Goal: Transaction & Acquisition: Purchase product/service

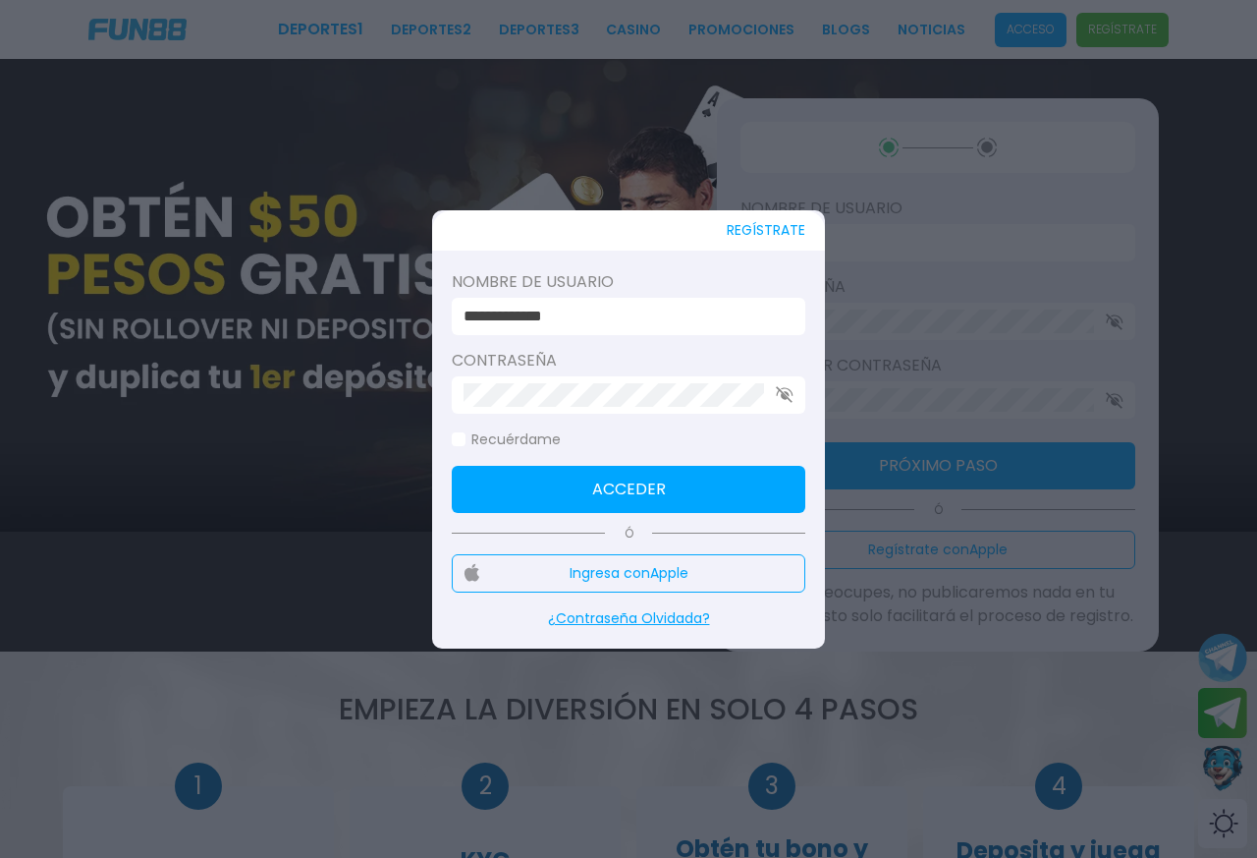
drag, startPoint x: 654, startPoint y: 483, endPoint x: 689, endPoint y: 432, distance: 61.6
click at [651, 467] on button "Acceder" at bounding box center [629, 489] width 354 height 47
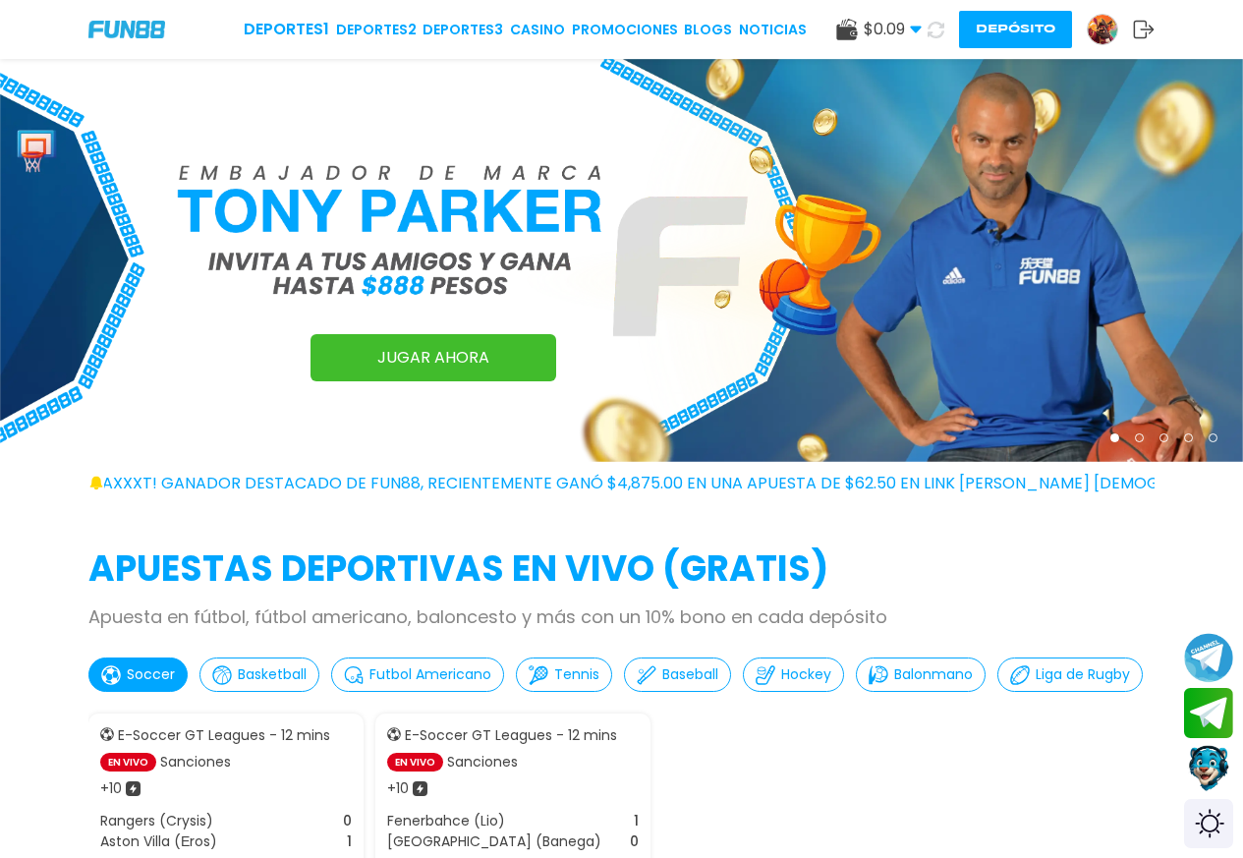
click at [538, 26] on link "CASINO" at bounding box center [537, 30] width 55 height 21
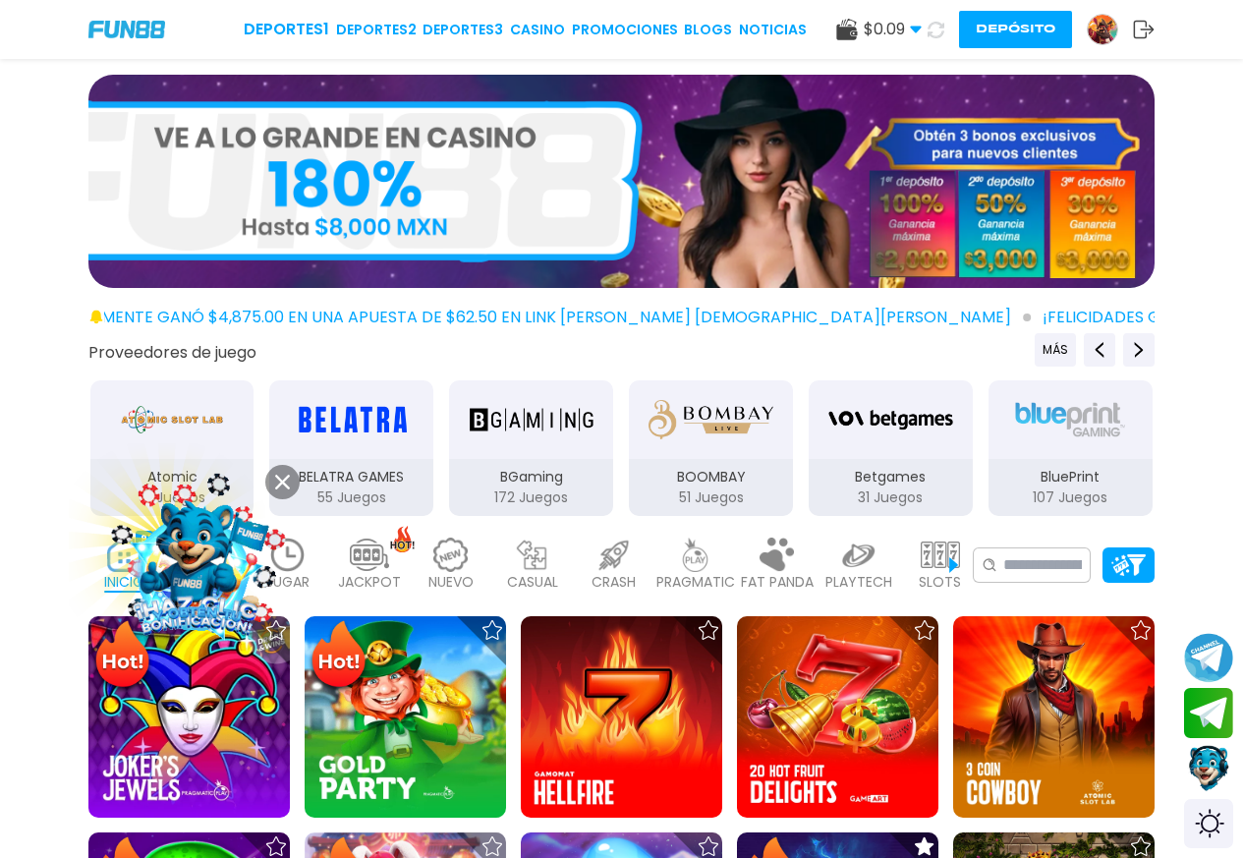
click at [275, 485] on icon at bounding box center [282, 481] width 15 height 15
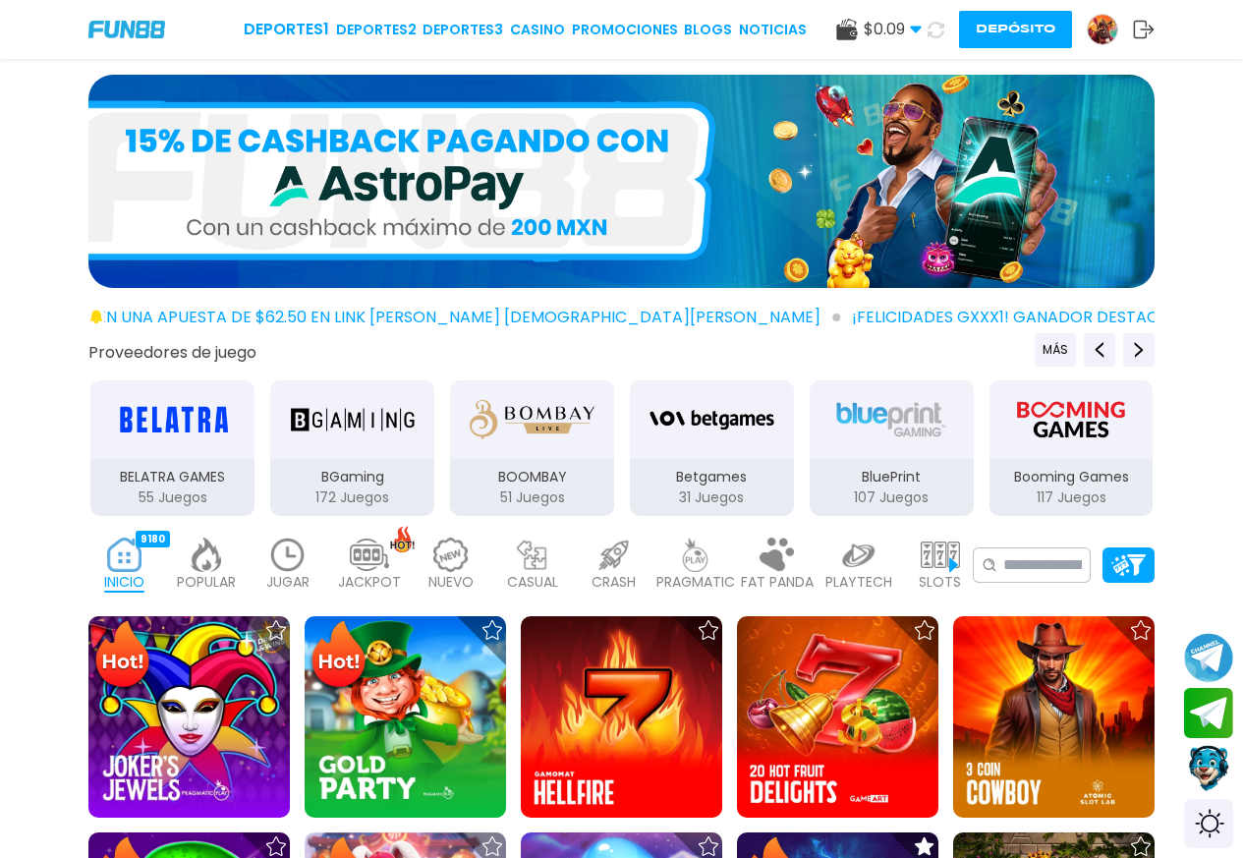
click at [945, 566] on img at bounding box center [940, 554] width 39 height 34
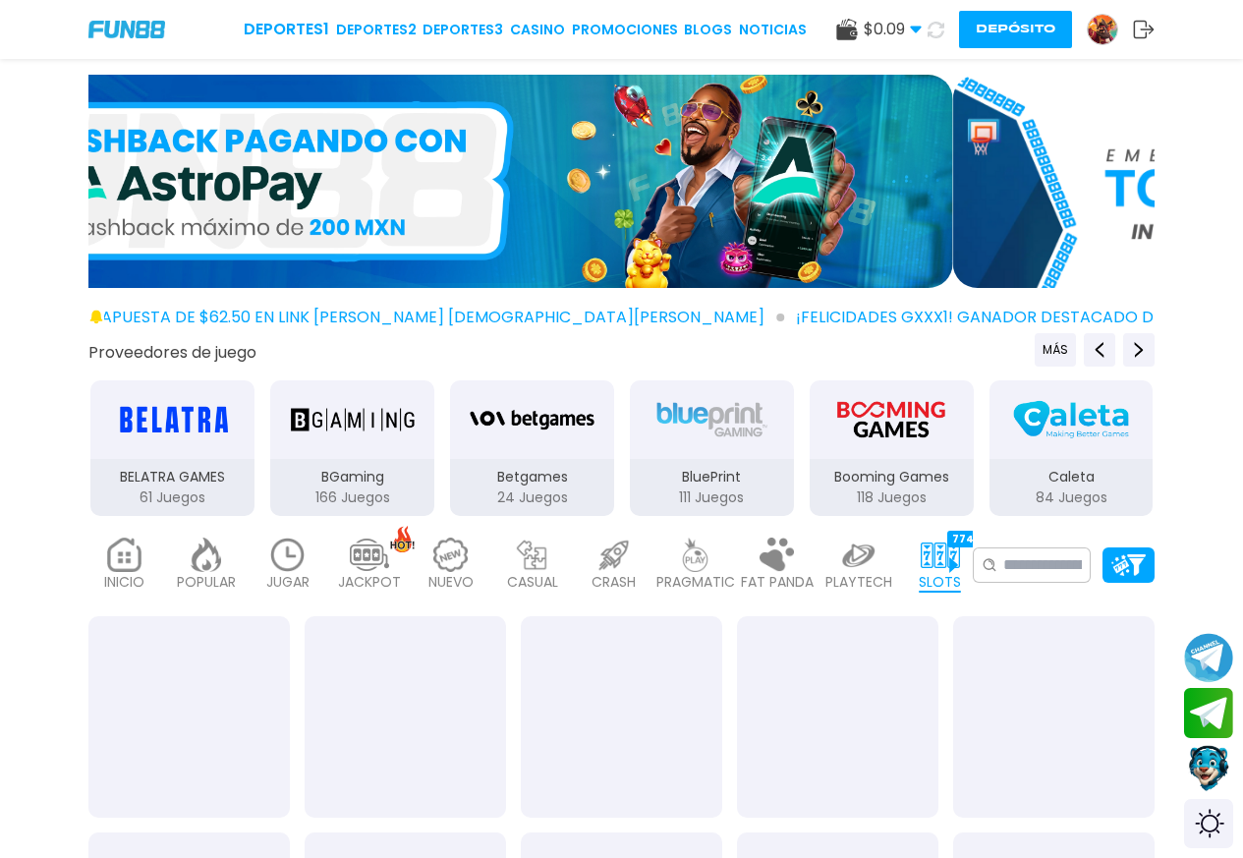
drag, startPoint x: 642, startPoint y: 446, endPoint x: 232, endPoint y: 399, distance: 413.3
click at [226, 403] on div "3Oaks 94 Juegos Aspect 132 Juegos Atomic 41 Juegos BELATRA GAMES 61 Juegos BGam…" at bounding box center [83, 448] width 1078 height 140
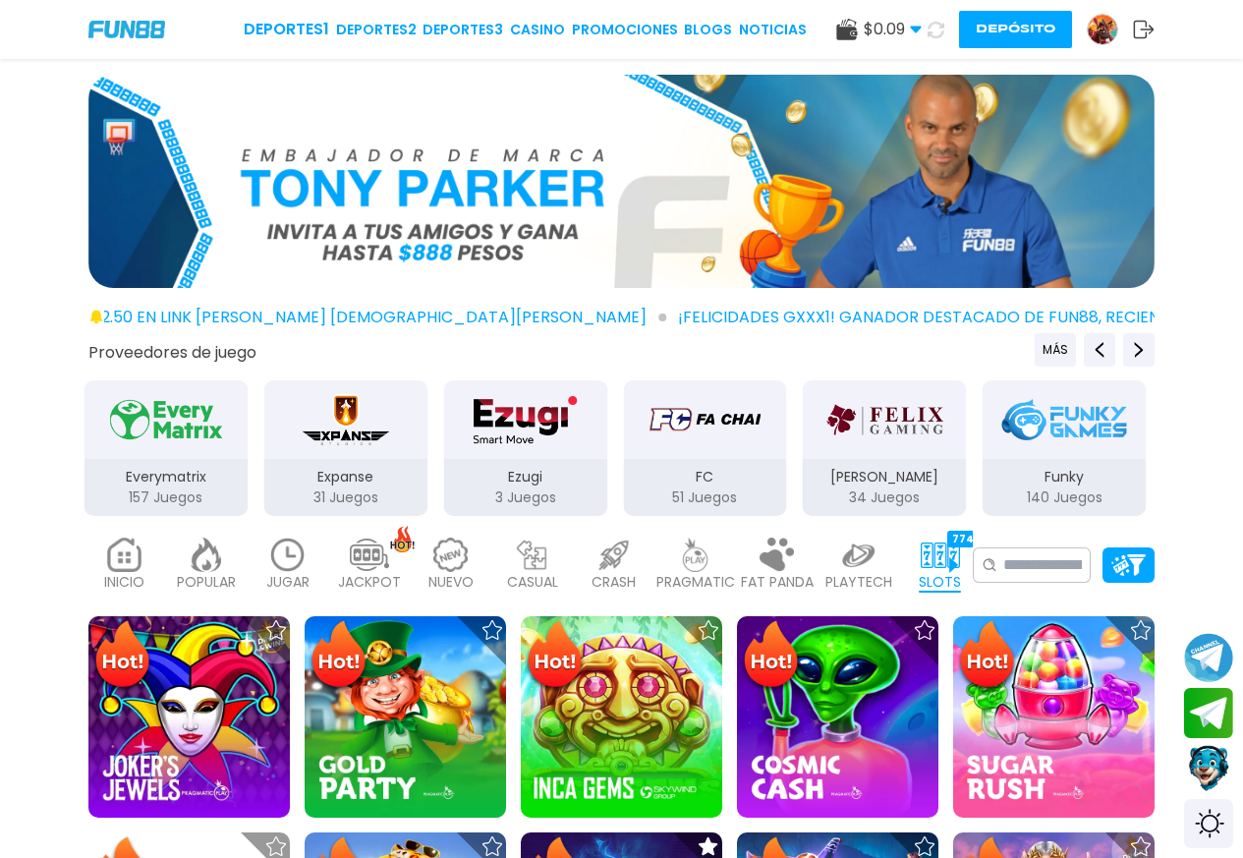
drag, startPoint x: 770, startPoint y: 482, endPoint x: 753, endPoint y: 513, distance: 35.2
click at [289, 488] on div "Expanse 31 Juegos" at bounding box center [345, 487] width 164 height 57
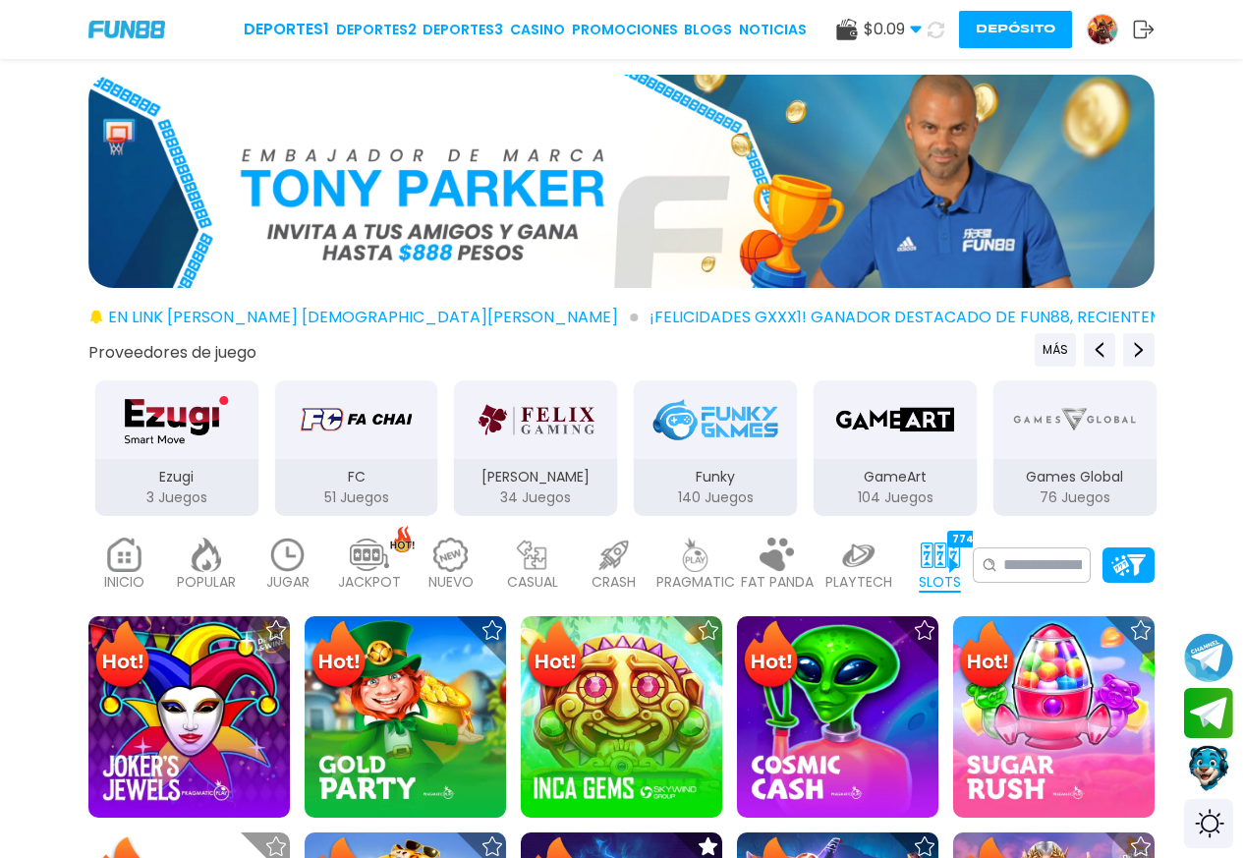
drag, startPoint x: 753, startPoint y: 513, endPoint x: 424, endPoint y: 474, distance: 330.3
click at [634, 497] on p "140 Juegos" at bounding box center [716, 497] width 164 height 21
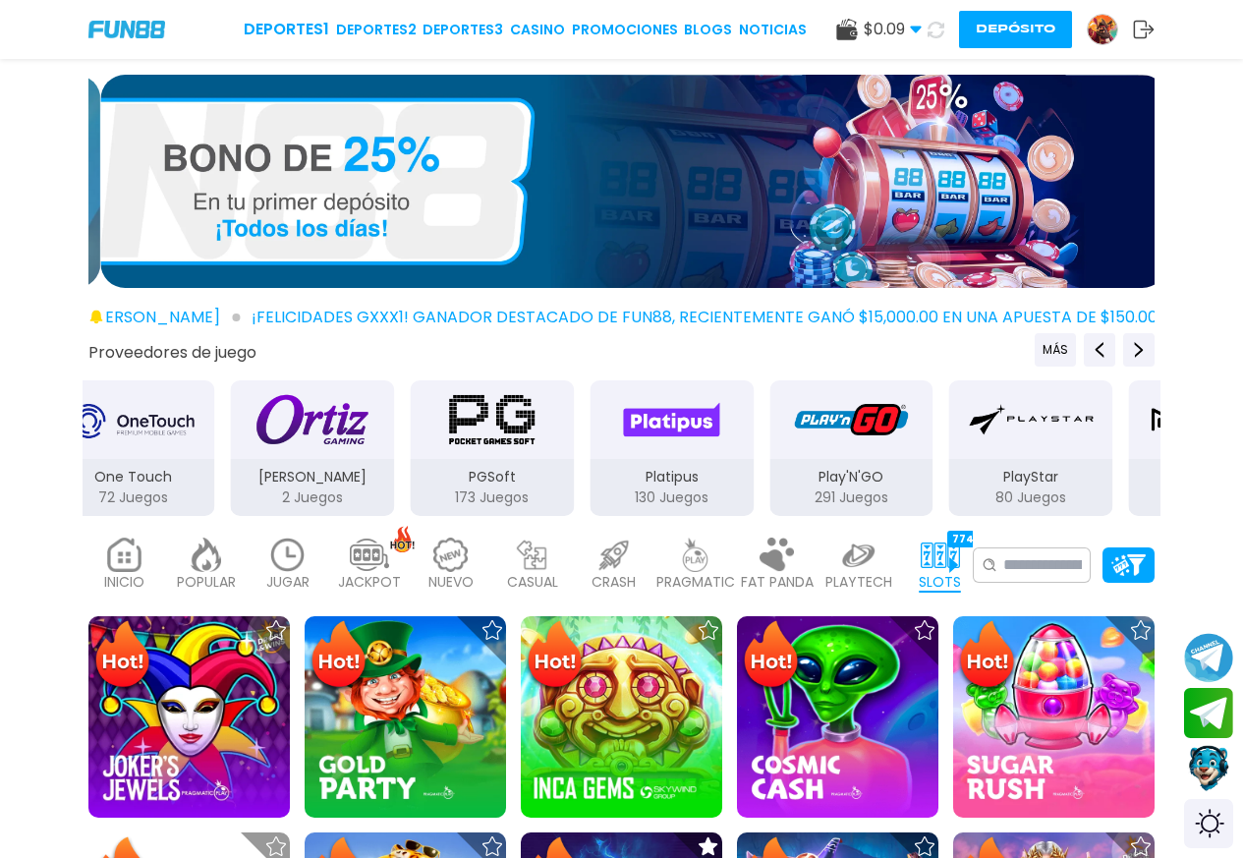
drag, startPoint x: 648, startPoint y: 477, endPoint x: 362, endPoint y: 443, distance: 288.9
click at [402, 443] on button "PGSoft 173 Juegos" at bounding box center [492, 448] width 180 height 140
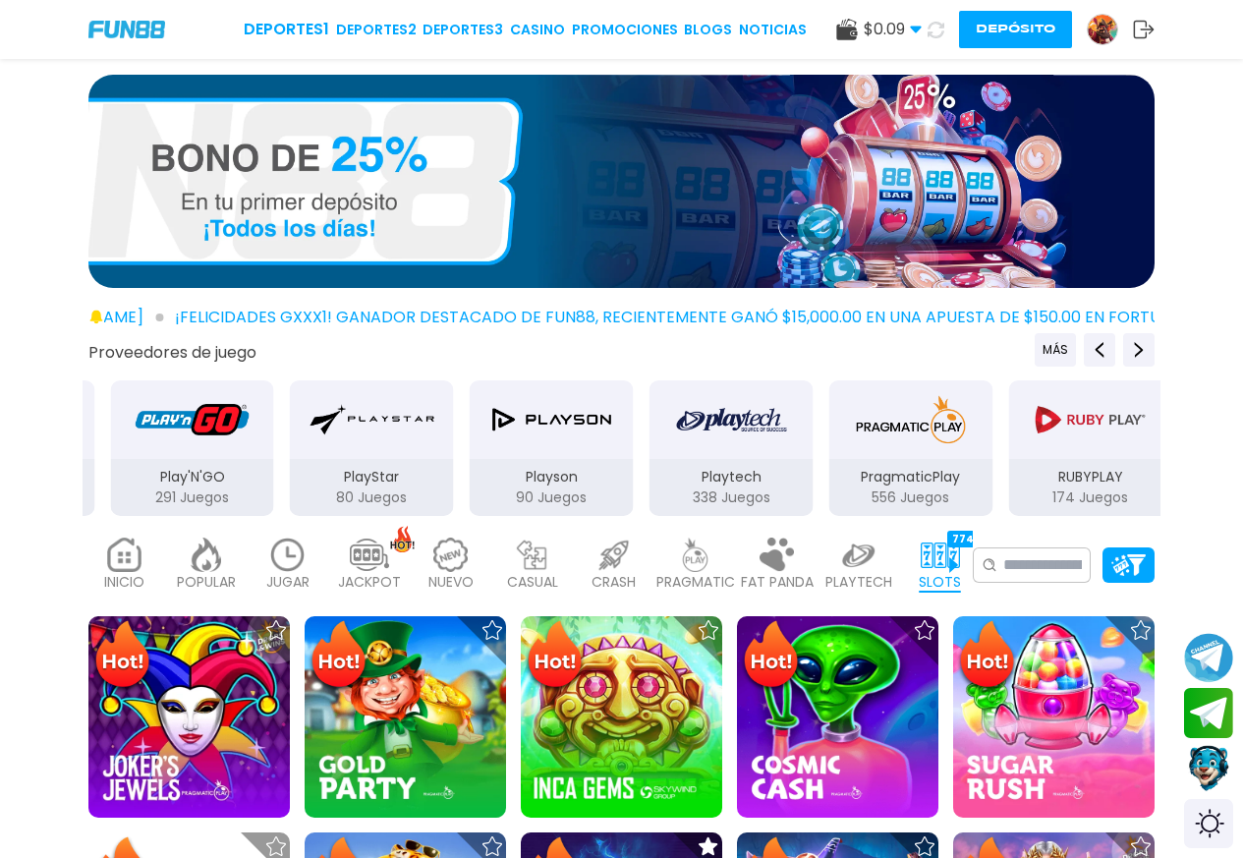
drag, startPoint x: 895, startPoint y: 441, endPoint x: 543, endPoint y: 422, distance: 352.2
click at [202, 426] on img "Play'N'GO" at bounding box center [192, 419] width 124 height 55
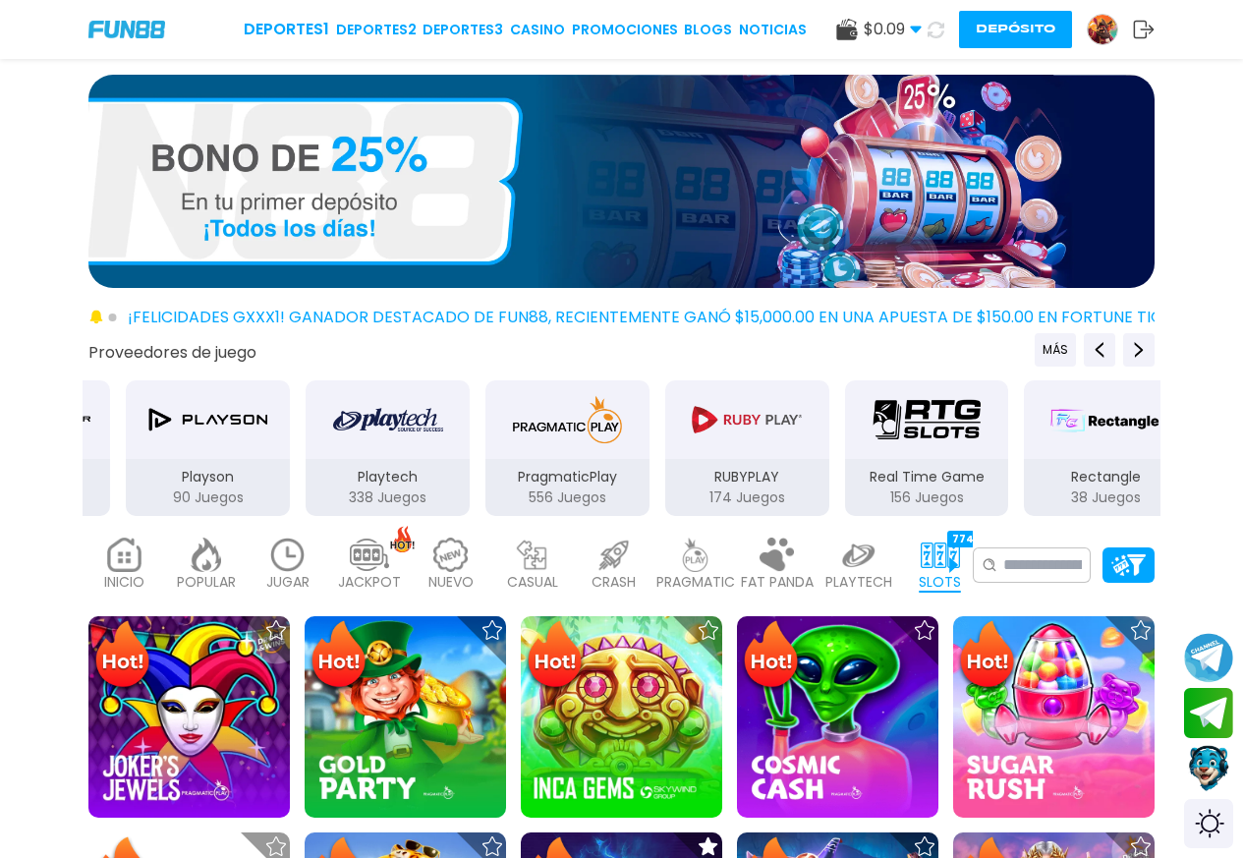
drag, startPoint x: 510, startPoint y: 462, endPoint x: 321, endPoint y: 424, distance: 192.3
click at [505, 431] on img "PragmaticPlay" at bounding box center [567, 419] width 124 height 55
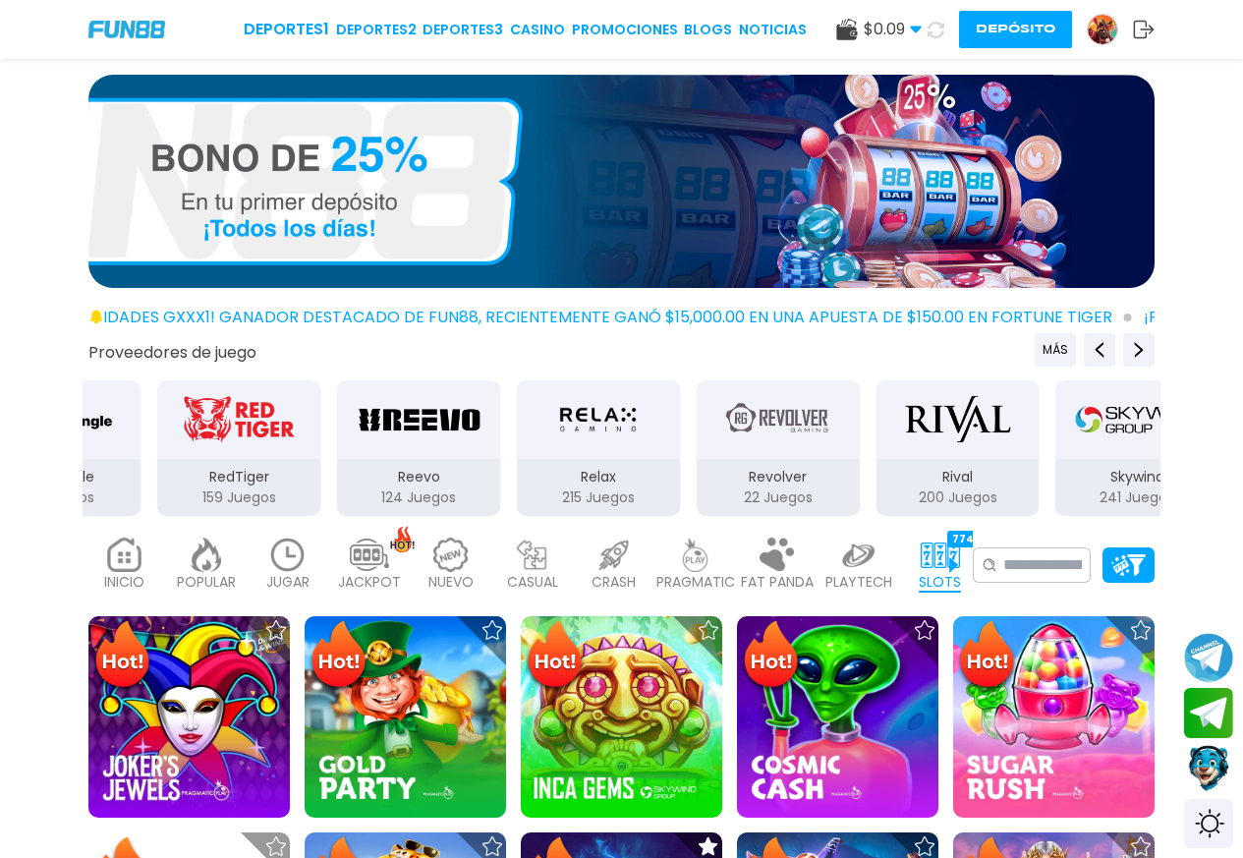
drag, startPoint x: 431, startPoint y: 440, endPoint x: 287, endPoint y: 406, distance: 148.4
click at [214, 426] on div "RedTiger 159 Juegos" at bounding box center [239, 448] width 168 height 140
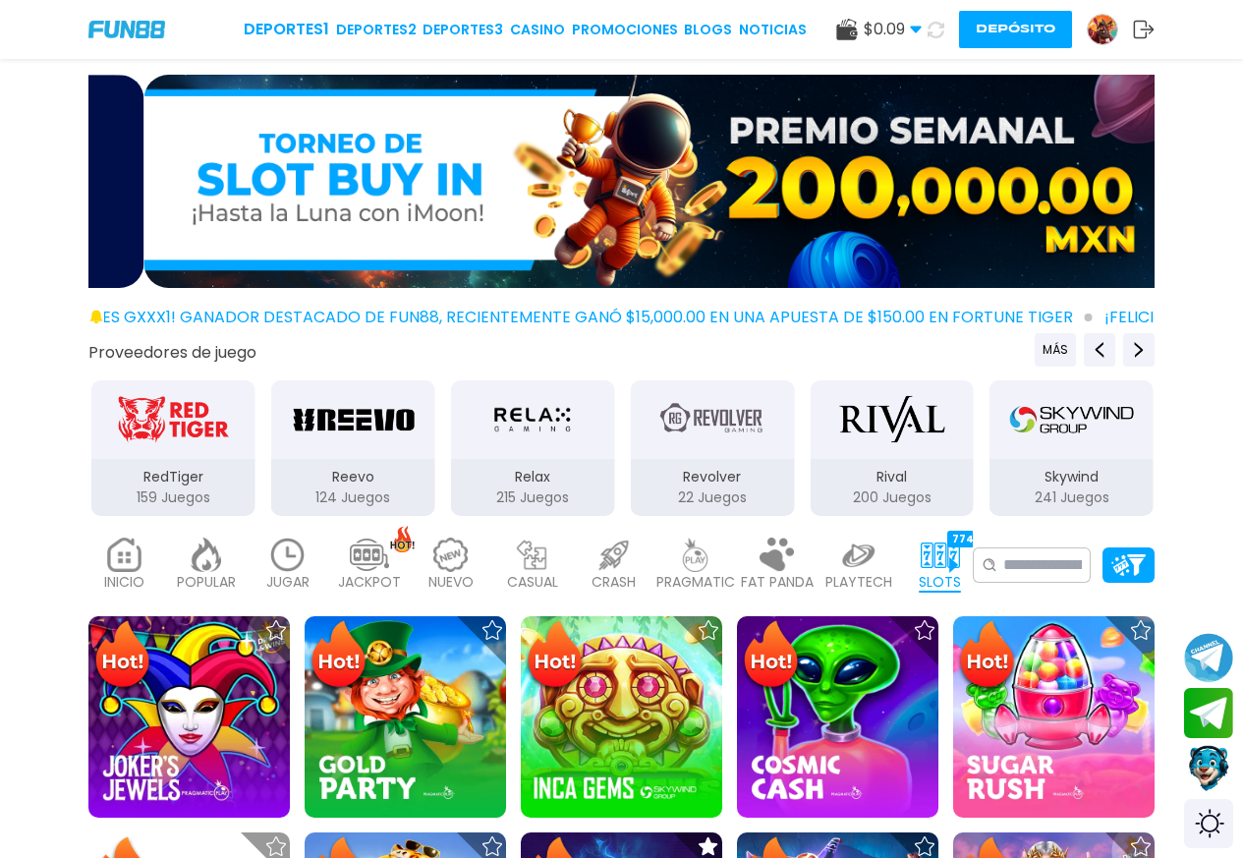
drag, startPoint x: 1010, startPoint y: 538, endPoint x: 1050, endPoint y: 406, distance: 138.6
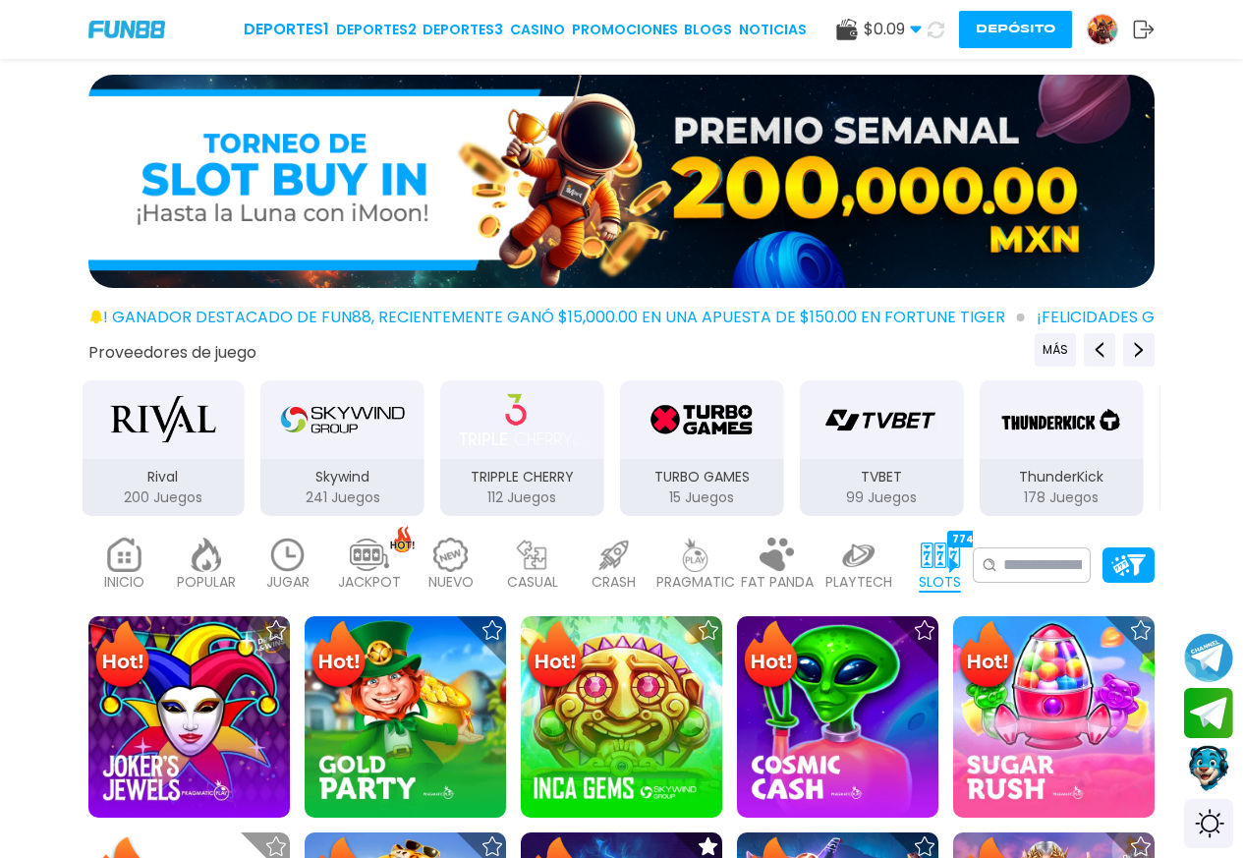
drag, startPoint x: 748, startPoint y: 437, endPoint x: 385, endPoint y: 422, distance: 362.8
click at [280, 437] on img "Skywind" at bounding box center [342, 419] width 124 height 55
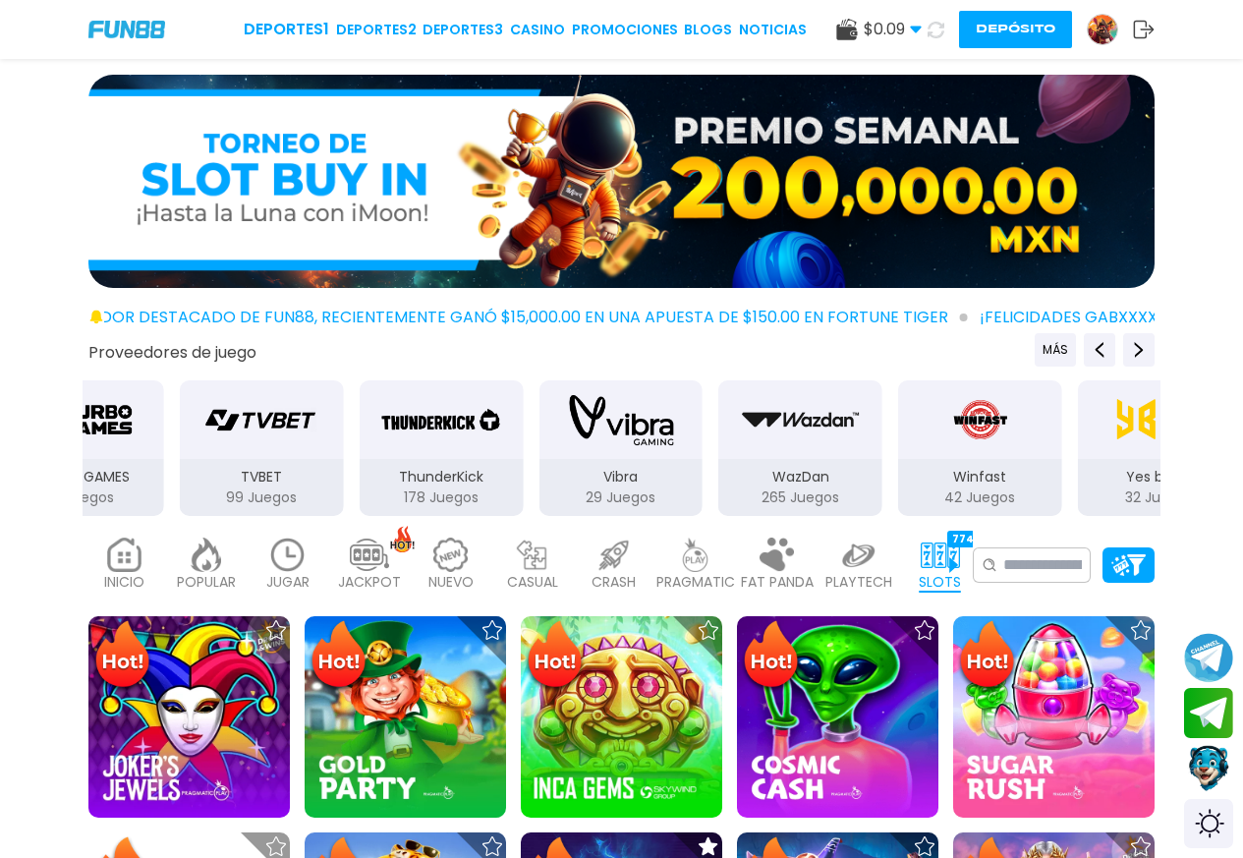
drag, startPoint x: 975, startPoint y: 490, endPoint x: 383, endPoint y: 416, distance: 596.1
click at [344, 459] on button "TVBET 99 Juegos" at bounding box center [262, 448] width 180 height 140
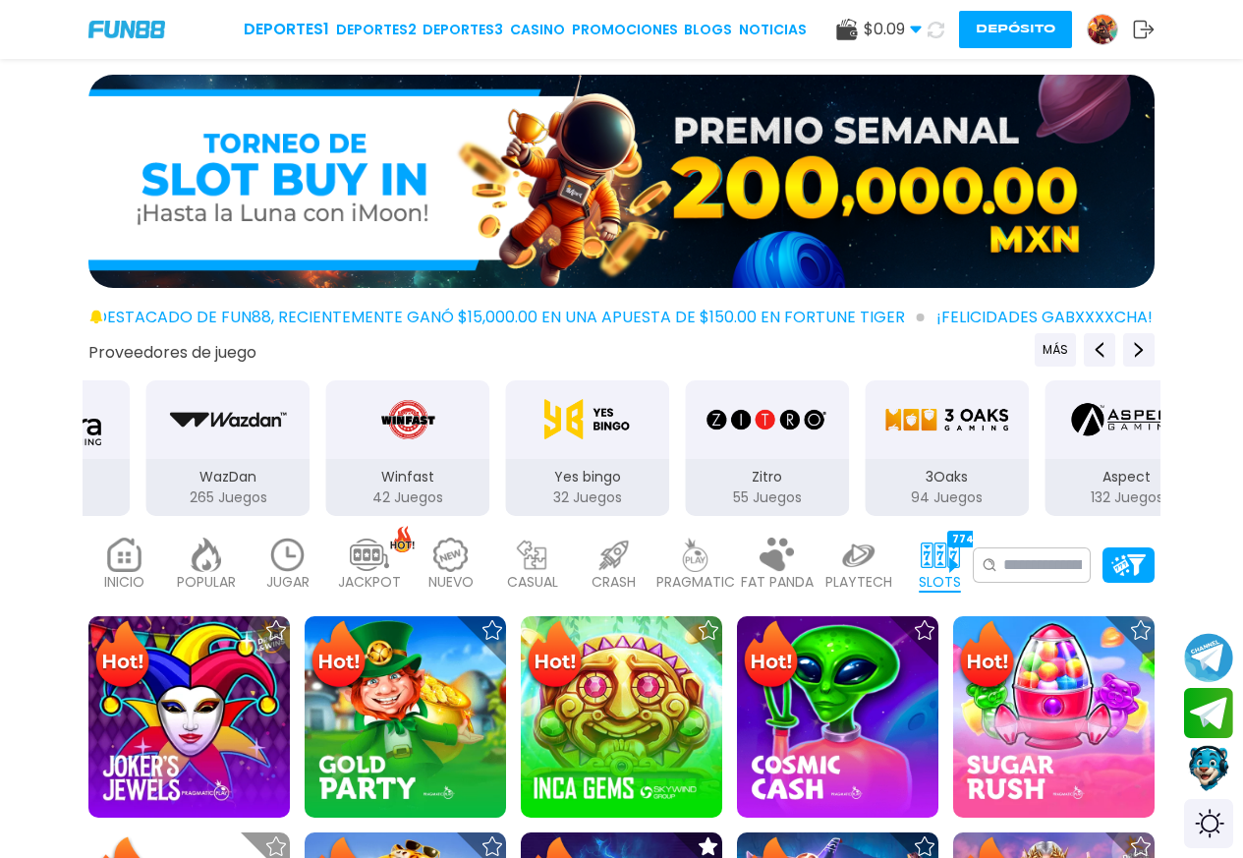
drag, startPoint x: 866, startPoint y: 478, endPoint x: 415, endPoint y: 459, distance: 452.3
click at [409, 470] on p "Winfast" at bounding box center [408, 477] width 164 height 21
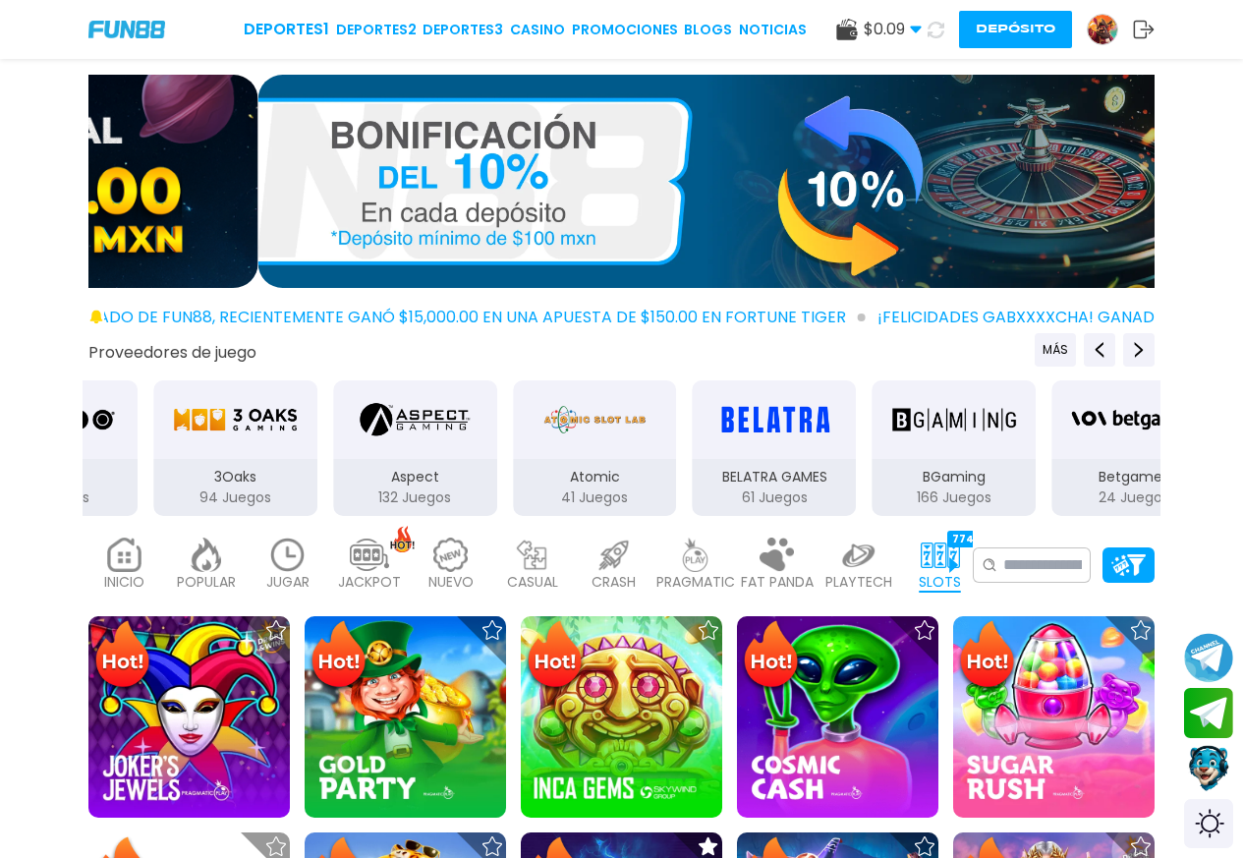
drag, startPoint x: 1027, startPoint y: 460, endPoint x: 385, endPoint y: 433, distance: 642.1
click at [362, 458] on div "Aspect 132 Juegos" at bounding box center [415, 448] width 168 height 140
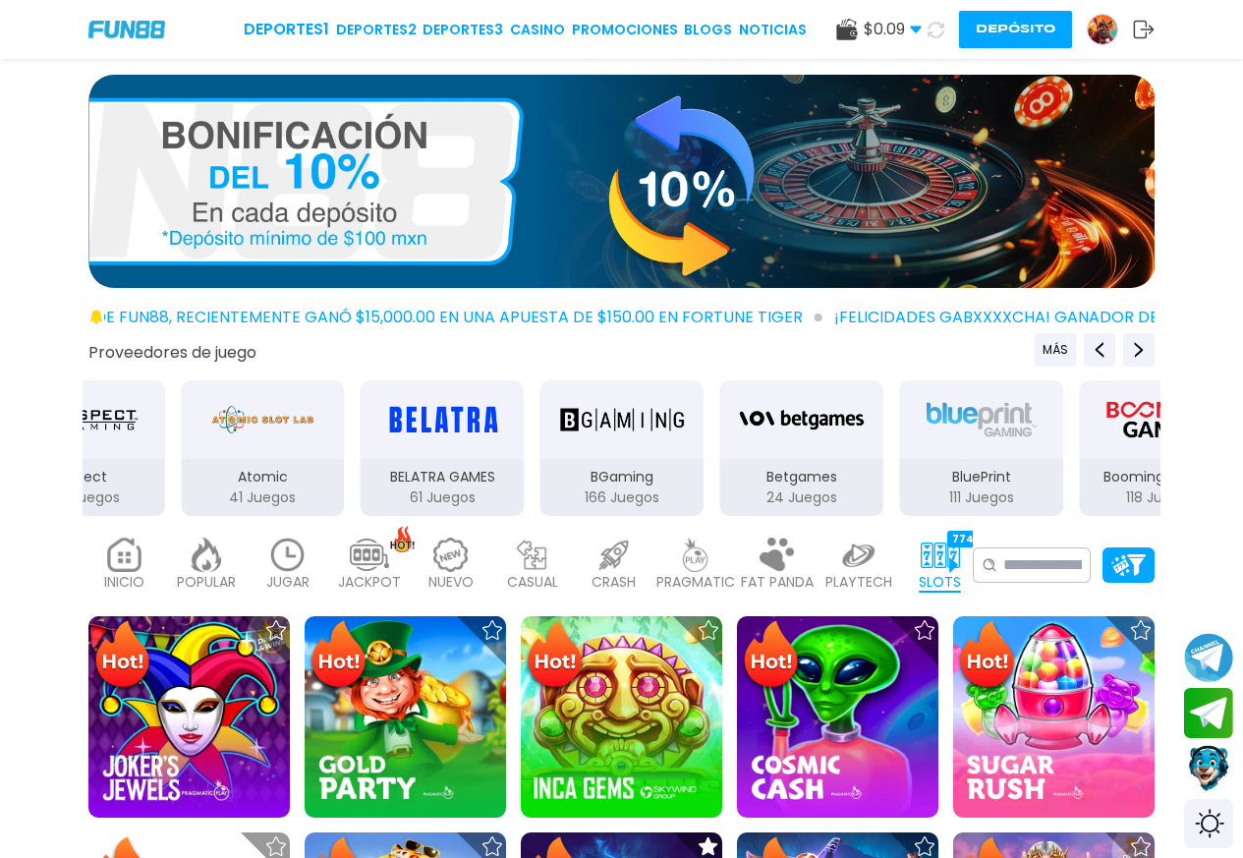
drag, startPoint x: 528, startPoint y: 480, endPoint x: 427, endPoint y: 467, distance: 101.1
click at [532, 474] on button "BGaming 166 Juegos" at bounding box center [622, 448] width 180 height 140
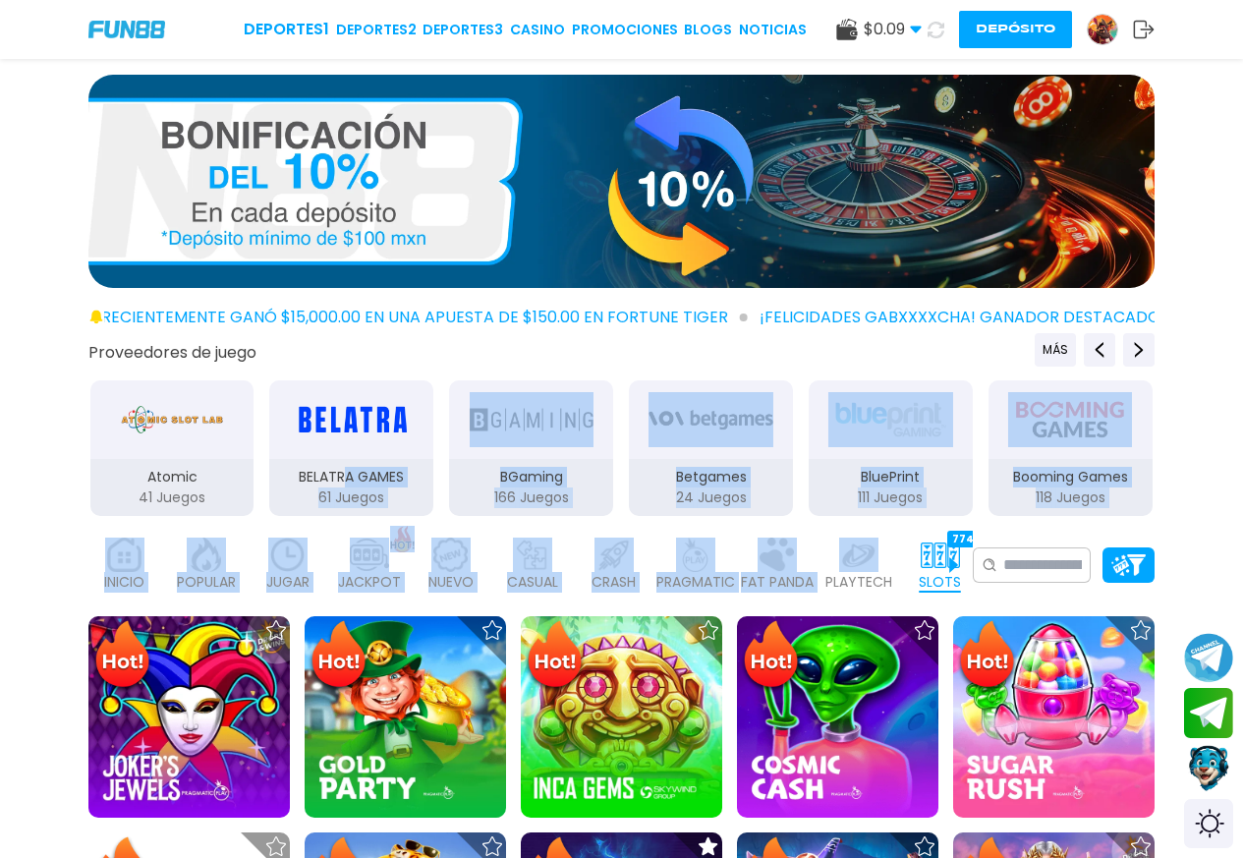
drag, startPoint x: 648, startPoint y: 505, endPoint x: 756, endPoint y: 419, distance: 137.8
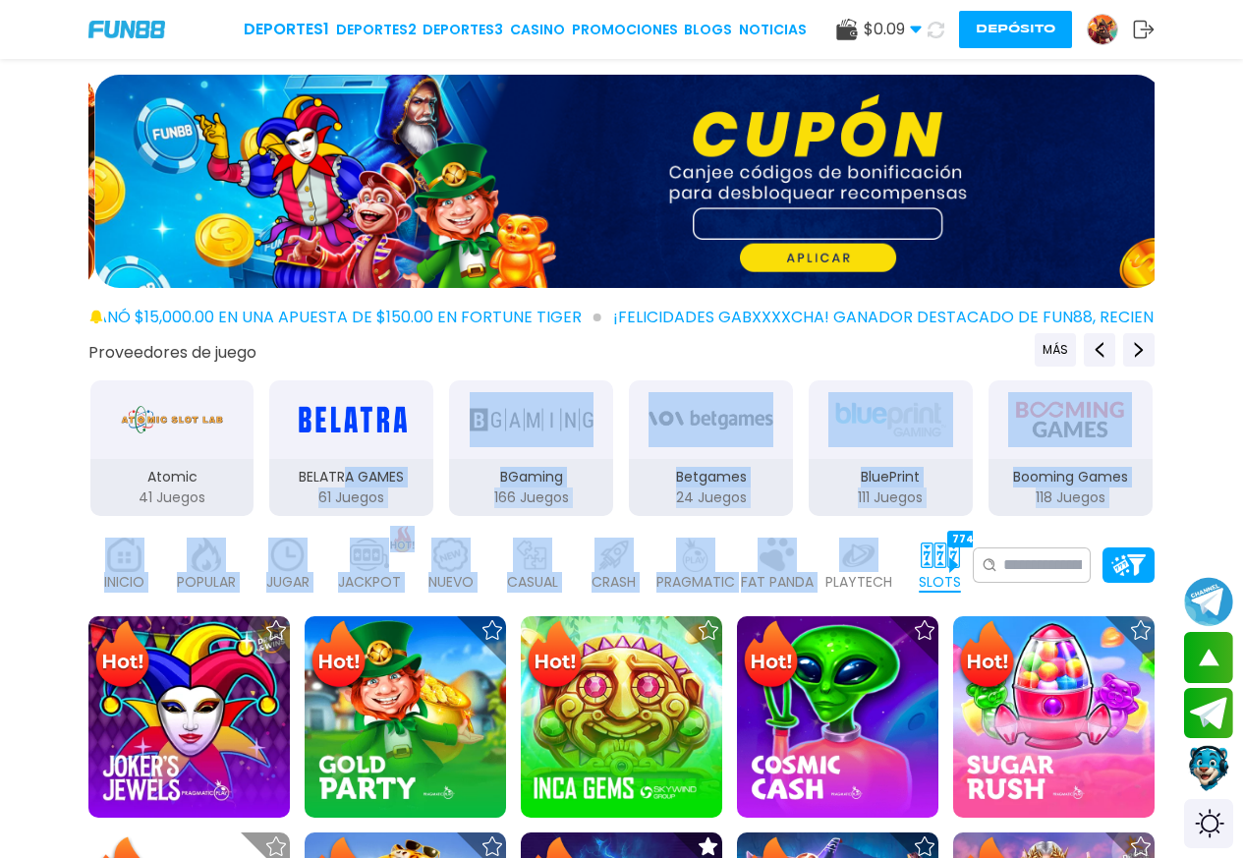
click at [0, 458] on div "Proveedores de juego MÁS 3Oaks 94 Juegos Aspect 132 Juegos Atomic 41 Juegos BEL…" at bounding box center [621, 425] width 1243 height 185
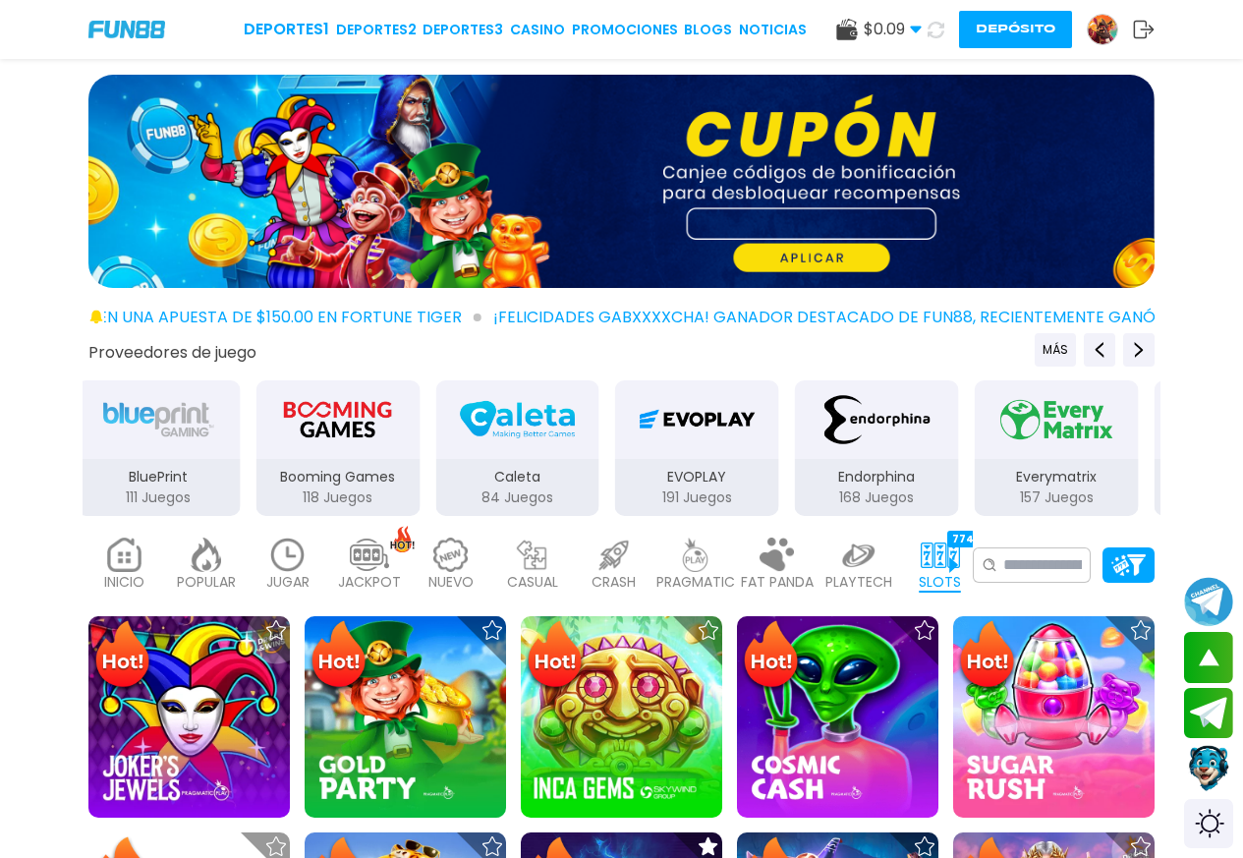
drag, startPoint x: 702, startPoint y: 458, endPoint x: 411, endPoint y: 383, distance: 301.2
click at [207, 421] on div "BluePrint" at bounding box center [159, 419] width 164 height 79
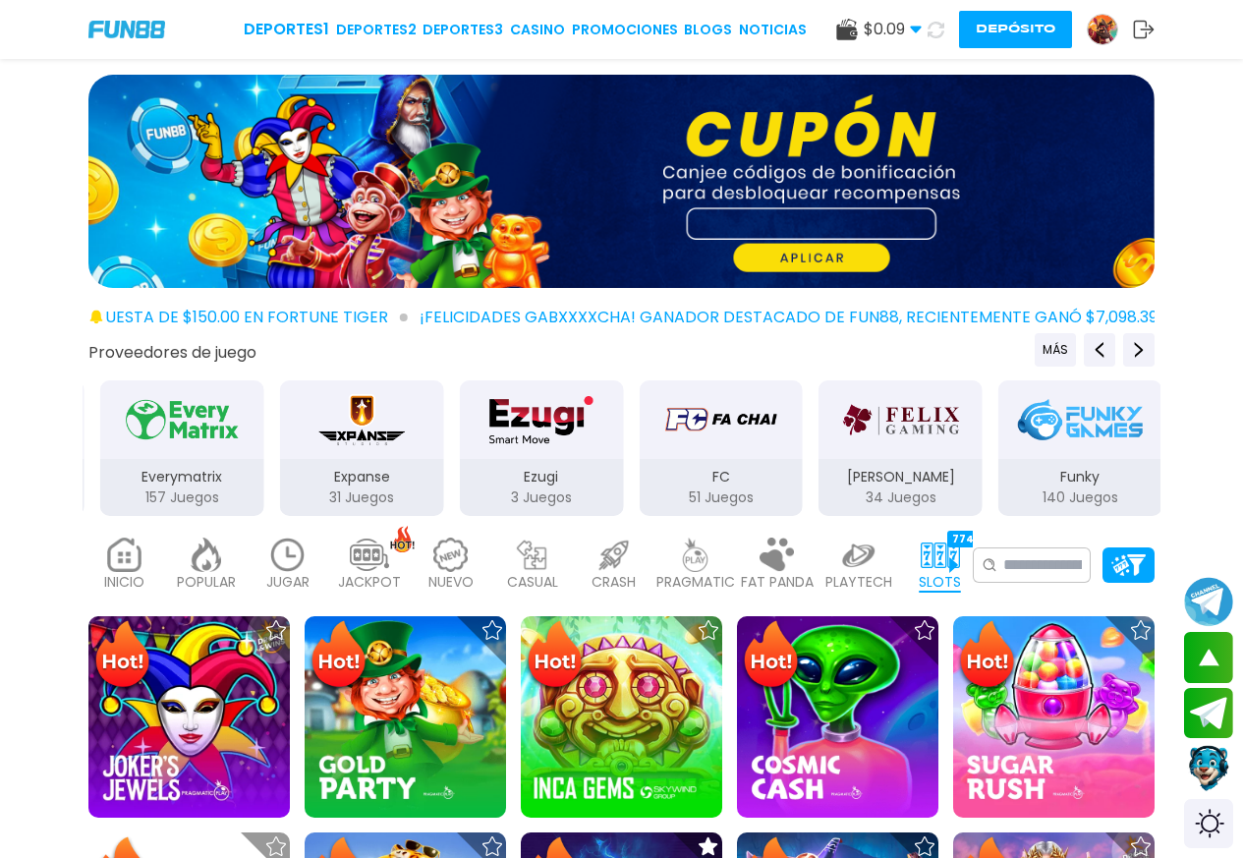
drag, startPoint x: 862, startPoint y: 452, endPoint x: 299, endPoint y: 430, distance: 563.3
click at [315, 440] on img "Expanse" at bounding box center [361, 419] width 93 height 55
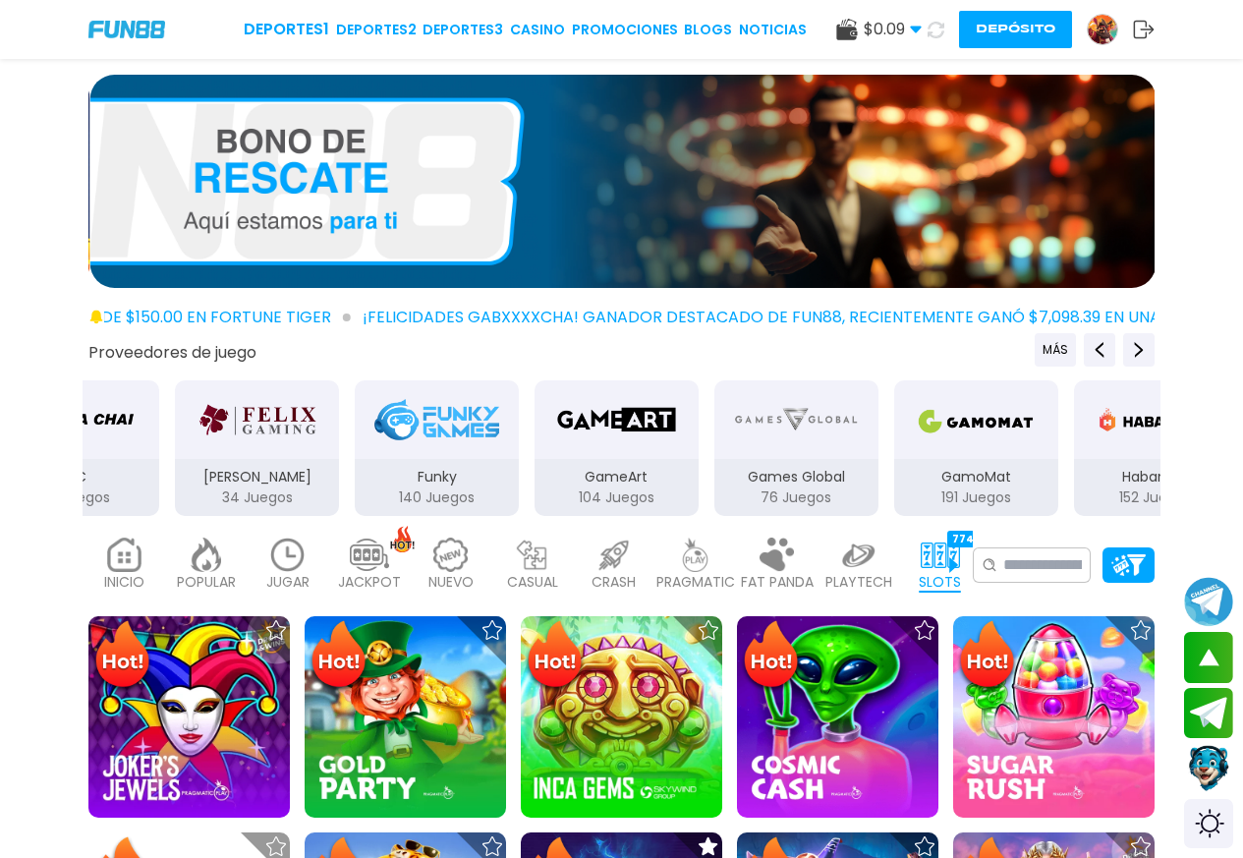
drag, startPoint x: 809, startPoint y: 452, endPoint x: 276, endPoint y: 420, distance: 534.4
click at [215, 433] on img "Felix" at bounding box center [257, 419] width 124 height 55
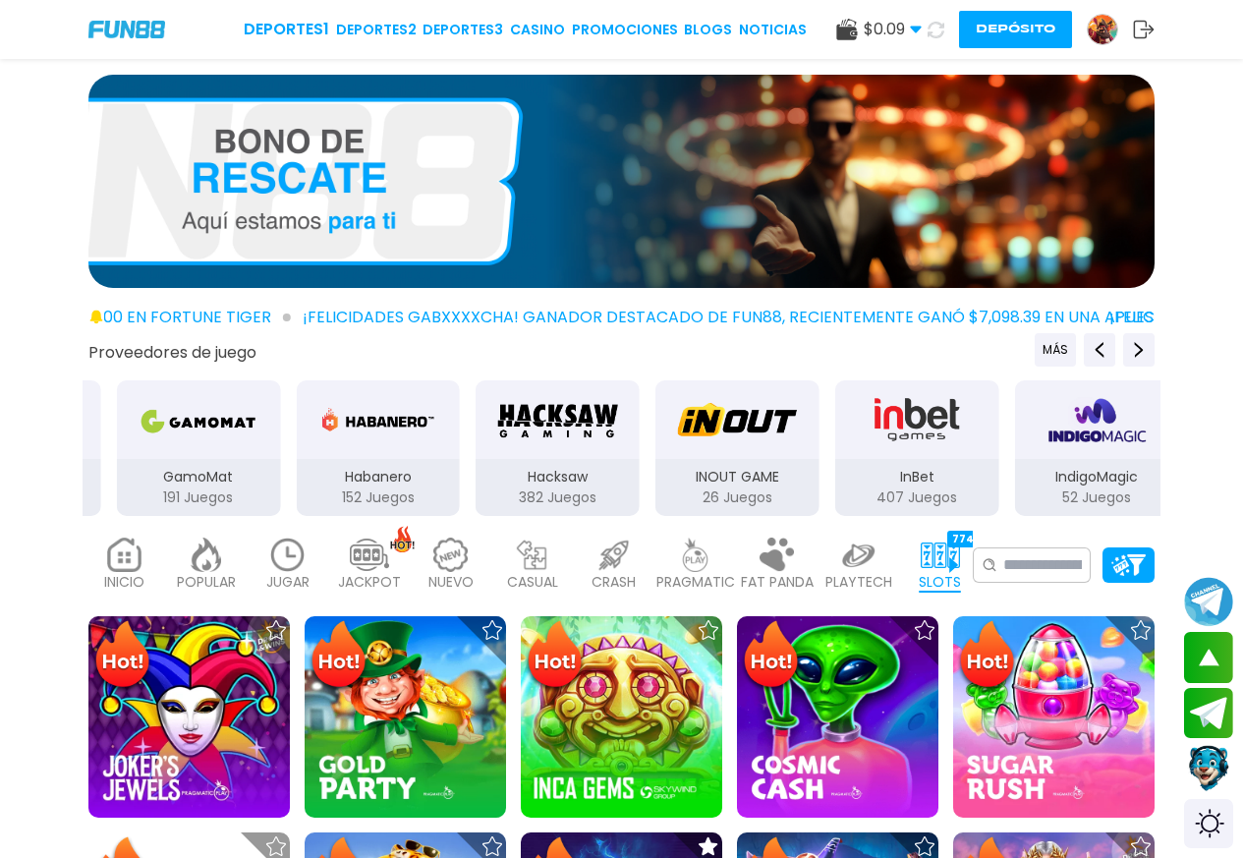
drag, startPoint x: 956, startPoint y: 457, endPoint x: 236, endPoint y: 435, distance: 720.4
click at [211, 450] on div "GamoMat" at bounding box center [198, 419] width 164 height 79
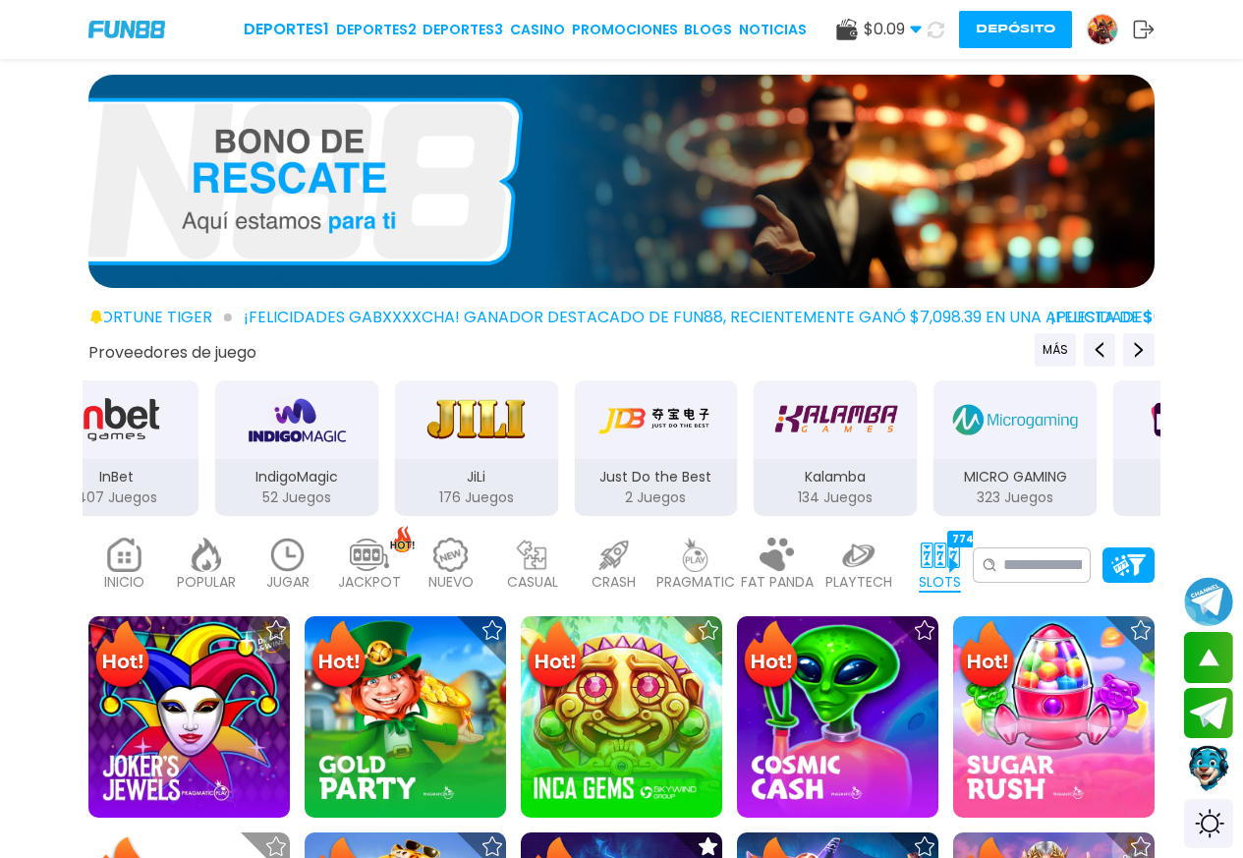
drag, startPoint x: 1020, startPoint y: 473, endPoint x: 225, endPoint y: 420, distance: 796.5
click at [212, 442] on div "IndigoMagic 52 Juegos" at bounding box center [296, 448] width 168 height 140
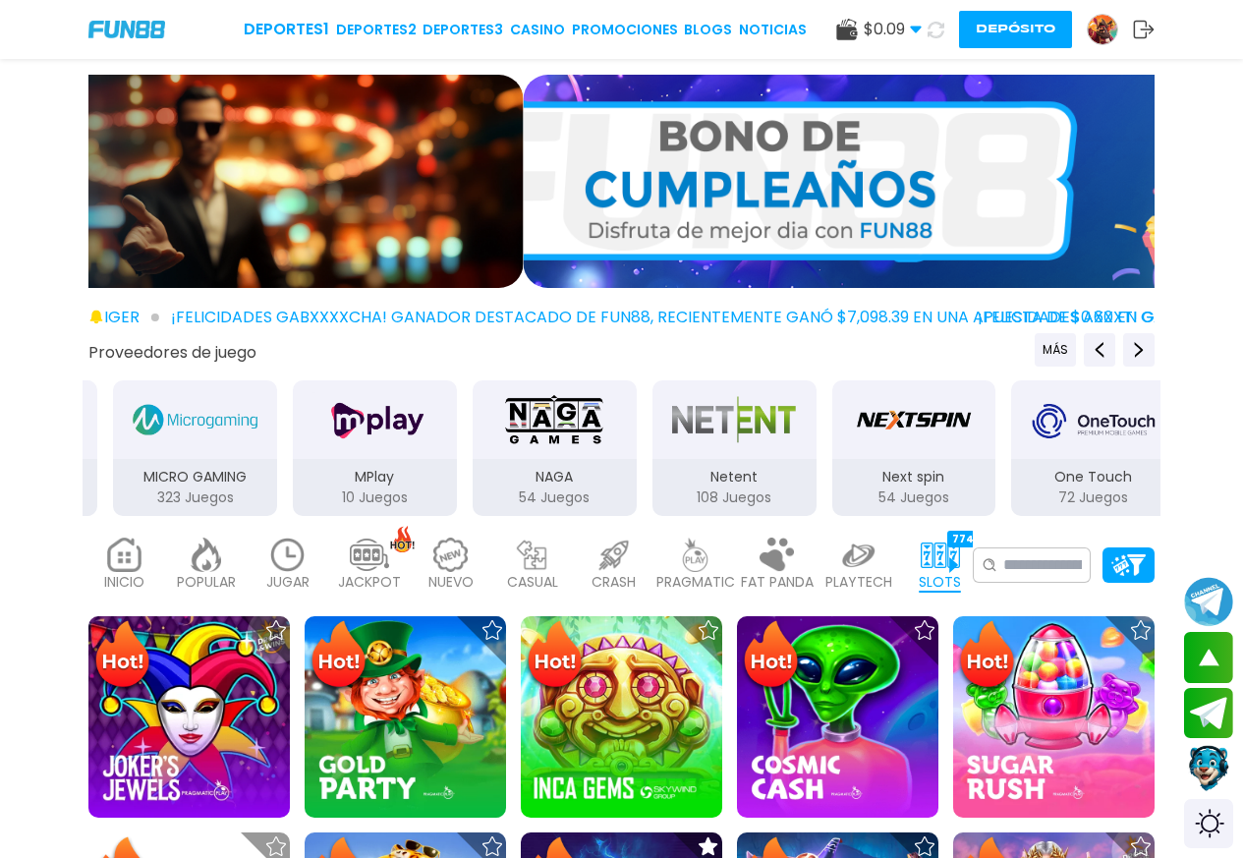
drag, startPoint x: 752, startPoint y: 466, endPoint x: 219, endPoint y: 412, distance: 535.2
click at [218, 436] on div "MICRO GAMING" at bounding box center [195, 419] width 164 height 79
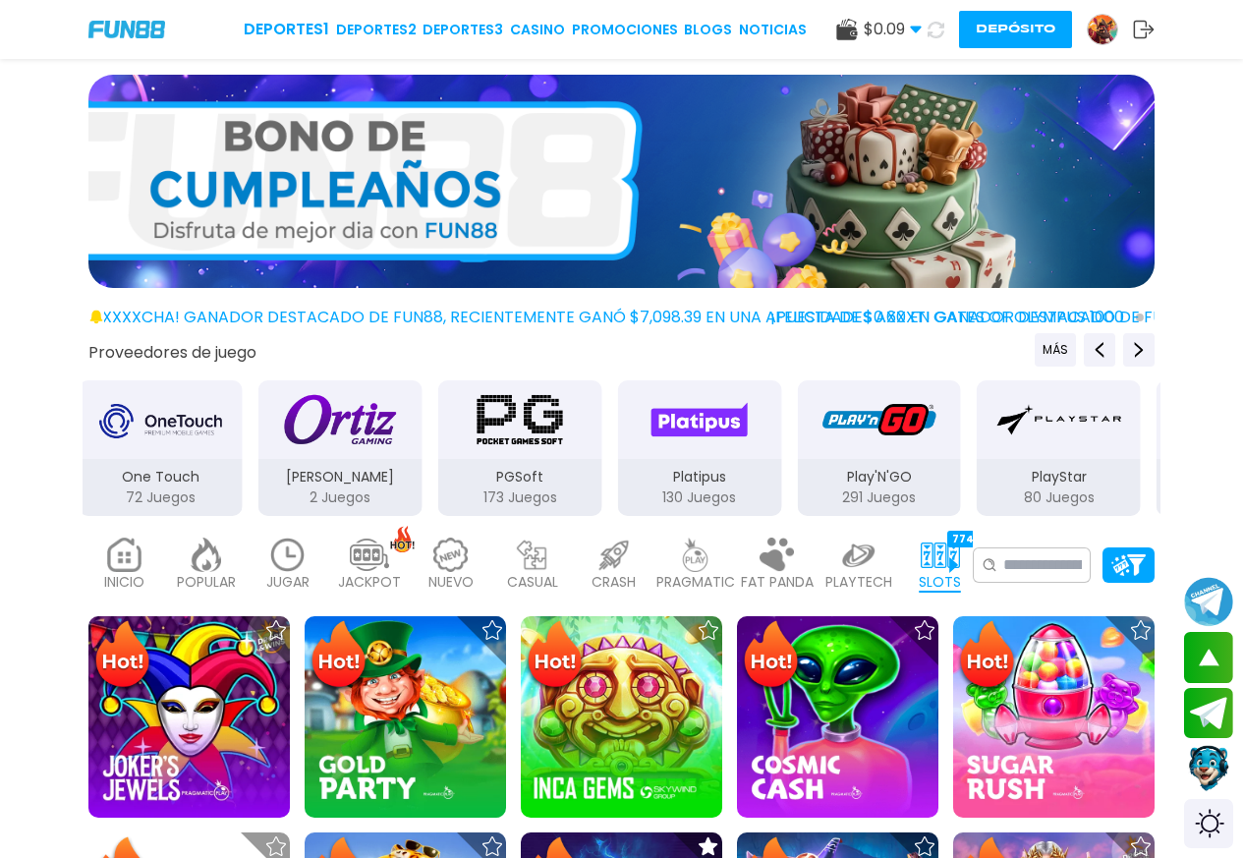
drag, startPoint x: 929, startPoint y: 452, endPoint x: 206, endPoint y: 392, distance: 725.5
click at [188, 399] on div "One Touch" at bounding box center [161, 419] width 164 height 79
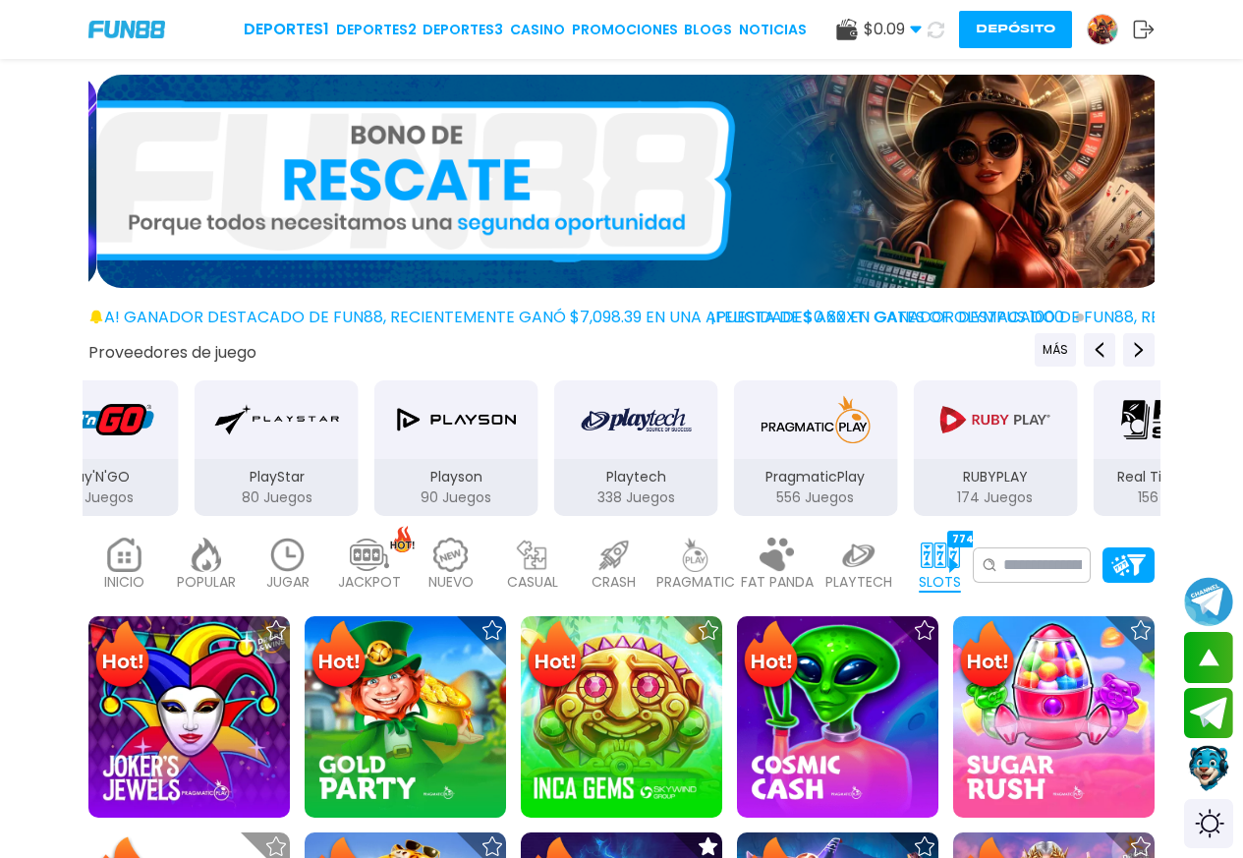
drag, startPoint x: 886, startPoint y: 442, endPoint x: 245, endPoint y: 411, distance: 642.3
click at [214, 419] on img "PlayStar" at bounding box center [276, 419] width 124 height 55
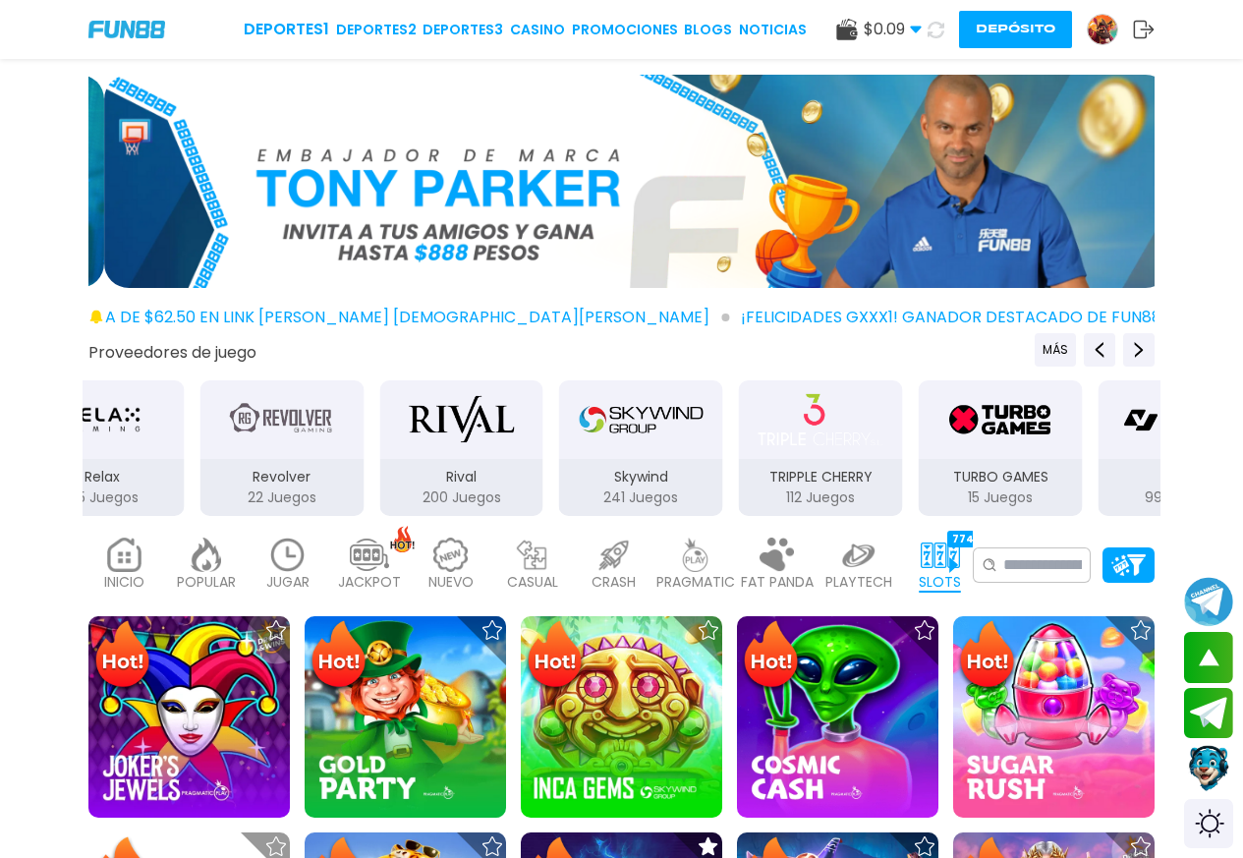
drag, startPoint x: 981, startPoint y: 421, endPoint x: 294, endPoint y: 393, distance: 688.3
click at [256, 413] on img "Revolver" at bounding box center [282, 419] width 124 height 55
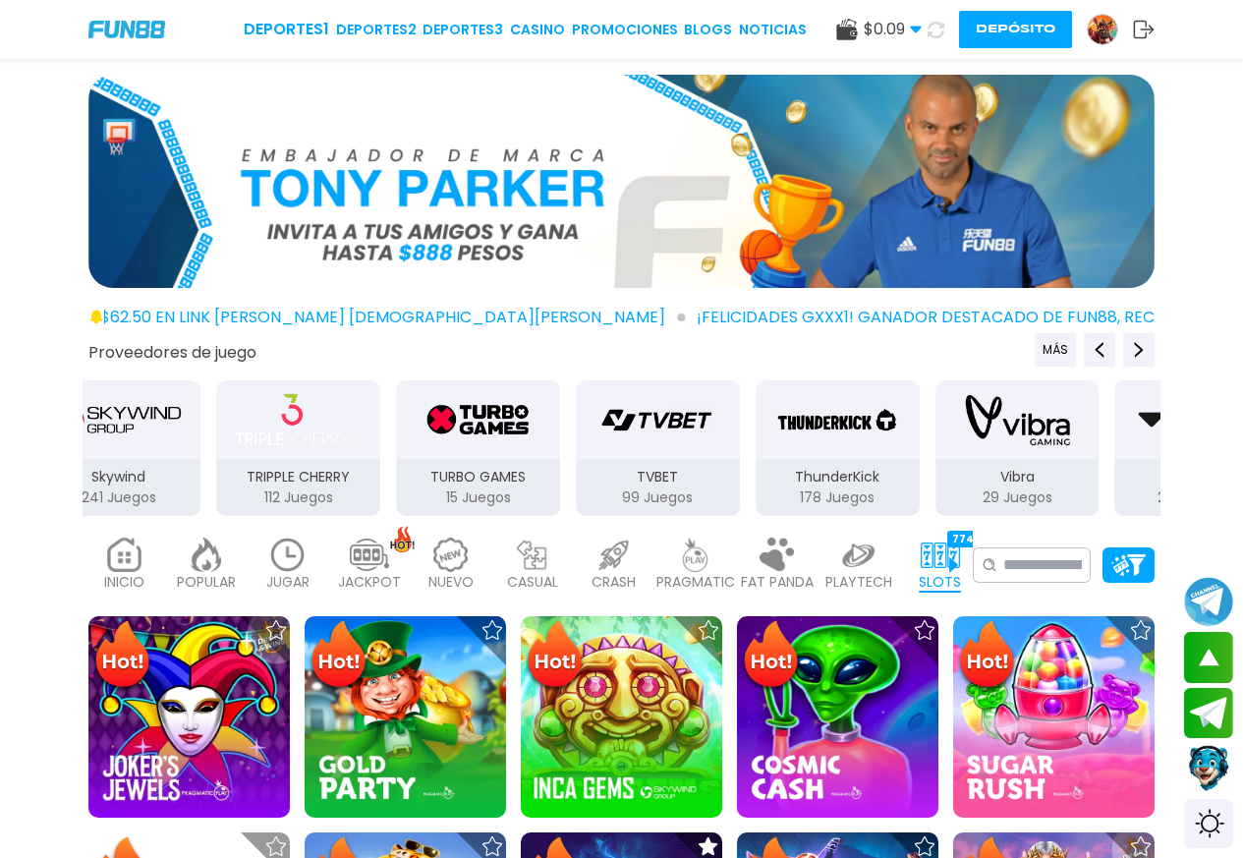
drag, startPoint x: 1032, startPoint y: 466, endPoint x: 288, endPoint y: 467, distance: 744.7
click at [396, 486] on div "TURBO GAMES 15 Juegos" at bounding box center [478, 487] width 164 height 57
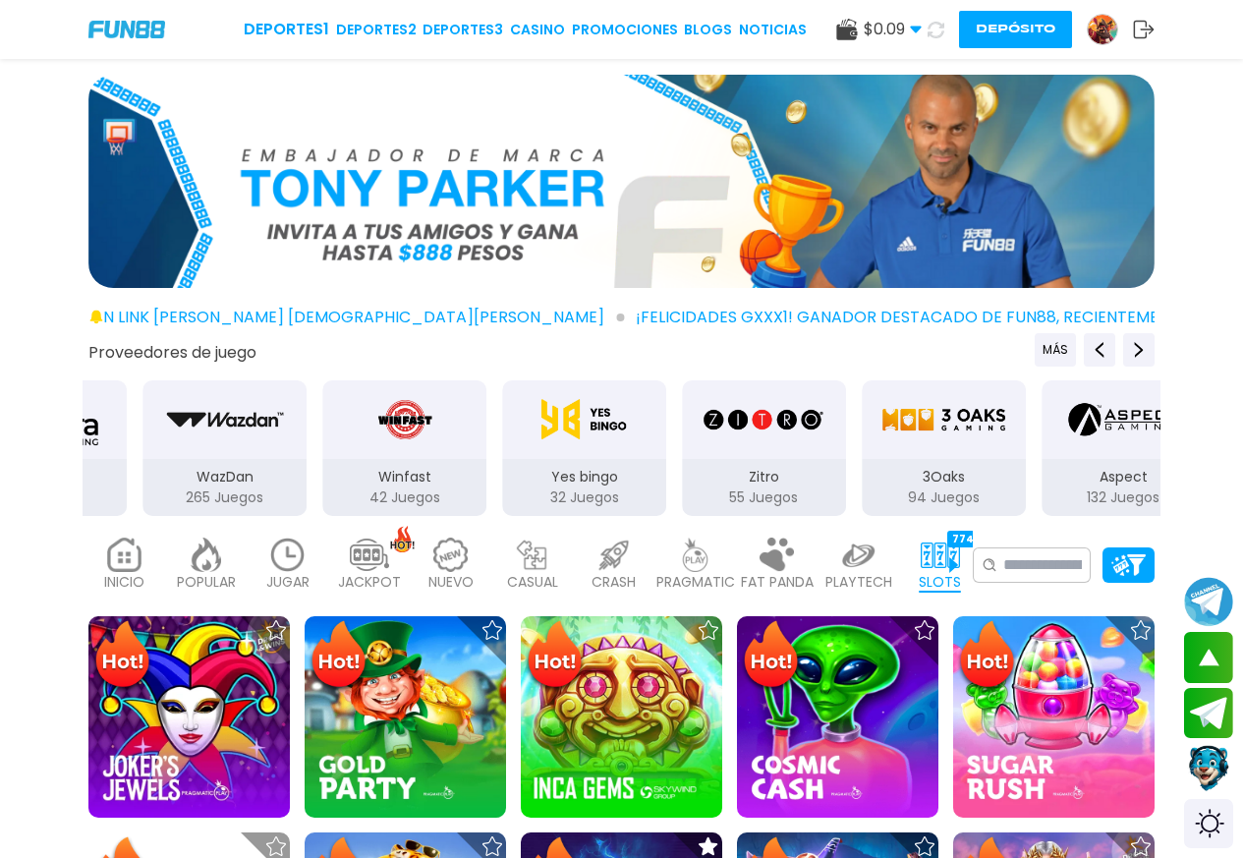
drag, startPoint x: 813, startPoint y: 469, endPoint x: 232, endPoint y: 485, distance: 581.8
click at [191, 493] on div "WazDan 265 Juegos" at bounding box center [225, 448] width 168 height 140
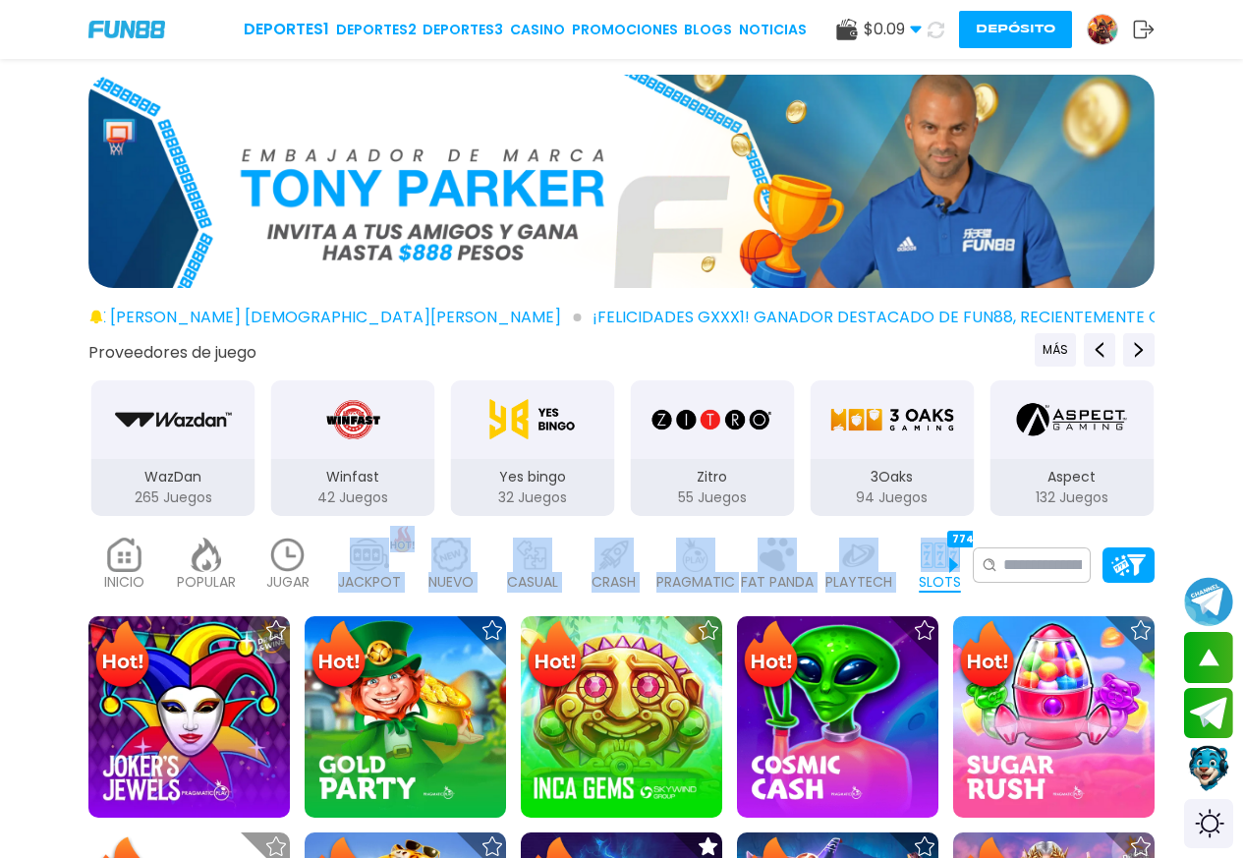
drag, startPoint x: 928, startPoint y: 531, endPoint x: 765, endPoint y: 454, distance: 180.6
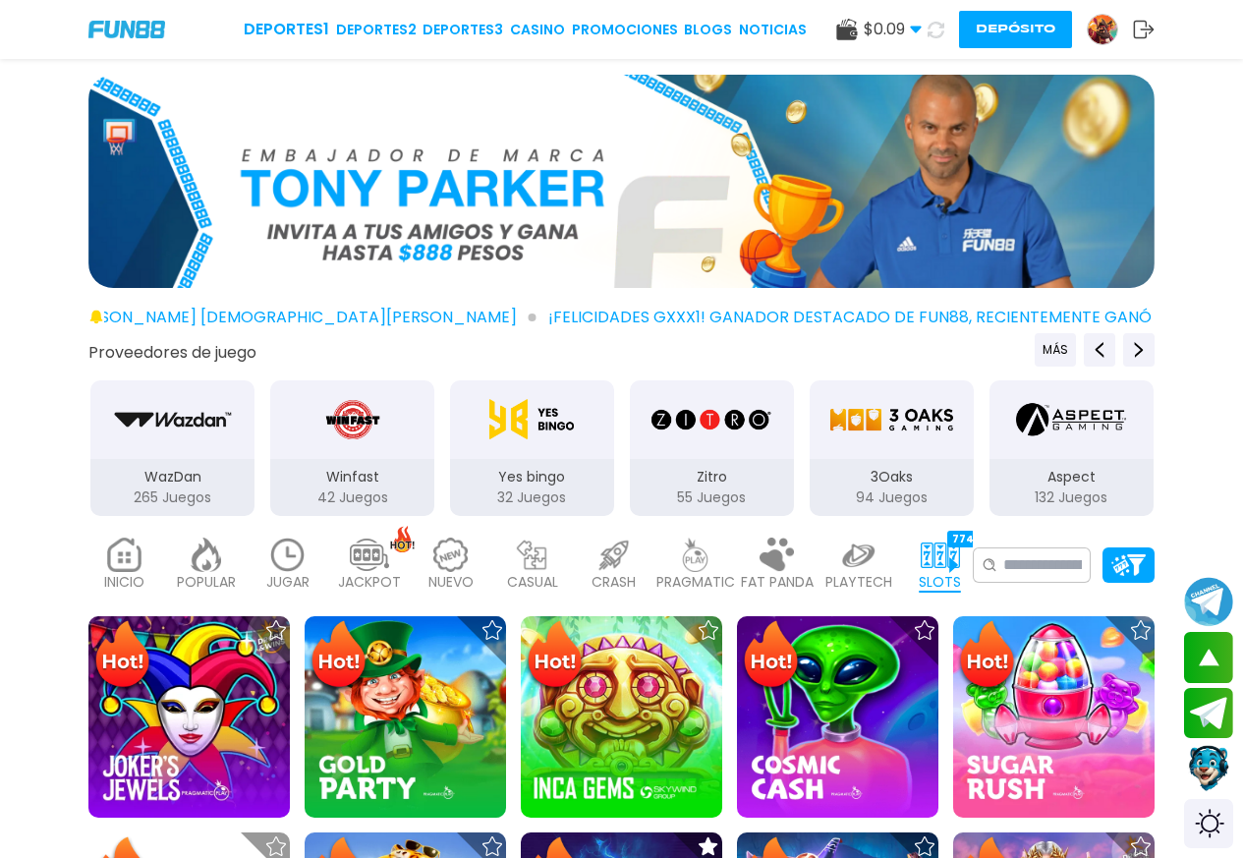
click at [1236, 440] on div "Proveedores de juego MÁS 3Oaks 94 Juegos Aspect 132 Juegos Atomic 41 Juegos BEL…" at bounding box center [621, 425] width 1243 height 185
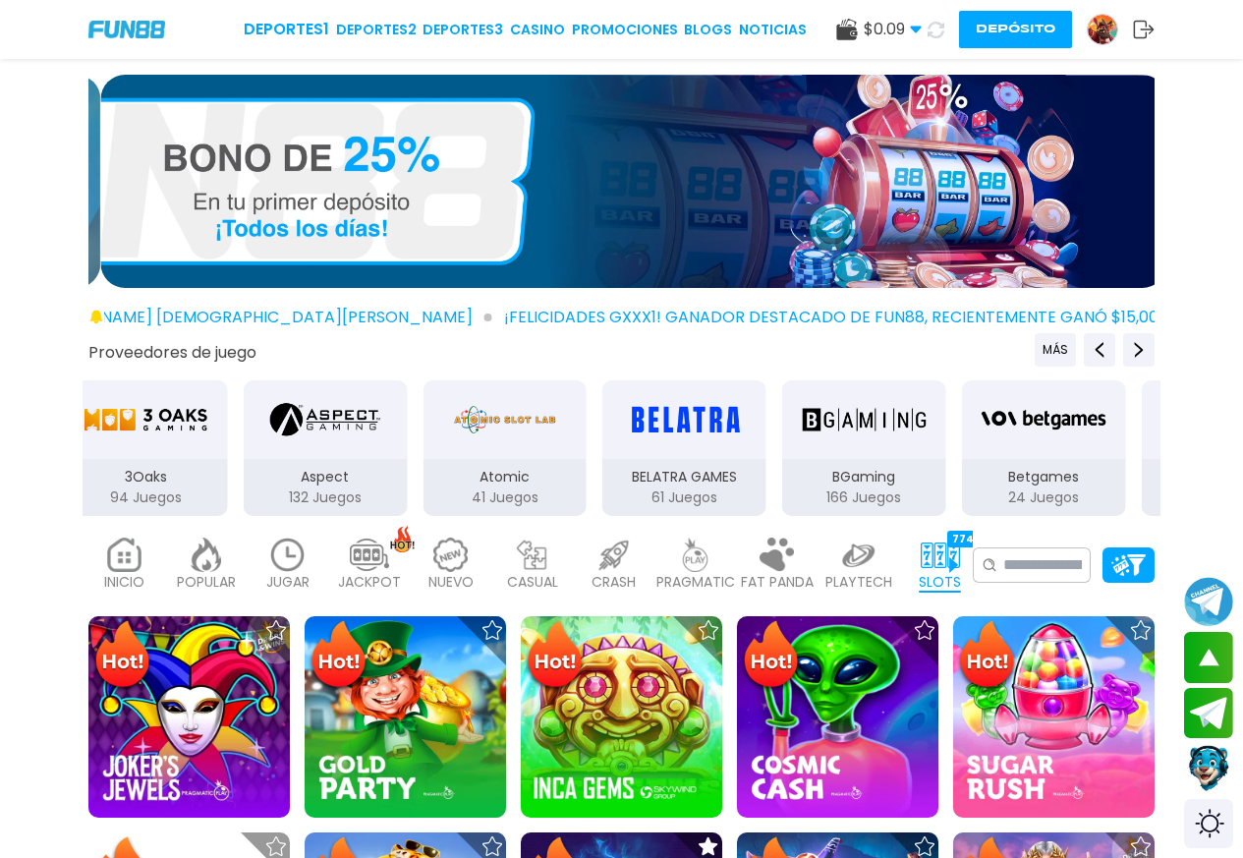
drag, startPoint x: 990, startPoint y: 456, endPoint x: 254, endPoint y: 445, distance: 735.9
click at [242, 479] on div "Aspect 132 Juegos" at bounding box center [326, 448] width 168 height 140
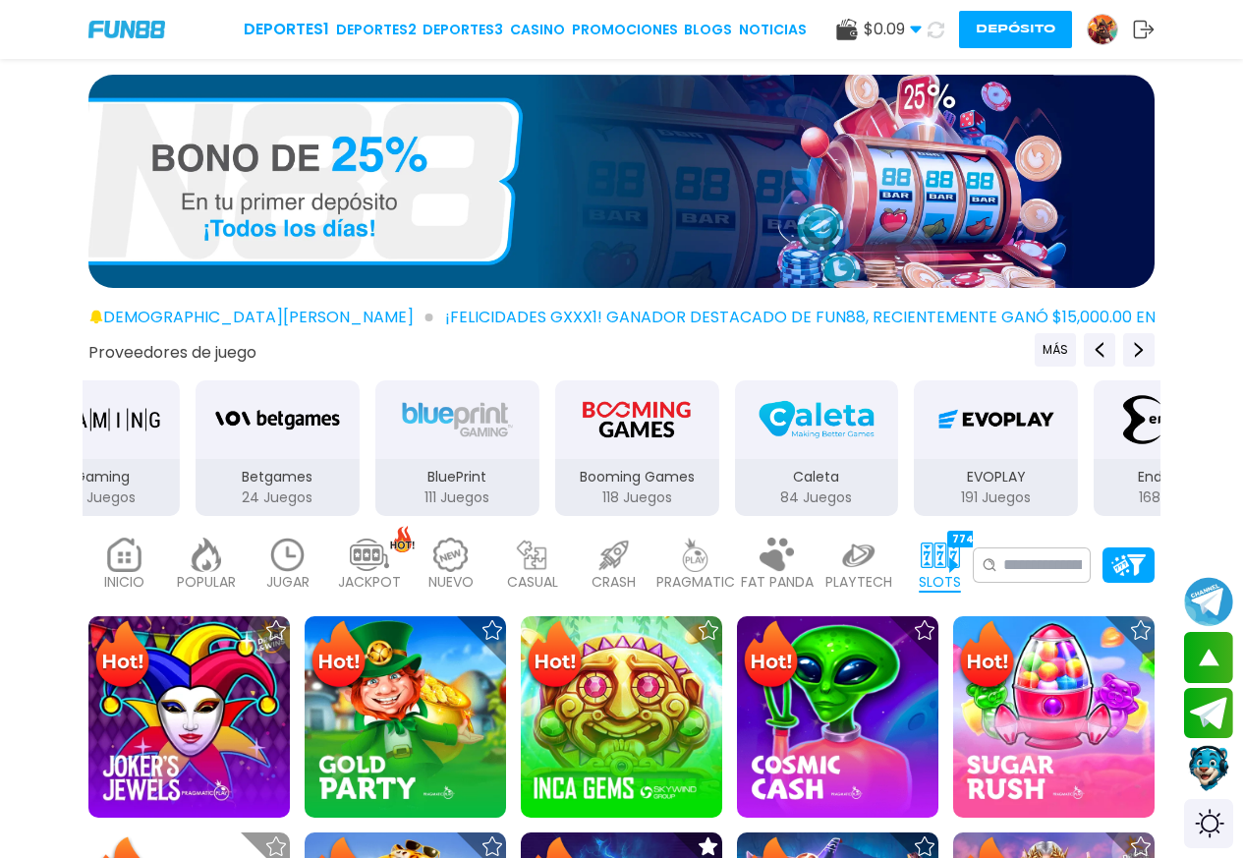
drag, startPoint x: 1018, startPoint y: 450, endPoint x: 267, endPoint y: 433, distance: 750.7
click at [373, 476] on div "BluePrint 111 Juegos" at bounding box center [457, 448] width 168 height 140
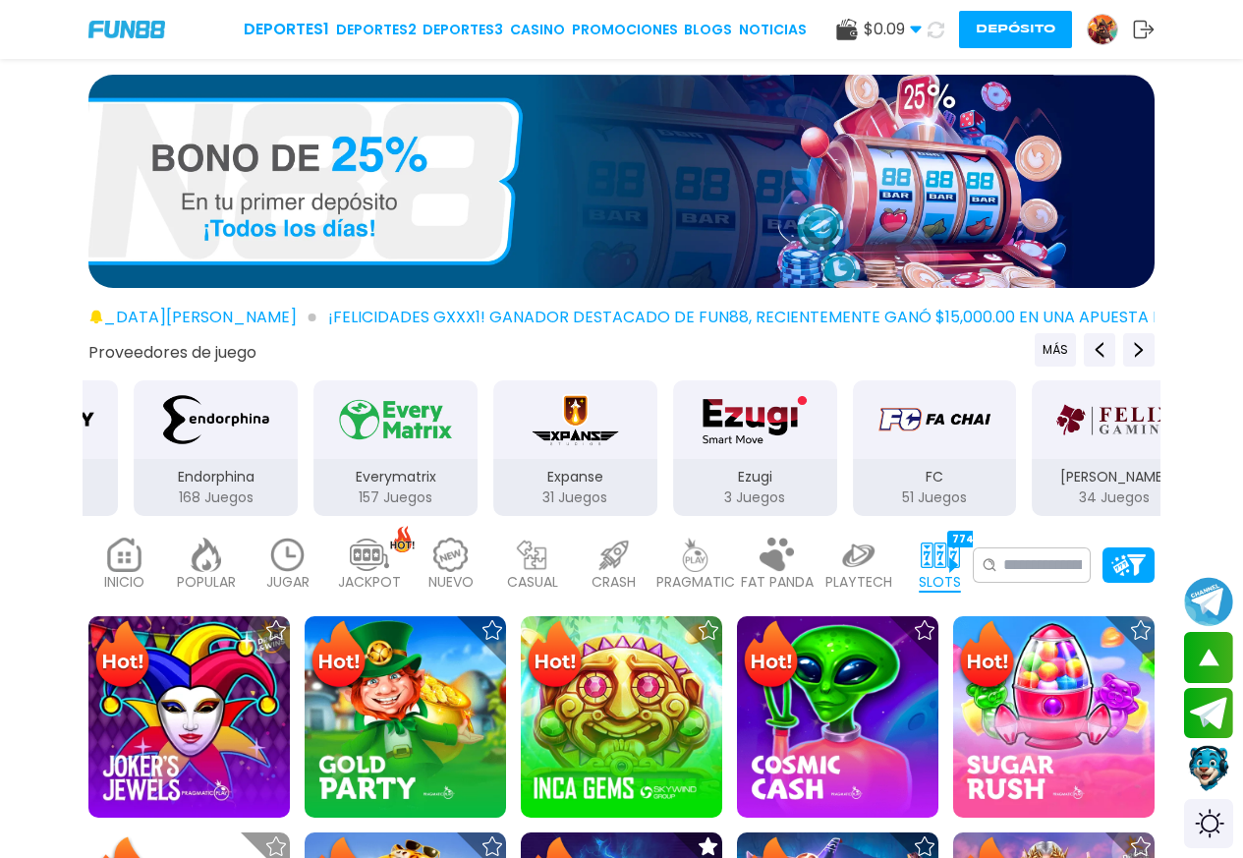
drag, startPoint x: 999, startPoint y: 440, endPoint x: 588, endPoint y: 430, distance: 410.8
click at [300, 461] on div "Endorphina 168 Juegos" at bounding box center [216, 448] width 168 height 140
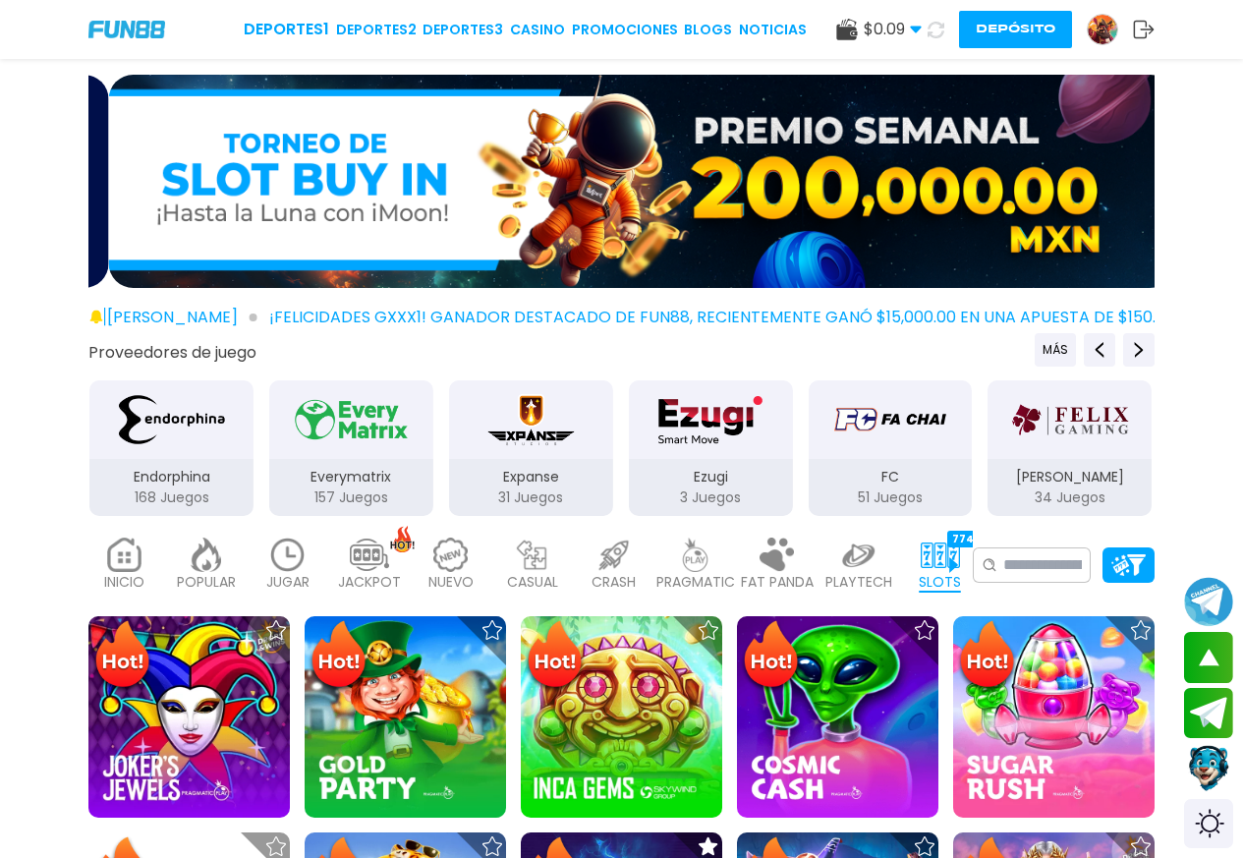
drag, startPoint x: 872, startPoint y: 434, endPoint x: 71, endPoint y: 516, distance: 805.8
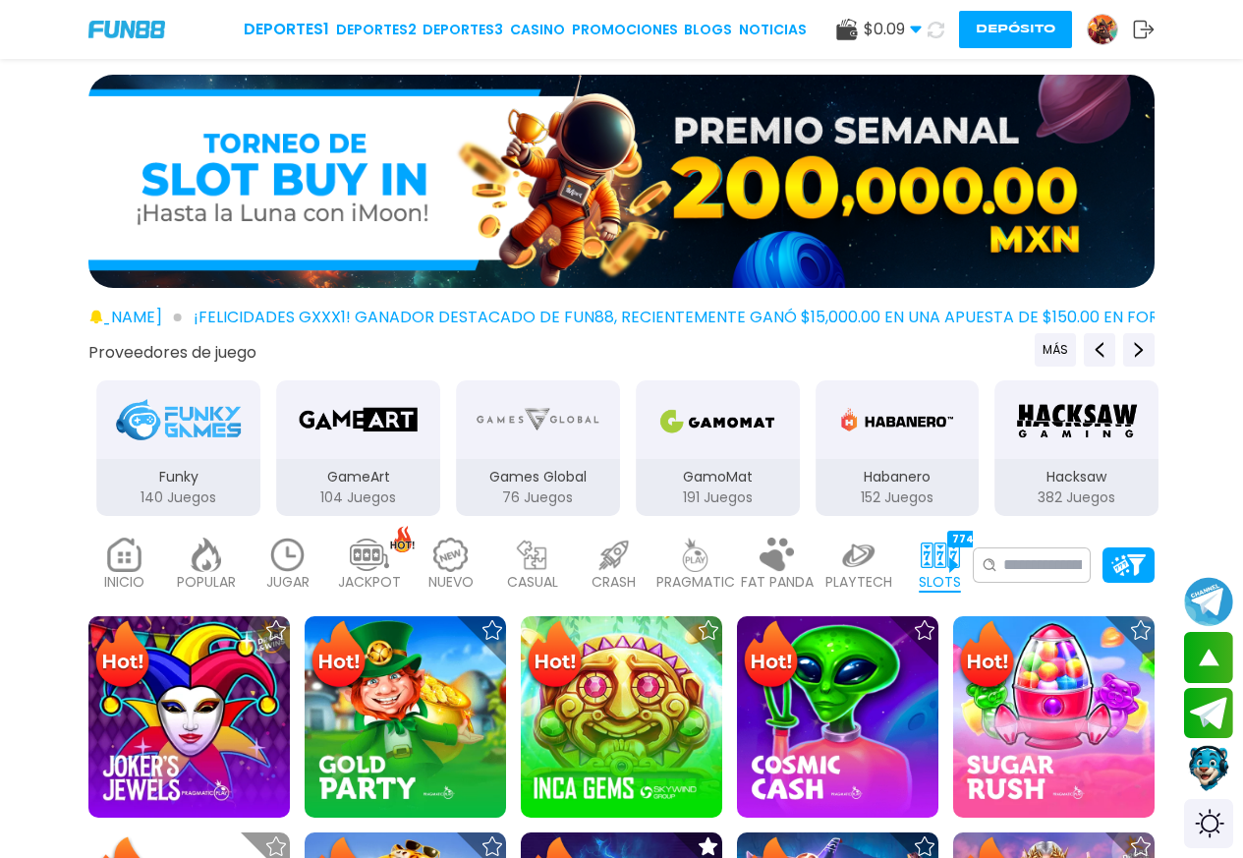
drag, startPoint x: 975, startPoint y: 437, endPoint x: 26, endPoint y: 516, distance: 952.2
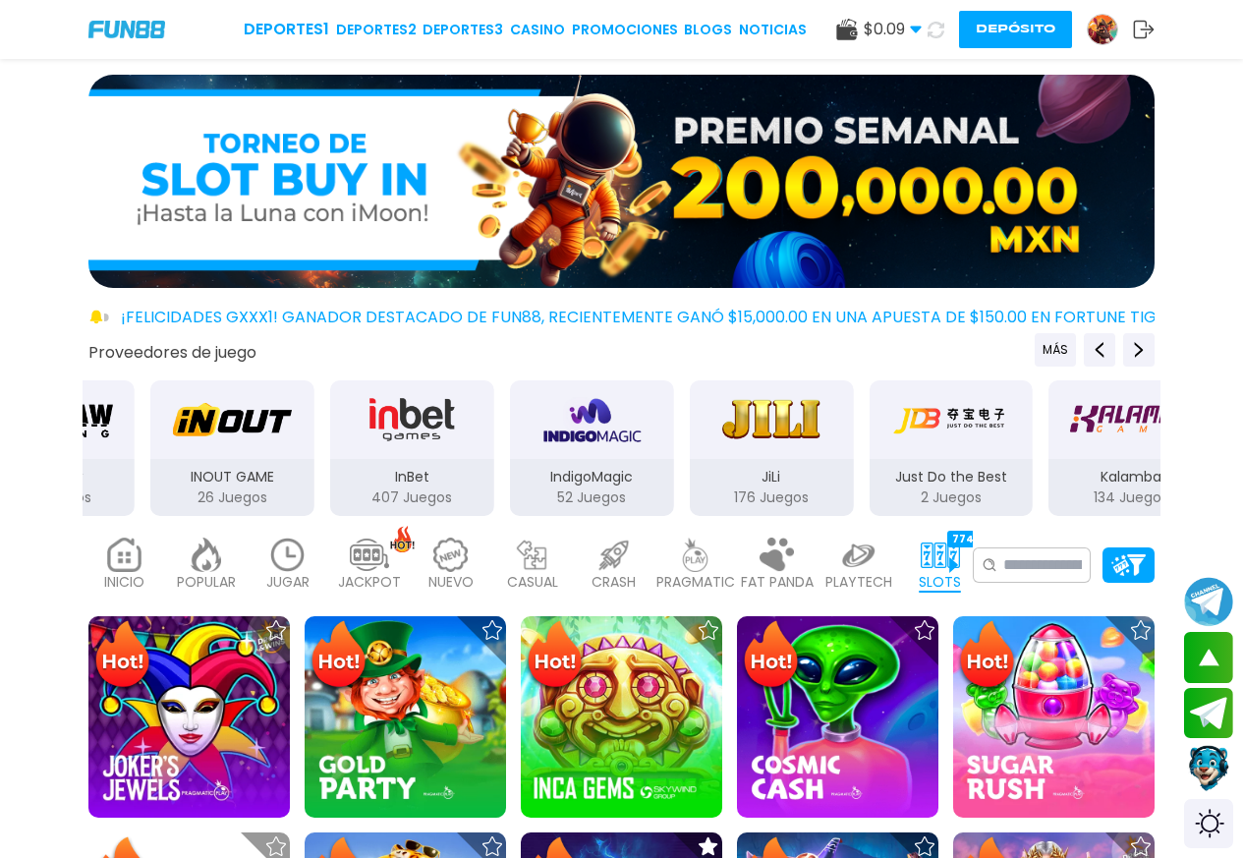
drag, startPoint x: 1005, startPoint y: 440, endPoint x: 2, endPoint y: 498, distance: 1004.7
click at [0, 504] on div "Proveedores de juego MÁS 3Oaks 94 Juegos Aspect 132 Juegos Atomic 41 Juegos BEL…" at bounding box center [621, 425] width 1243 height 185
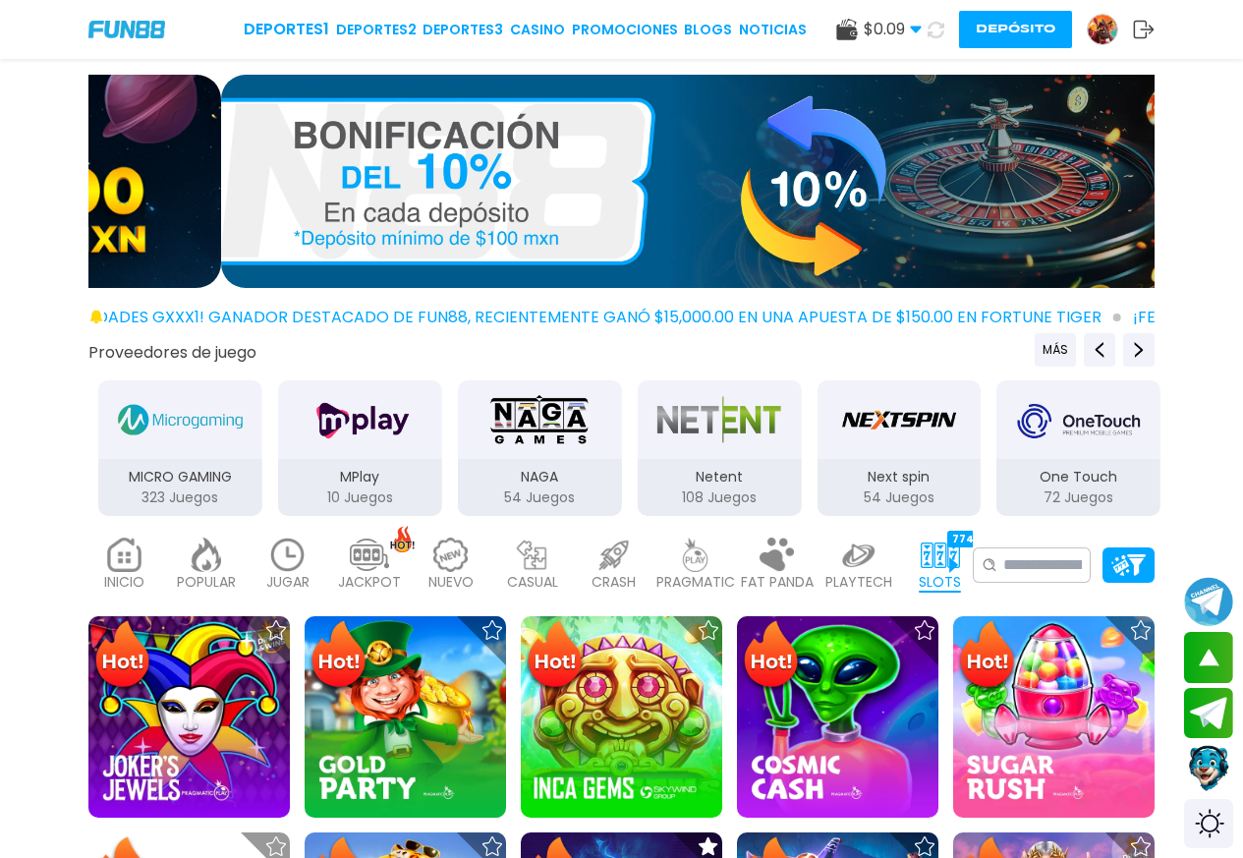
drag, startPoint x: 803, startPoint y: 450, endPoint x: 3, endPoint y: 461, distance: 799.7
click at [0, 472] on div "Proveedores de juego MÁS 3Oaks 94 Juegos Aspect 132 Juegos Atomic 41 Juegos BEL…" at bounding box center [621, 425] width 1243 height 185
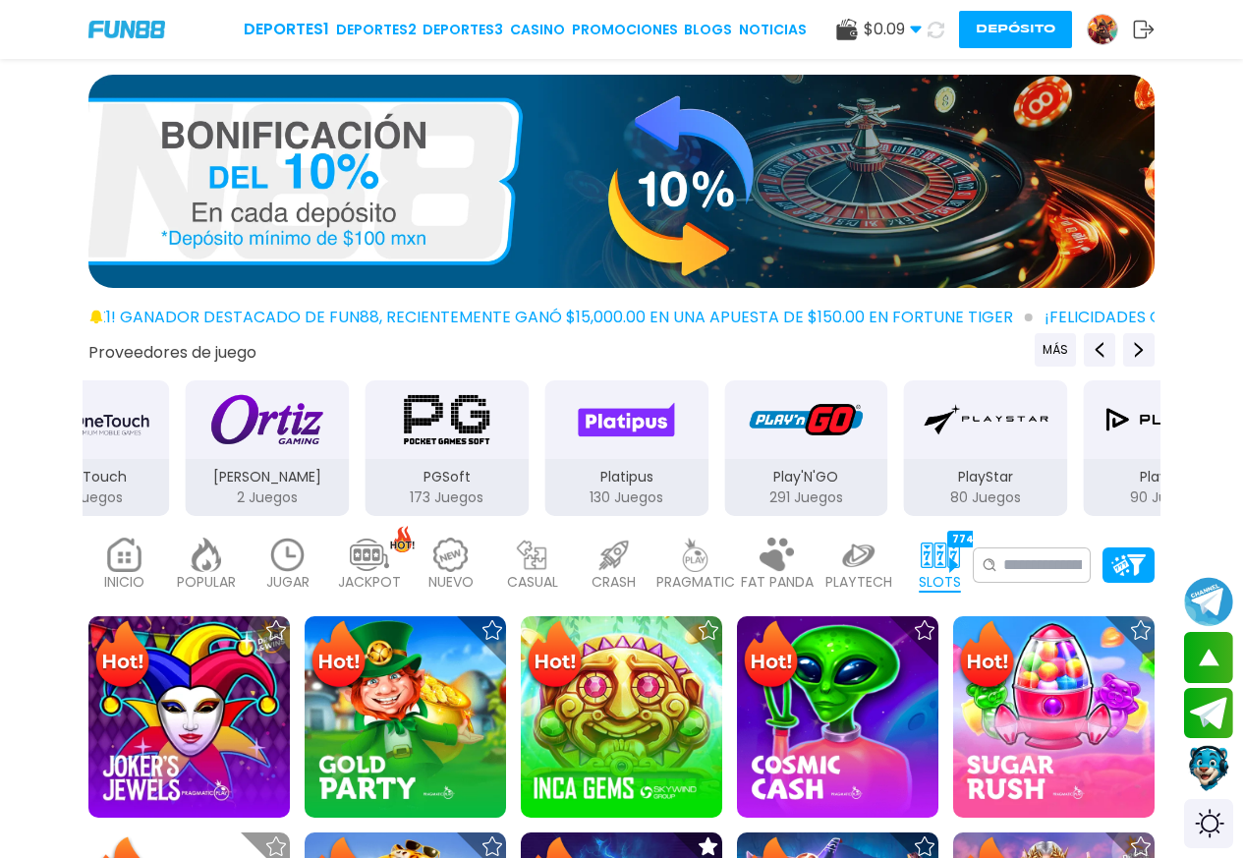
drag, startPoint x: 903, startPoint y: 460, endPoint x: 20, endPoint y: 458, distance: 883.2
click at [2, 471] on div "Proveedores de juego MÁS 3Oaks 94 Juegos Aspect 132 Juegos Atomic 41 Juegos BEL…" at bounding box center [621, 425] width 1243 height 185
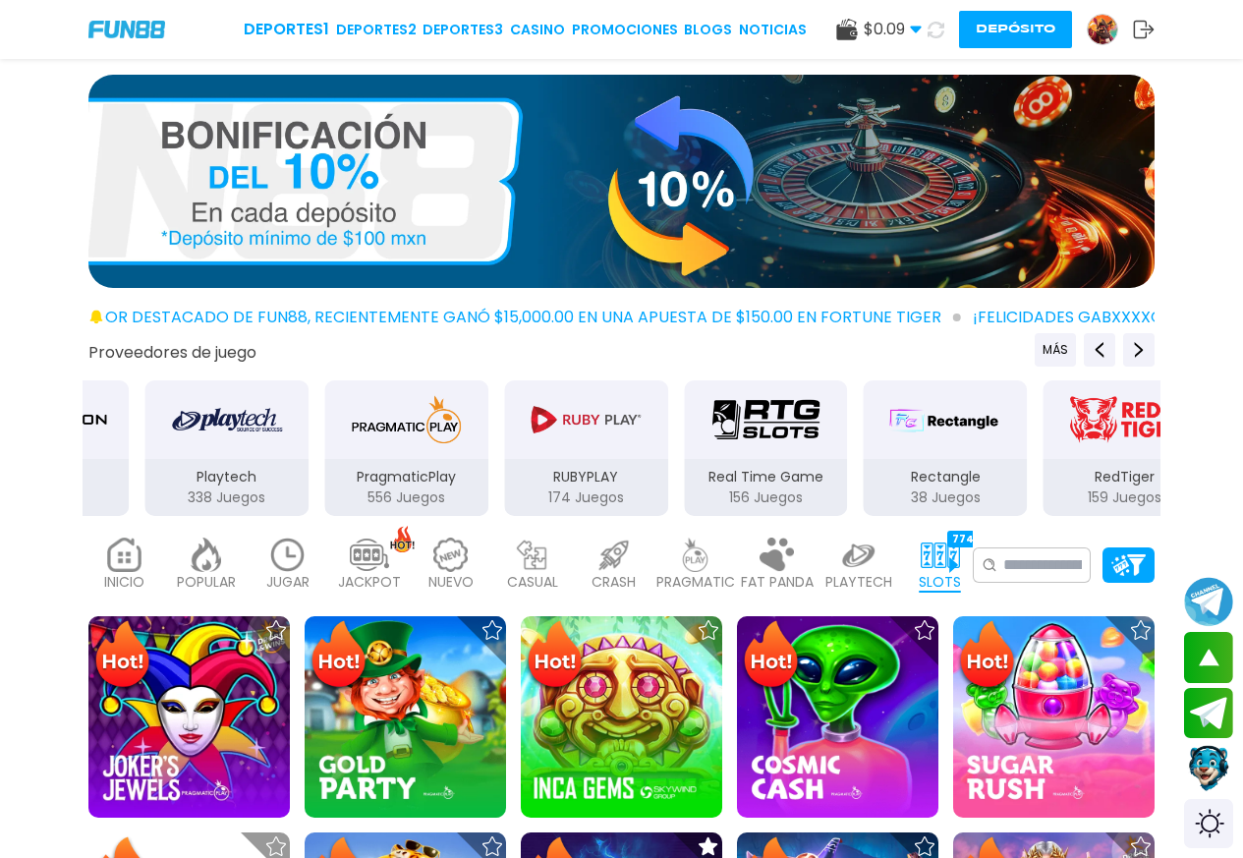
drag, startPoint x: 710, startPoint y: 457, endPoint x: 34, endPoint y: 466, distance: 675.9
click at [34, 473] on div "Proveedores de juego MÁS 3Oaks 94 Juegos Aspect 132 Juegos Atomic 41 Juegos BEL…" at bounding box center [621, 425] width 1243 height 185
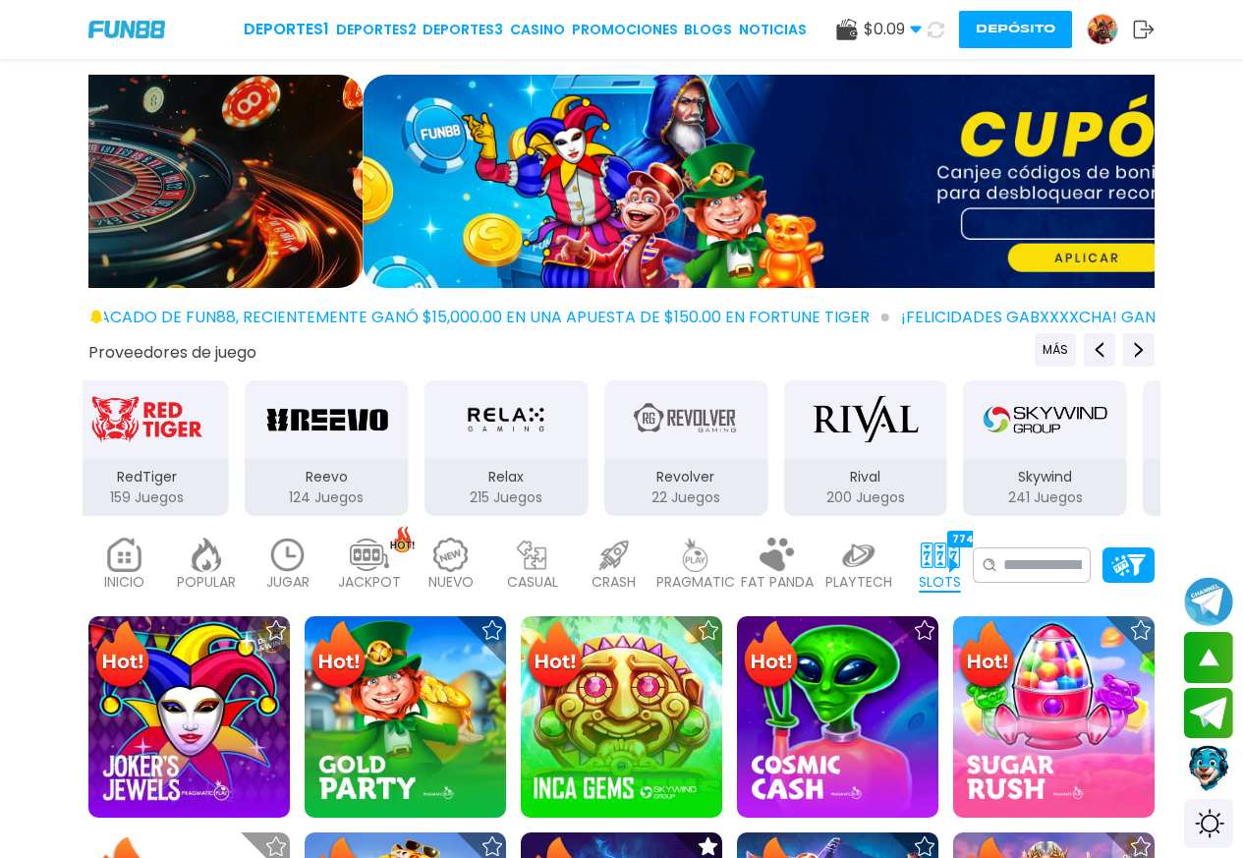
drag, startPoint x: 737, startPoint y: 472, endPoint x: 280, endPoint y: 451, distance: 457.3
click at [243, 476] on div "Reevo 124 Juegos" at bounding box center [327, 448] width 168 height 140
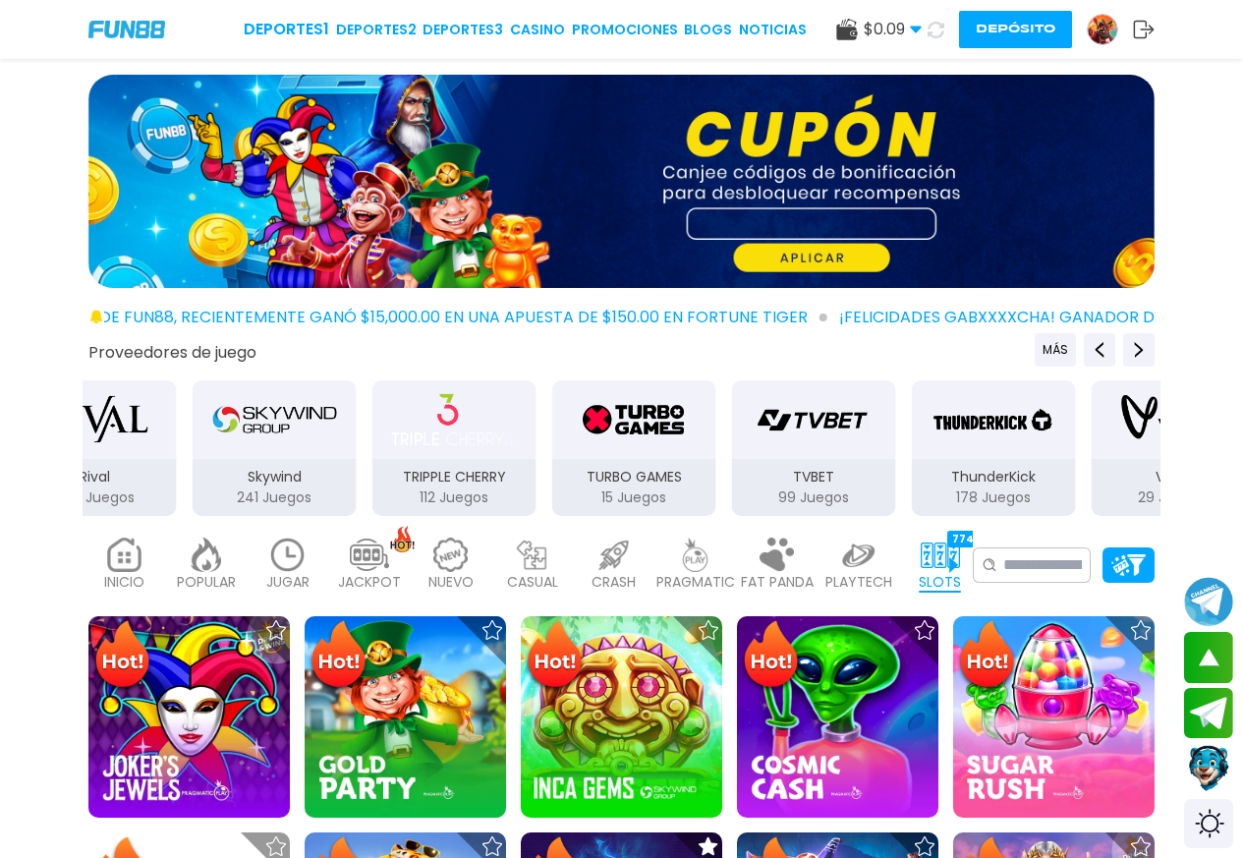
drag, startPoint x: 1007, startPoint y: 443, endPoint x: 301, endPoint y: 452, distance: 706.4
click at [370, 459] on div "TRIPPLE CHERRY 112 Juegos" at bounding box center [454, 448] width 168 height 140
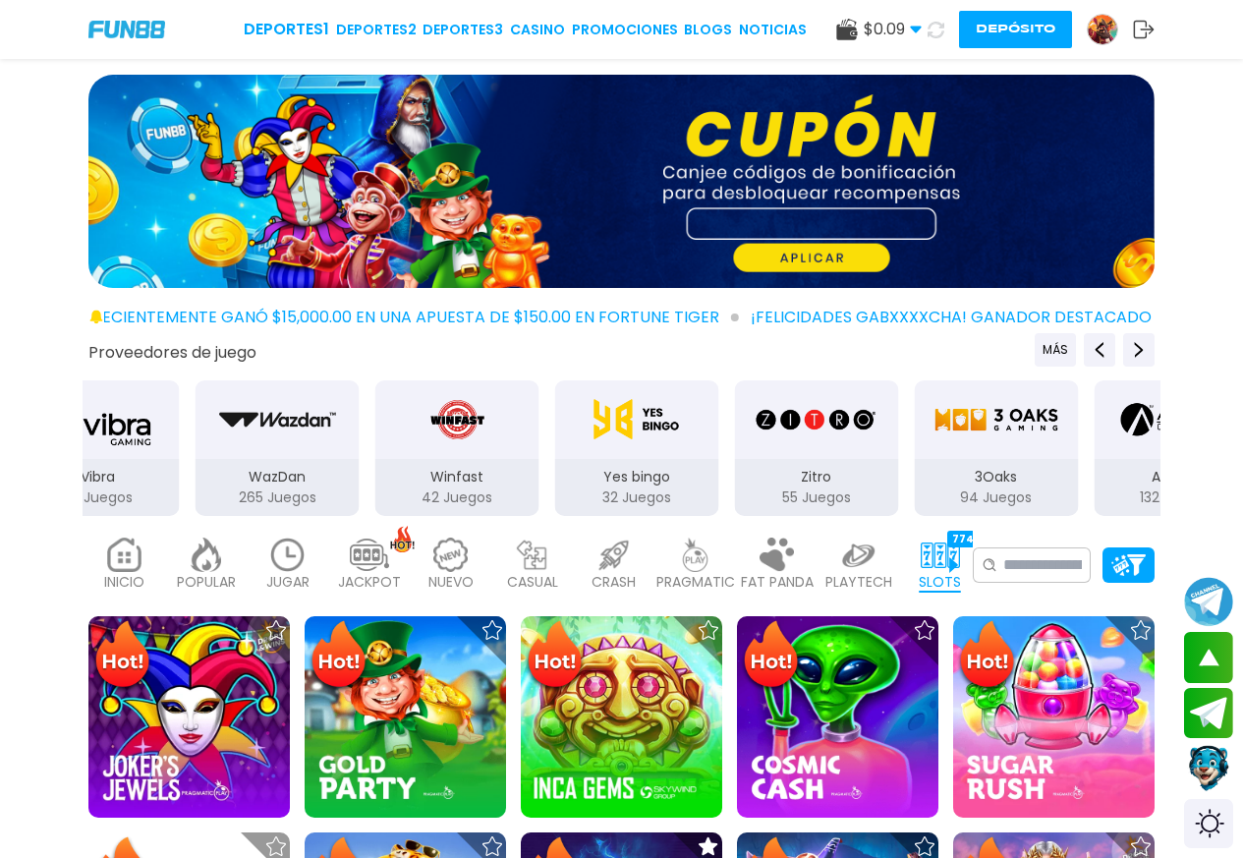
drag, startPoint x: 1063, startPoint y: 430, endPoint x: 226, endPoint y: 412, distance: 837.2
click at [124, 453] on div "Vibra" at bounding box center [98, 419] width 164 height 79
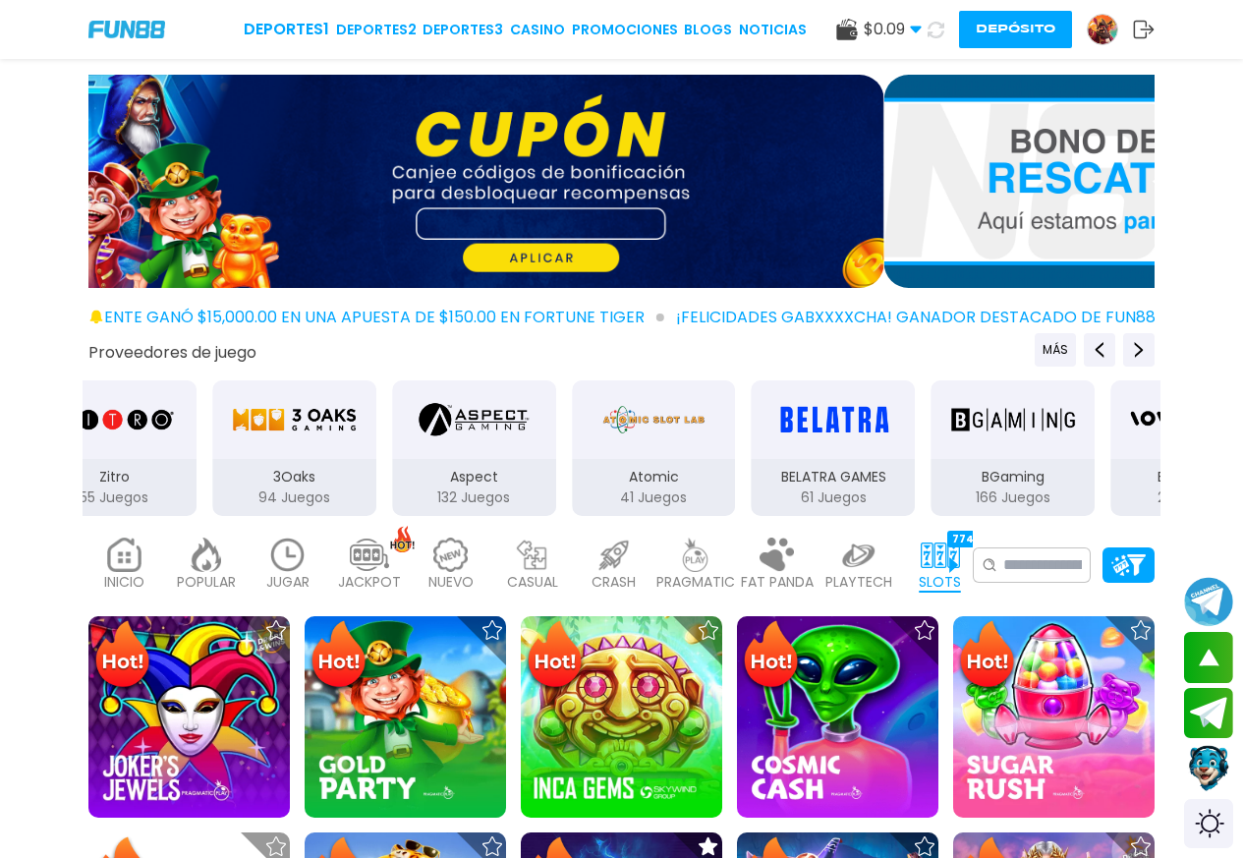
drag, startPoint x: 1085, startPoint y: 426, endPoint x: 323, endPoint y: 437, distance: 761.4
click at [318, 443] on img "3Oaks" at bounding box center [294, 419] width 124 height 55
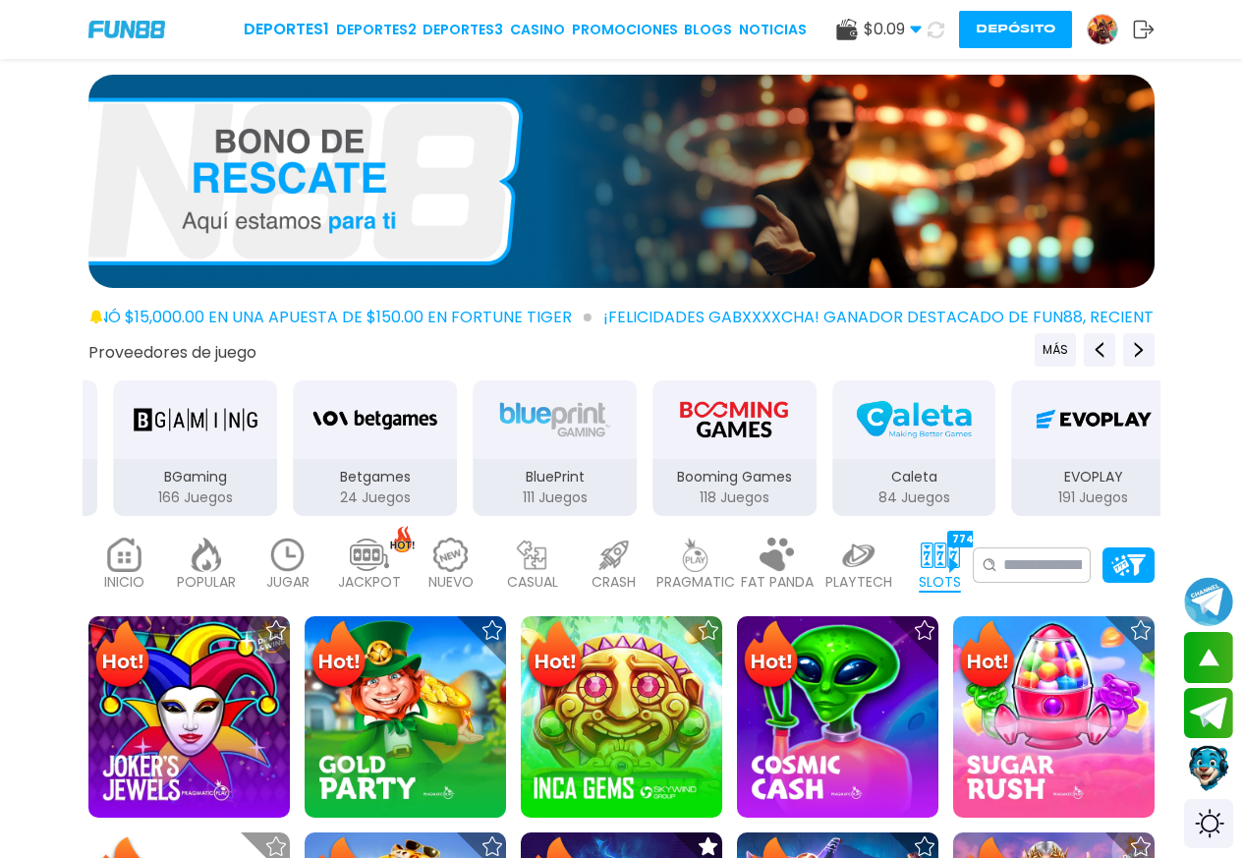
drag, startPoint x: 1104, startPoint y: 436, endPoint x: 354, endPoint y: 462, distance: 751.0
click at [246, 474] on div "BGaming 166 Juegos" at bounding box center [195, 448] width 168 height 140
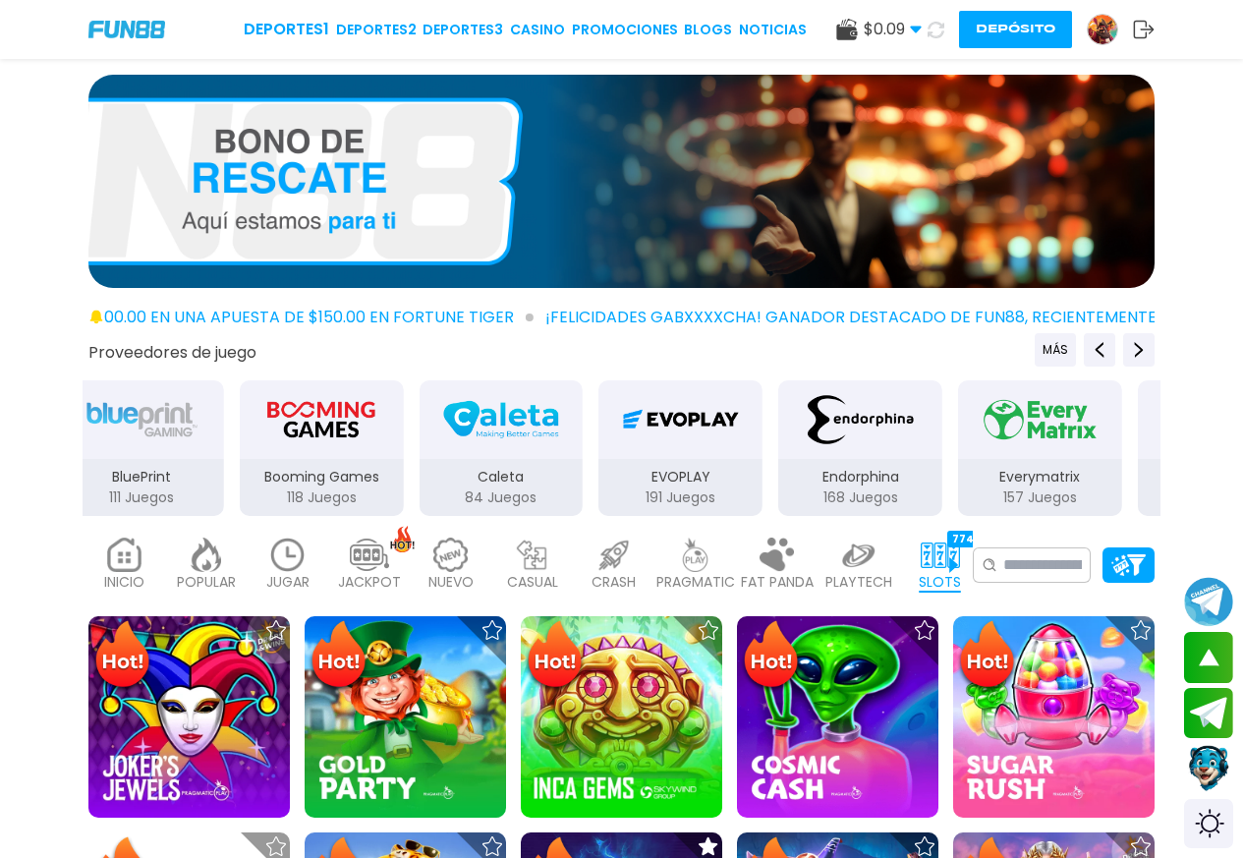
drag, startPoint x: 998, startPoint y: 415, endPoint x: 389, endPoint y: 462, distance: 610.9
click at [596, 464] on div "[PERSON_NAME] 191 Juegos" at bounding box center [680, 448] width 168 height 140
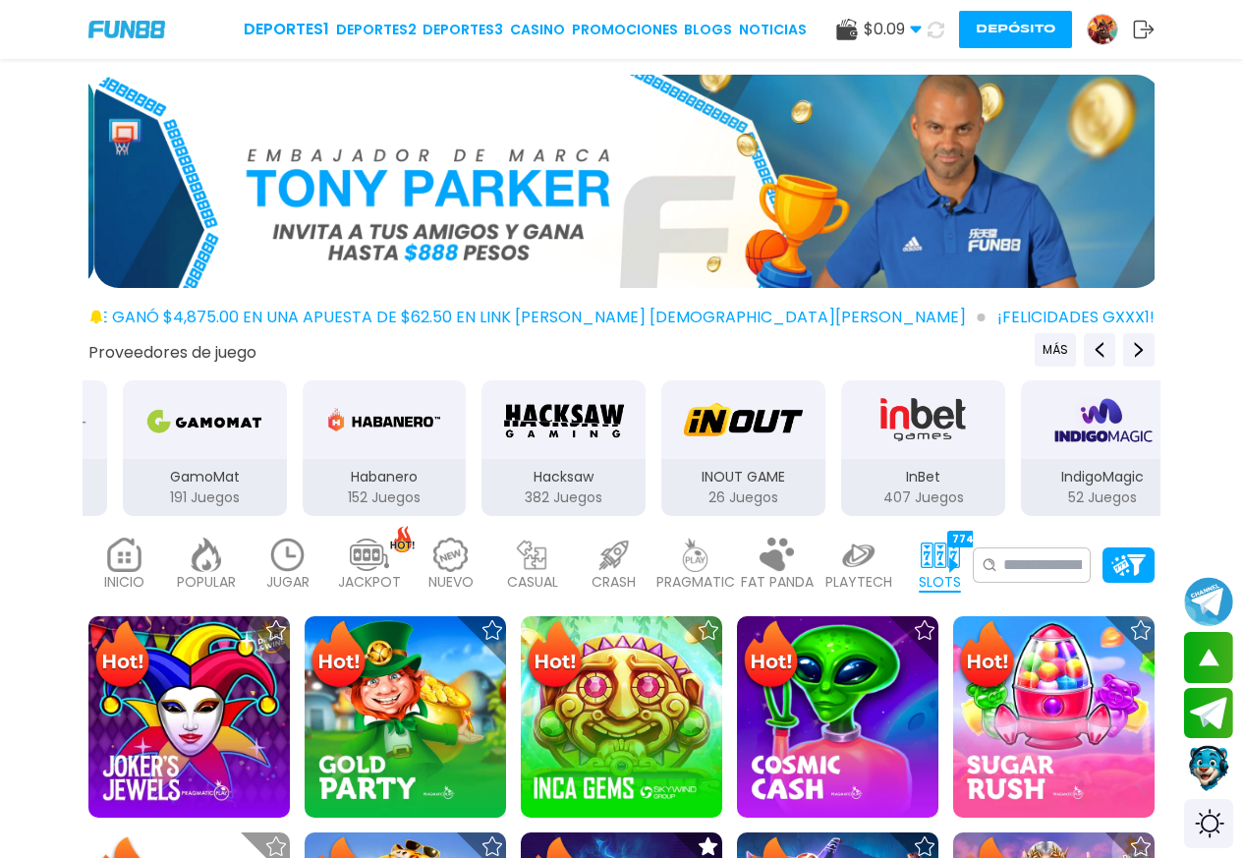
drag, startPoint x: 933, startPoint y: 444, endPoint x: 364, endPoint y: 494, distance: 571.0
click at [364, 494] on div "Habanero 152 Juegos" at bounding box center [385, 448] width 168 height 140
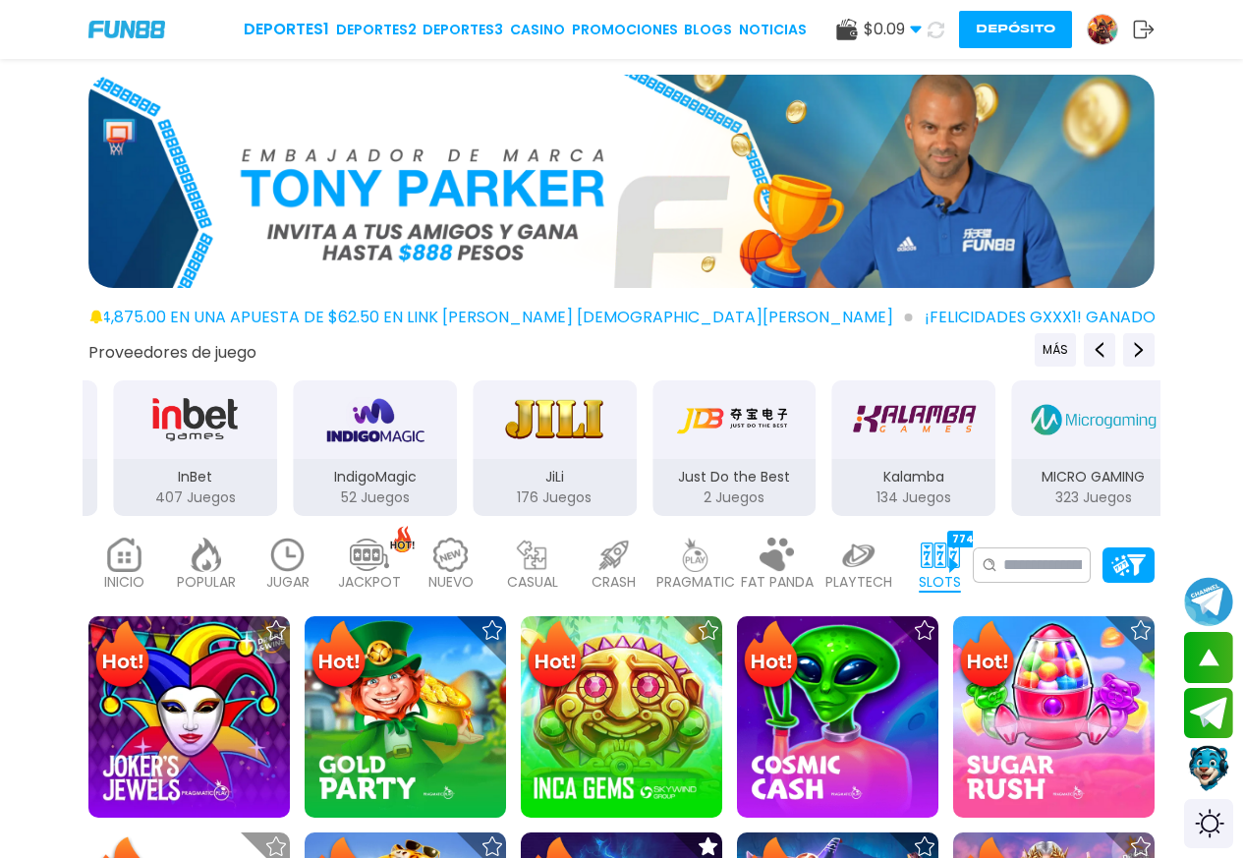
drag, startPoint x: 952, startPoint y: 487, endPoint x: 238, endPoint y: 528, distance: 715.3
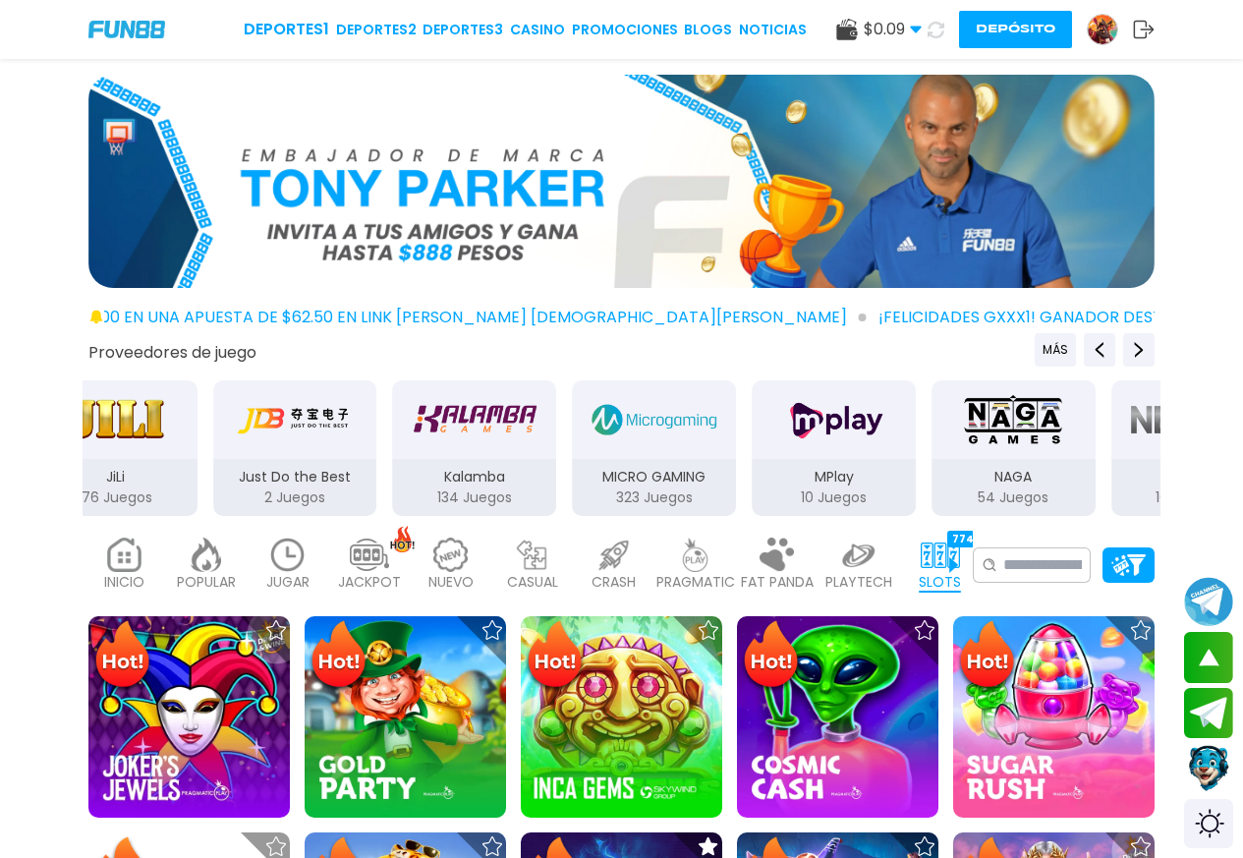
drag, startPoint x: 779, startPoint y: 475, endPoint x: 253, endPoint y: 500, distance: 526.2
click at [392, 502] on div "Kalamba 134 Juegos" at bounding box center [474, 487] width 164 height 57
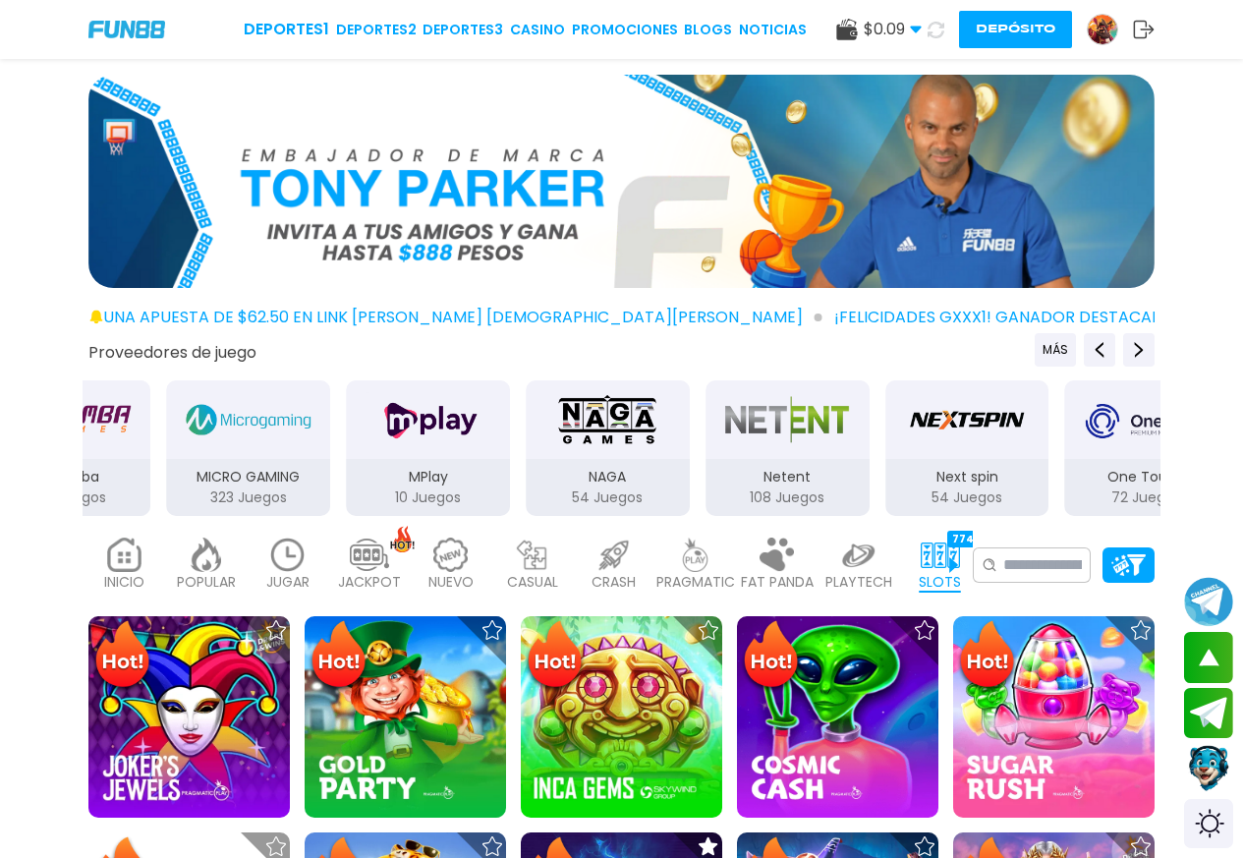
drag, startPoint x: 996, startPoint y: 467, endPoint x: 295, endPoint y: 492, distance: 701.9
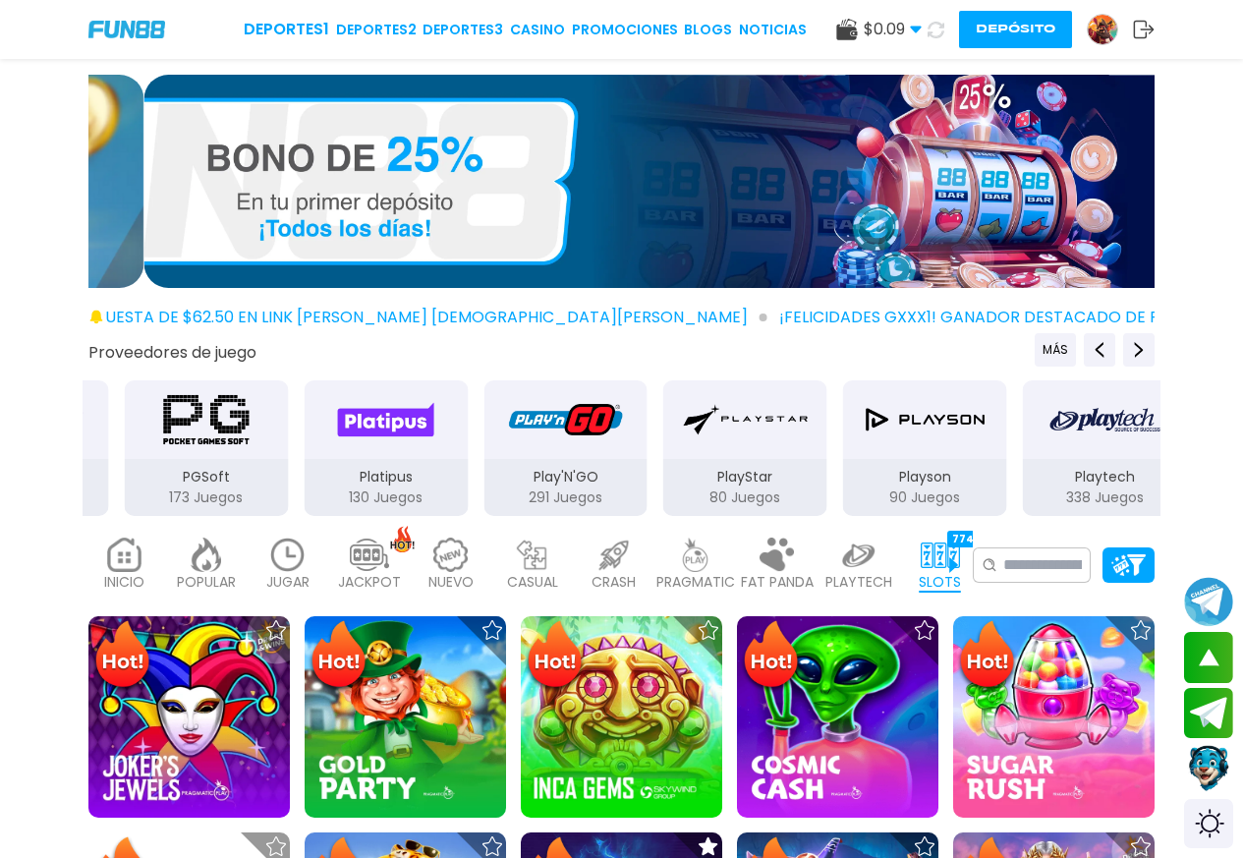
drag, startPoint x: 964, startPoint y: 466, endPoint x: 313, endPoint y: 506, distance: 651.6
click at [316, 512] on div "Platipus 130 Juegos" at bounding box center [386, 487] width 164 height 57
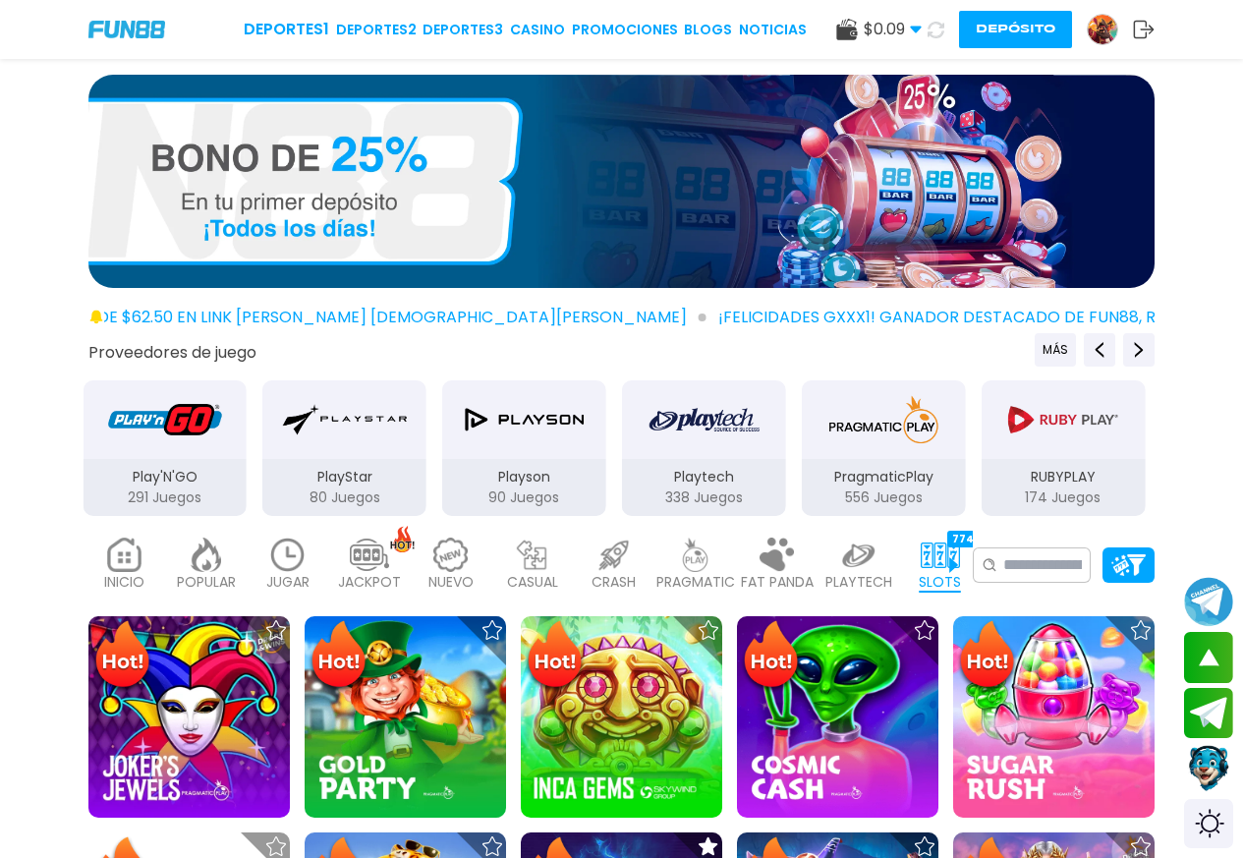
drag, startPoint x: 927, startPoint y: 464, endPoint x: 722, endPoint y: 469, distance: 205.4
click at [722, 469] on p "Playtech" at bounding box center [704, 477] width 164 height 21
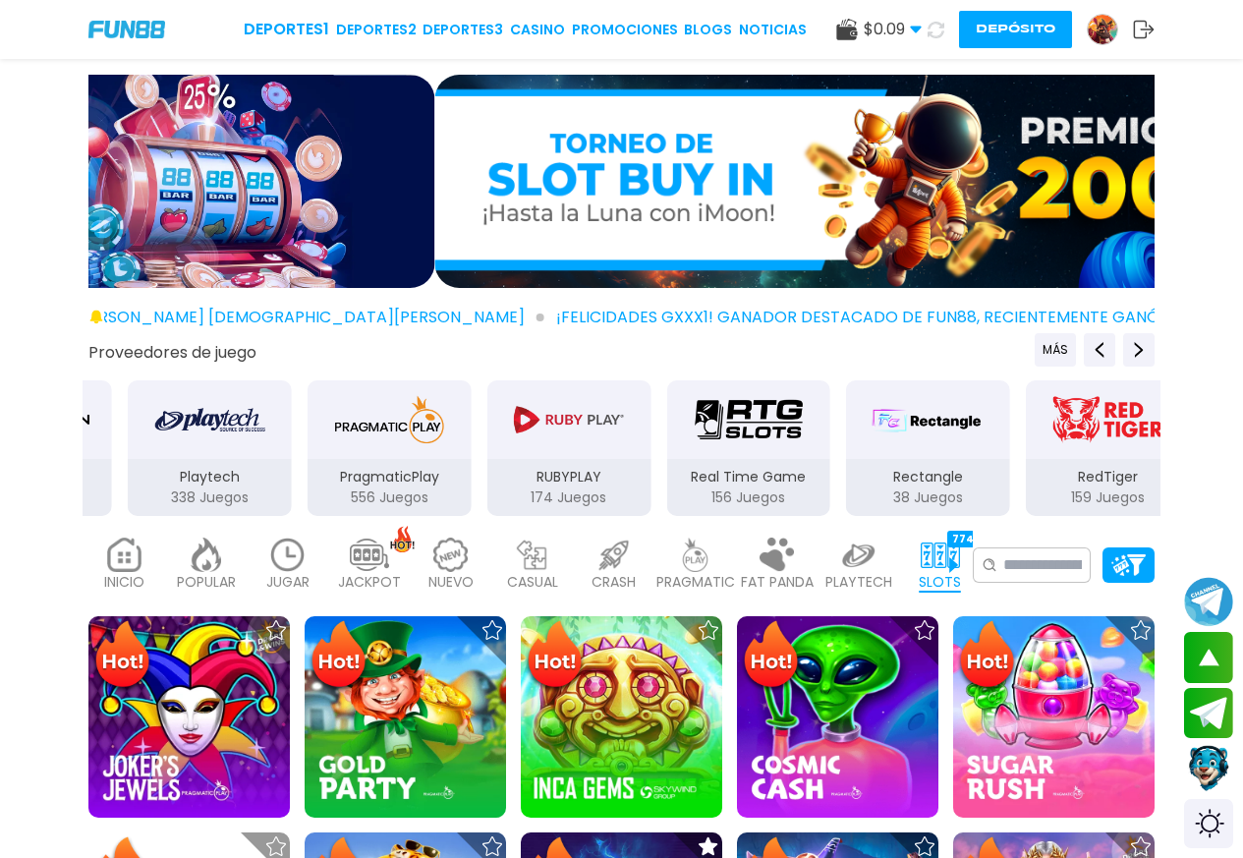
drag, startPoint x: 910, startPoint y: 471, endPoint x: 378, endPoint y: 479, distance: 531.6
click at [378, 479] on p "PragmaticPlay" at bounding box center [389, 477] width 164 height 21
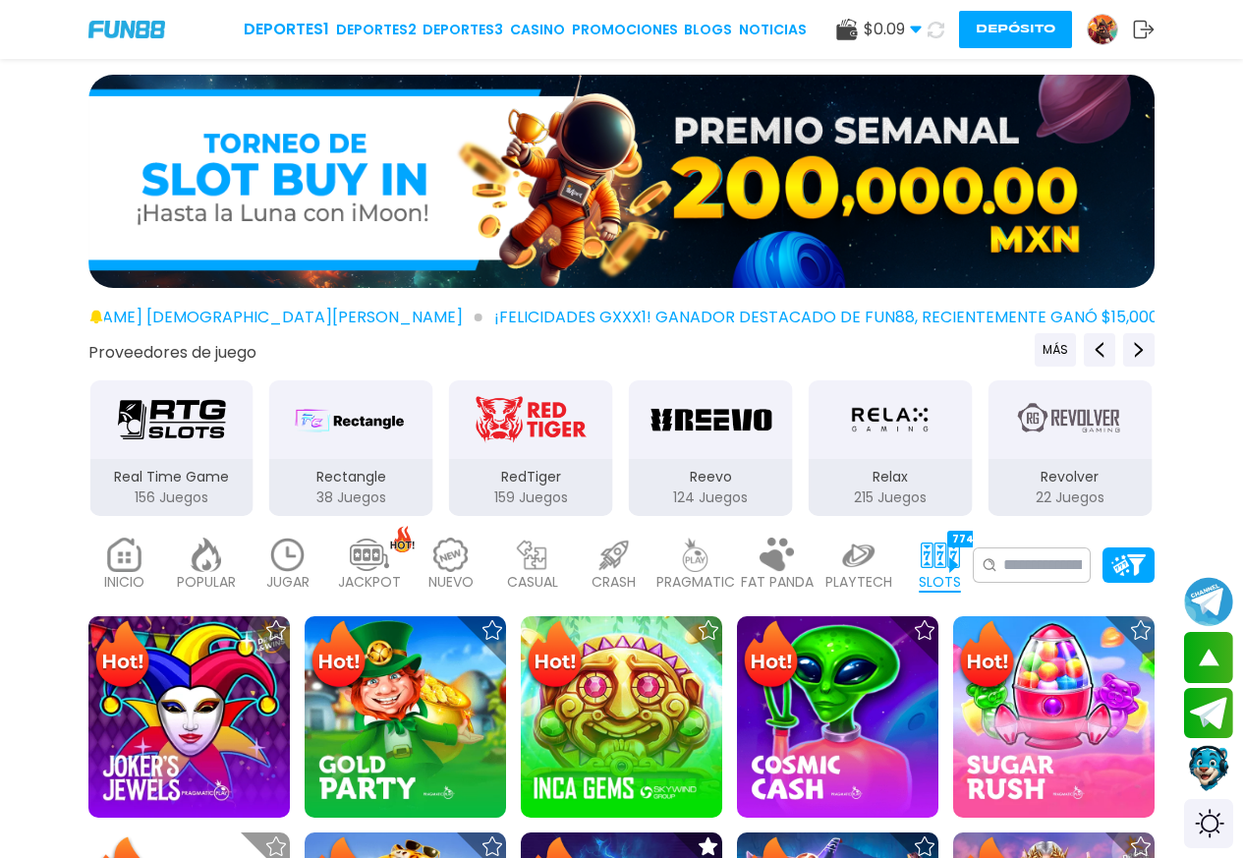
drag, startPoint x: 963, startPoint y: 478, endPoint x: 423, endPoint y: 489, distance: 539.4
click at [412, 502] on div "Rectangle 38 Juegos" at bounding box center [351, 487] width 164 height 57
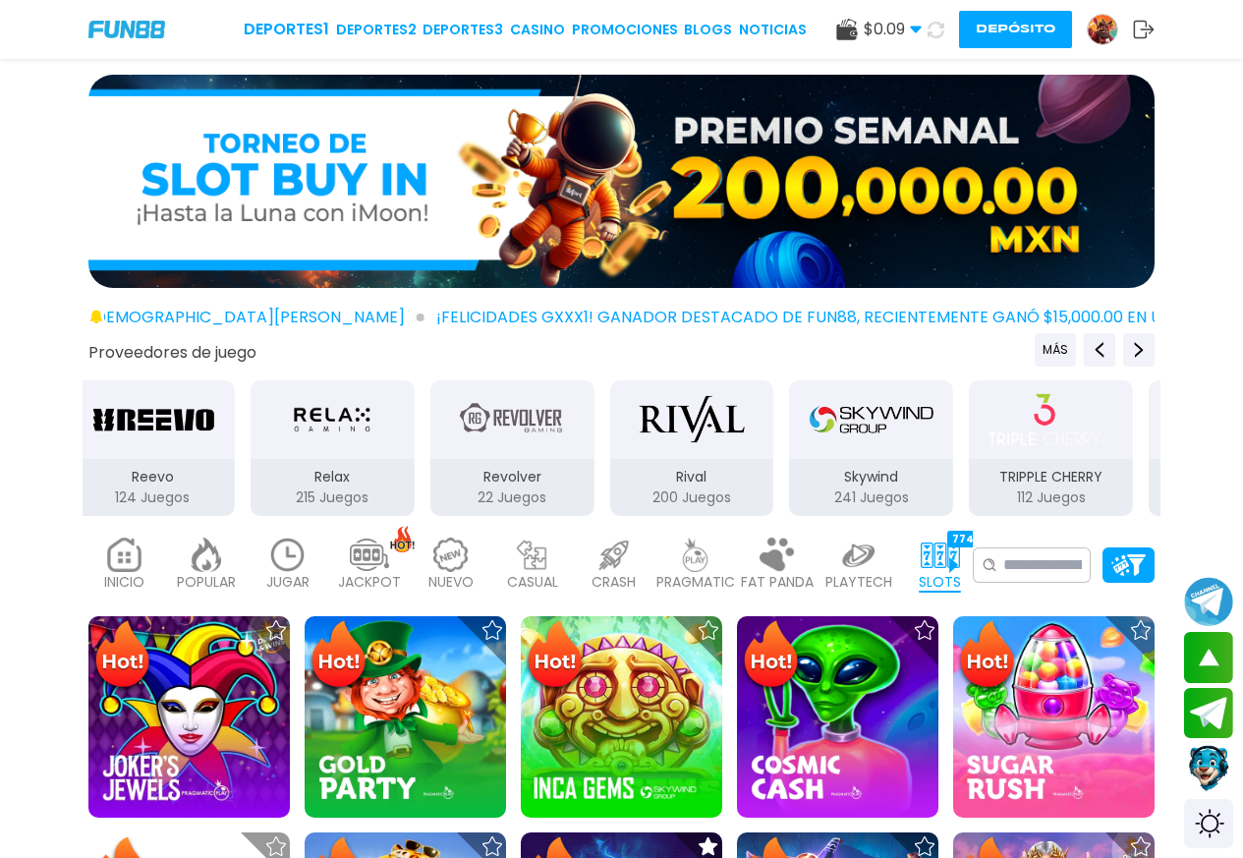
drag, startPoint x: 928, startPoint y: 476, endPoint x: 408, endPoint y: 474, distance: 520.7
click at [359, 493] on div "Relax 215 Juegos" at bounding box center [333, 487] width 164 height 57
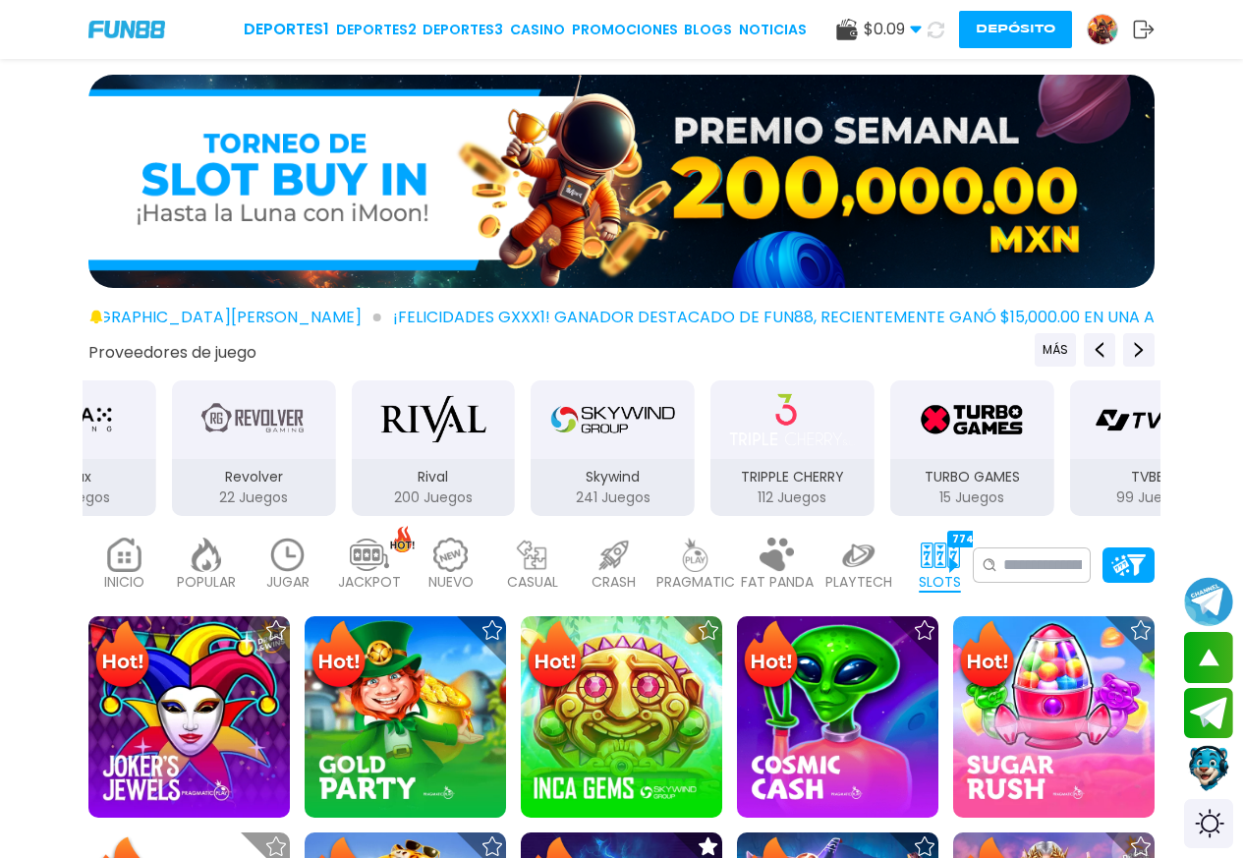
drag, startPoint x: 886, startPoint y: 474, endPoint x: 352, endPoint y: 475, distance: 534.4
click at [530, 491] on div "Skywind 241 Juegos" at bounding box center [612, 487] width 164 height 57
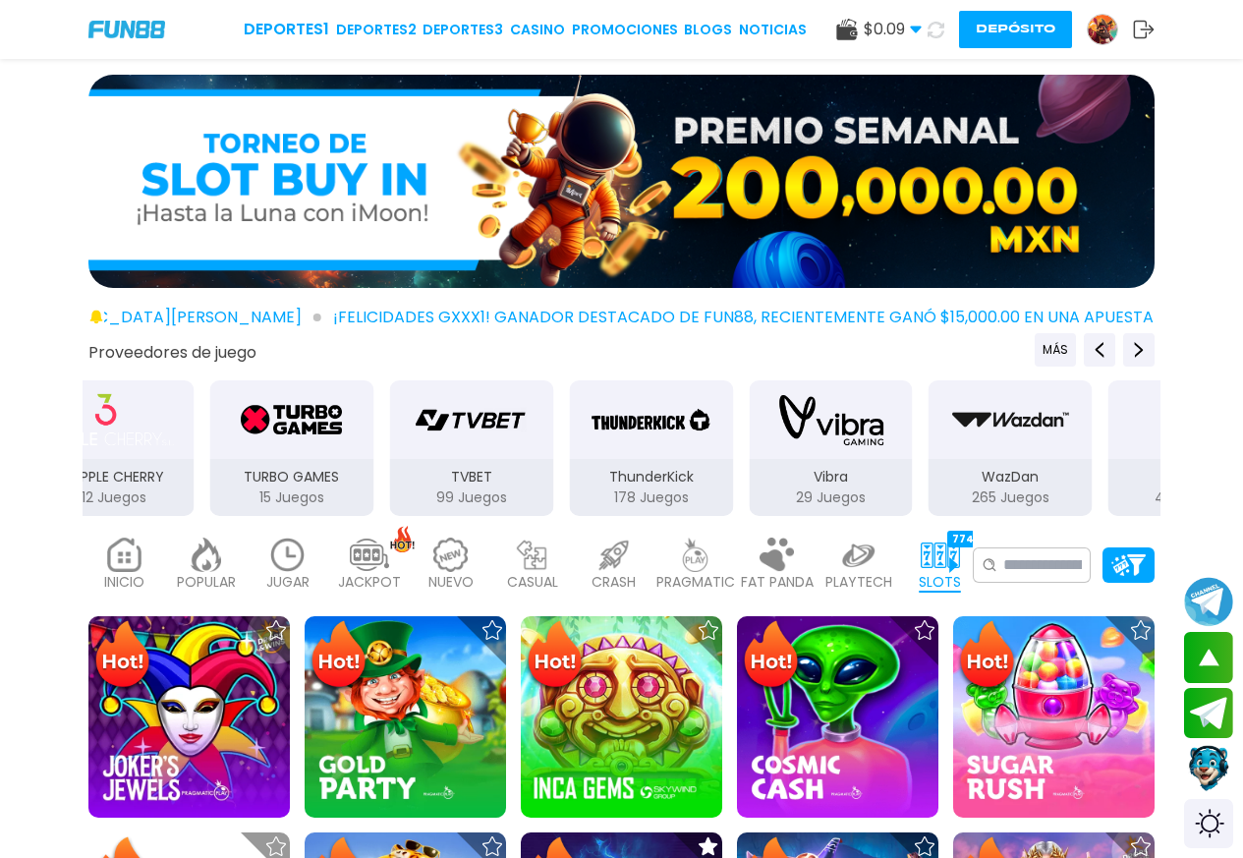
drag, startPoint x: 888, startPoint y: 487, endPoint x: 342, endPoint y: 489, distance: 546.2
click at [389, 499] on div "TVBET 99 Juegos" at bounding box center [471, 487] width 164 height 57
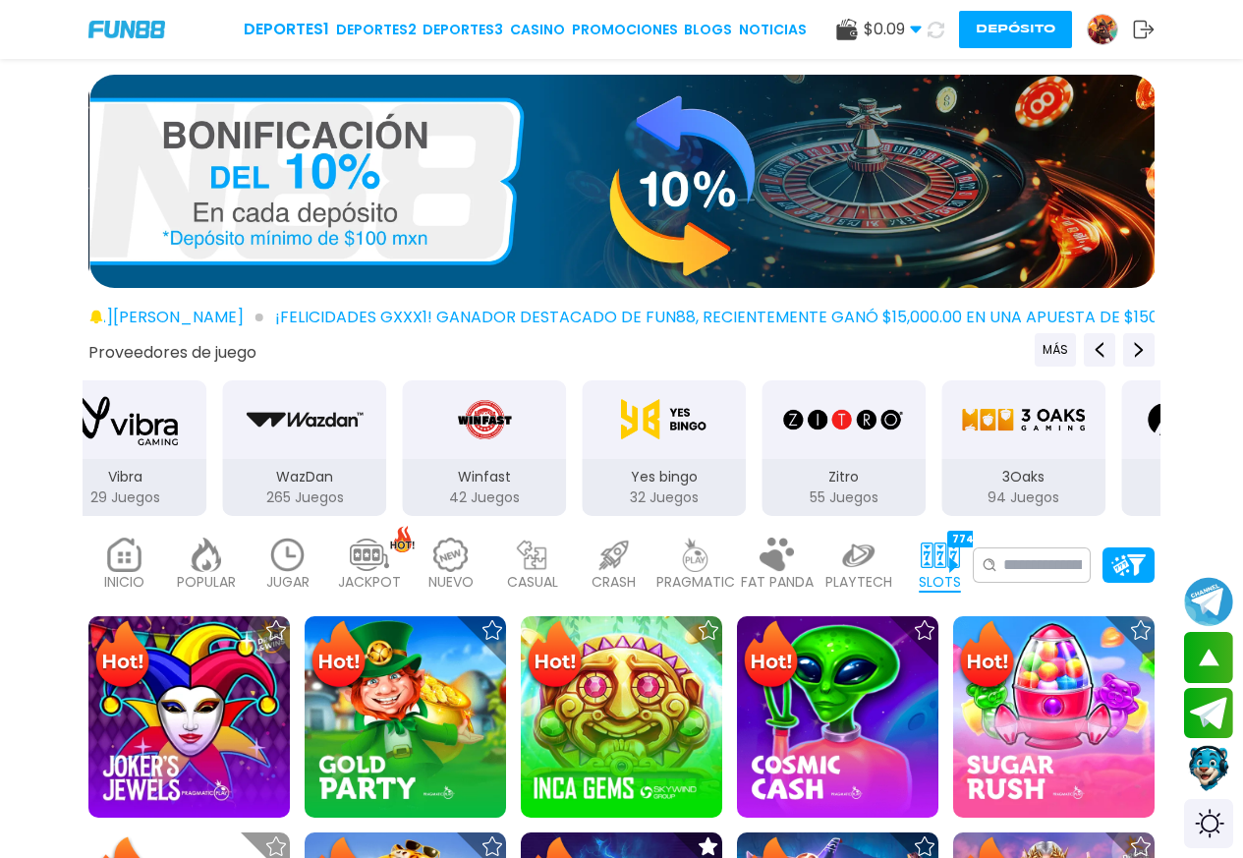
drag, startPoint x: 861, startPoint y: 488, endPoint x: 327, endPoint y: 481, distance: 533.5
click at [244, 491] on p "265 Juegos" at bounding box center [305, 497] width 164 height 21
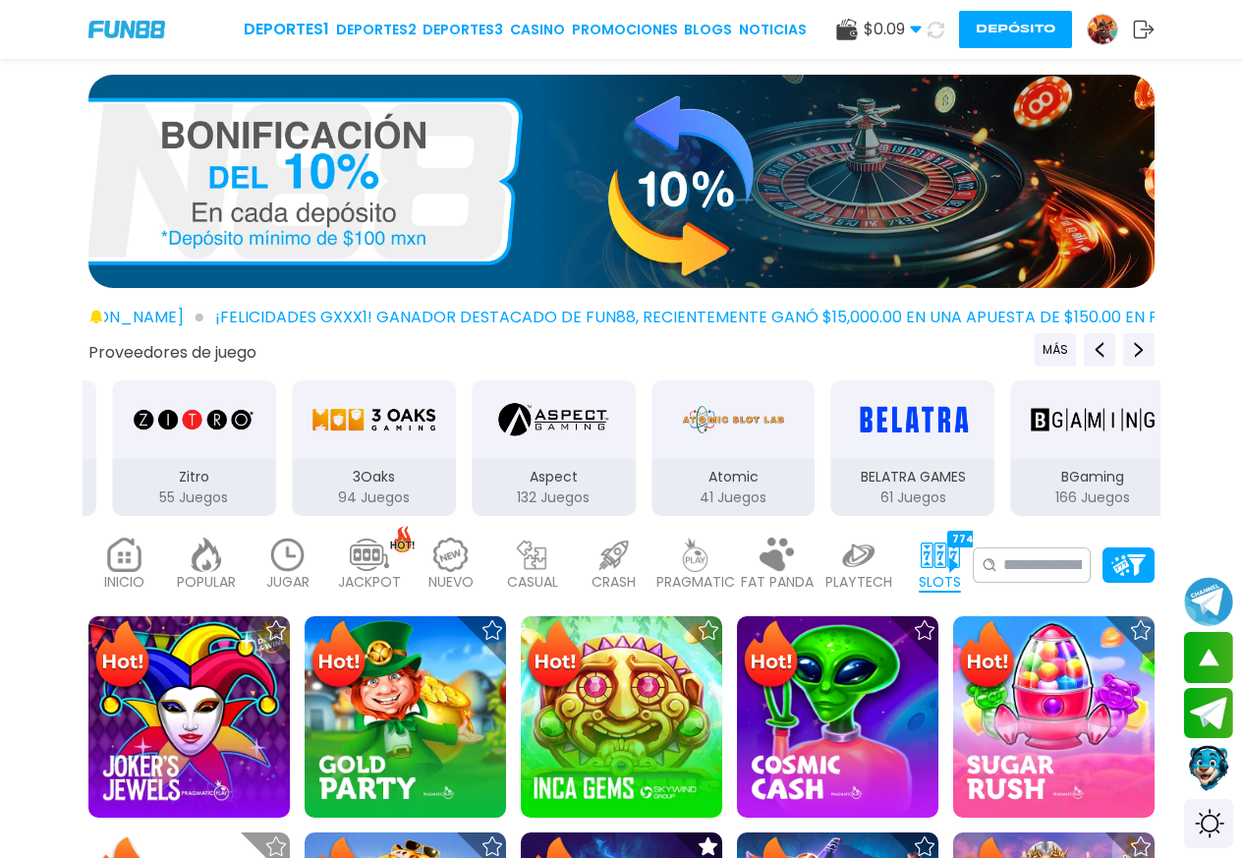
drag, startPoint x: 835, startPoint y: 469, endPoint x: 277, endPoint y: 487, distance: 558.3
click at [292, 494] on div "3Oaks 94 Juegos" at bounding box center [374, 487] width 164 height 57
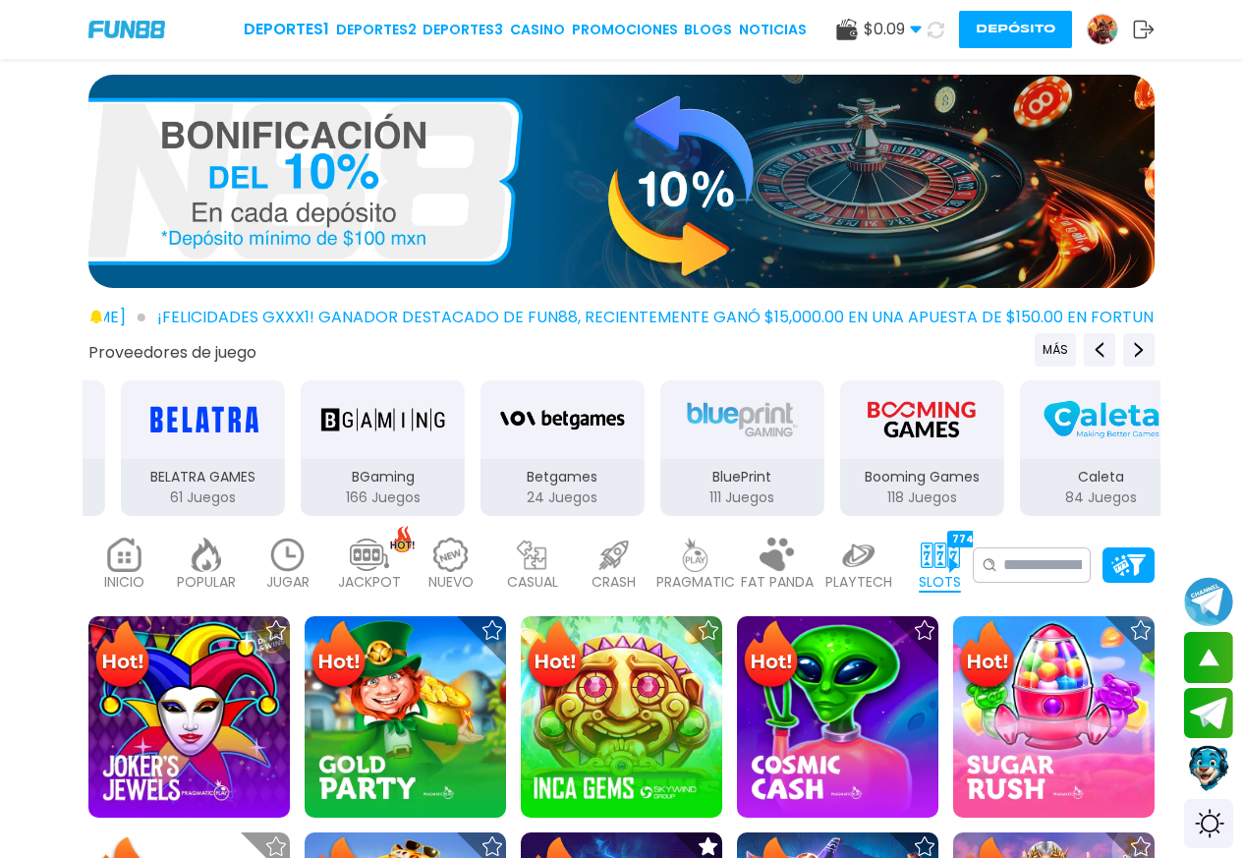
drag, startPoint x: 876, startPoint y: 481, endPoint x: 347, endPoint y: 478, distance: 529.5
click at [318, 495] on div "BGaming 166 Juegos" at bounding box center [383, 487] width 164 height 57
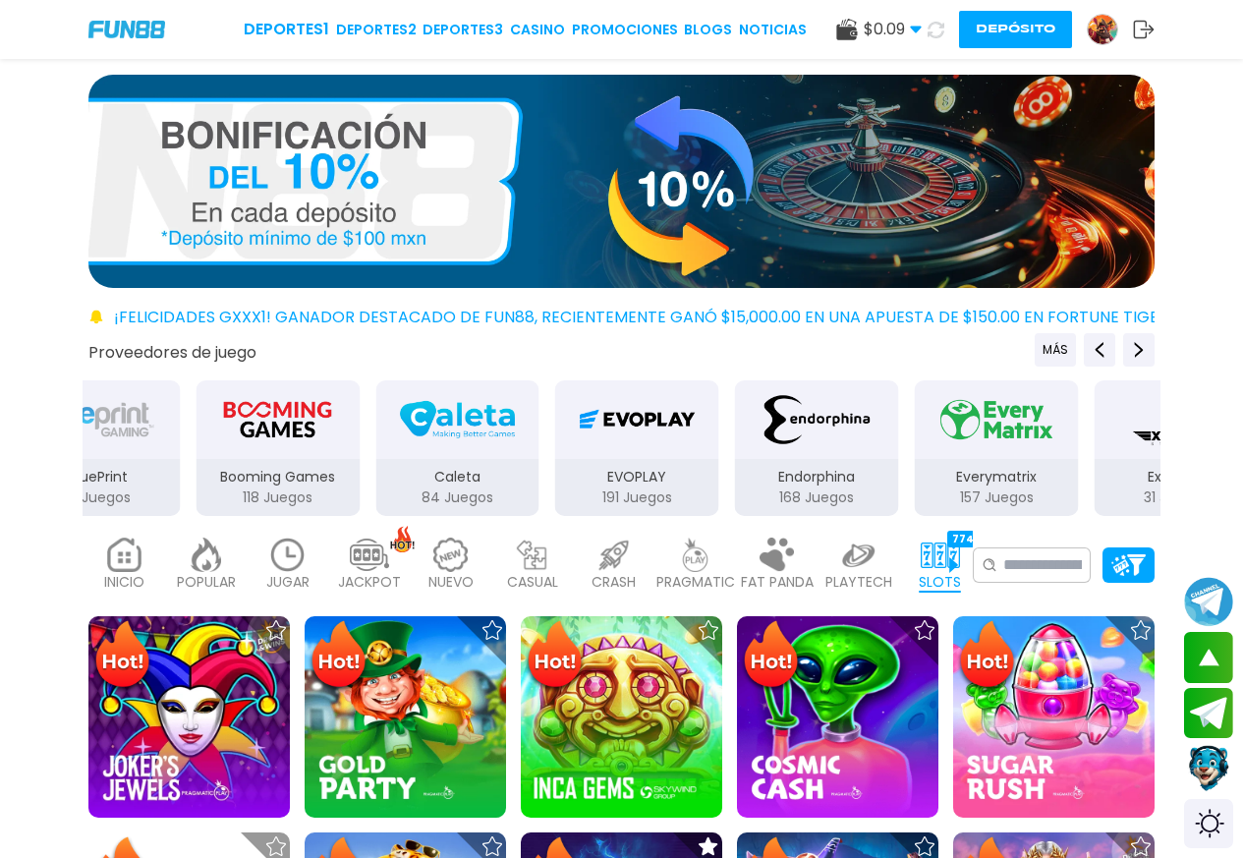
drag, startPoint x: 870, startPoint y: 462, endPoint x: 194, endPoint y: 490, distance: 677.5
click at [195, 490] on div "Booming Games 118 Juegos" at bounding box center [277, 487] width 164 height 57
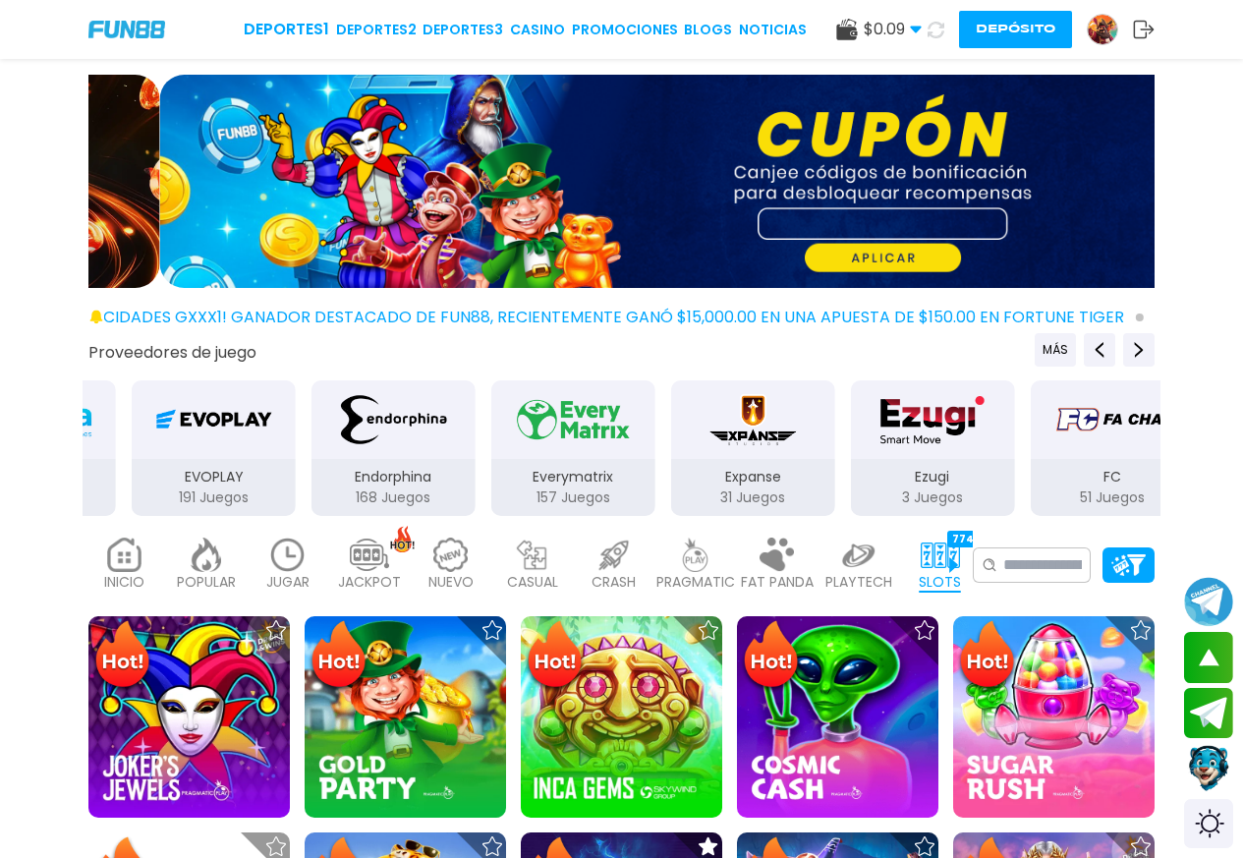
drag, startPoint x: 865, startPoint y: 448, endPoint x: 258, endPoint y: 456, distance: 607.2
click at [489, 475] on div "Everymatrix 157 Juegos" at bounding box center [573, 448] width 168 height 140
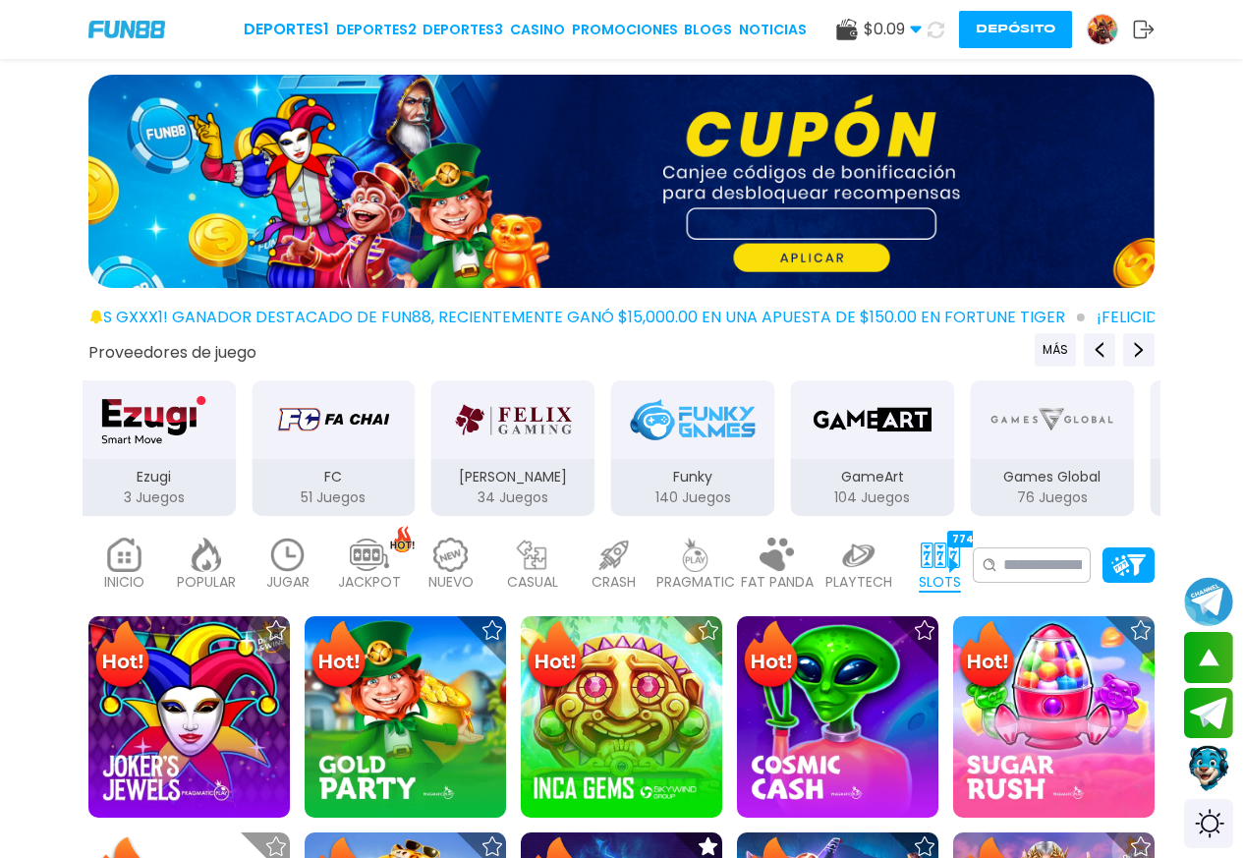
drag, startPoint x: 930, startPoint y: 449, endPoint x: 376, endPoint y: 461, distance: 554.2
click at [379, 463] on div "FC 51 Juegos" at bounding box center [334, 448] width 168 height 140
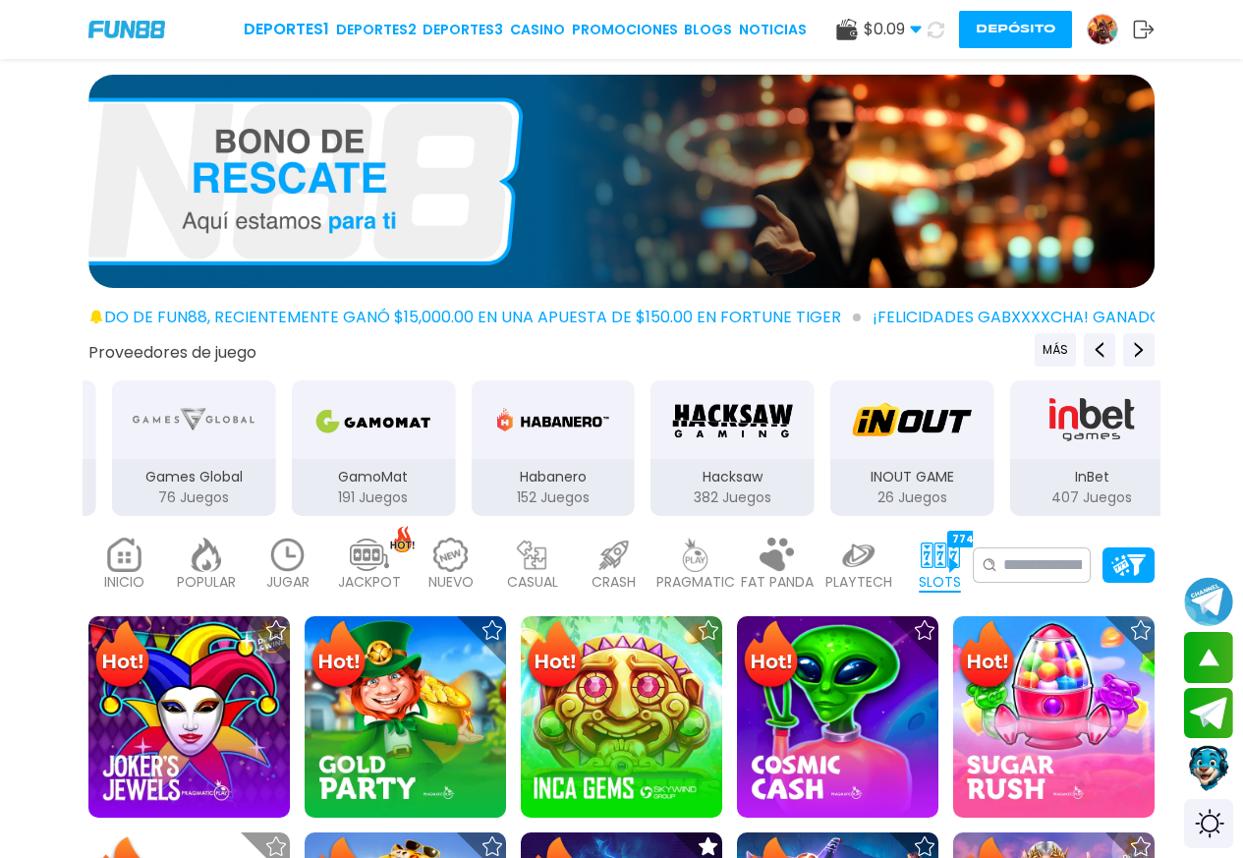
drag, startPoint x: 837, startPoint y: 468, endPoint x: 215, endPoint y: 489, distance: 622.2
click at [170, 512] on div "Games Global 76 Juegos" at bounding box center [194, 487] width 164 height 57
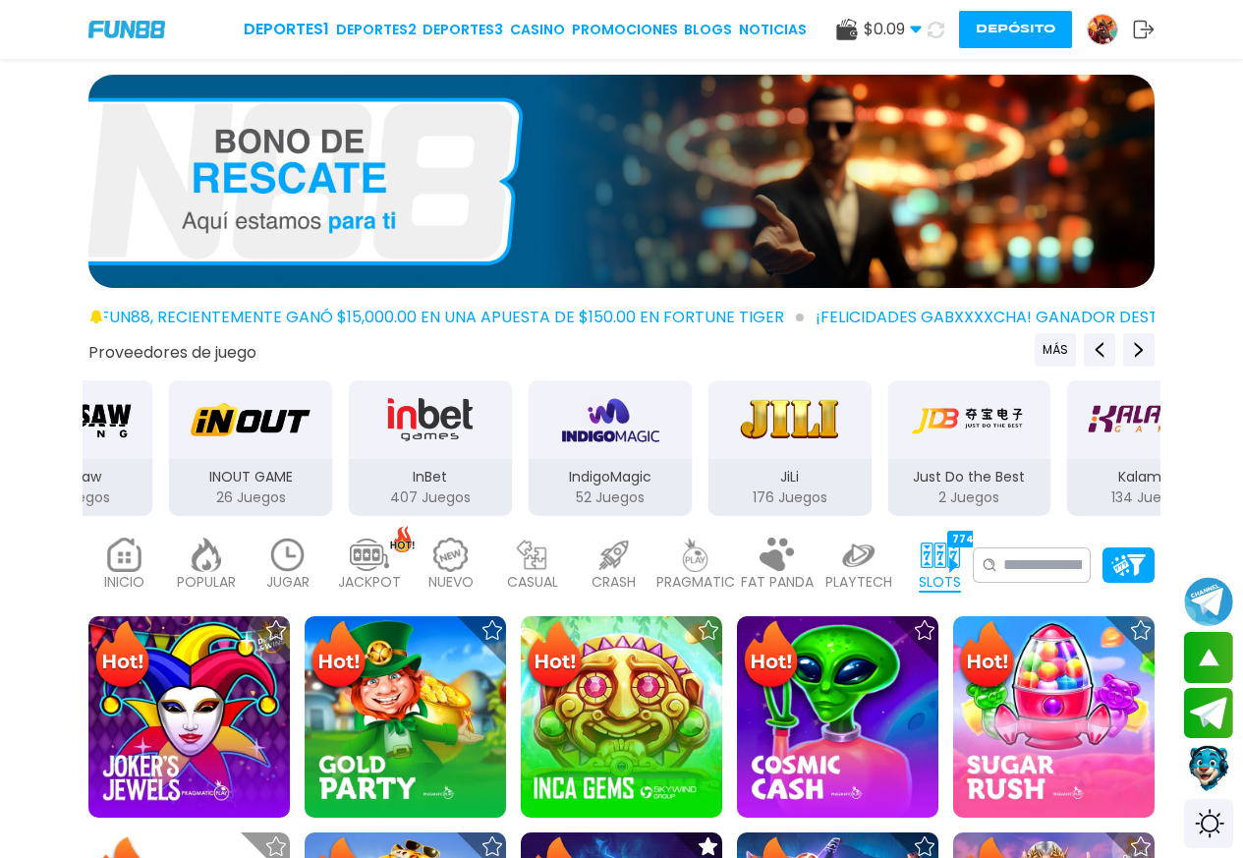
drag, startPoint x: 645, startPoint y: 501, endPoint x: 317, endPoint y: 477, distance: 329.0
click at [250, 508] on div "INOUT GAME 26 Juegos" at bounding box center [251, 487] width 164 height 57
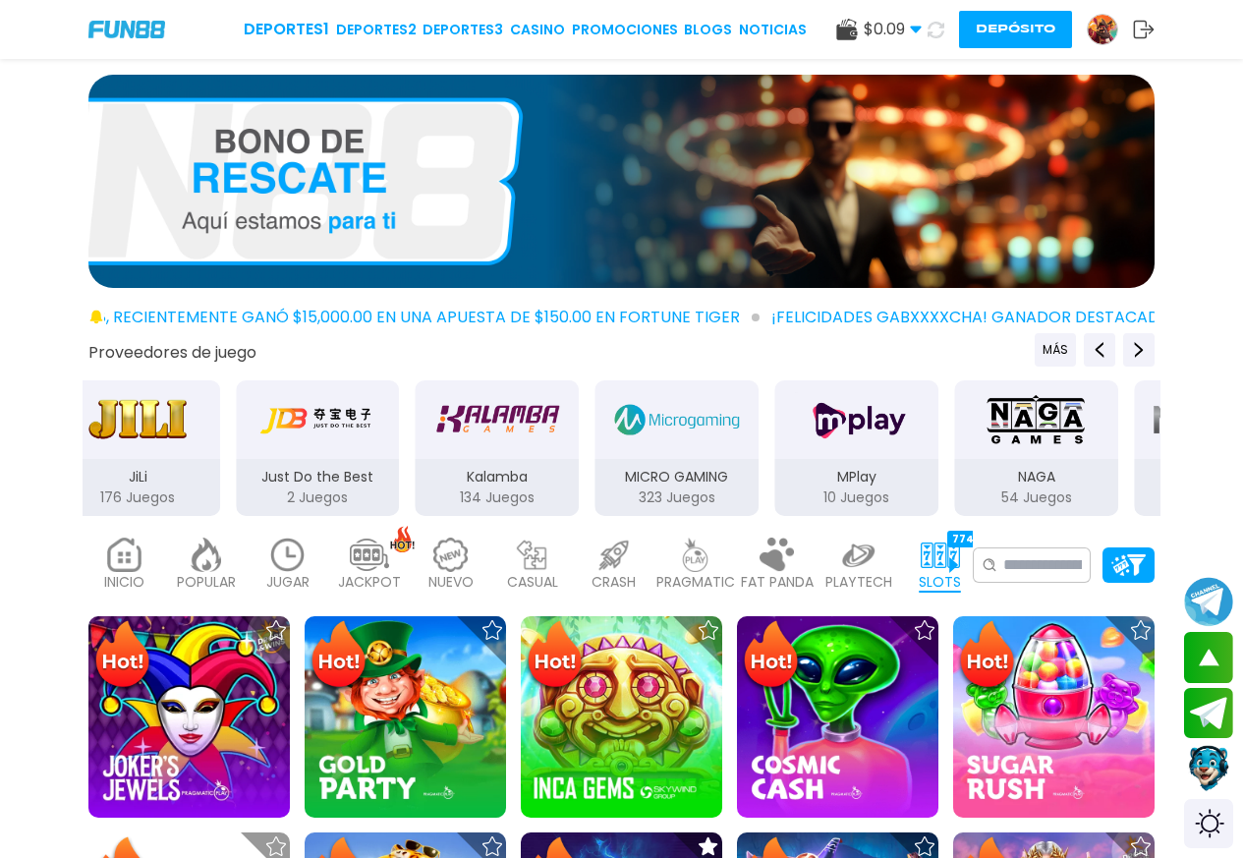
drag, startPoint x: 924, startPoint y: 482, endPoint x: 539, endPoint y: 482, distance: 385.1
click at [280, 501] on div "Just Do the Best 2 Juegos" at bounding box center [318, 487] width 164 height 57
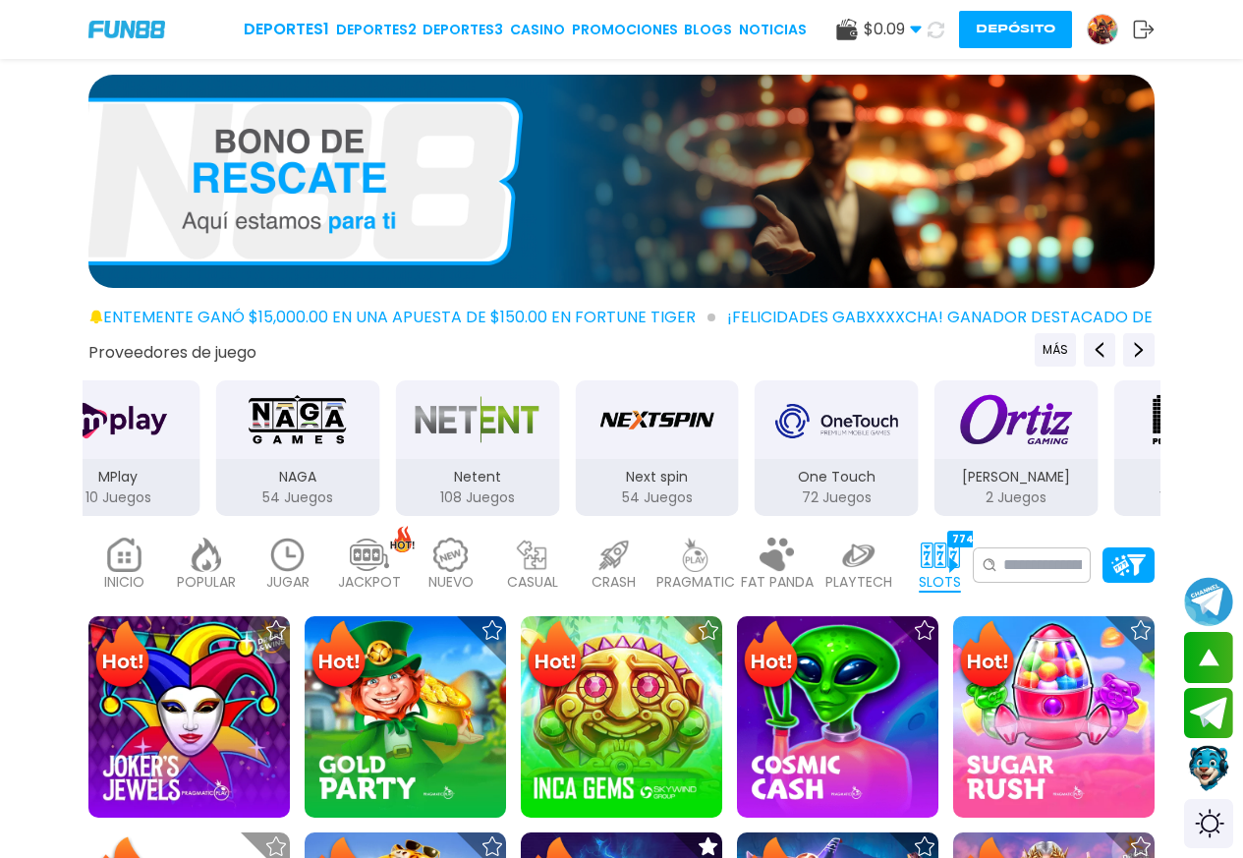
drag, startPoint x: 951, startPoint y: 482, endPoint x: 548, endPoint y: 465, distance: 403.2
click at [338, 494] on div "NAGA 54 Juegos" at bounding box center [297, 487] width 164 height 57
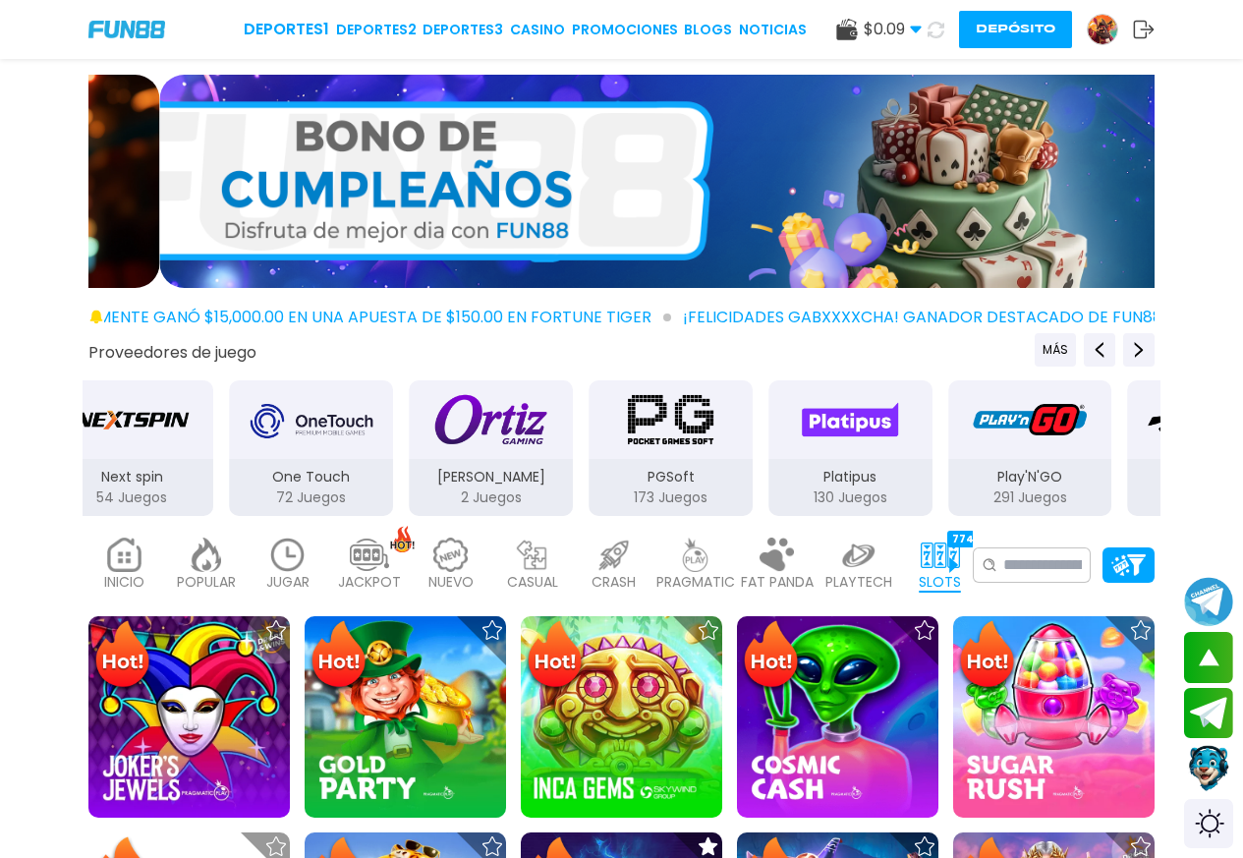
drag, startPoint x: 893, startPoint y: 483, endPoint x: 274, endPoint y: 482, distance: 618.9
click at [271, 492] on div "One Touch 72 Juegos" at bounding box center [311, 487] width 164 height 57
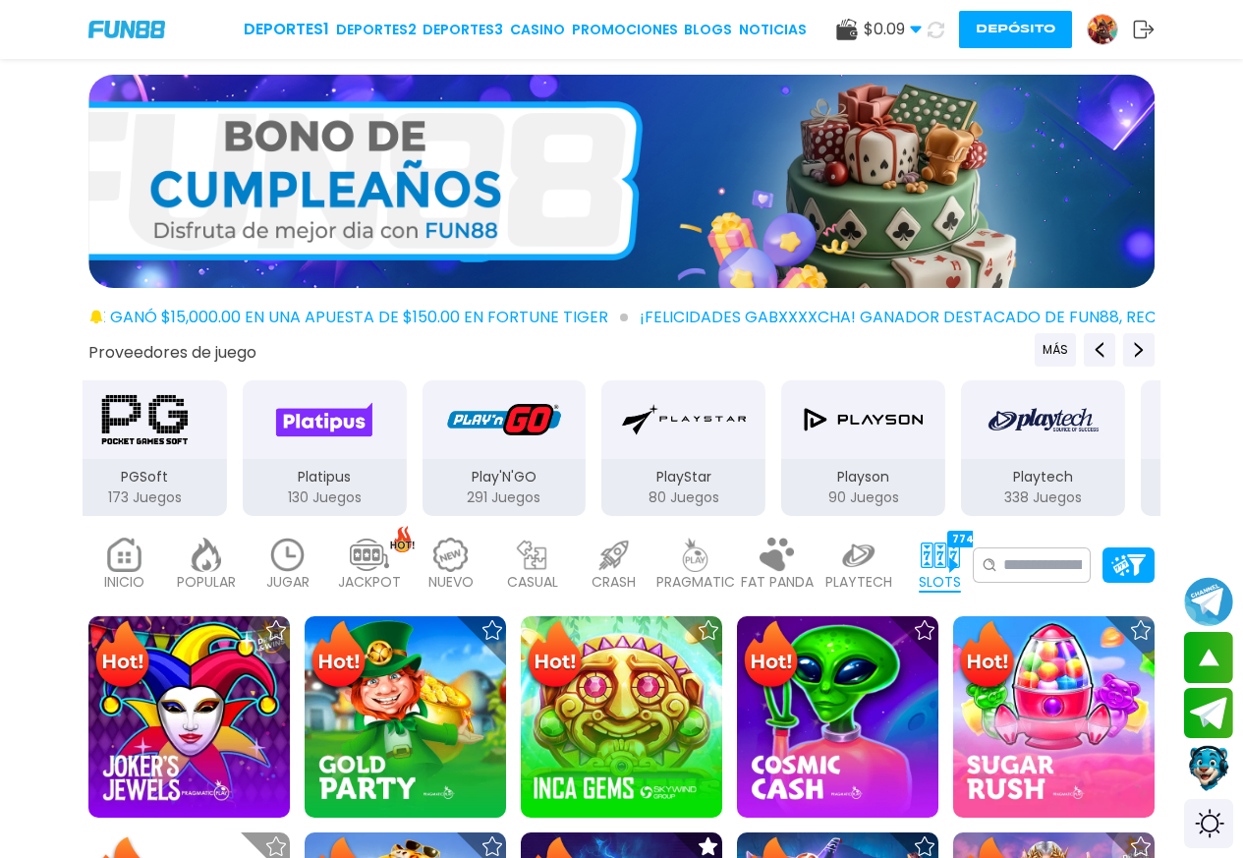
drag, startPoint x: 926, startPoint y: 499, endPoint x: 454, endPoint y: 440, distance: 476.2
click at [420, 458] on div "Play'N'GO 291 Juegos" at bounding box center [504, 448] width 168 height 140
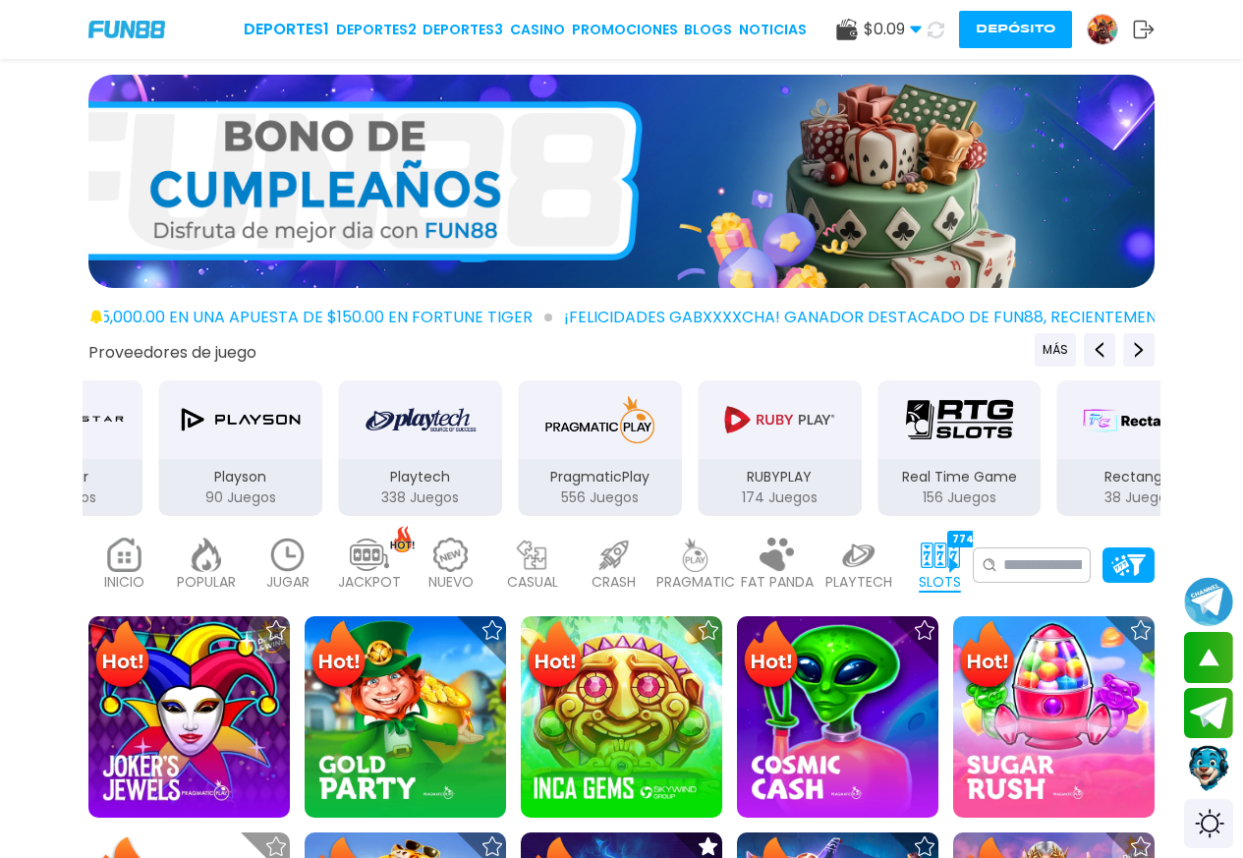
drag, startPoint x: 723, startPoint y: 471, endPoint x: 474, endPoint y: 476, distance: 249.6
click at [474, 476] on div "Playtech 338 Juegos" at bounding box center [420, 448] width 168 height 140
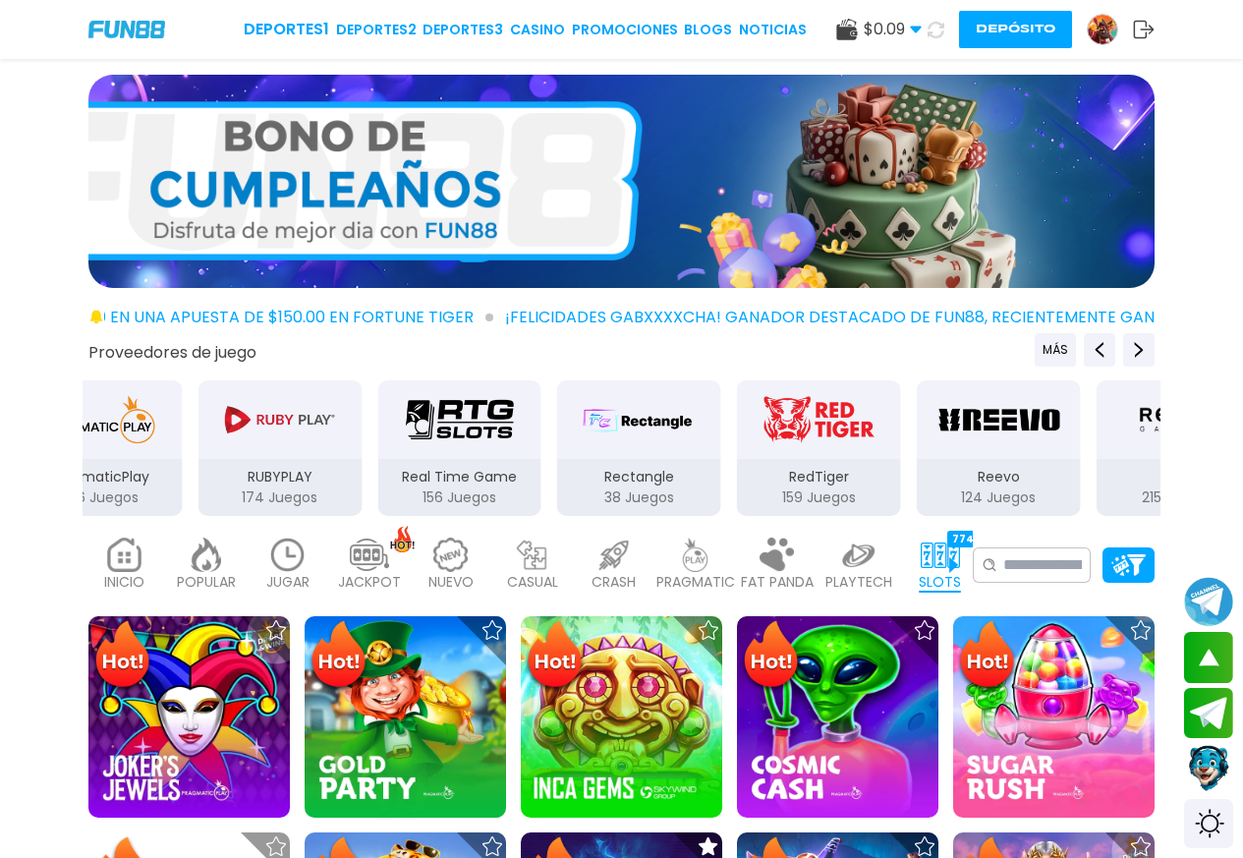
drag, startPoint x: 804, startPoint y: 487, endPoint x: 363, endPoint y: 486, distance: 441.1
click at [377, 493] on div "Real Time Game 156 Juegos" at bounding box center [459, 487] width 164 height 57
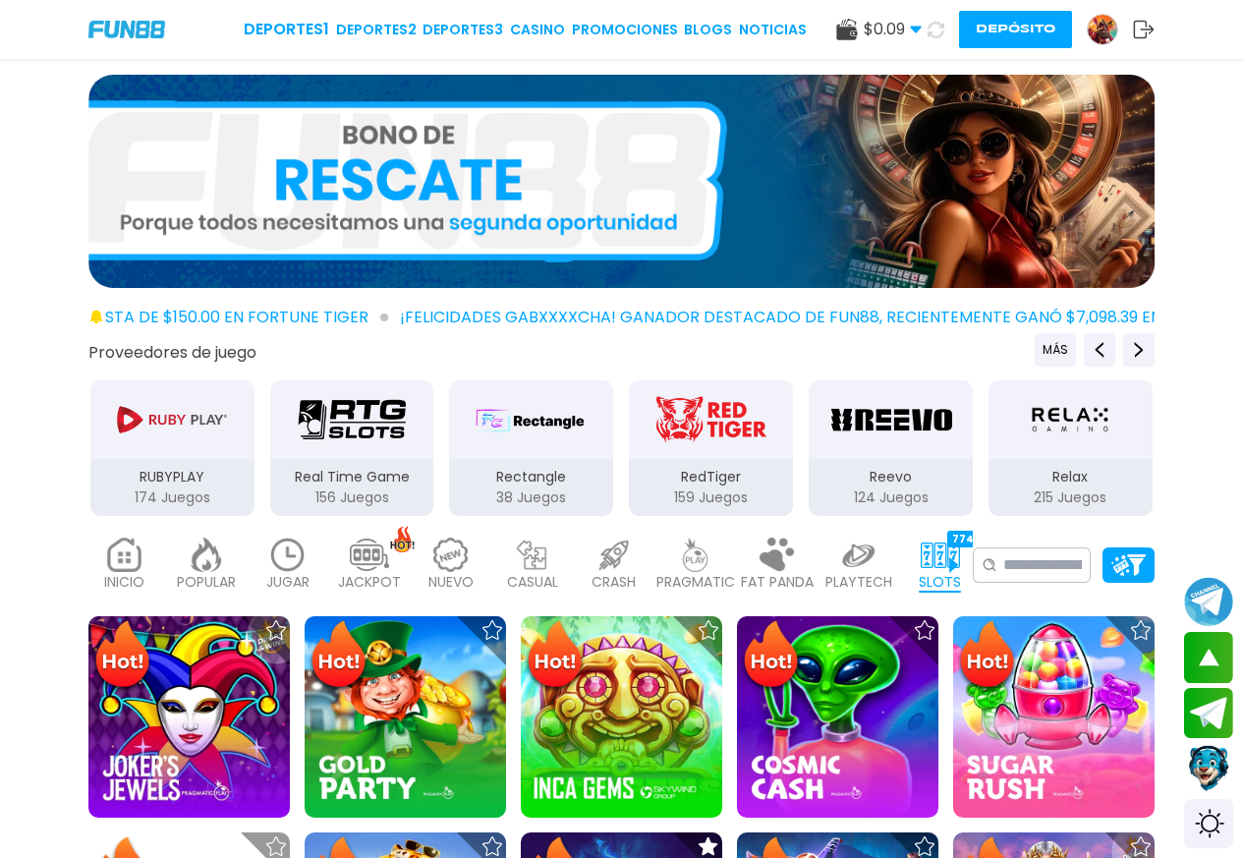
click at [103, 557] on div "INICIO 9180" at bounding box center [124, 565] width 72 height 79
click at [116, 566] on img at bounding box center [124, 554] width 39 height 34
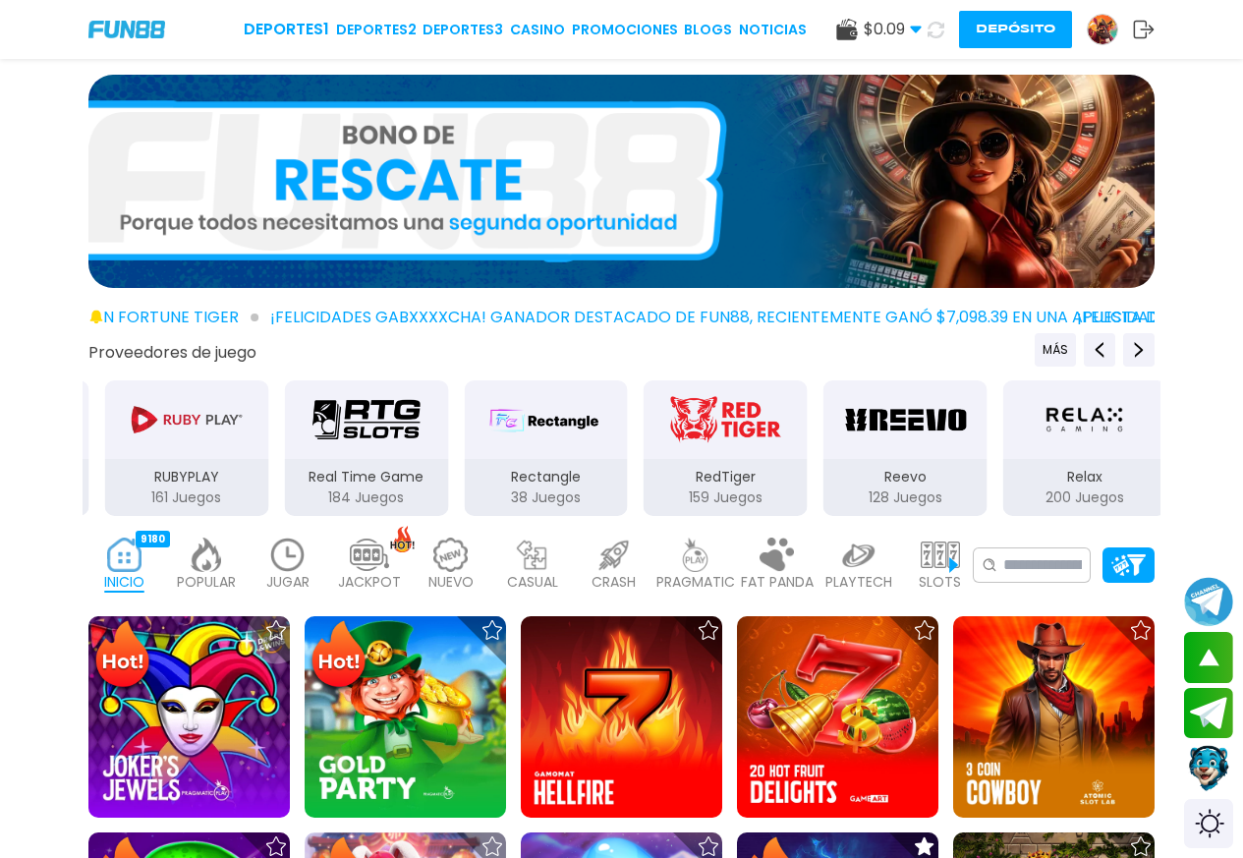
drag, startPoint x: 998, startPoint y: 462, endPoint x: 137, endPoint y: 465, distance: 861.6
click at [102, 482] on div "RUBYPLAY 161 Juegos" at bounding box center [186, 448] width 168 height 140
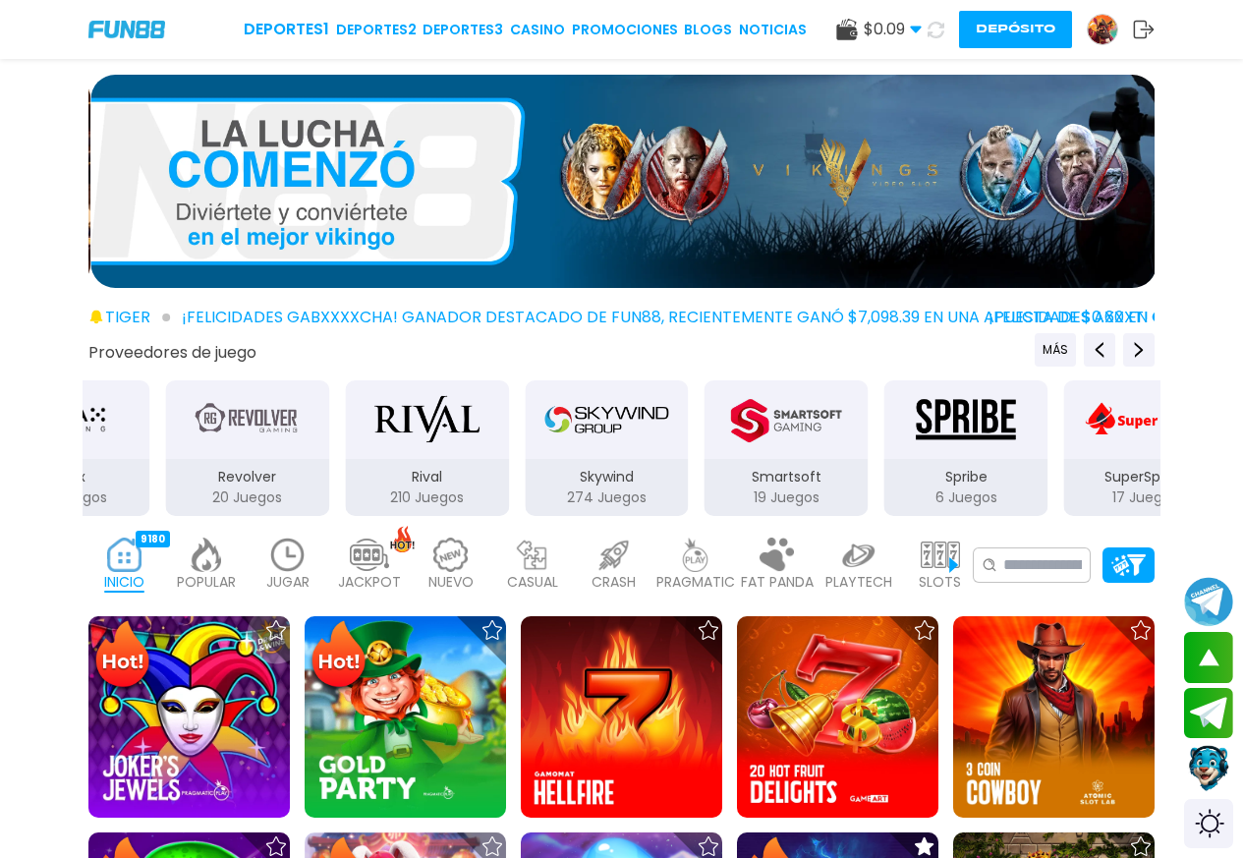
drag, startPoint x: 1002, startPoint y: 478, endPoint x: 0, endPoint y: 477, distance: 1002.0
click at [0, 477] on div "Proveedores de juego MÁS 3Oaks 76 Juegos Aspect 132 Juegos Atomic 41 Juegos BEL…" at bounding box center [621, 425] width 1243 height 185
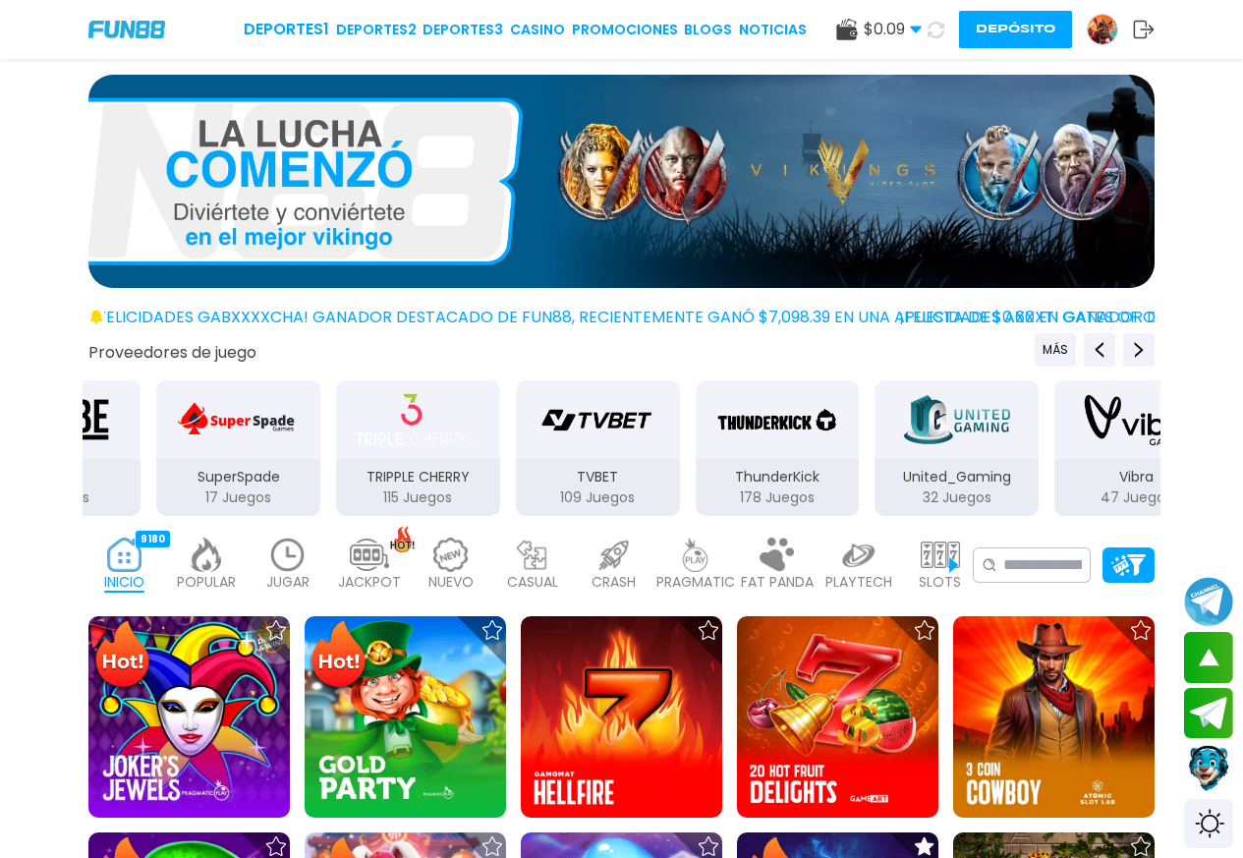
drag, startPoint x: 798, startPoint y: 462, endPoint x: 0, endPoint y: 474, distance: 797.8
click at [0, 478] on div "Proveedores de juego MÁS 3Oaks 76 Juegos Aspect 132 Juegos Atomic 41 Juegos BEL…" at bounding box center [621, 425] width 1243 height 185
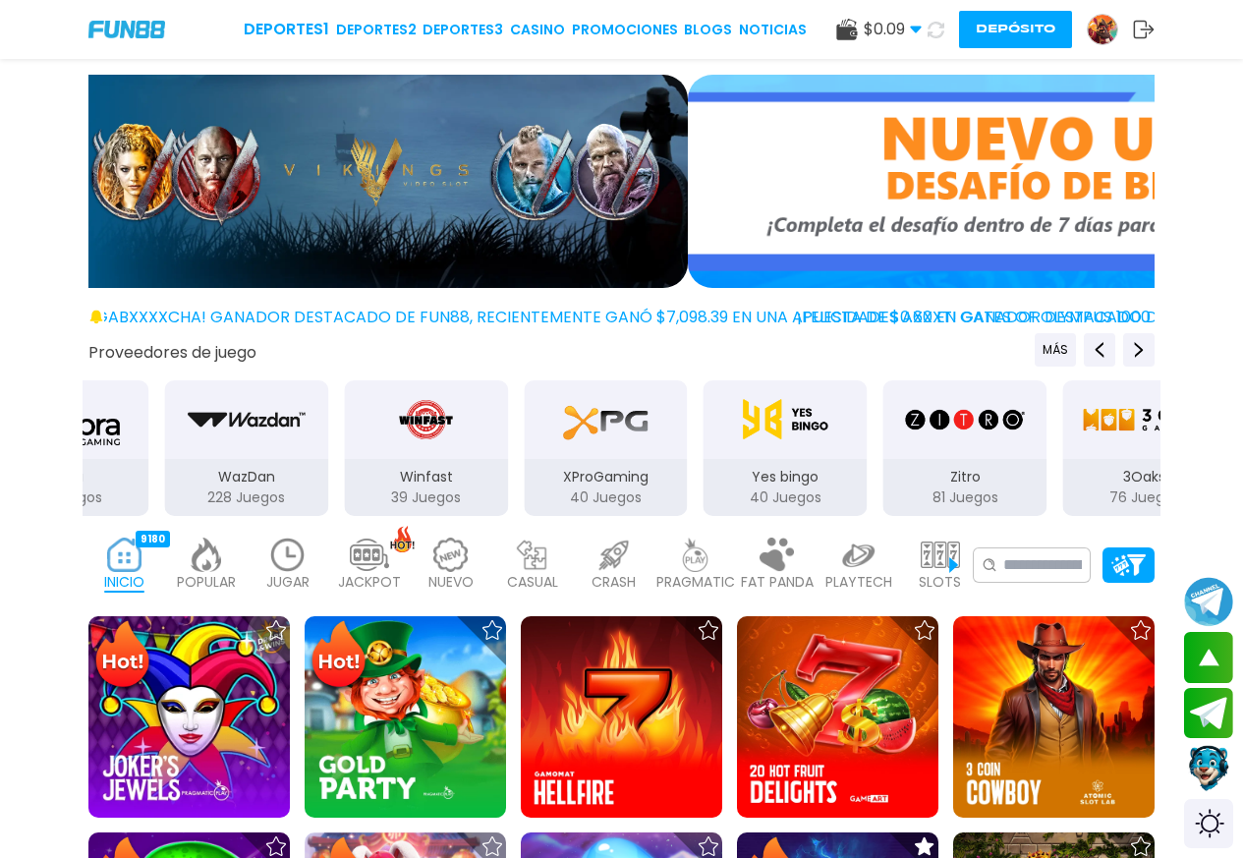
drag, startPoint x: 1062, startPoint y: 457, endPoint x: 93, endPoint y: 472, distance: 968.8
click at [97, 475] on div "Vibra 47 Juegos" at bounding box center [67, 448] width 168 height 140
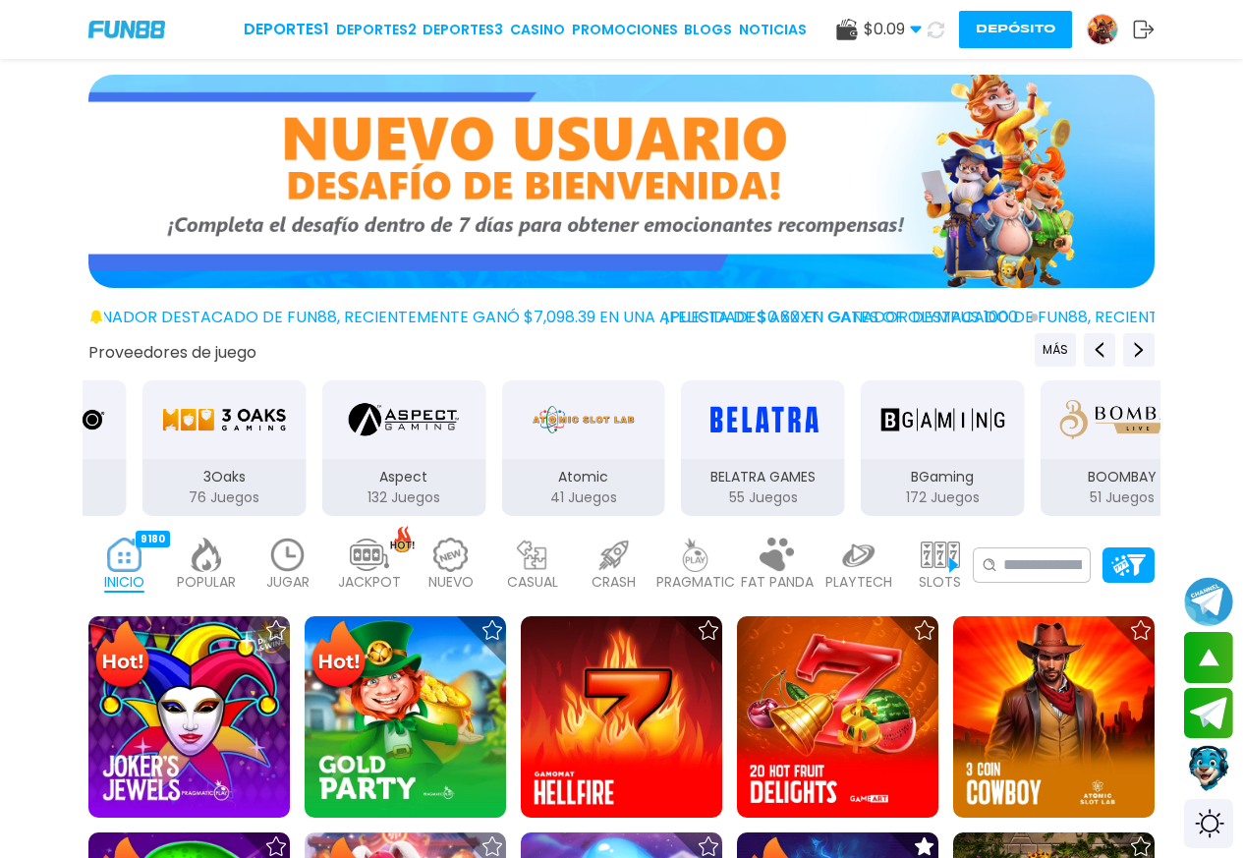
drag, startPoint x: 1080, startPoint y: 476, endPoint x: 230, endPoint y: 475, distance: 849.8
click at [228, 490] on div "3Oaks 76 Juegos" at bounding box center [224, 487] width 164 height 57
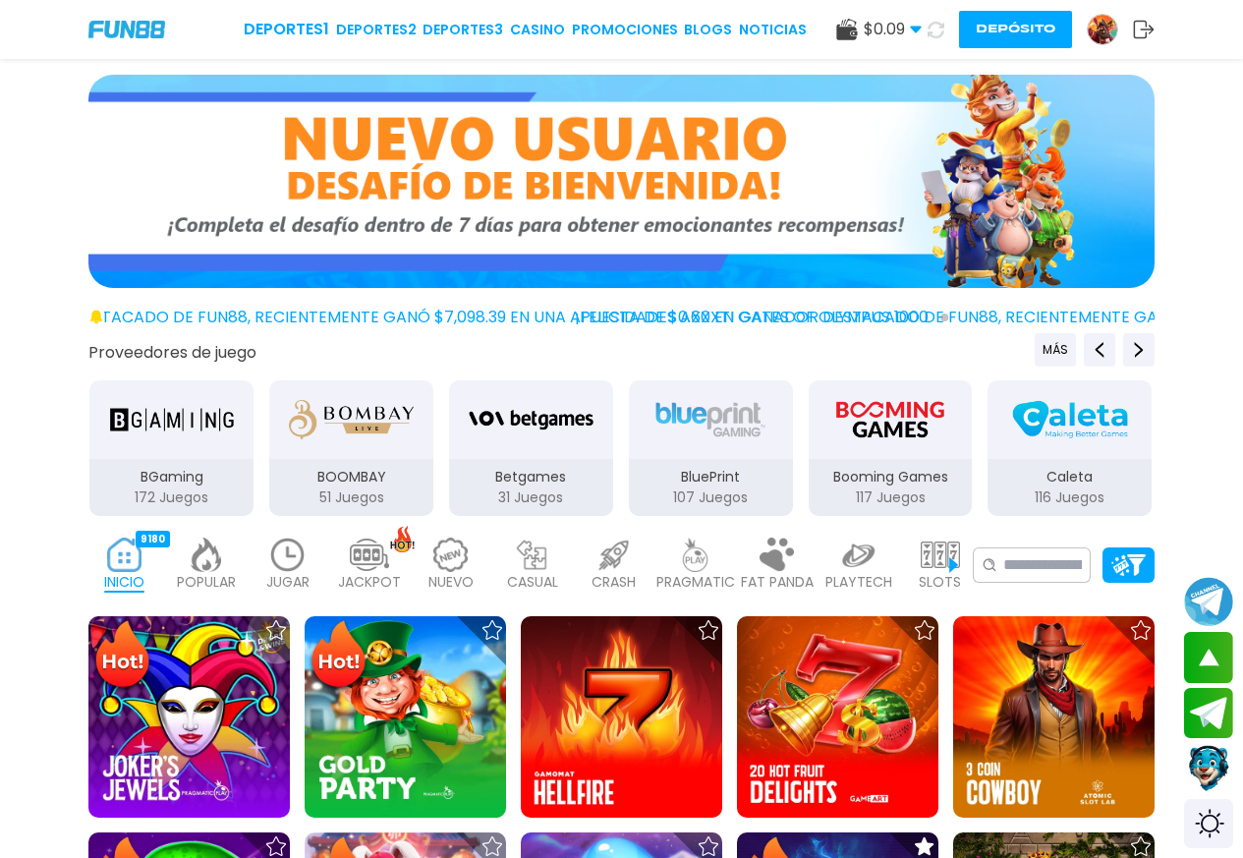
drag
click at [225, 479] on p "BGaming" at bounding box center [171, 477] width 164 height 21
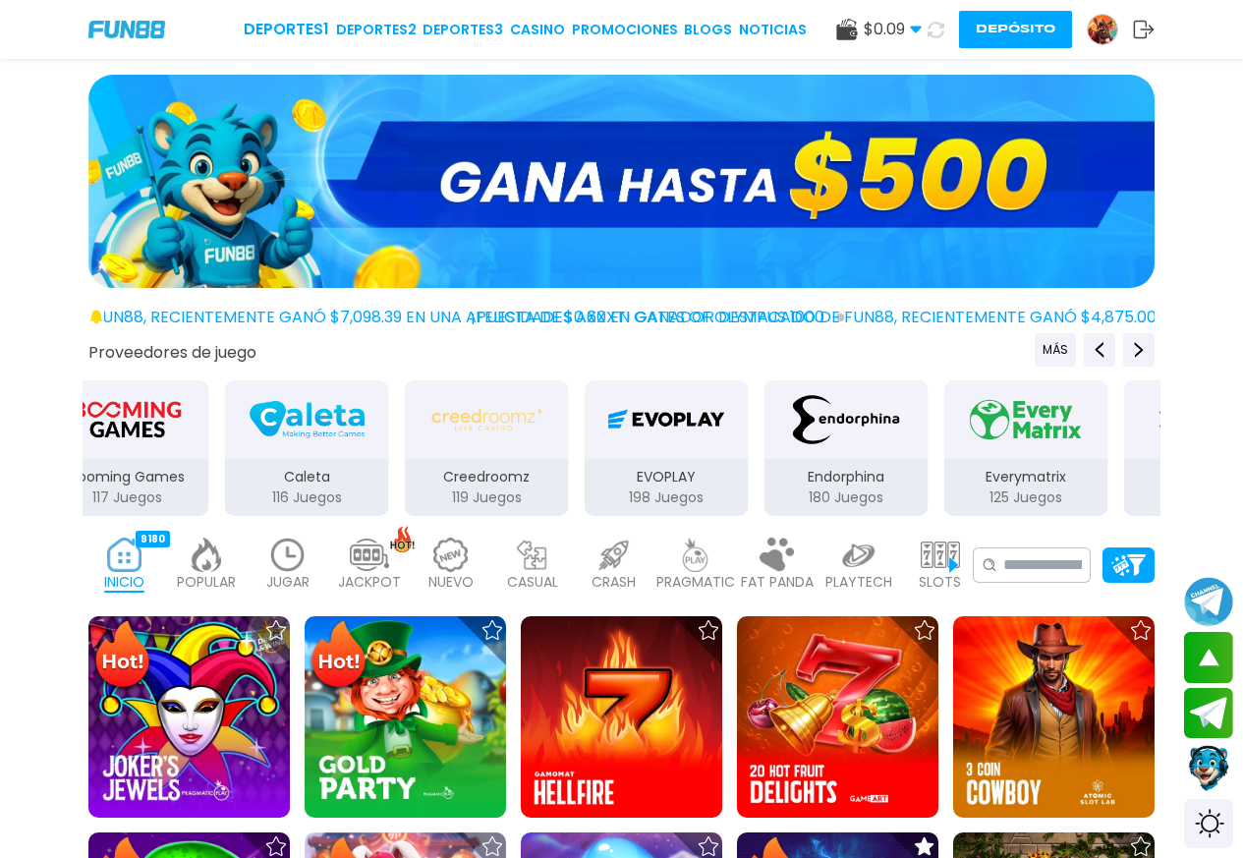
click at [307, 463] on div "Caleta 116 Juegos" at bounding box center [307, 487] width 164 height 57
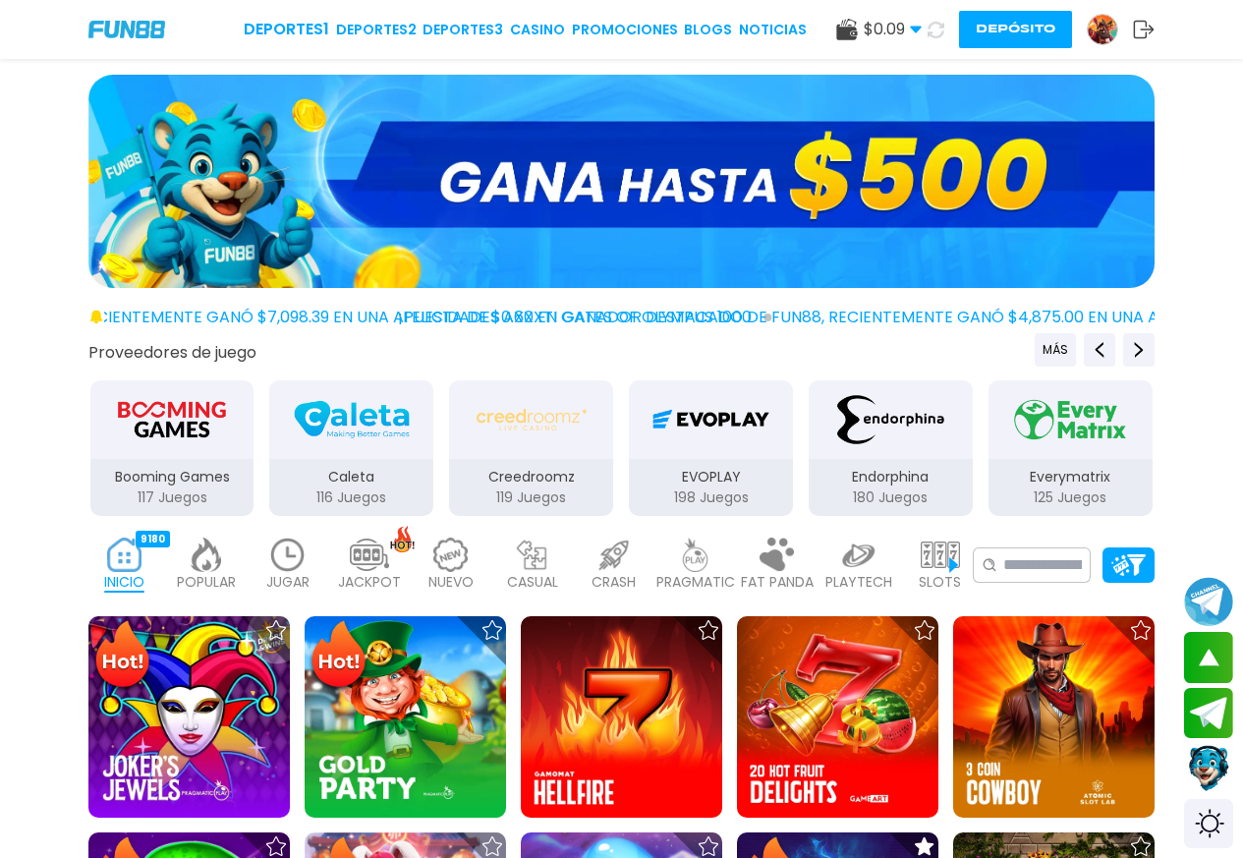
click at [738, 450] on div "EVOPLAY" at bounding box center [711, 419] width 164 height 79
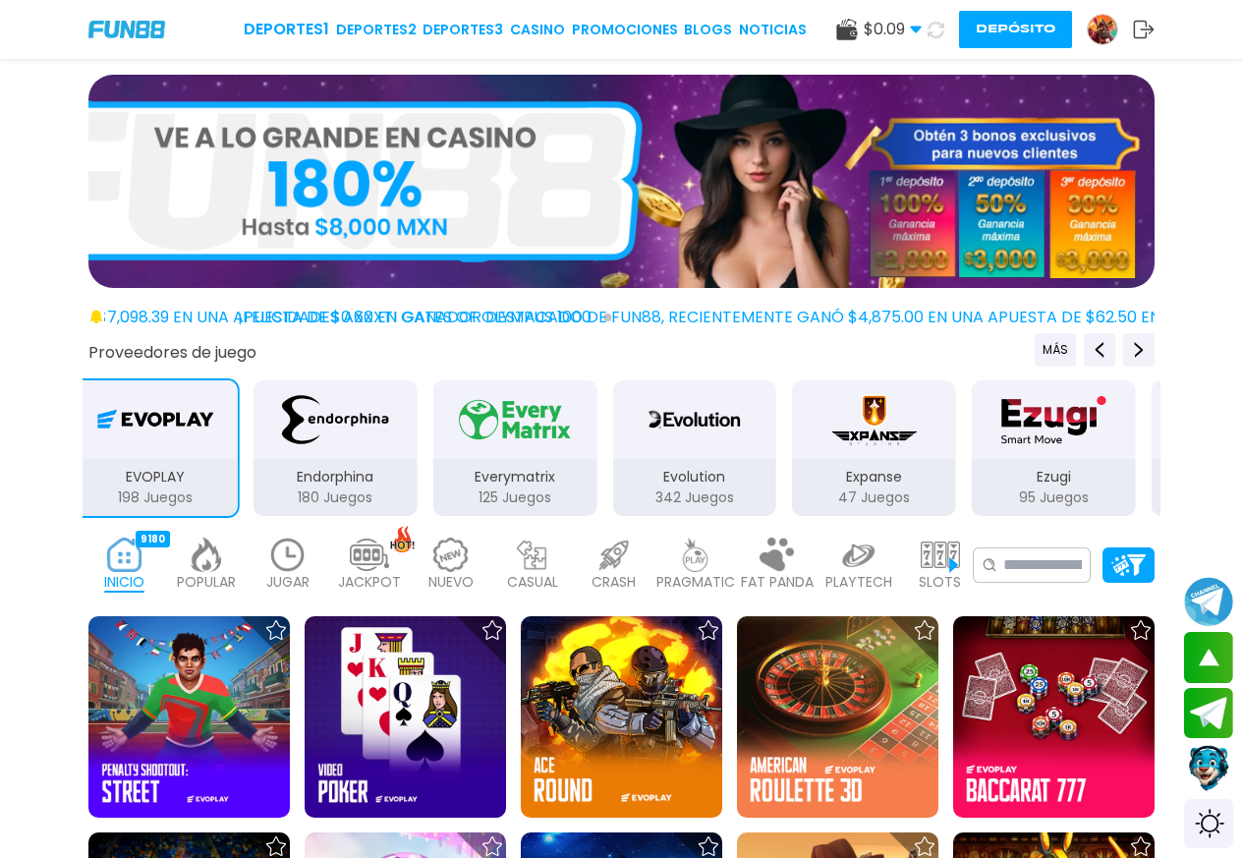
click at [455, 468] on div "Everymatrix 125 Juegos" at bounding box center [515, 448] width 168 height 140
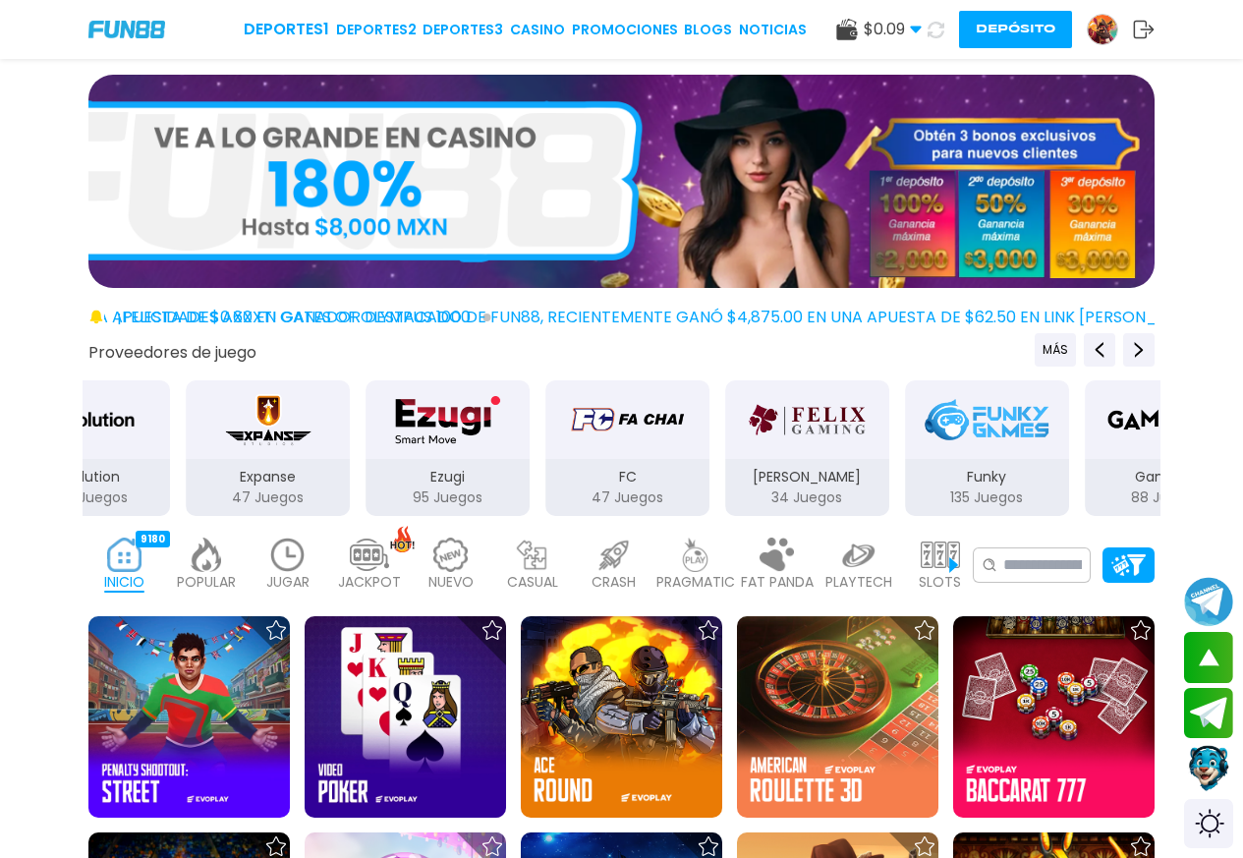
click at [381, 446] on div "Ezugi" at bounding box center [447, 419] width 164 height 79
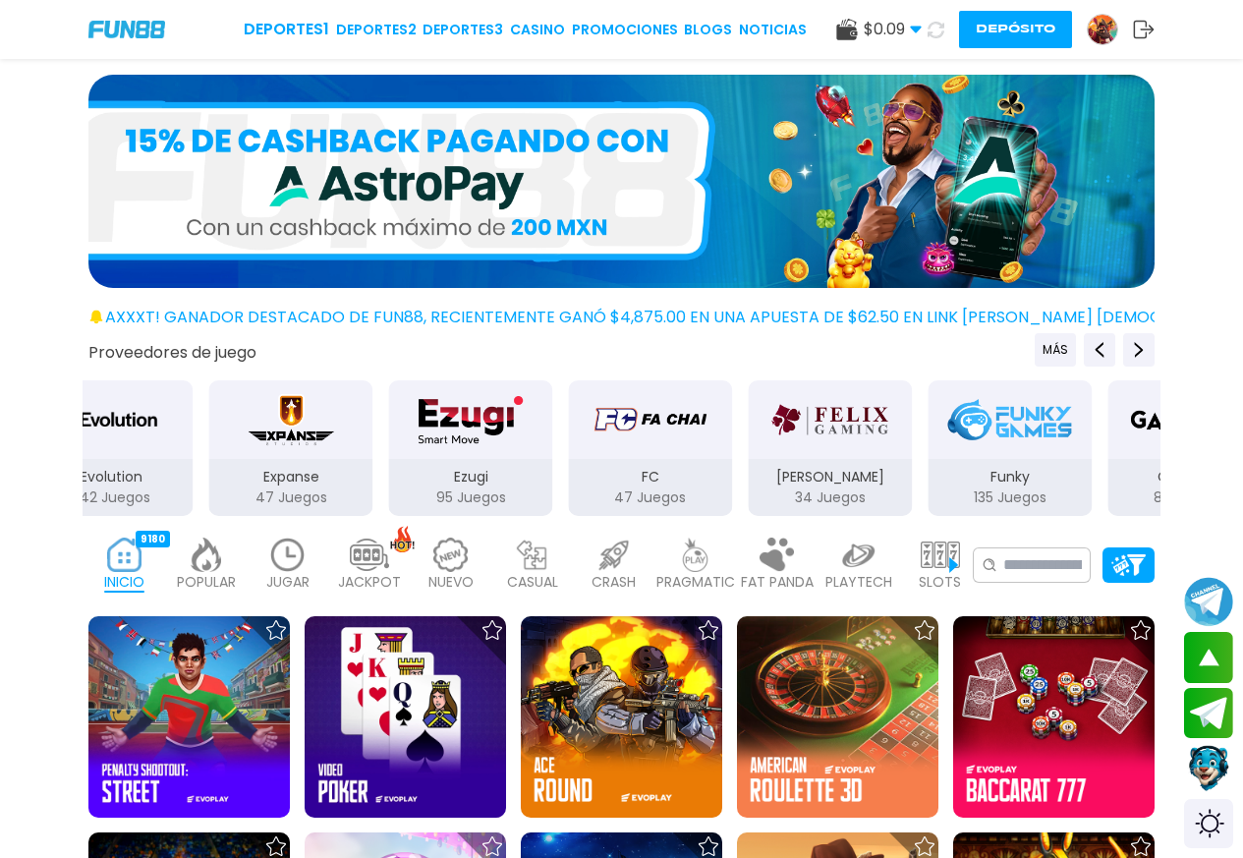
click at [954, 461] on div "Funky 135 Juegos" at bounding box center [1009, 448] width 168 height 140
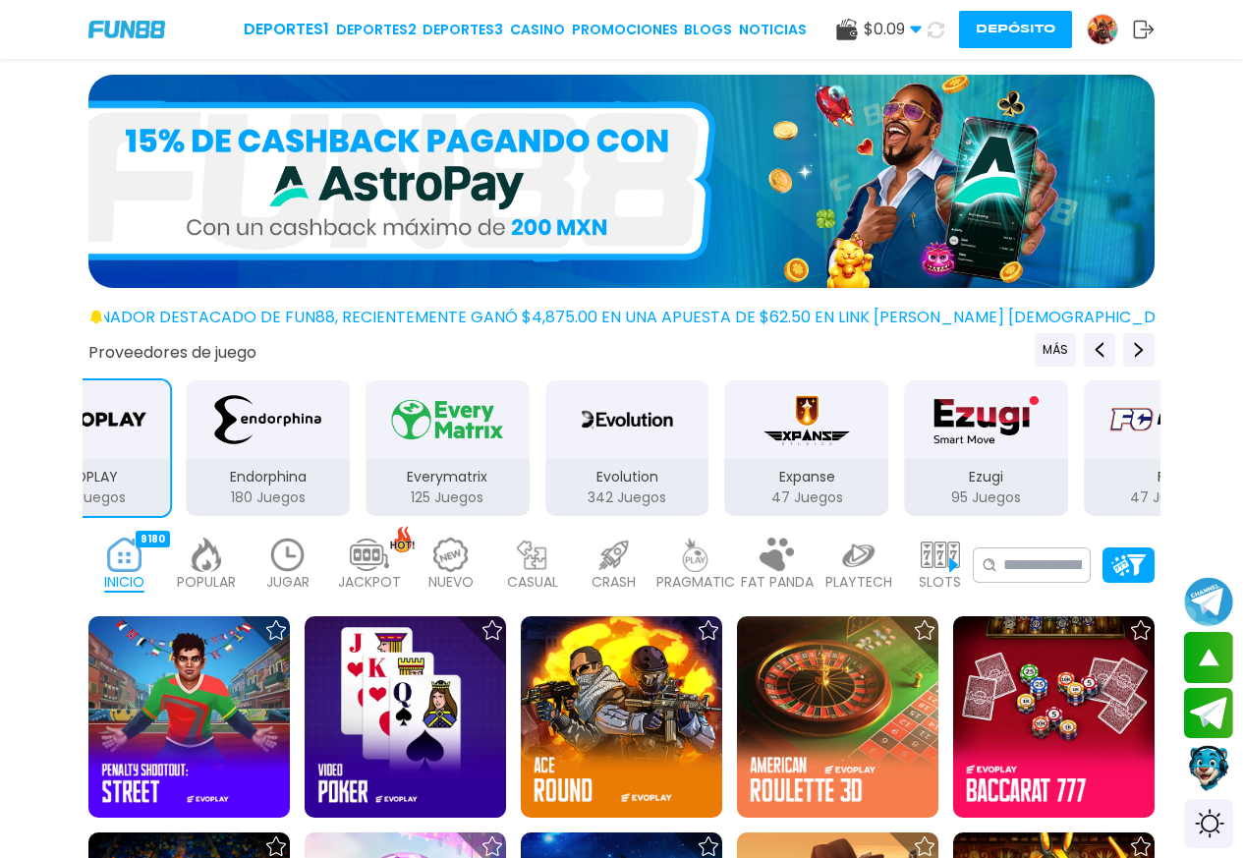
click at [899, 423] on button "Ezugi 95 Juegos" at bounding box center [986, 448] width 180 height 140
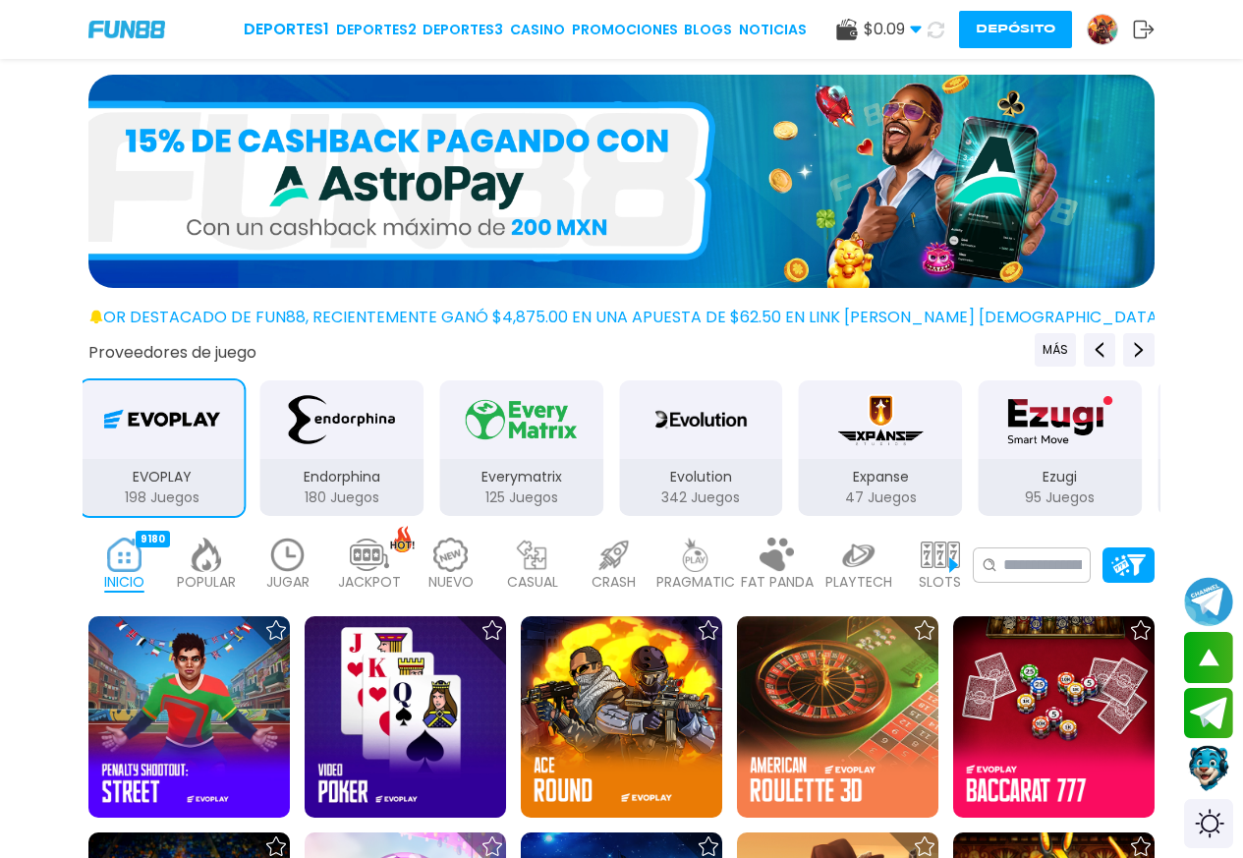
click at [633, 442] on div "Evolution" at bounding box center [701, 419] width 164 height 79
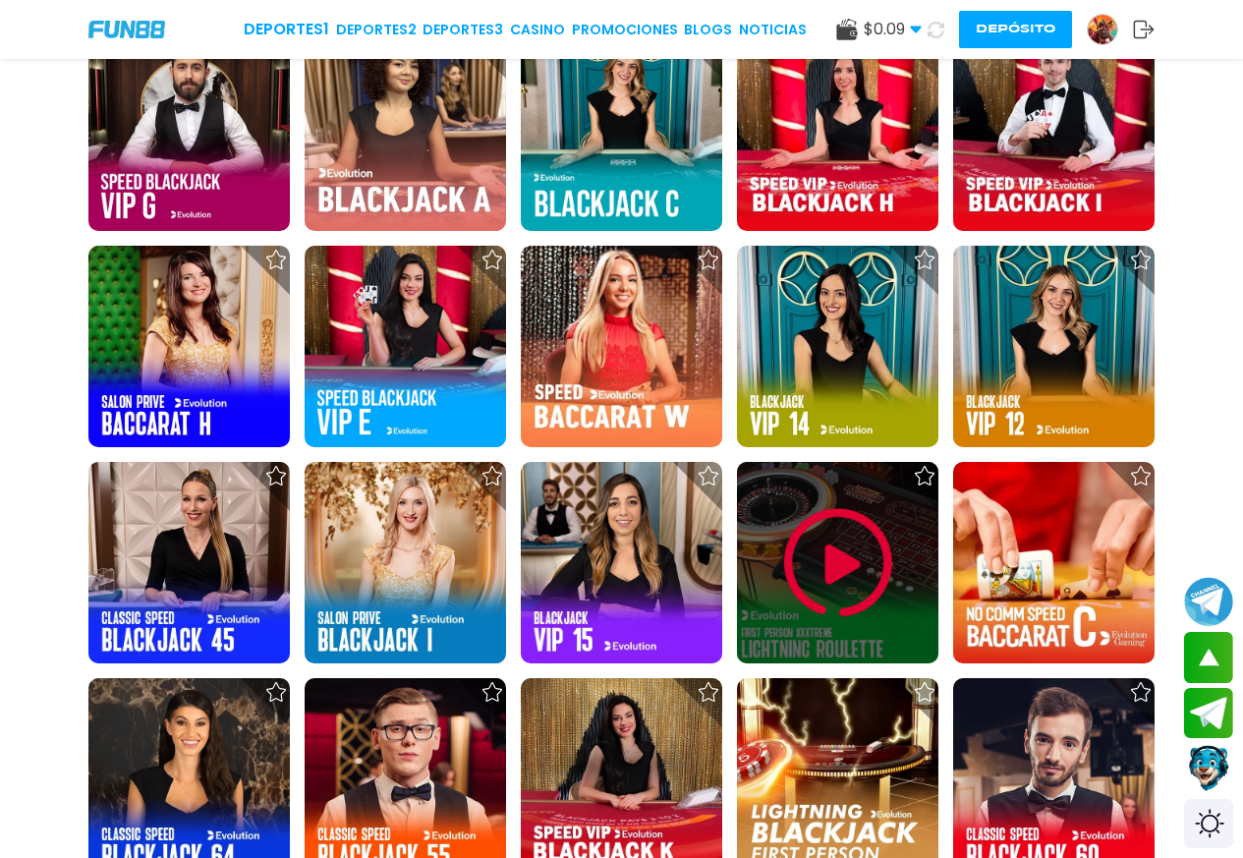
scroll to position [1834, 0]
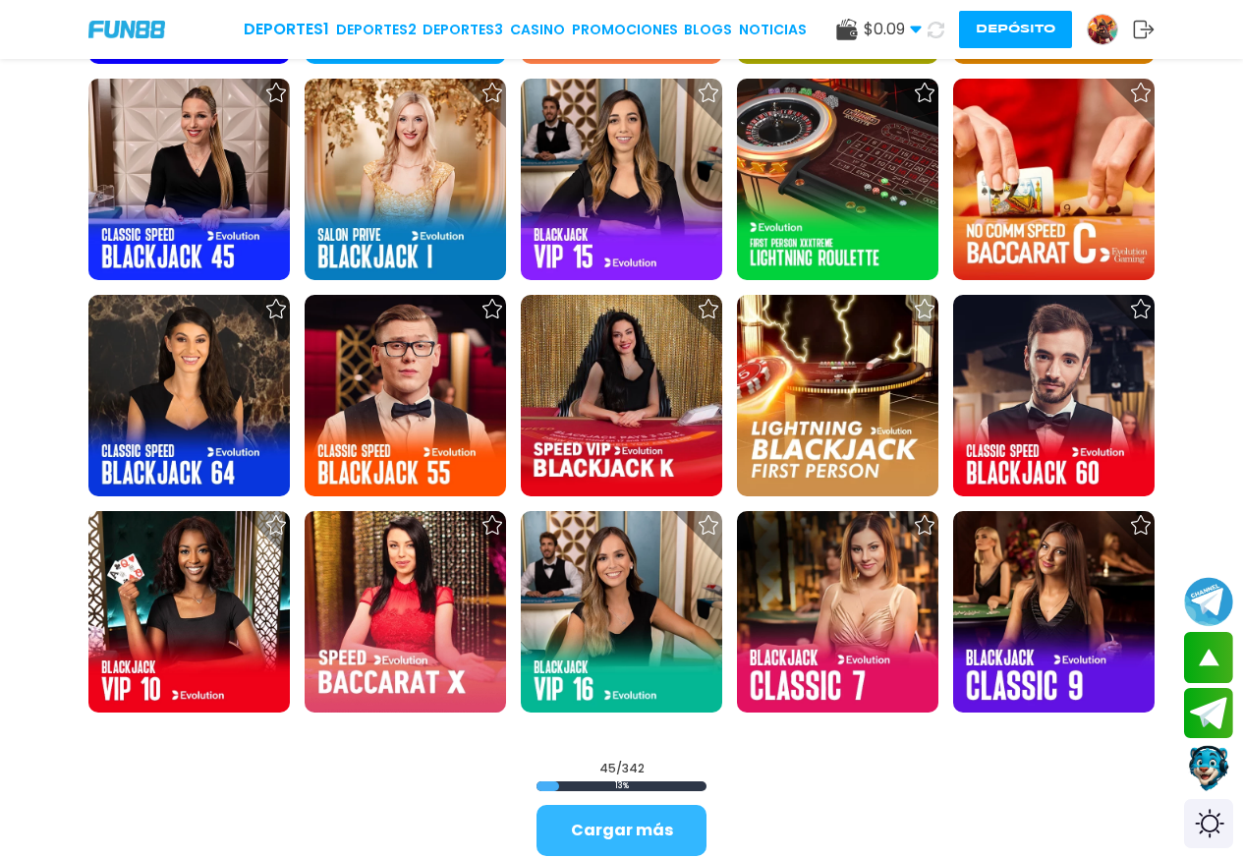
click at [635, 831] on button "Cargar más" at bounding box center [621, 830] width 170 height 51
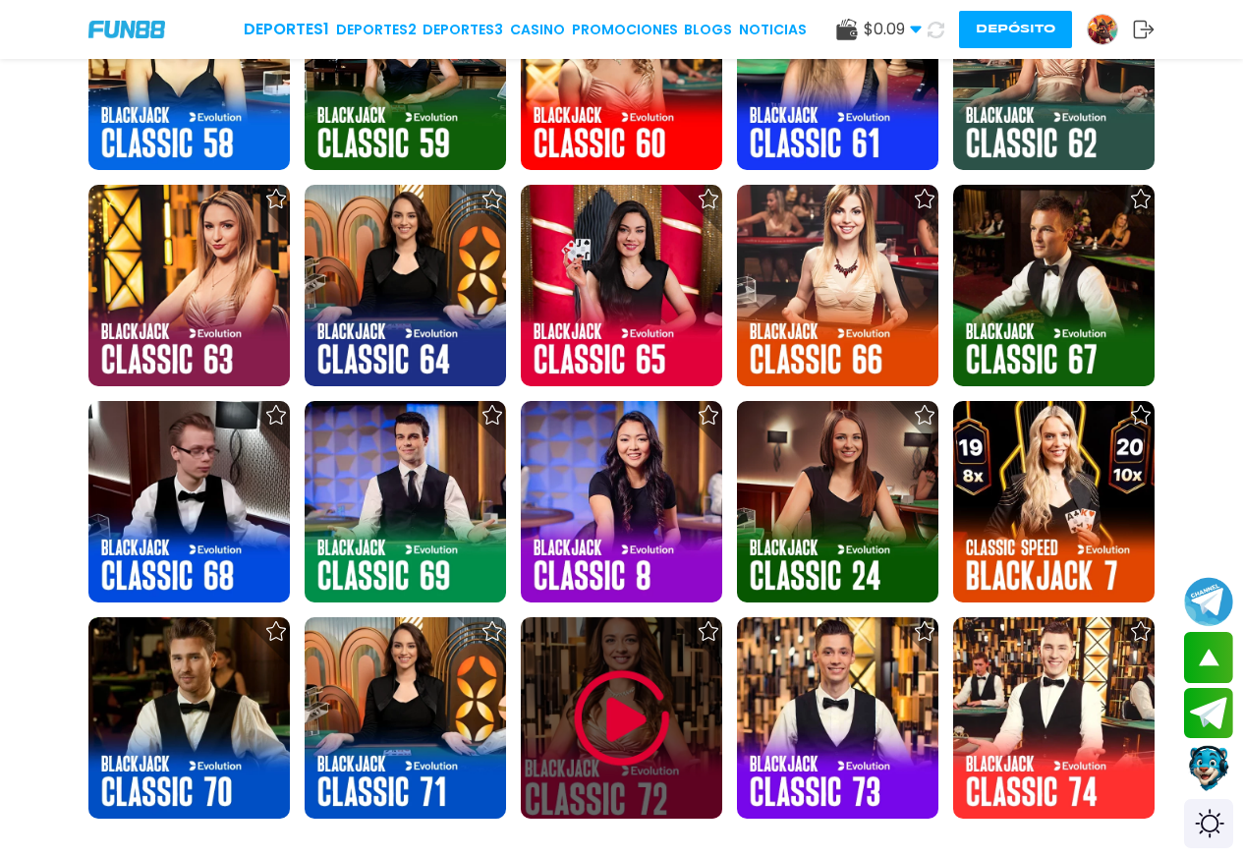
scroll to position [3930, 0]
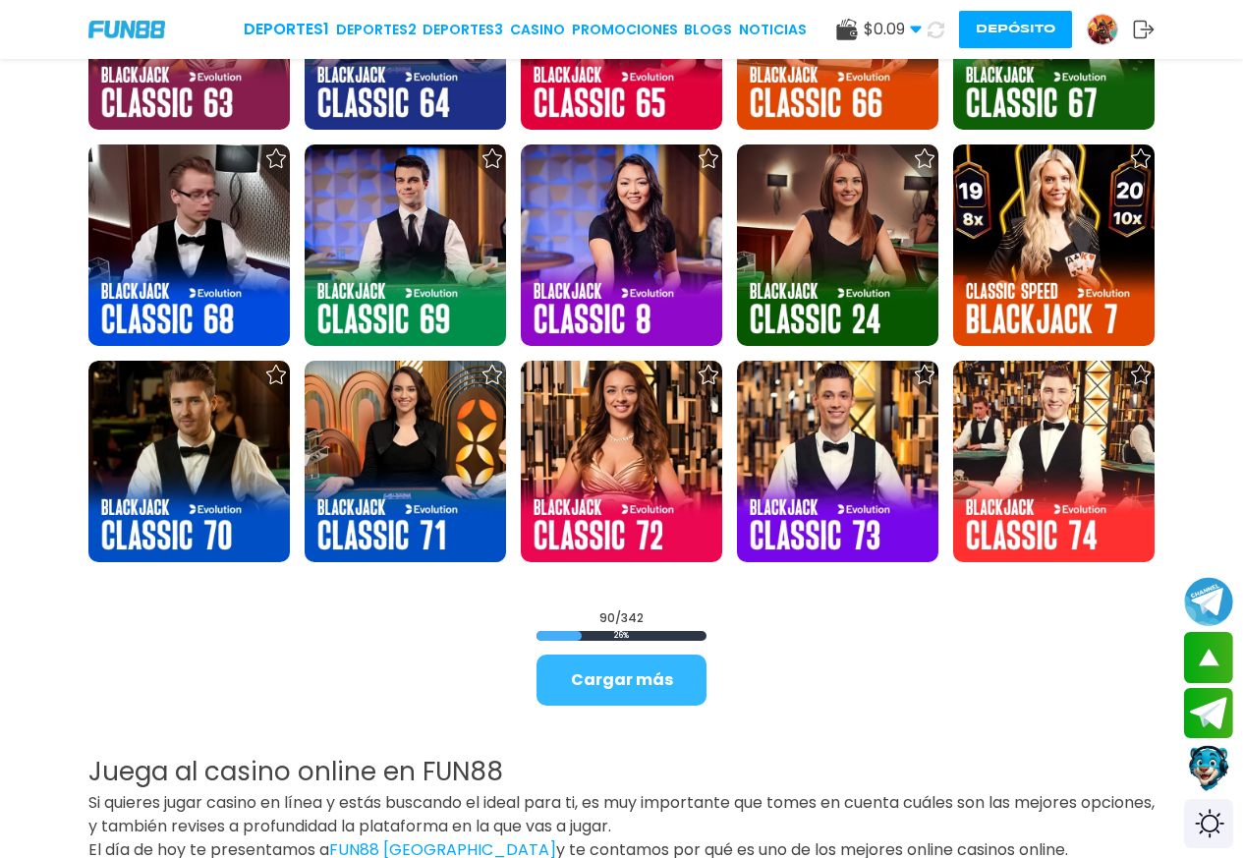
click at [669, 681] on button "Cargar más" at bounding box center [621, 679] width 170 height 51
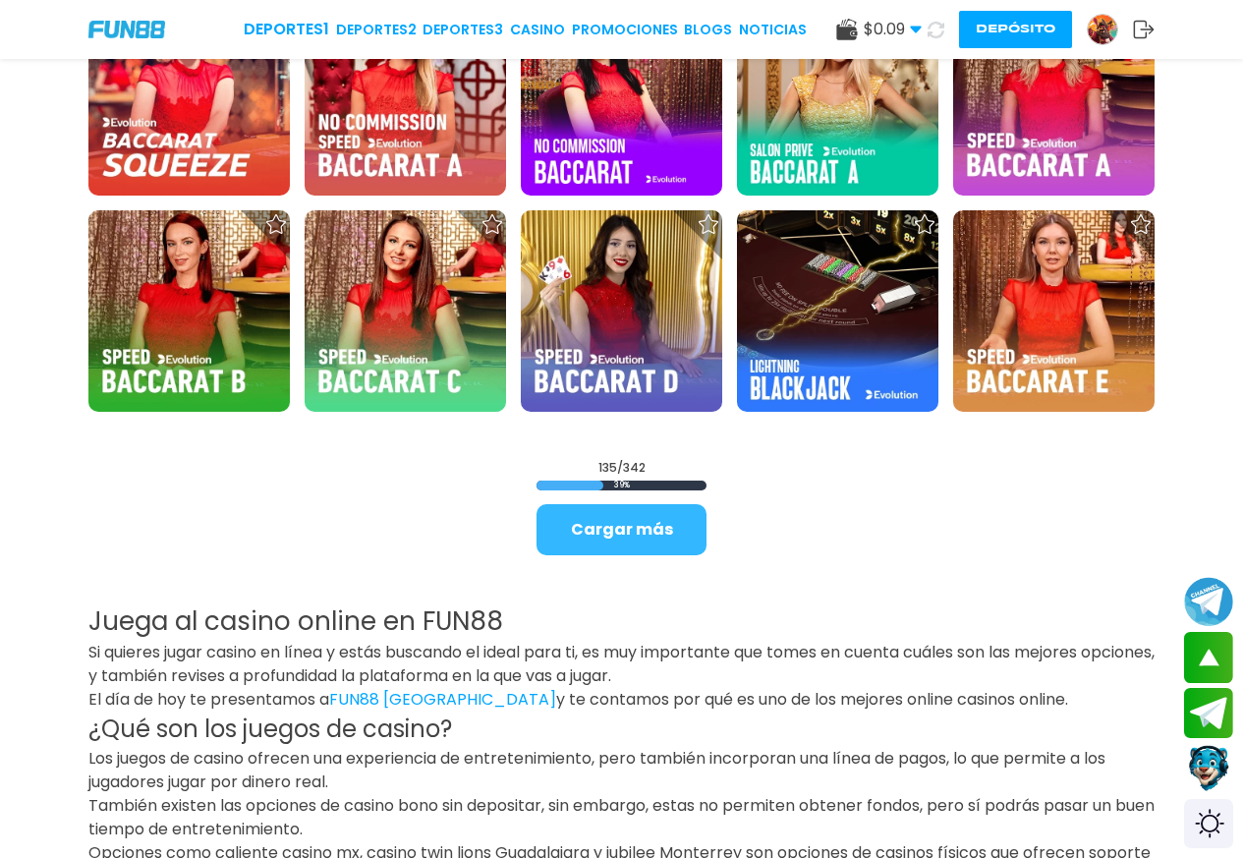
click at [680, 523] on button "Cargar más" at bounding box center [621, 529] width 170 height 51
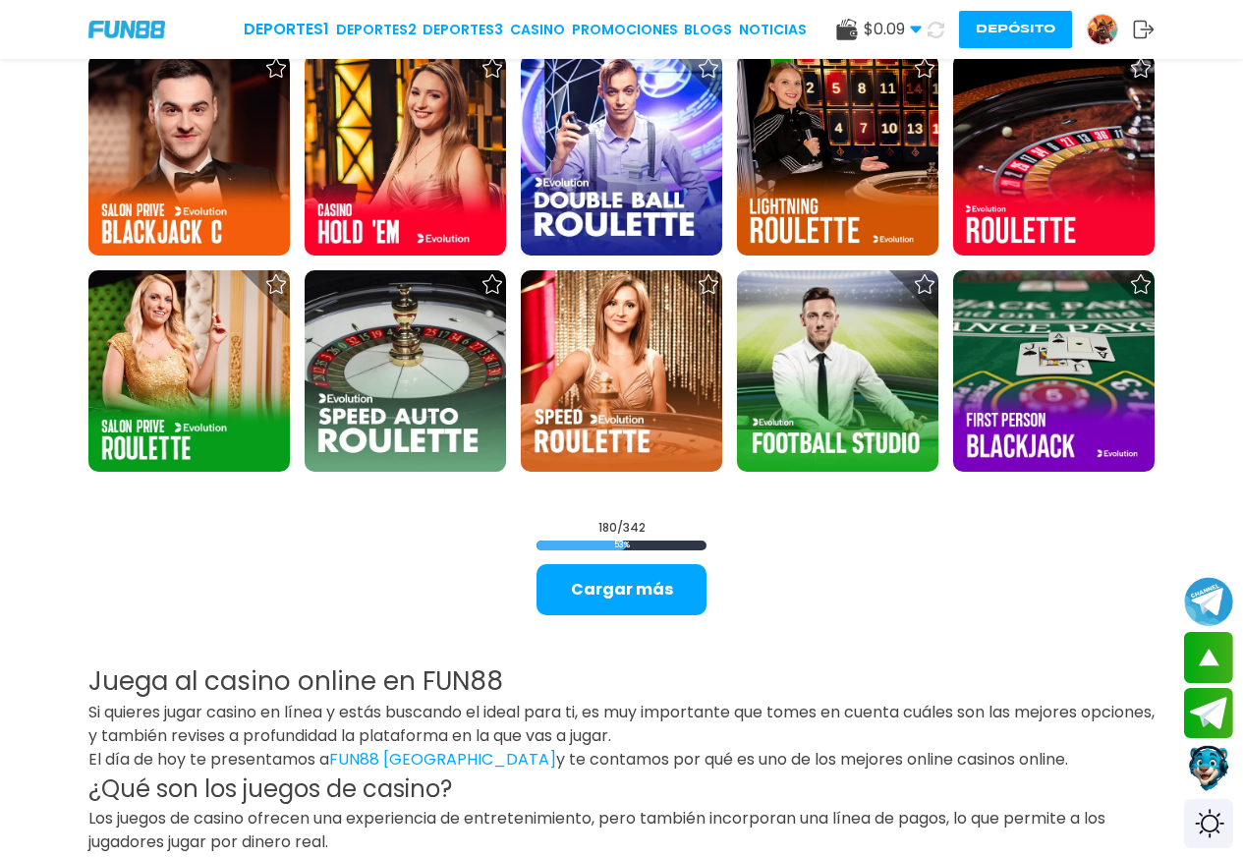
scroll to position [8120, 0]
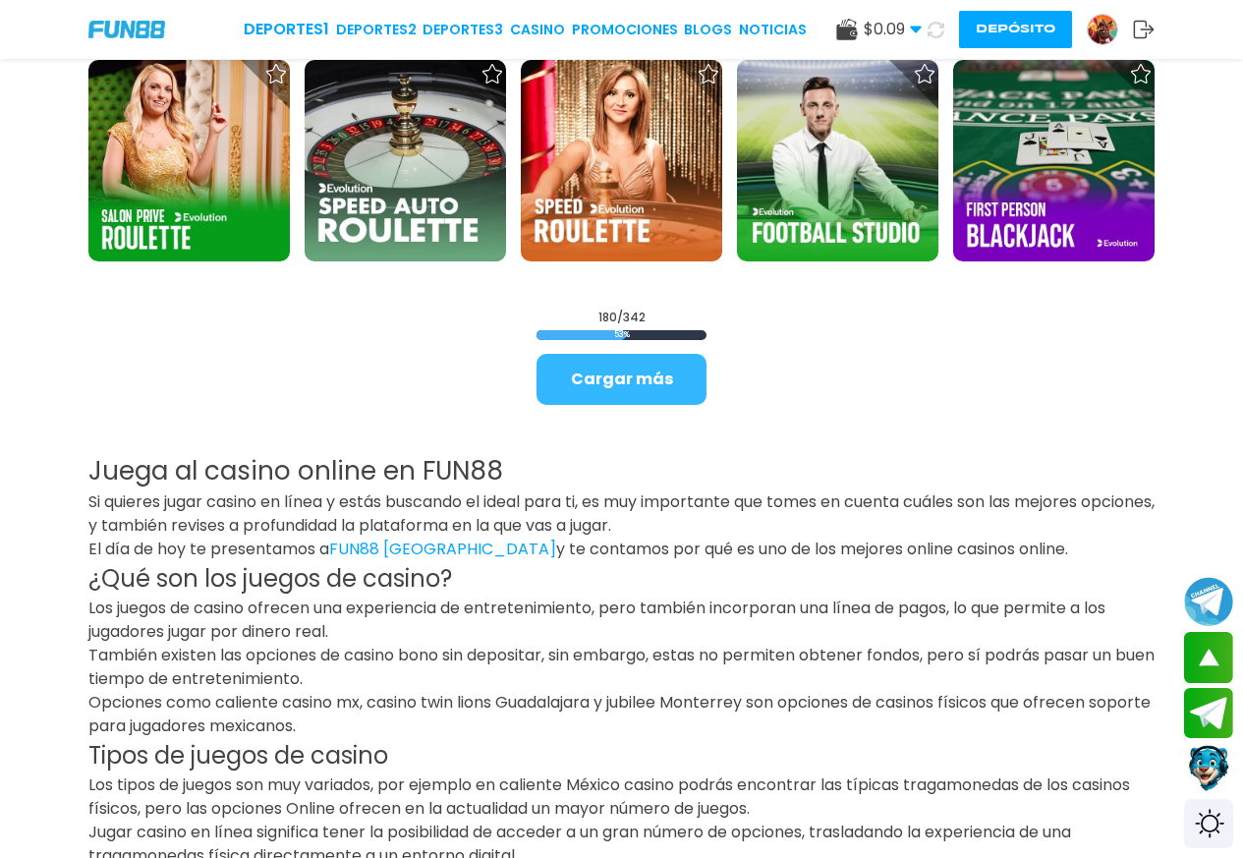
click at [672, 389] on button "Cargar más" at bounding box center [621, 379] width 170 height 51
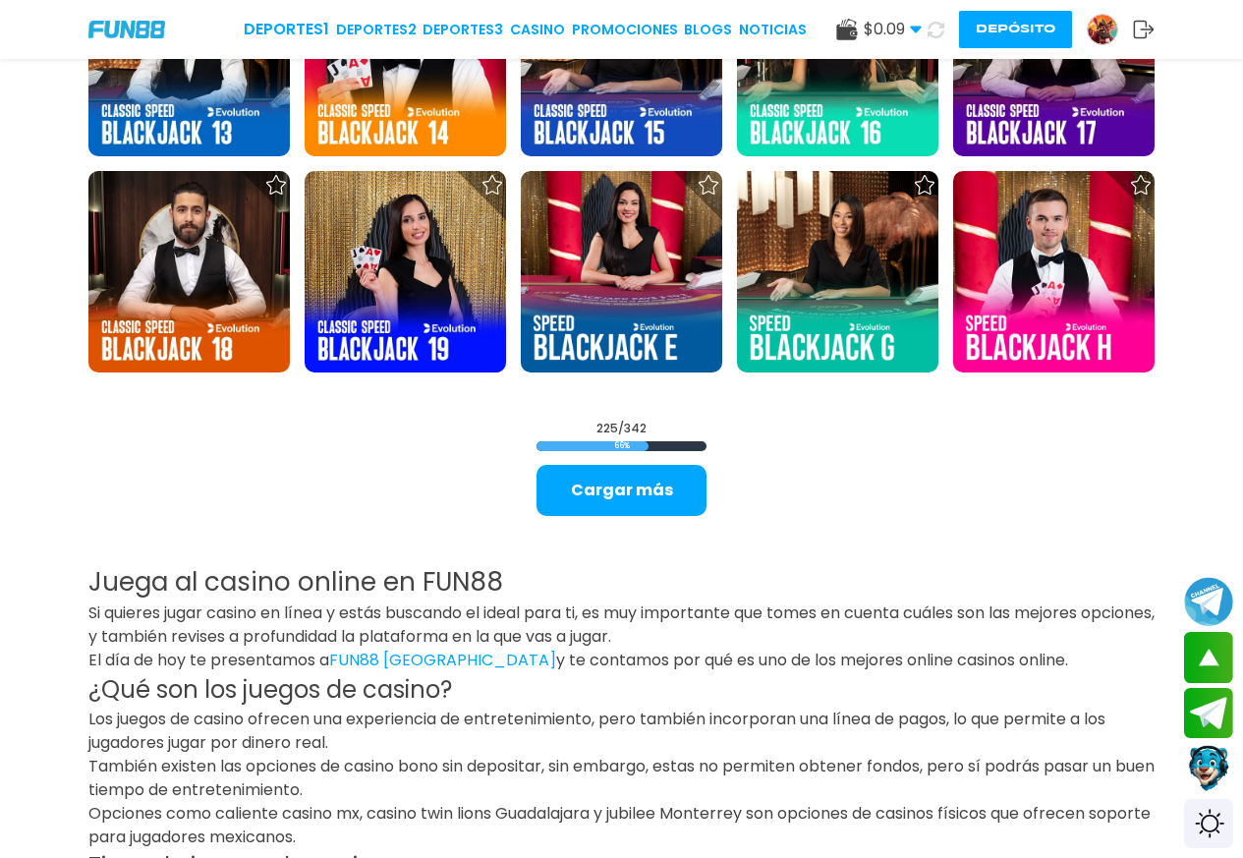
scroll to position [9692, 0]
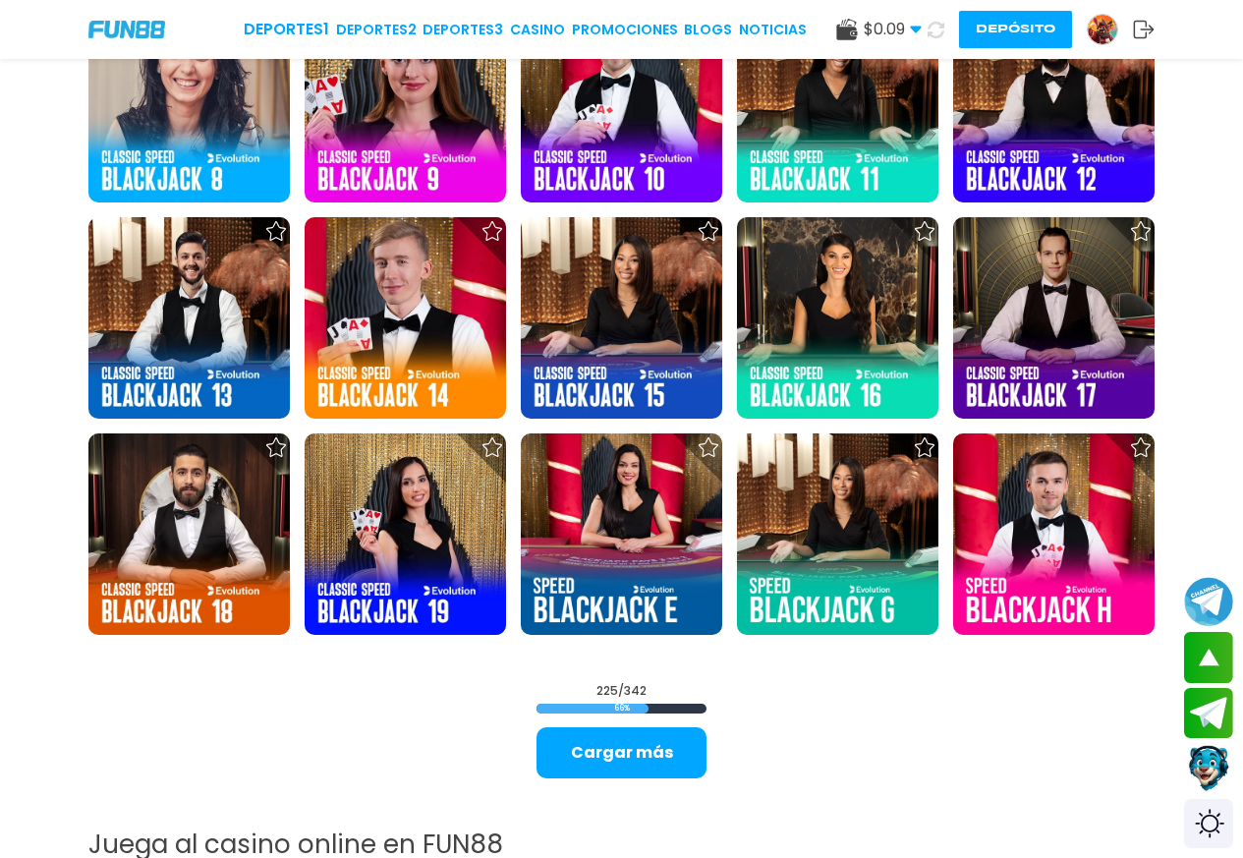
click at [627, 746] on button "Cargar más" at bounding box center [621, 752] width 170 height 51
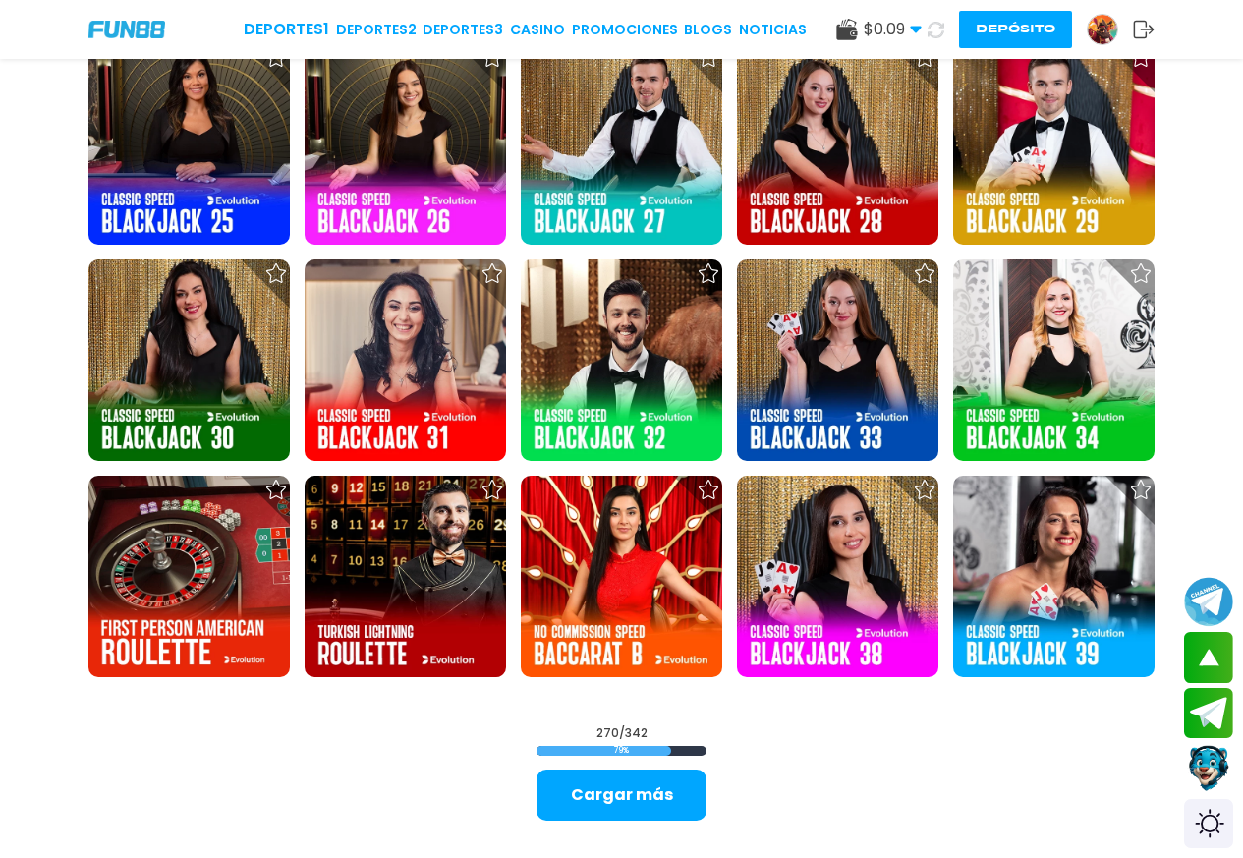
scroll to position [11788, 0]
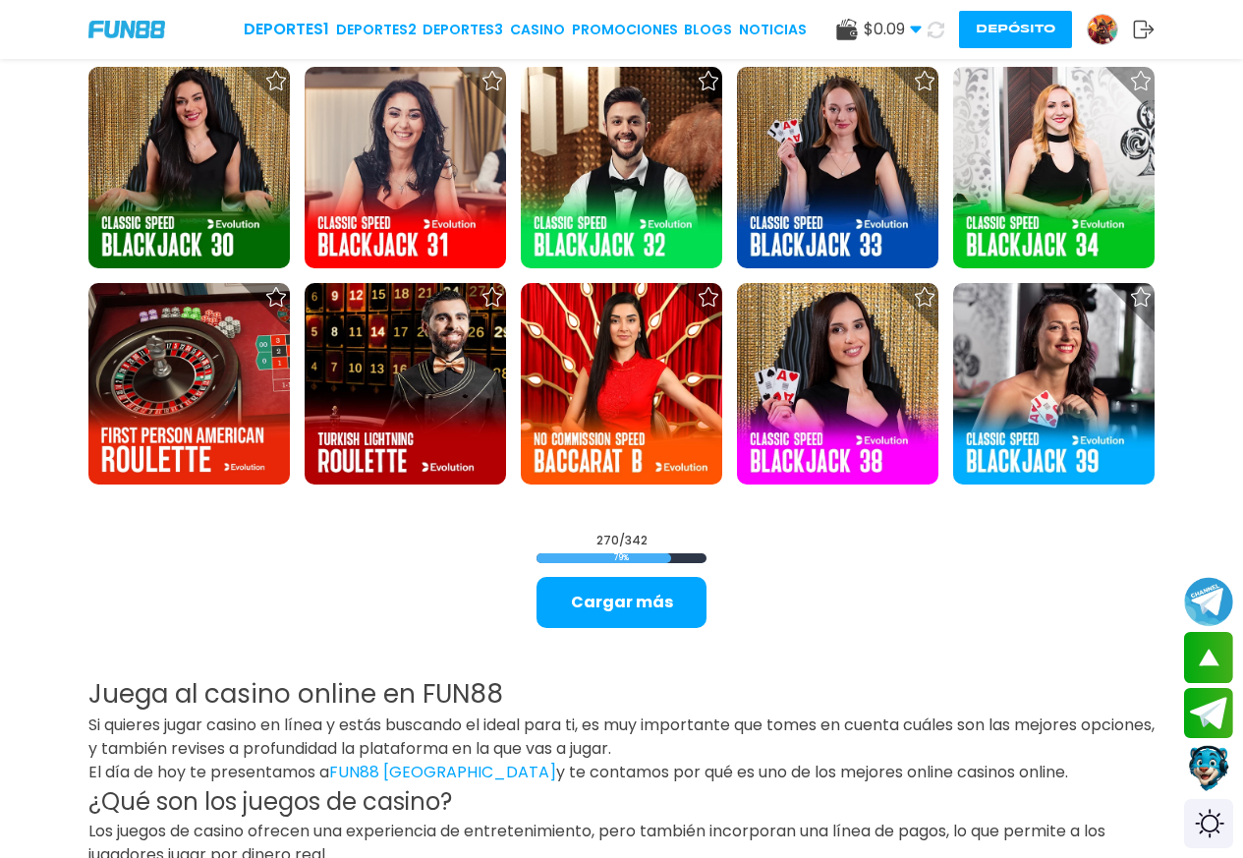
click at [650, 604] on button "Cargar más" at bounding box center [621, 602] width 170 height 51
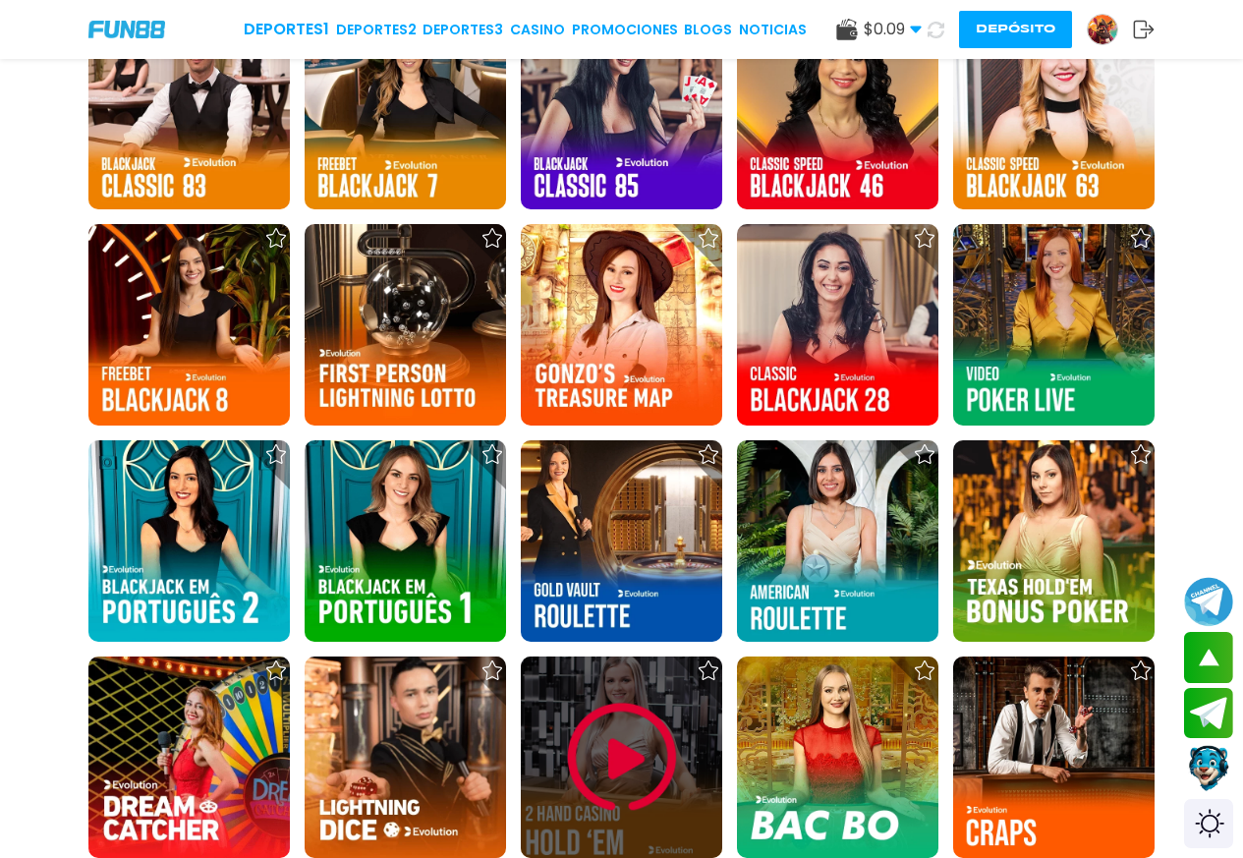
scroll to position [13622, 0]
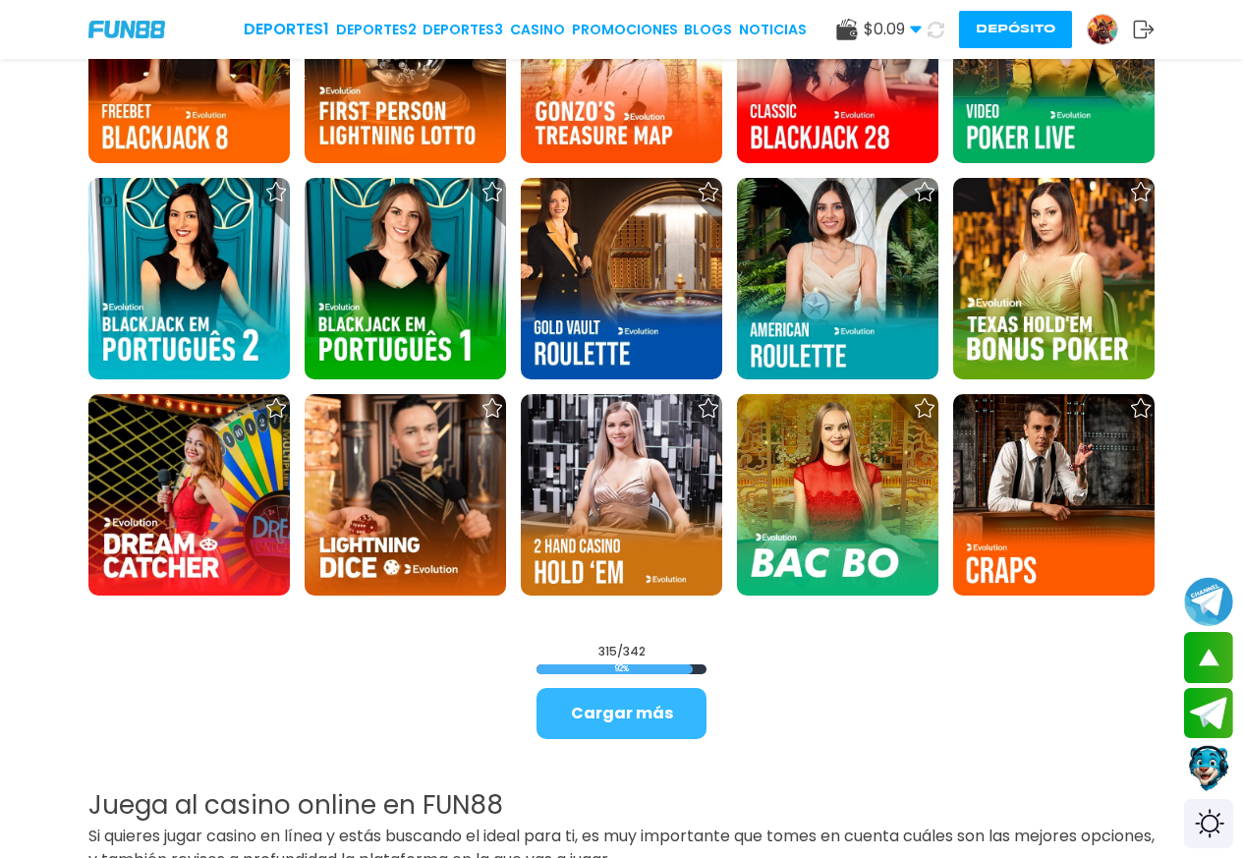
click at [622, 705] on button "Cargar más" at bounding box center [621, 713] width 170 height 51
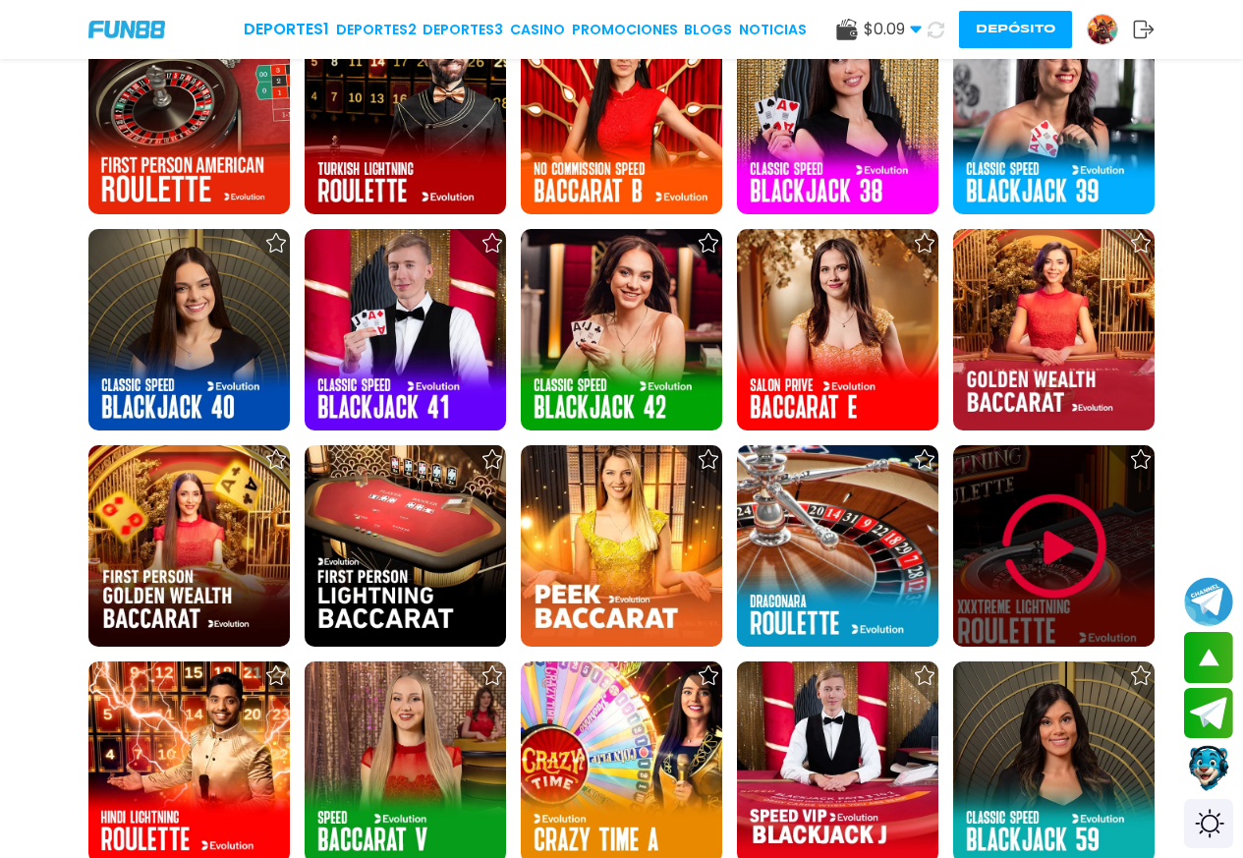
scroll to position [12050, 0]
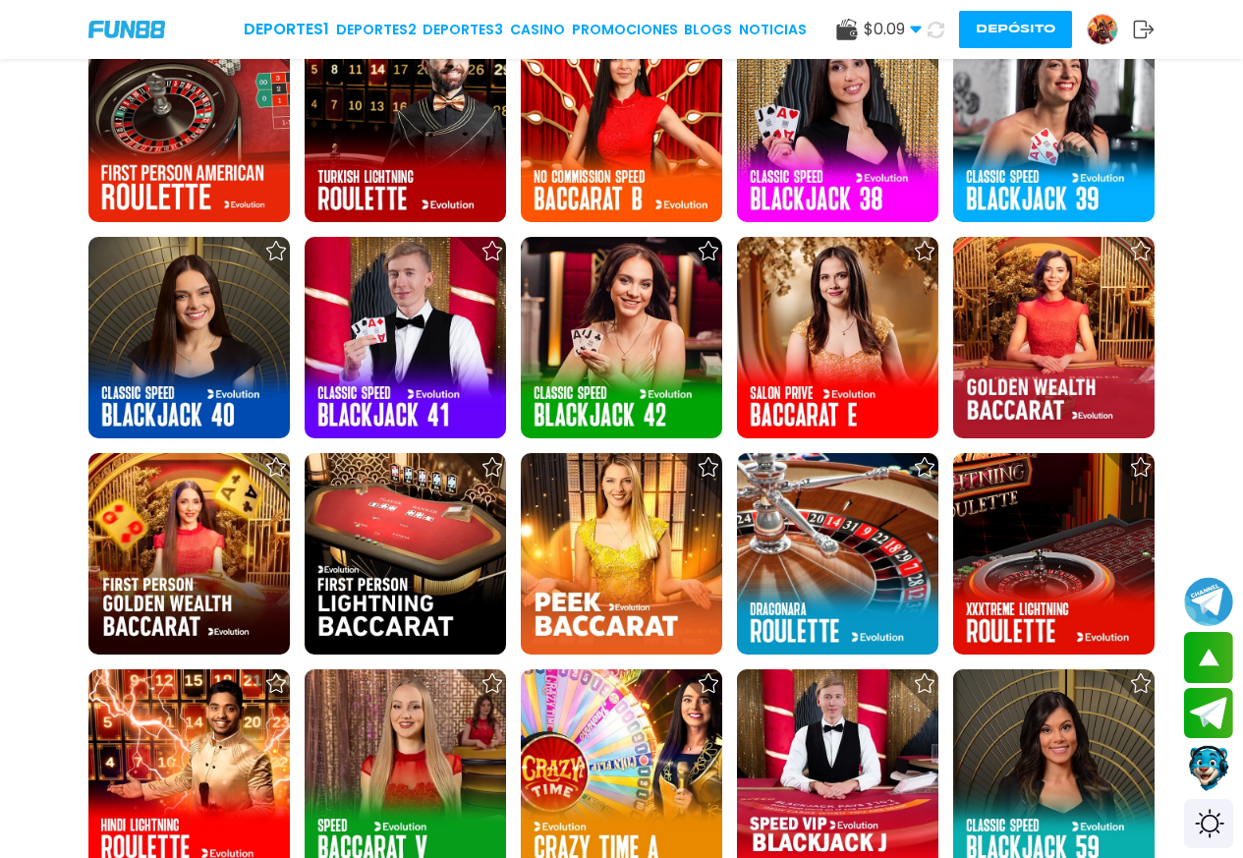
click at [1031, 26] on button "Depósito" at bounding box center [1015, 29] width 113 height 37
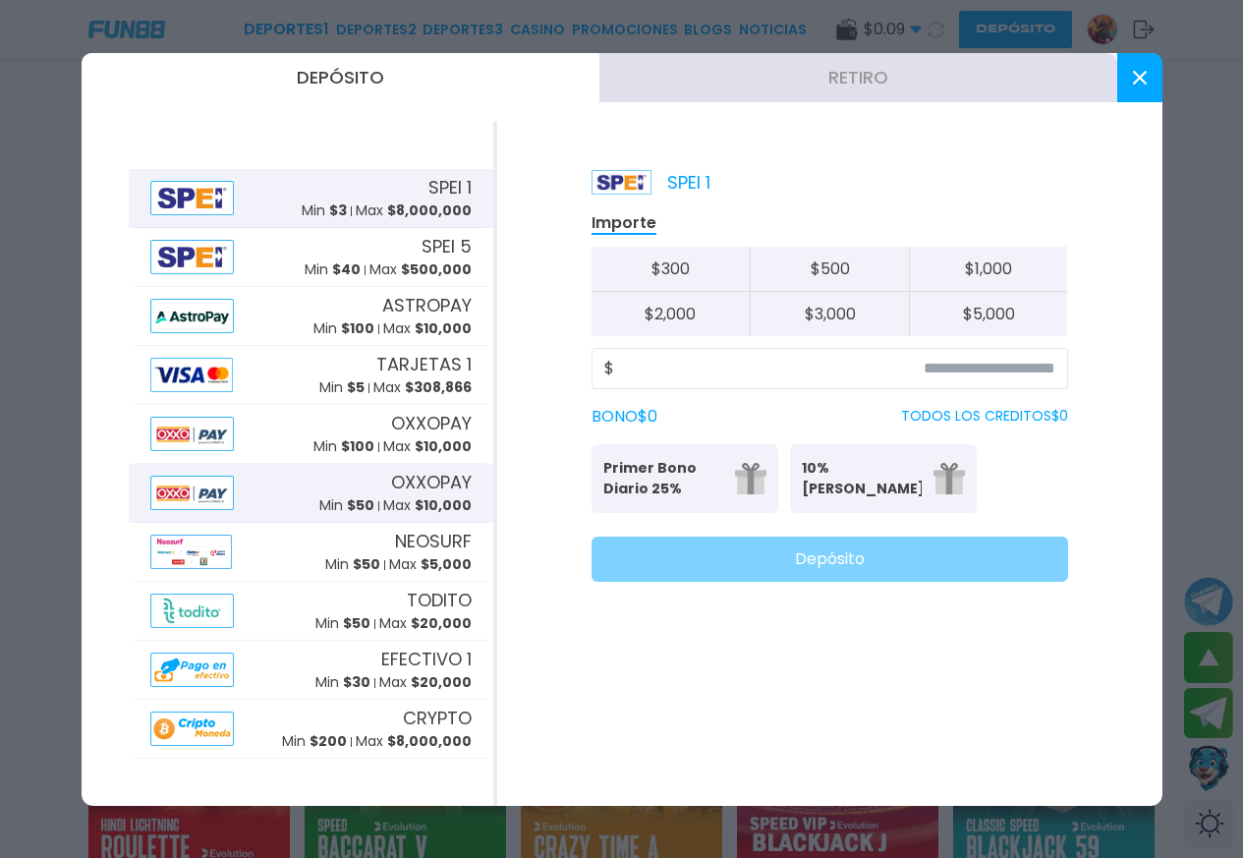
click at [406, 494] on div "OXXOPAY Min $ 50 Max $ 10,000" at bounding box center [395, 492] width 152 height 47
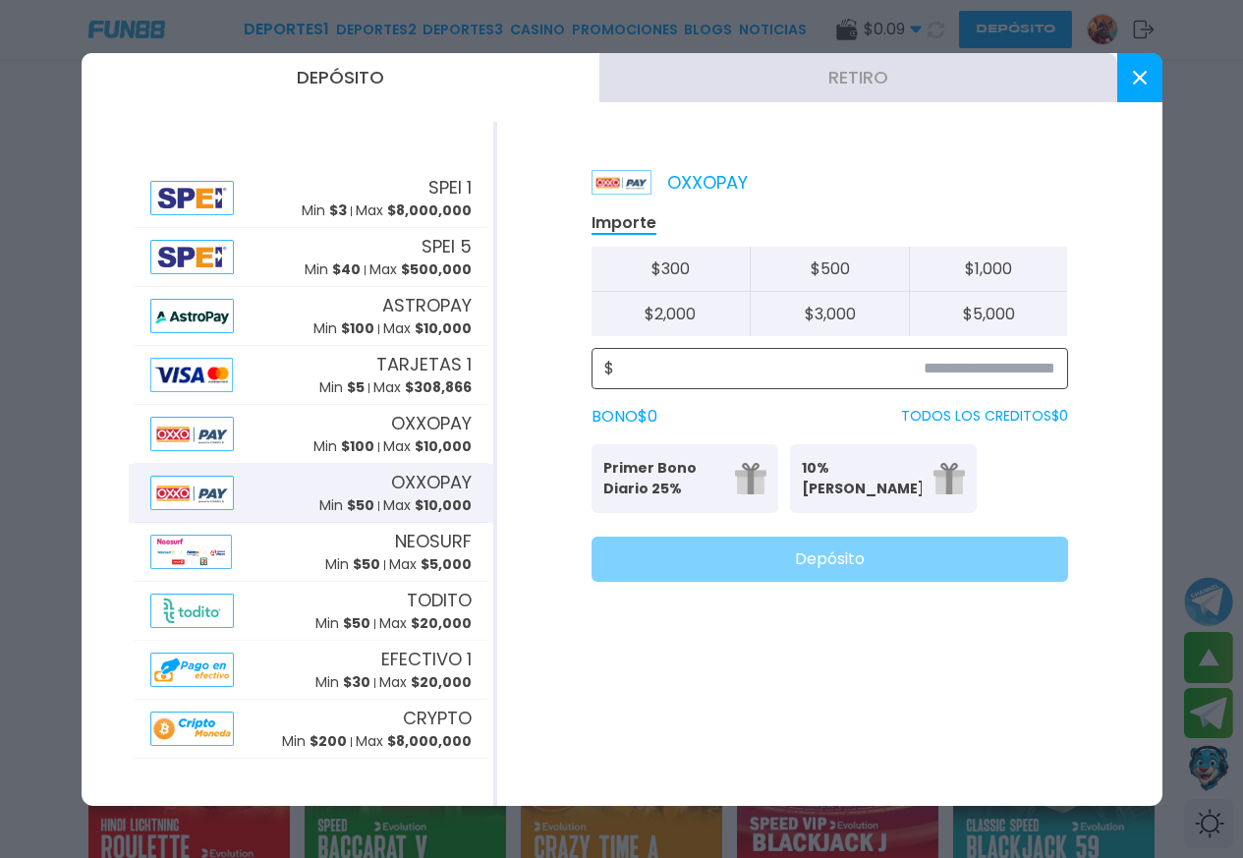
click at [980, 372] on input at bounding box center [834, 369] width 441 height 24
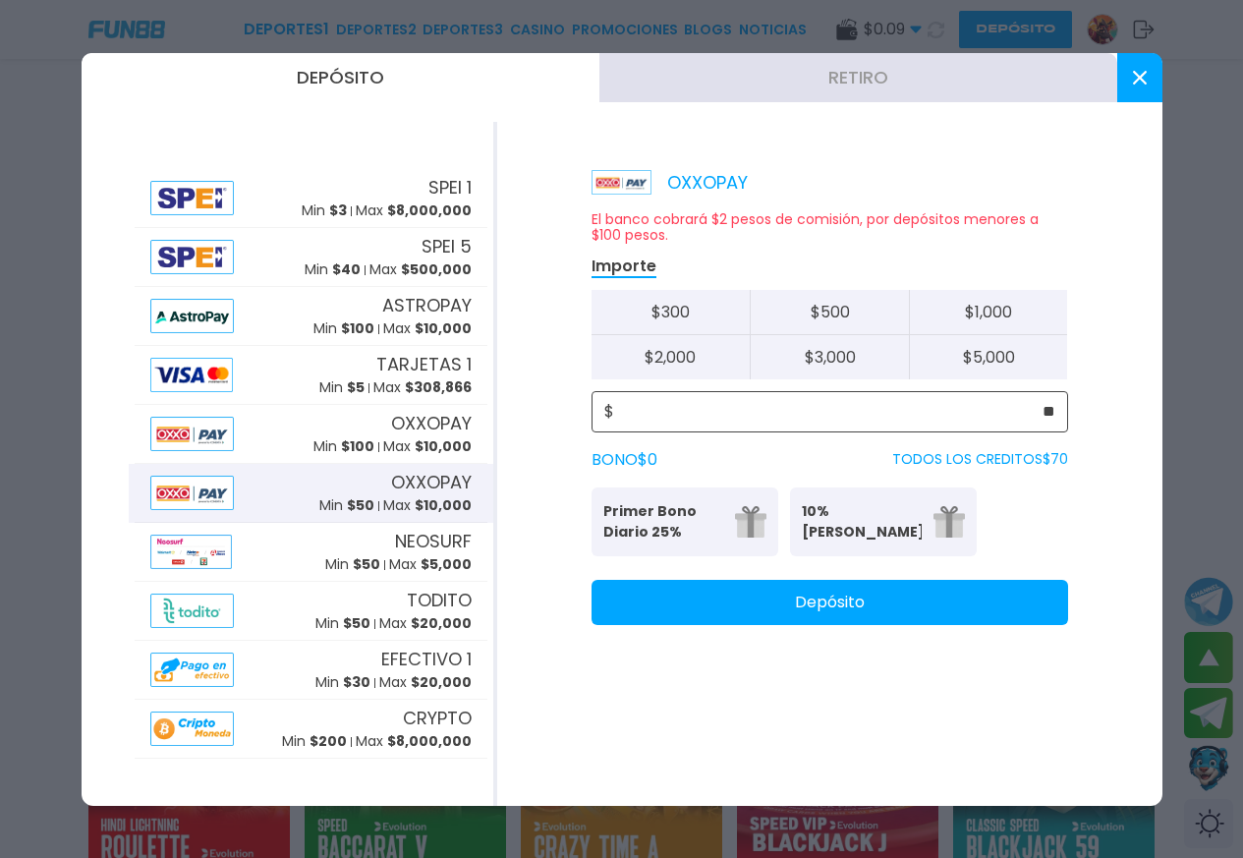
type input "**"
click at [848, 595] on button "Depósito" at bounding box center [829, 602] width 476 height 45
click at [1149, 72] on button at bounding box center [1139, 77] width 45 height 49
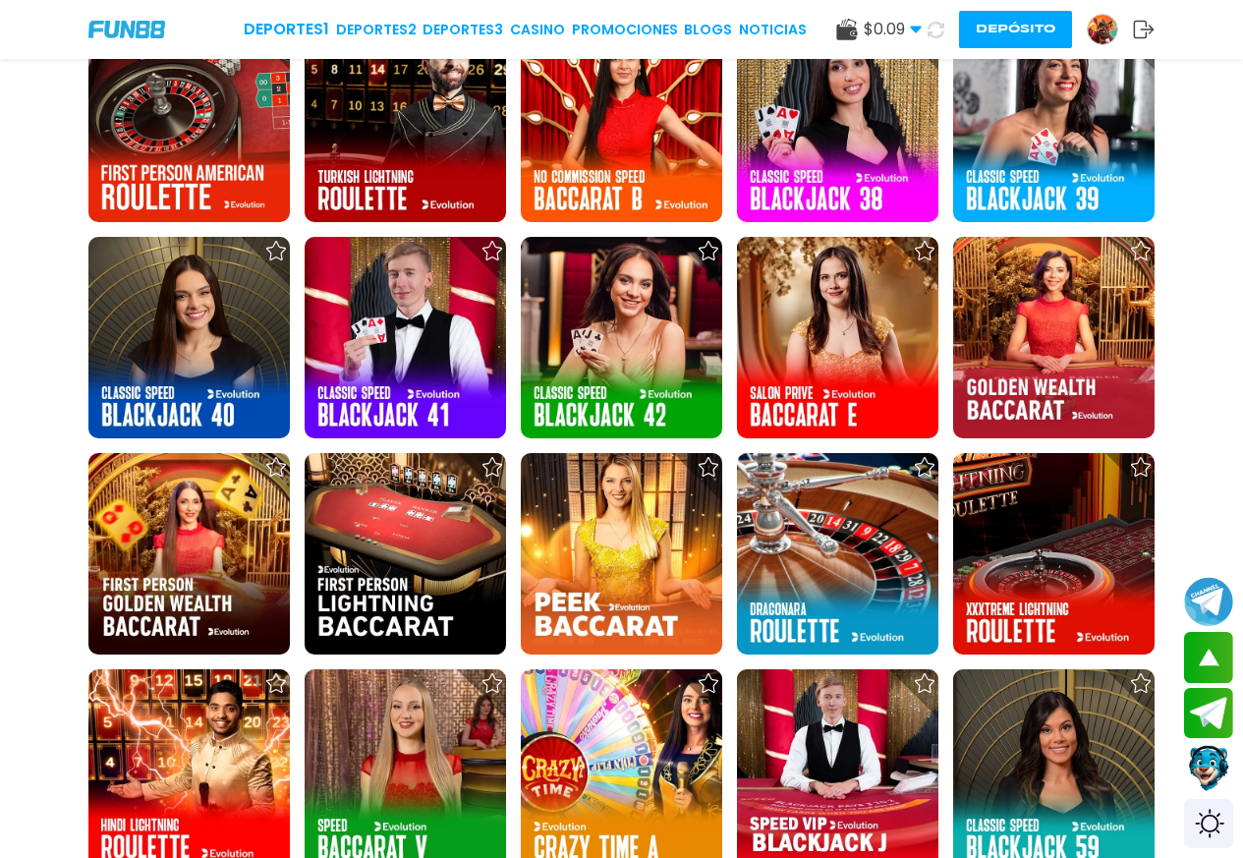
drag, startPoint x: 939, startPoint y: 26, endPoint x: 925, endPoint y: 28, distance: 14.1
click at [937, 26] on icon at bounding box center [935, 30] width 17 height 17
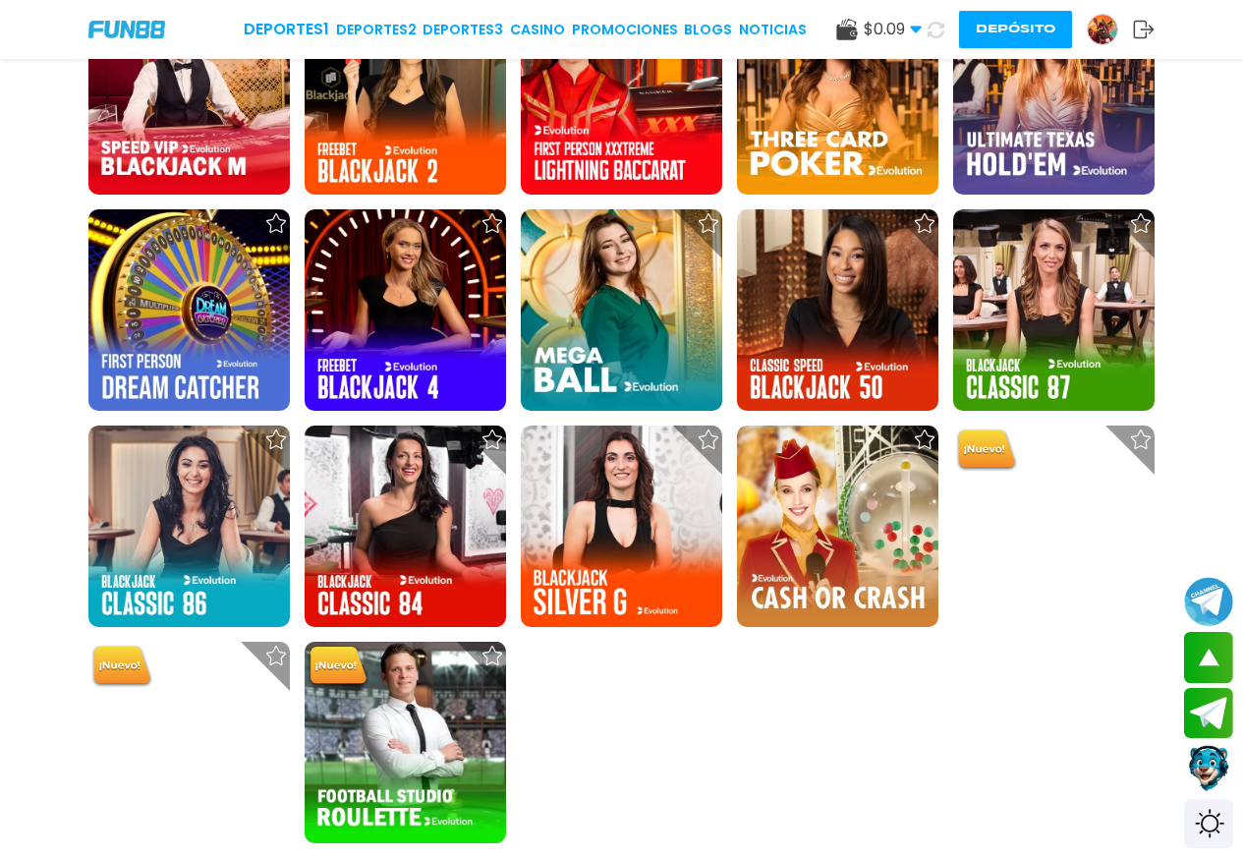
scroll to position [14669, 0]
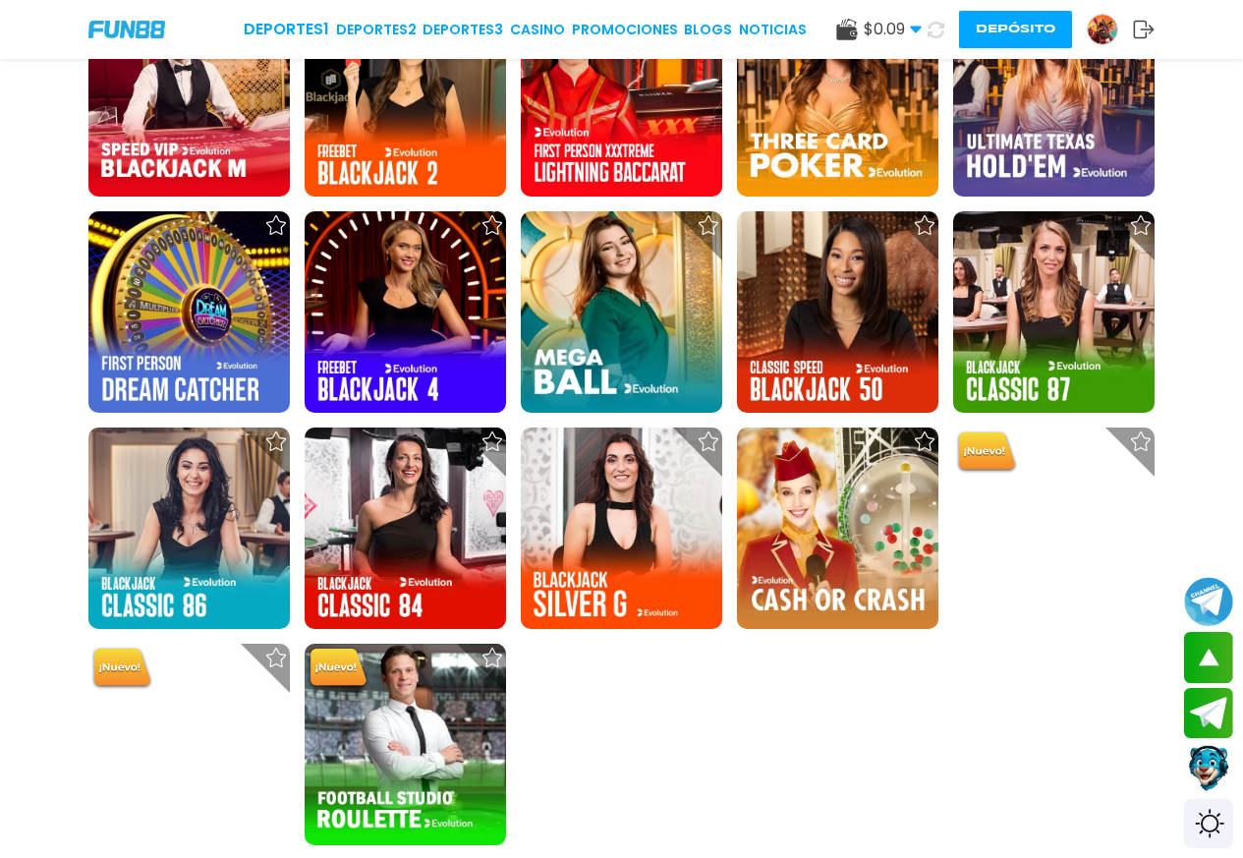
click at [1097, 15] on img at bounding box center [1102, 29] width 29 height 29
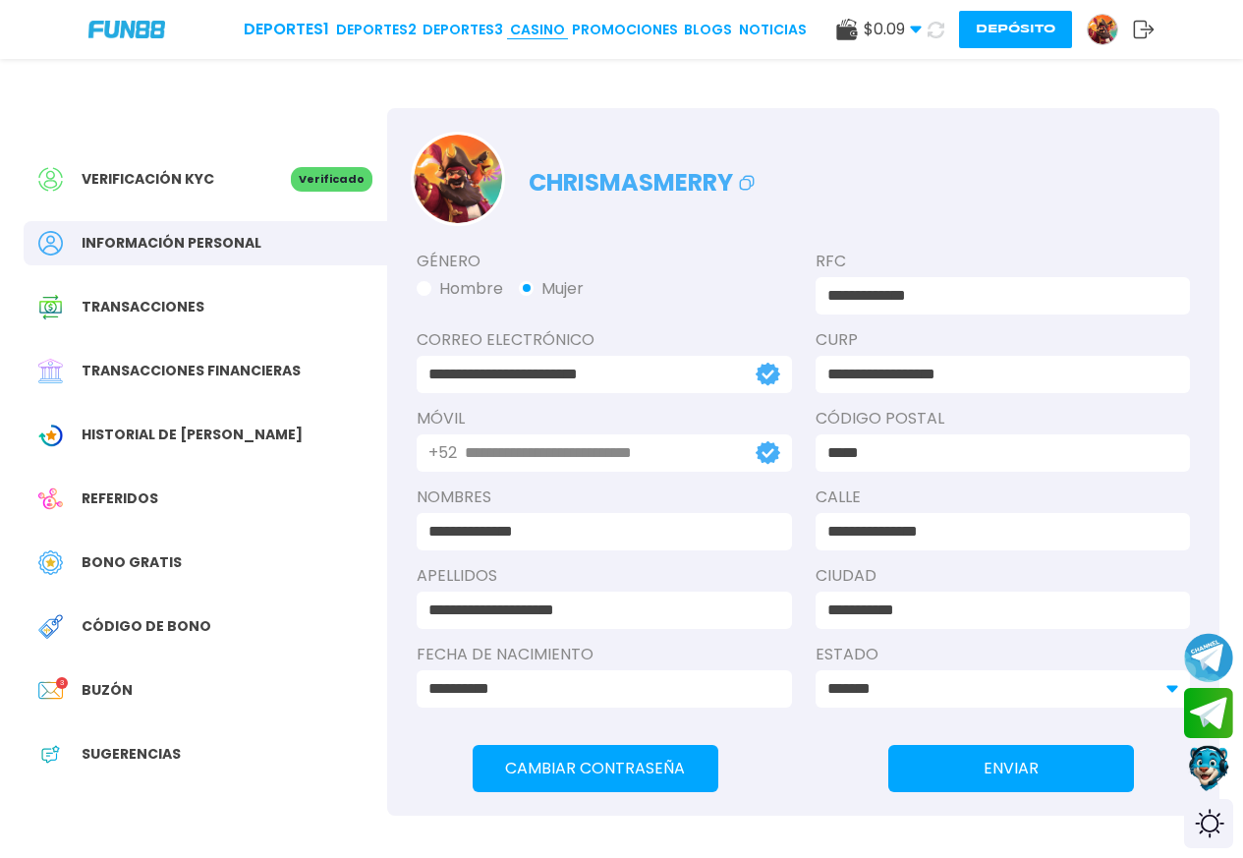
click at [533, 36] on link "CASINO" at bounding box center [537, 30] width 55 height 21
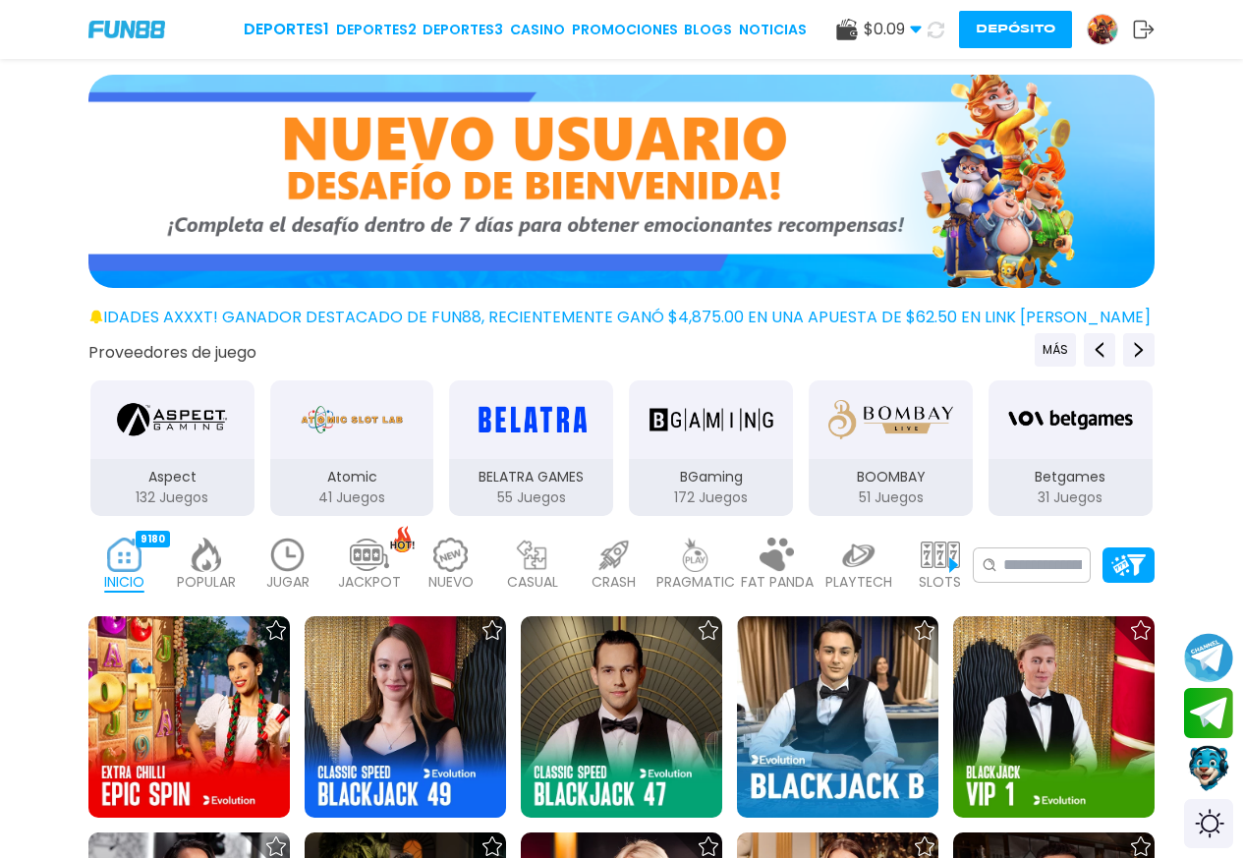
drag, startPoint x: 216, startPoint y: 578, endPoint x: 366, endPoint y: 536, distance: 155.9
click at [224, 575] on p "POPULAR" at bounding box center [206, 582] width 59 height 21
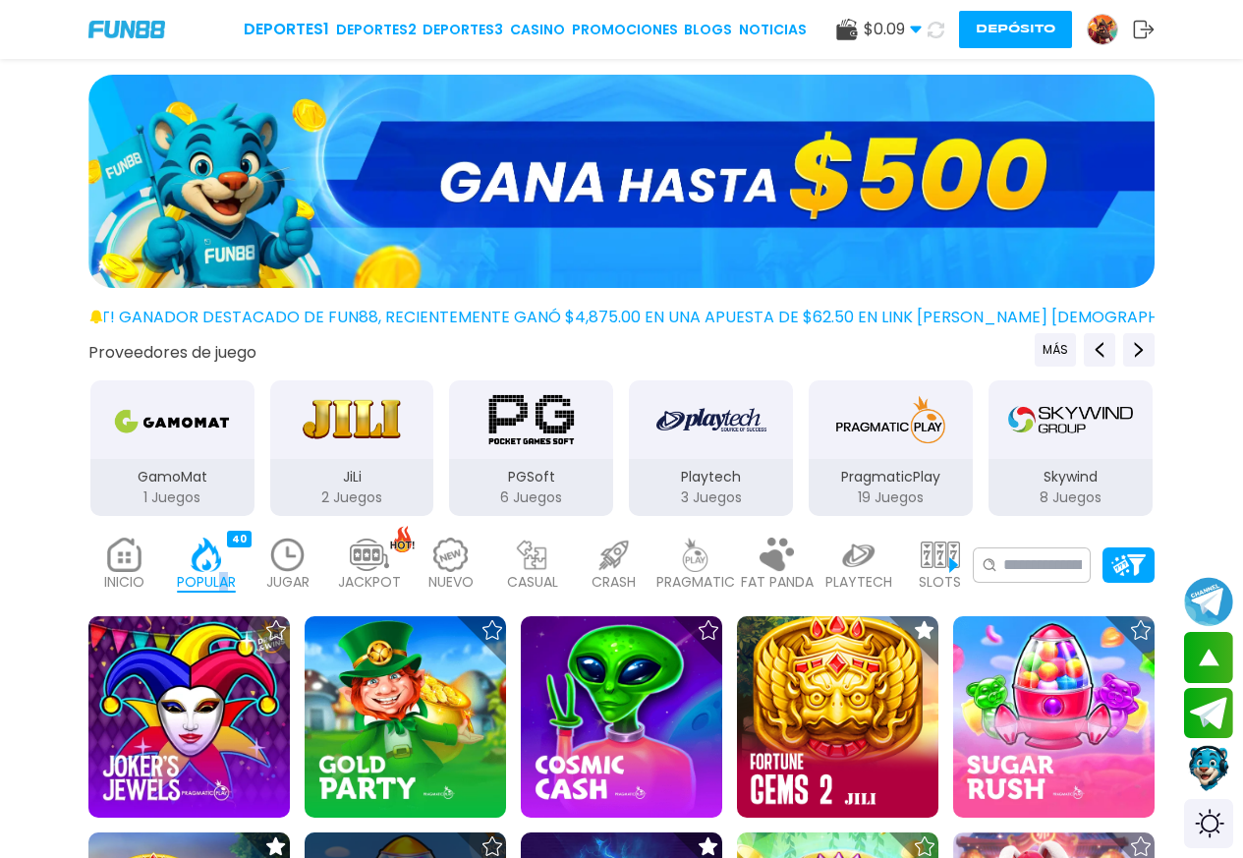
scroll to position [262, 0]
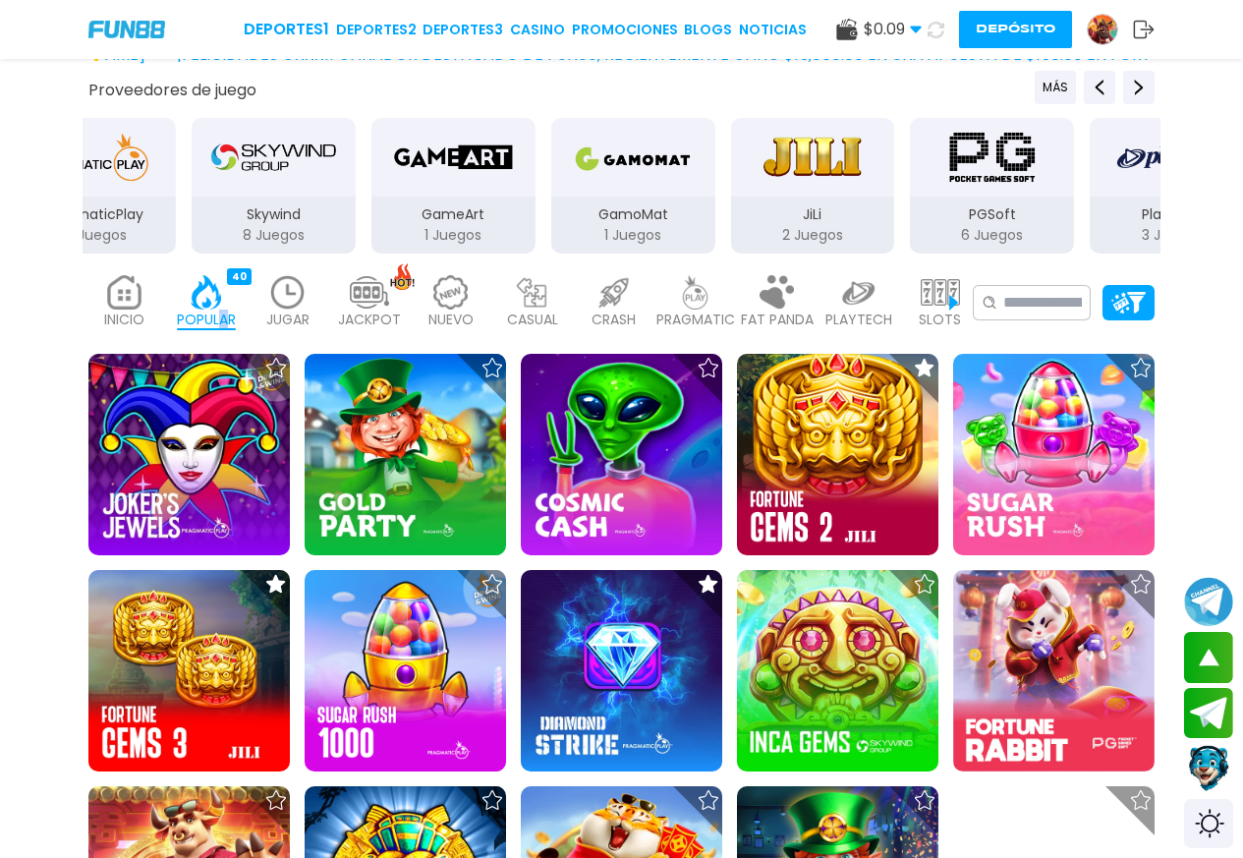
drag, startPoint x: 720, startPoint y: 222, endPoint x: 492, endPoint y: 276, distance: 234.2
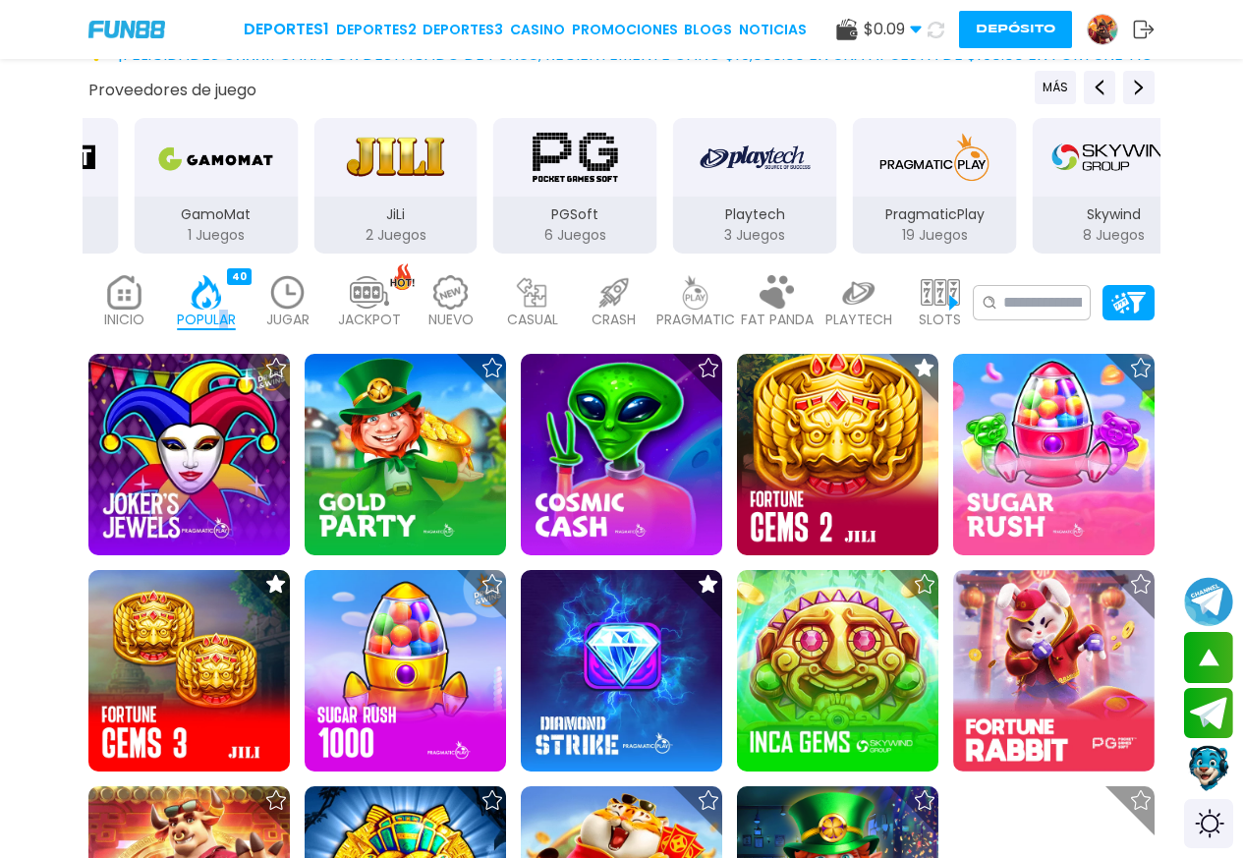
drag, startPoint x: 784, startPoint y: 201, endPoint x: 395, endPoint y: 292, distance: 399.4
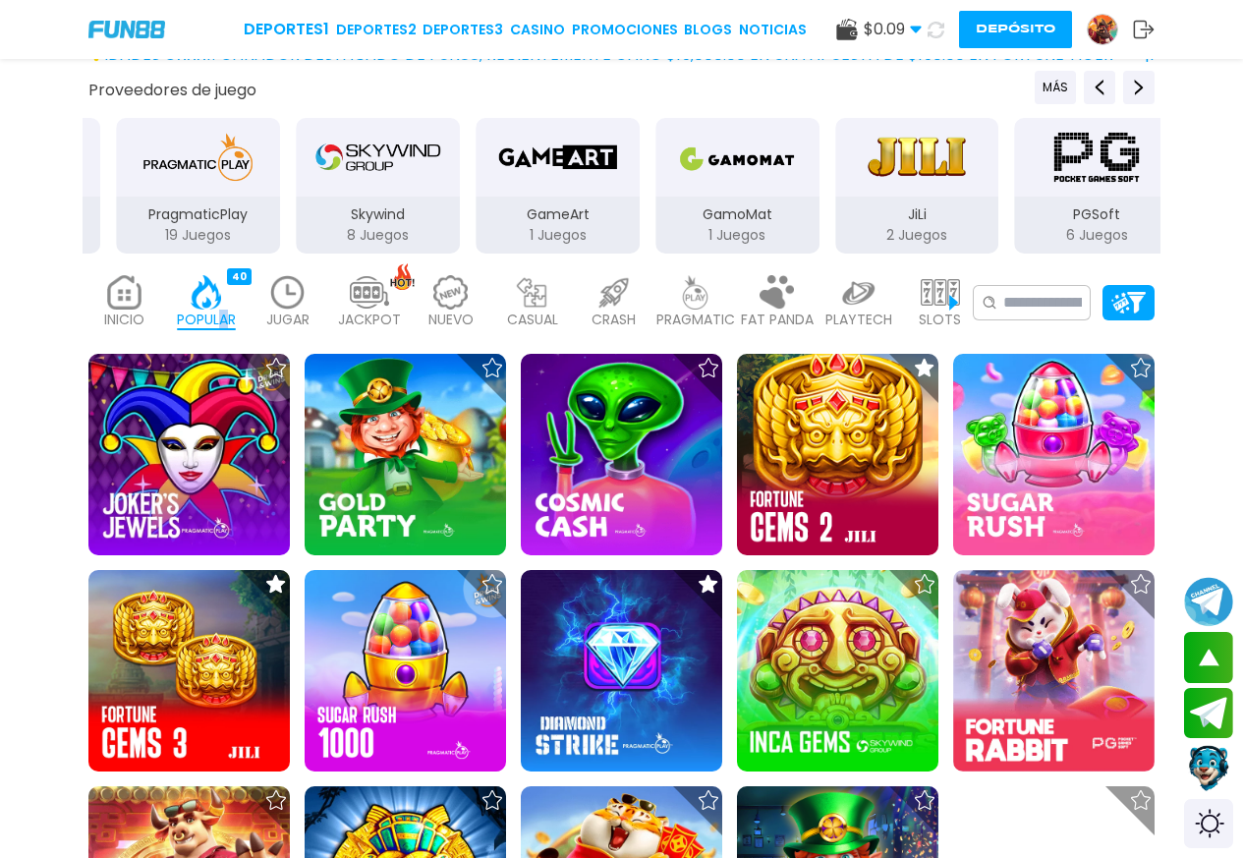
drag, startPoint x: 919, startPoint y: 191, endPoint x: 449, endPoint y: 191, distance: 469.6
click at [239, 208] on div "PragmaticPlay 19 Juegos" at bounding box center [198, 186] width 168 height 140
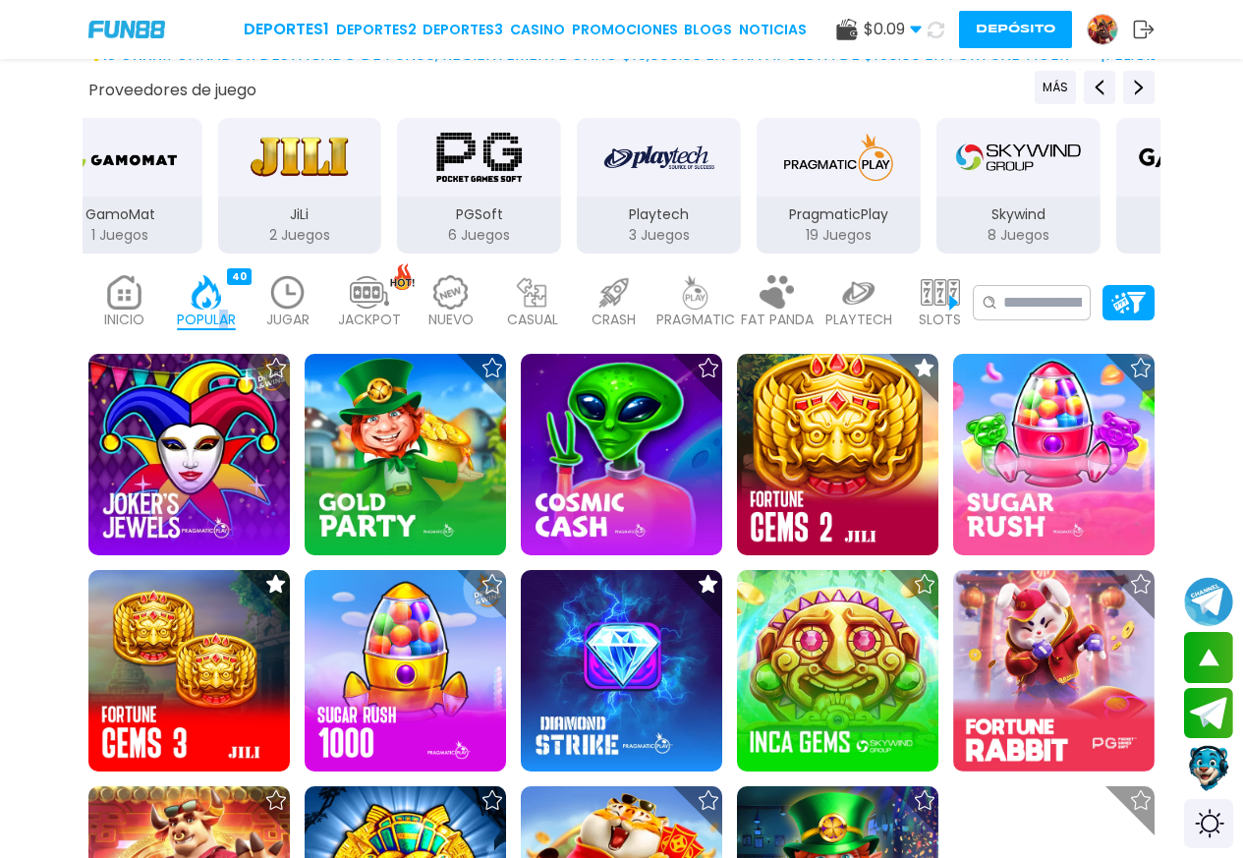
drag, startPoint x: 606, startPoint y: 203, endPoint x: 471, endPoint y: 182, distance: 137.3
click at [258, 200] on div "JiLi 2 Juegos" at bounding box center [300, 186] width 168 height 140
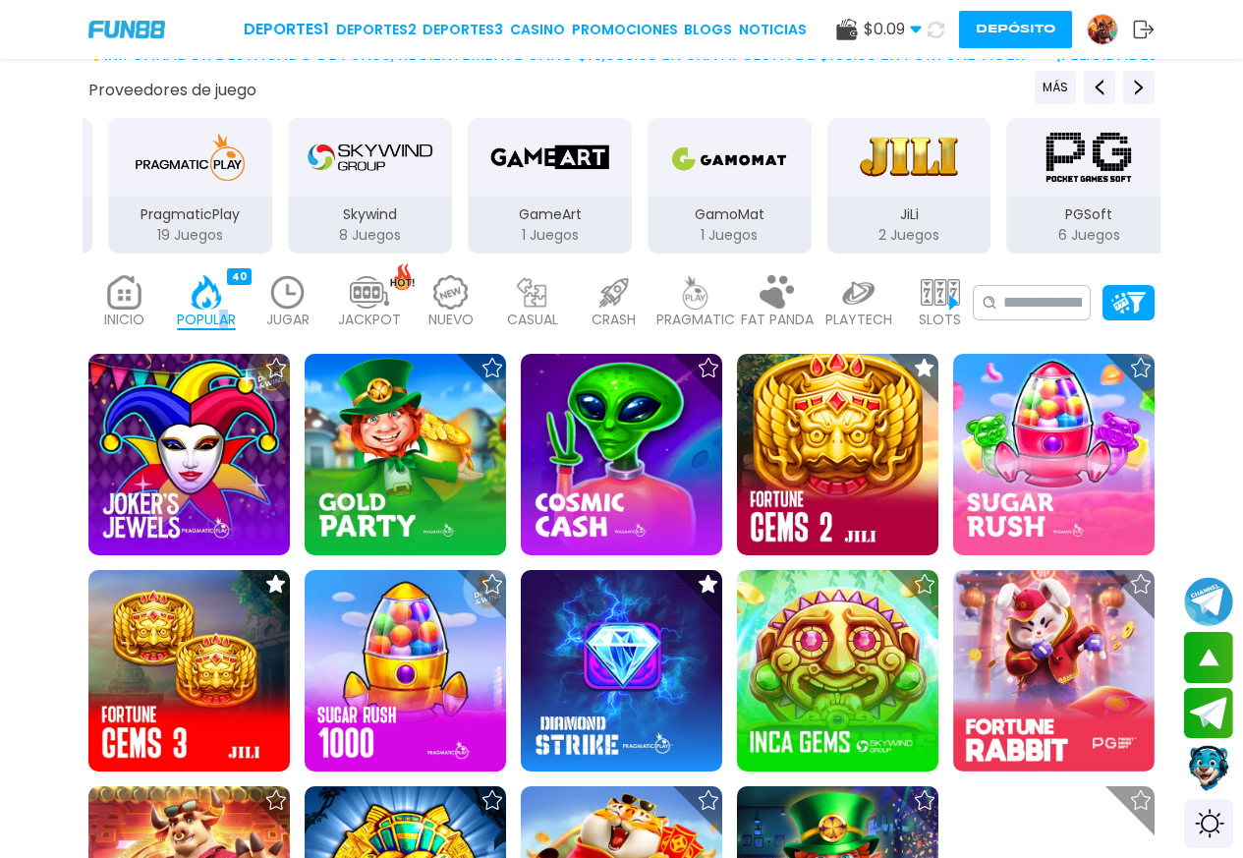
drag, startPoint x: 727, startPoint y: 193, endPoint x: 686, endPoint y: 196, distance: 41.4
click at [351, 203] on div "Skywind 8 Juegos" at bounding box center [370, 186] width 168 height 140
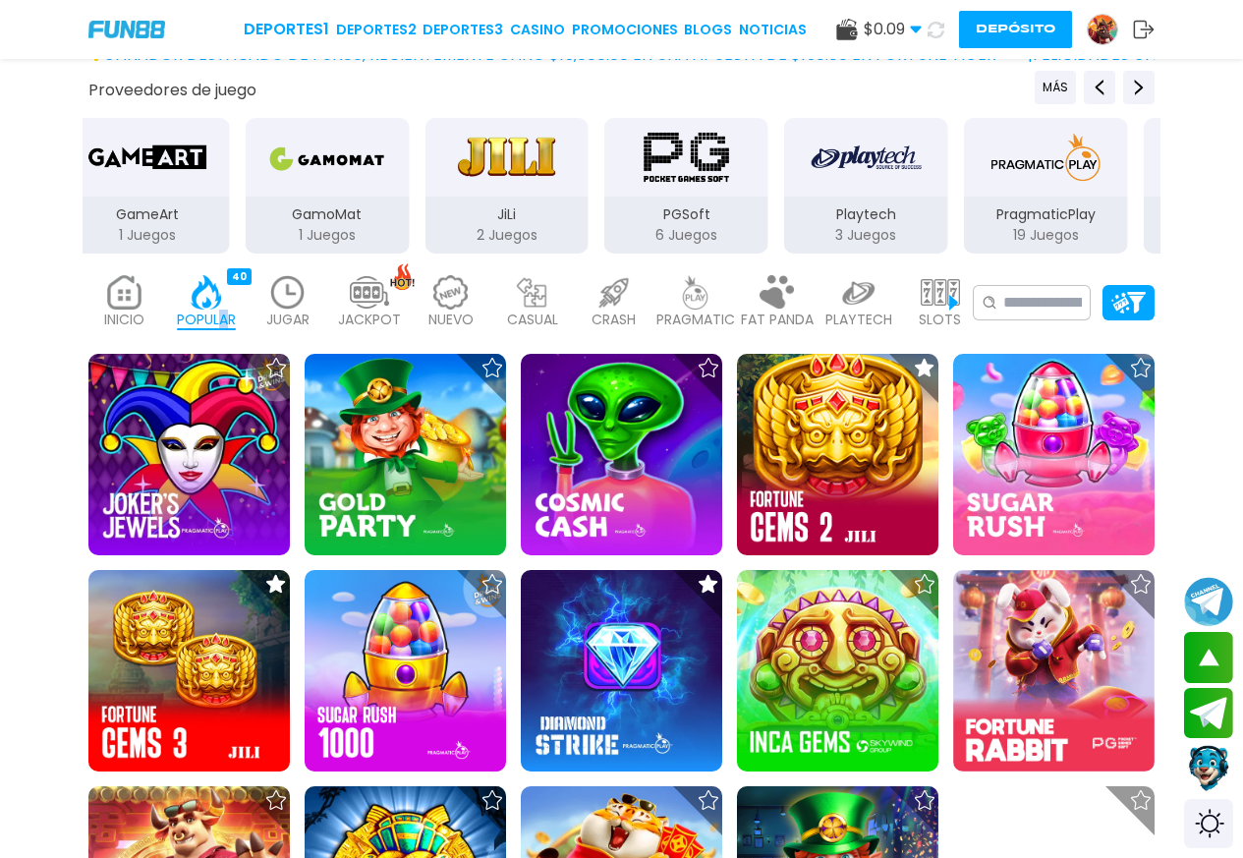
drag, startPoint x: 615, startPoint y: 201, endPoint x: 371, endPoint y: 200, distance: 243.6
click at [602, 203] on div "PGSoft 6 Juegos" at bounding box center [686, 186] width 168 height 140
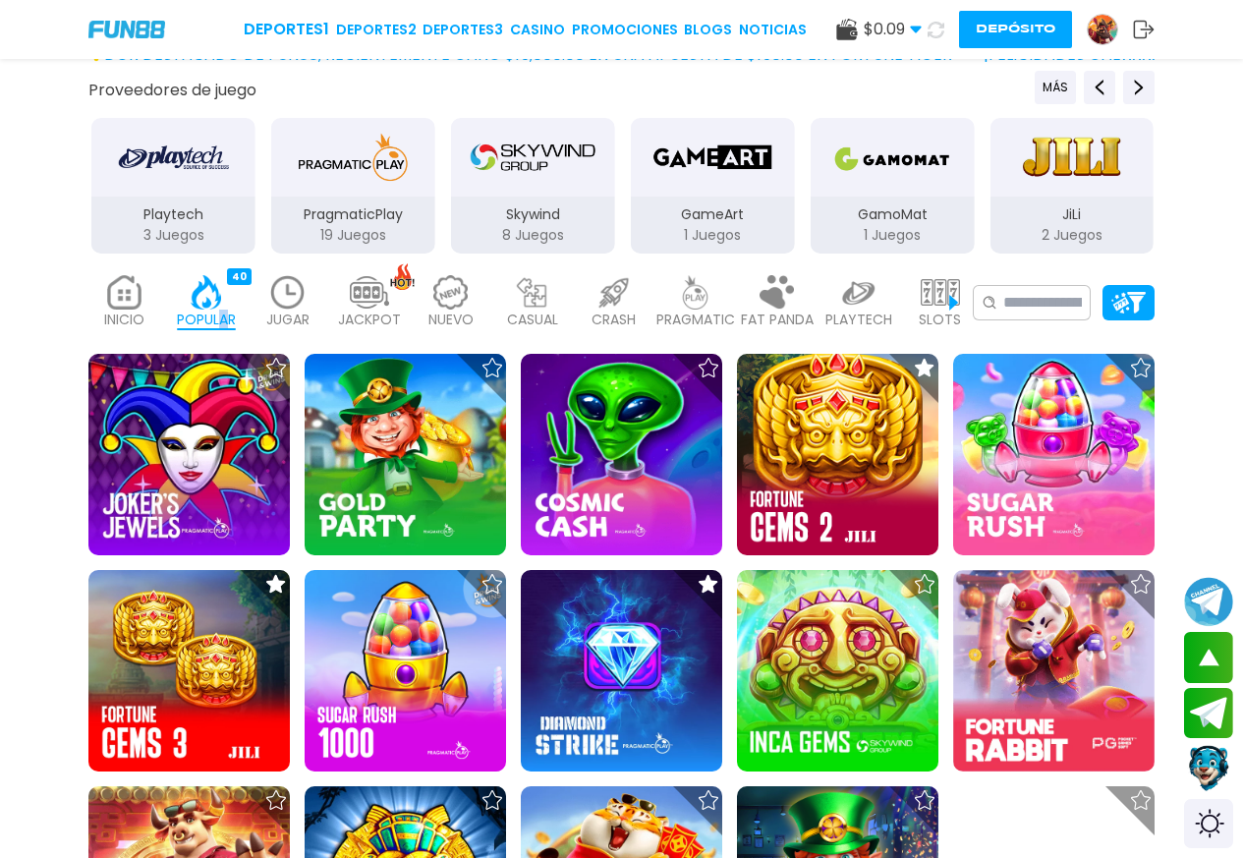
drag, startPoint x: 653, startPoint y: 195, endPoint x: 452, endPoint y: 192, distance: 201.4
click at [629, 200] on div "GameArt 1 Juegos" at bounding box center [713, 186] width 168 height 140
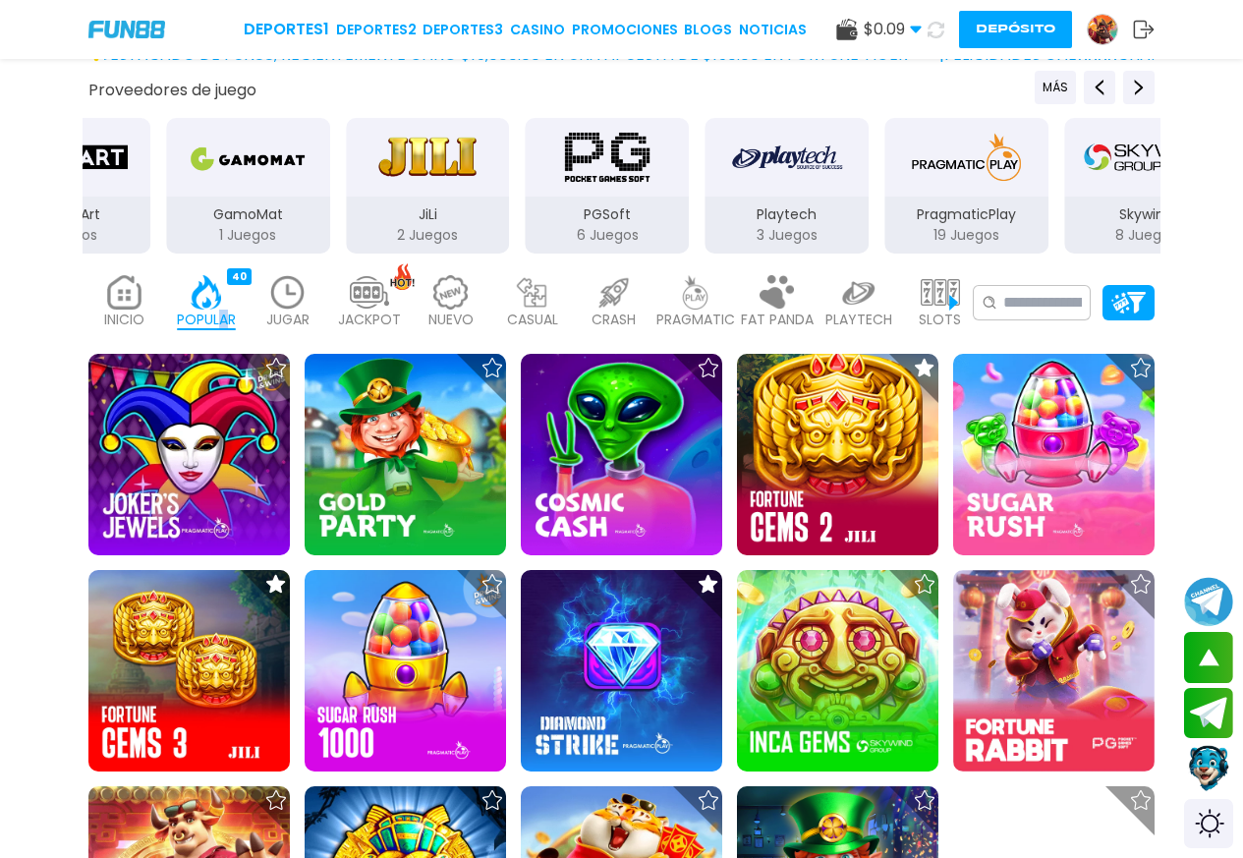
drag, startPoint x: 559, startPoint y: 223, endPoint x: 415, endPoint y: 218, distance: 144.5
click at [526, 237] on div "PGSoft 6 Juegos" at bounding box center [608, 224] width 164 height 57
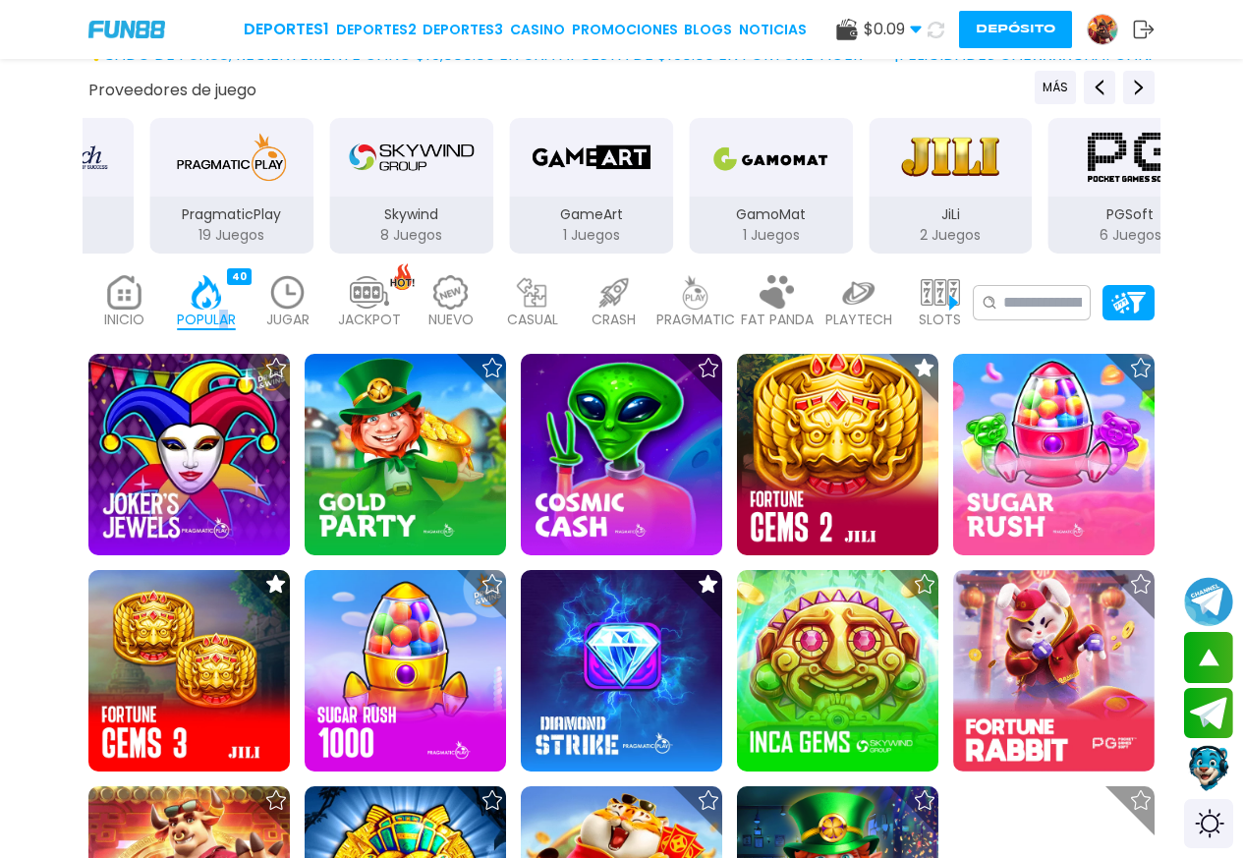
drag, startPoint x: 539, startPoint y: 223, endPoint x: 561, endPoint y: 203, distance: 29.2
click at [329, 224] on p "Skywind" at bounding box center [411, 214] width 164 height 21
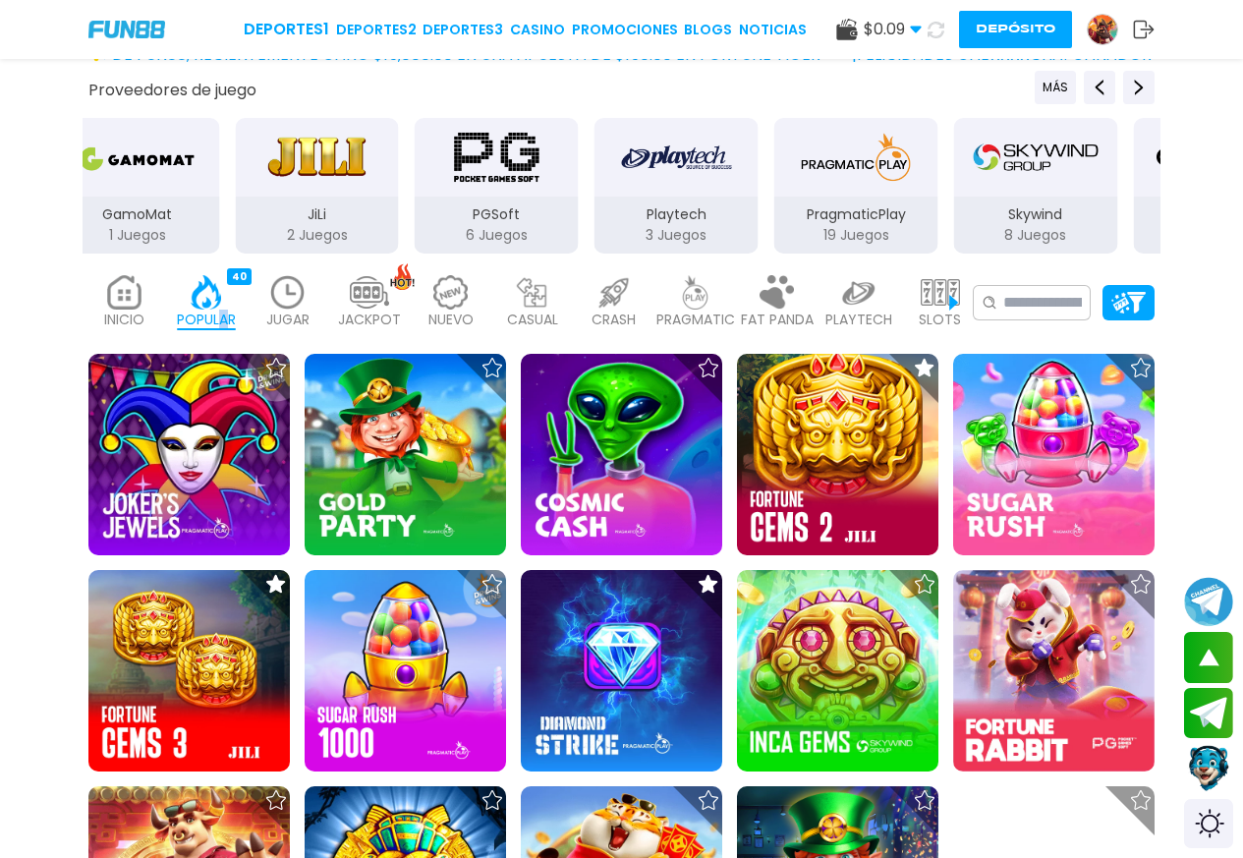
drag, startPoint x: 775, startPoint y: 193, endPoint x: 449, endPoint y: 195, distance: 326.2
click at [233, 214] on div "JiLi 2 Juegos" at bounding box center [317, 186] width 168 height 140
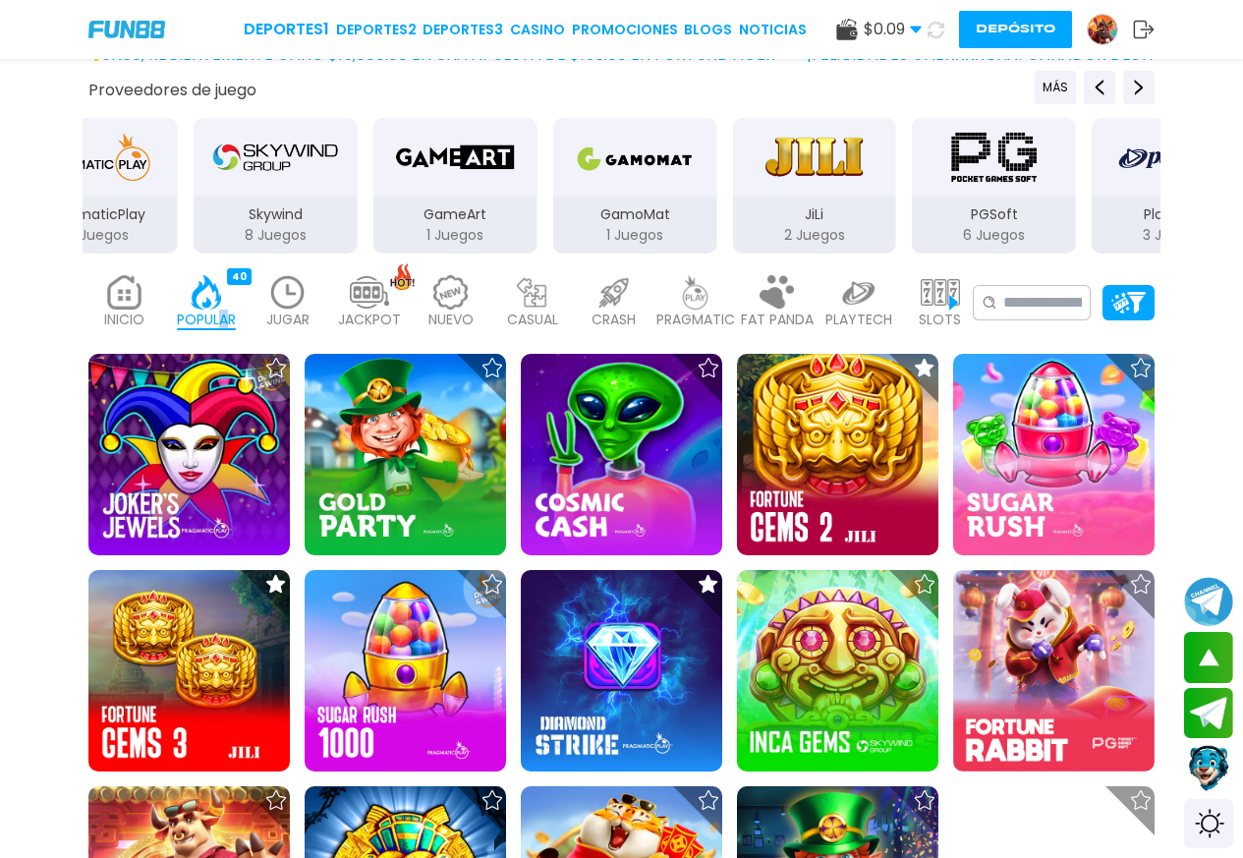
drag, startPoint x: 868, startPoint y: 182, endPoint x: 358, endPoint y: 192, distance: 510.9
click at [284, 199] on div "Skywind 8 Juegos" at bounding box center [276, 186] width 168 height 140
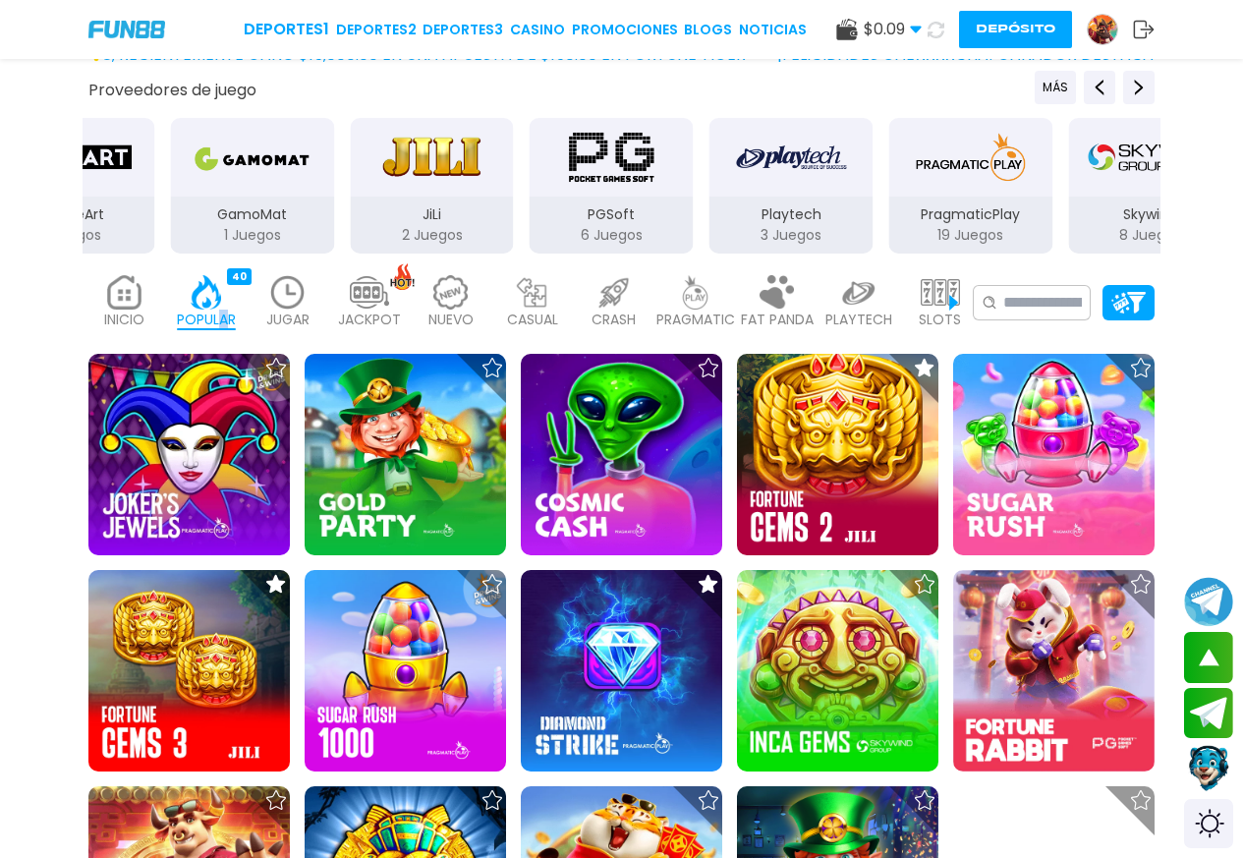
drag, startPoint x: 755, startPoint y: 192, endPoint x: 350, endPoint y: 194, distance: 405.7
click at [528, 203] on div "PGSoft 6 Juegos" at bounding box center [612, 186] width 168 height 140
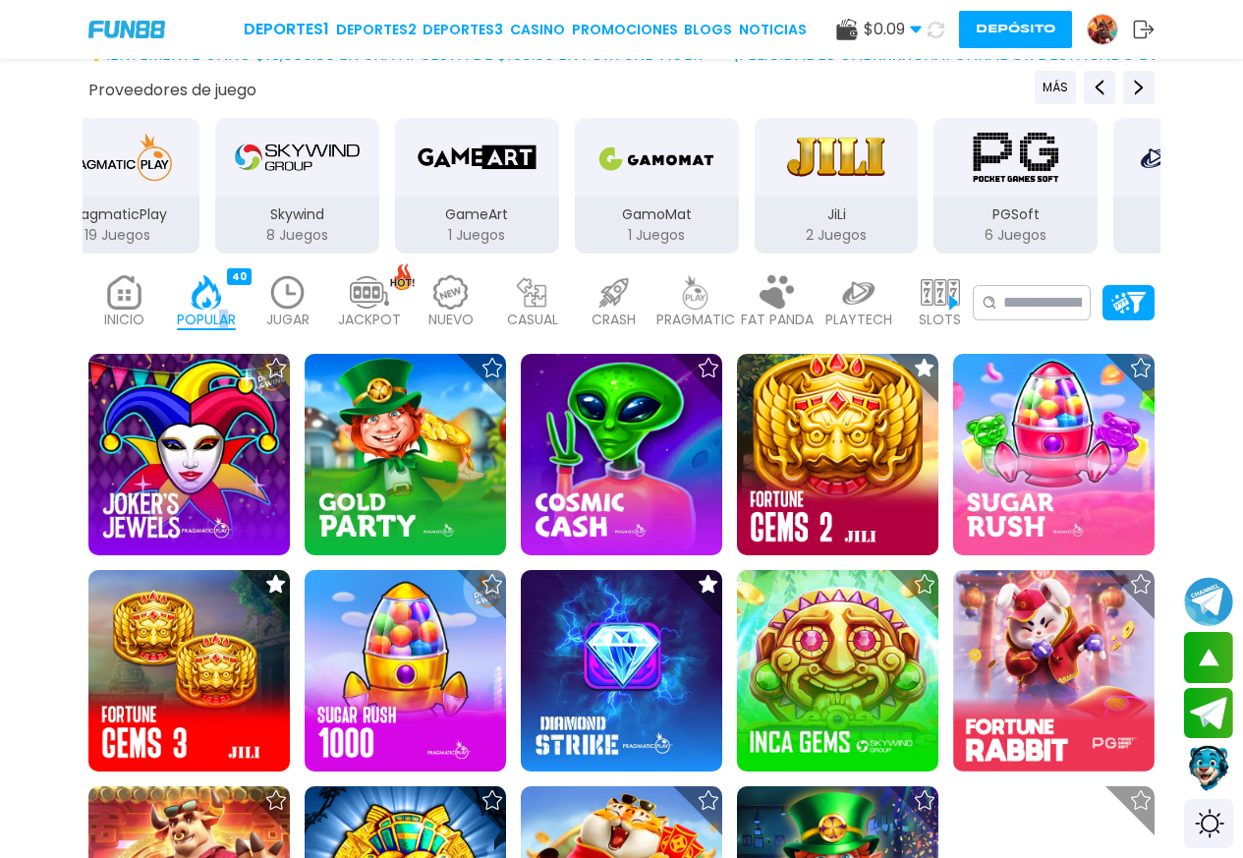
drag, startPoint x: 581, startPoint y: 209, endPoint x: 505, endPoint y: 202, distance: 76.0
click at [393, 209] on div "GameArt 1 Juegos" at bounding box center [477, 186] width 168 height 140
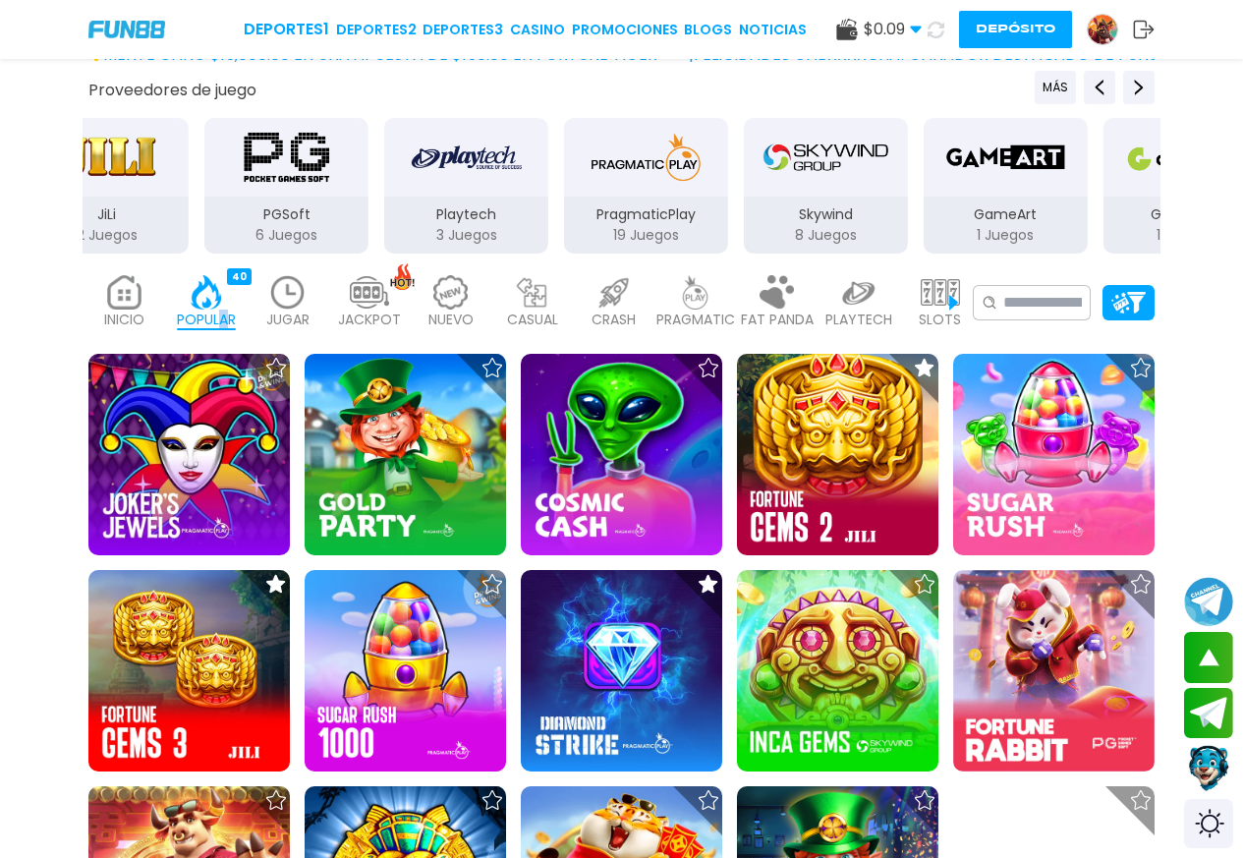
drag, startPoint x: 821, startPoint y: 199, endPoint x: 469, endPoint y: 192, distance: 352.8
click at [243, 200] on div "PGSoft 6 Juegos" at bounding box center [286, 224] width 164 height 57
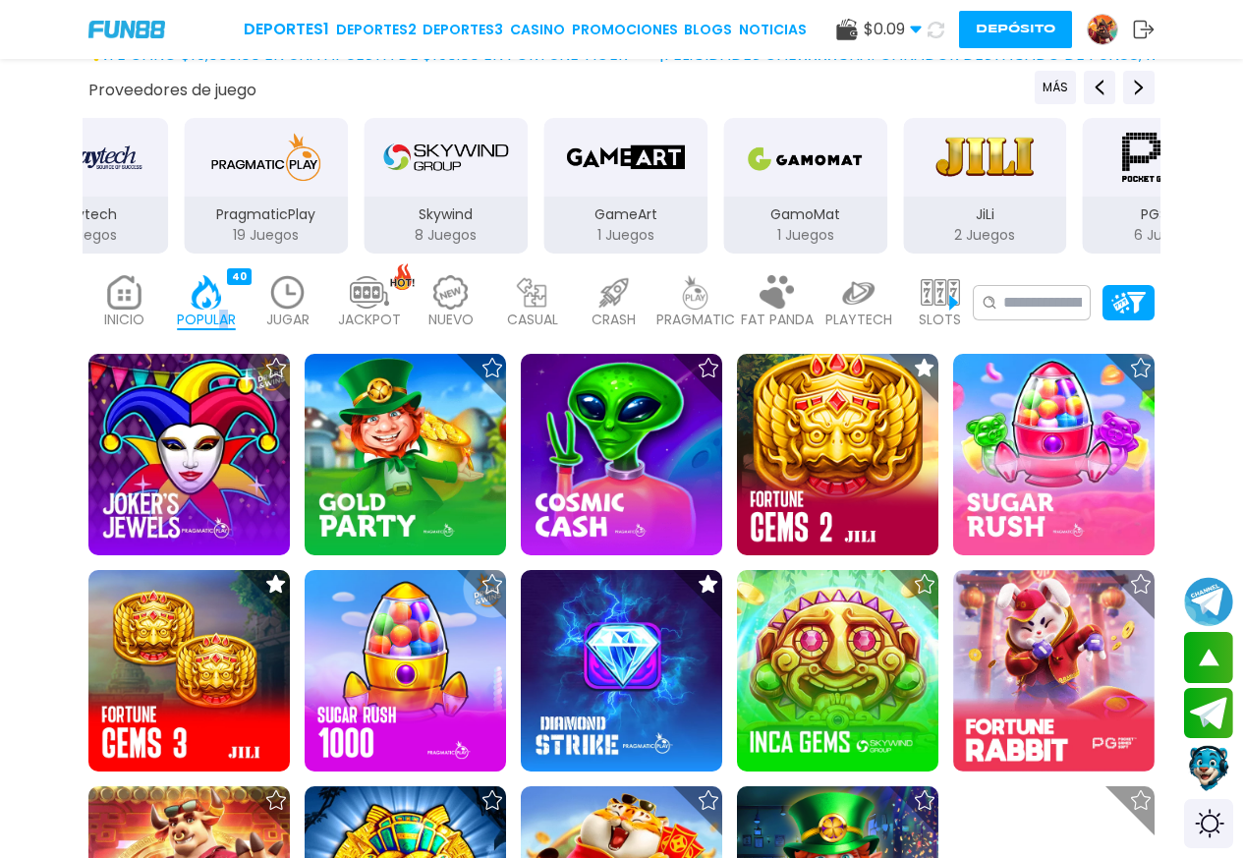
drag, startPoint x: 518, startPoint y: 215, endPoint x: 352, endPoint y: 229, distance: 166.6
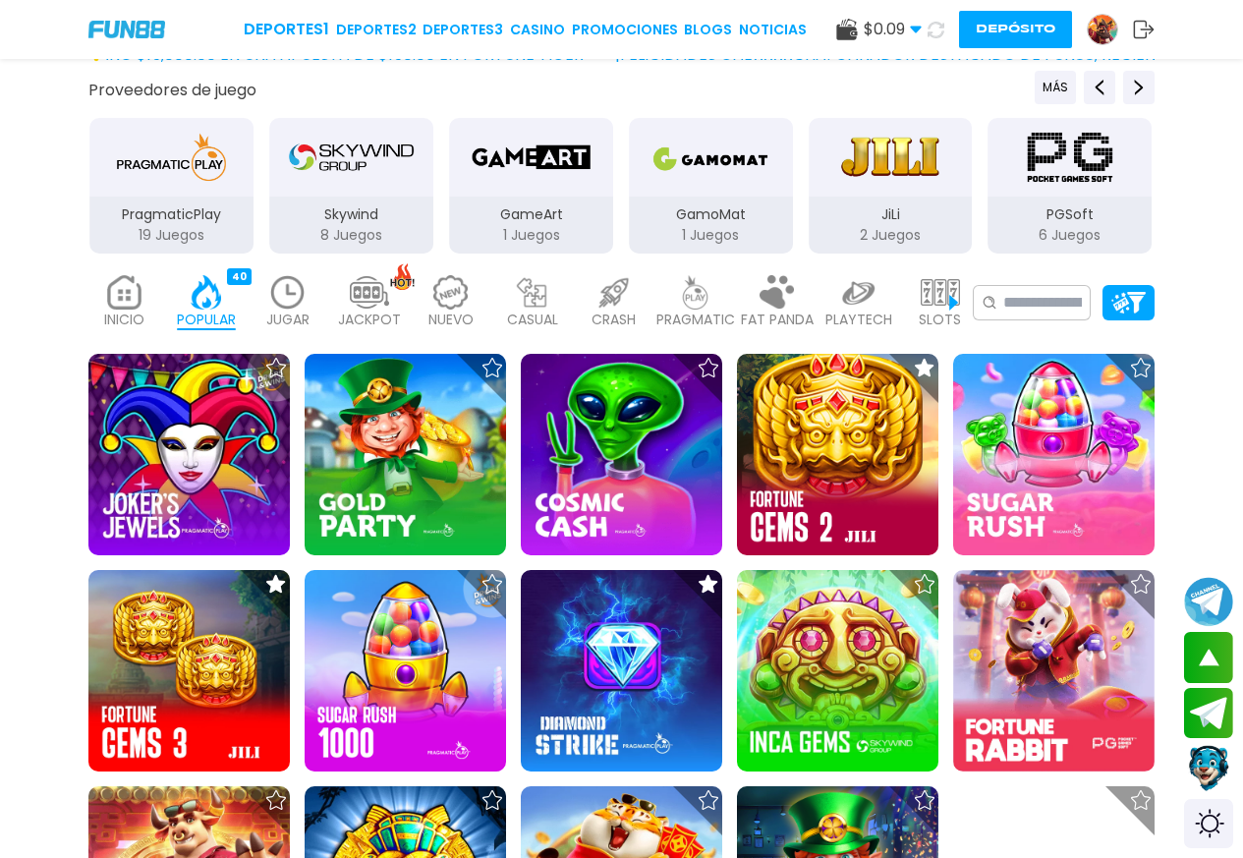
drag, startPoint x: 102, startPoint y: 296, endPoint x: 152, endPoint y: 297, distance: 50.1
click at [114, 296] on div "INICIO 9180" at bounding box center [124, 302] width 72 height 79
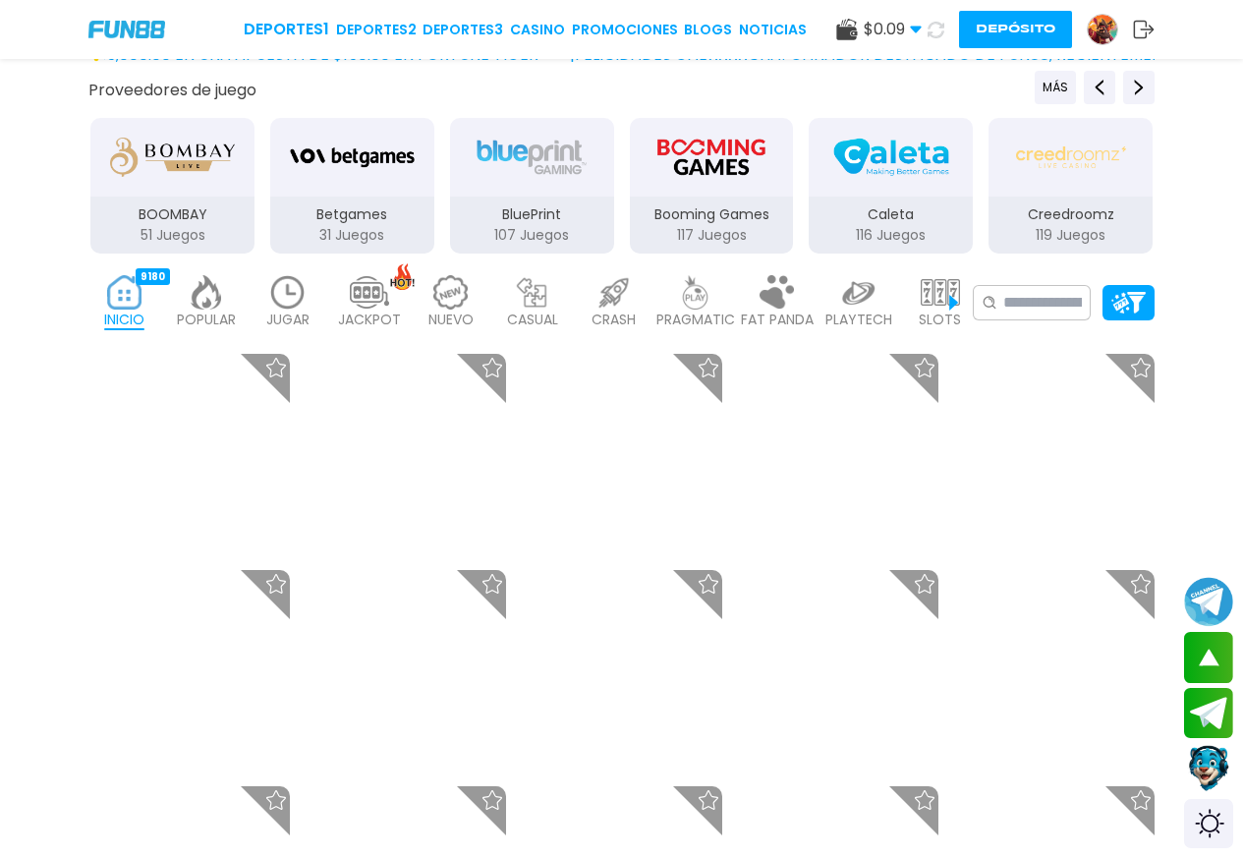
drag, startPoint x: 523, startPoint y: 213, endPoint x: 836, endPoint y: 191, distance: 314.2
click at [25, 223] on div "Proveedores de juego MÁS 3Oaks 76 Juegos Aspect 132 Juegos Atomic 41 Juegos BEL…" at bounding box center [621, 163] width 1243 height 185
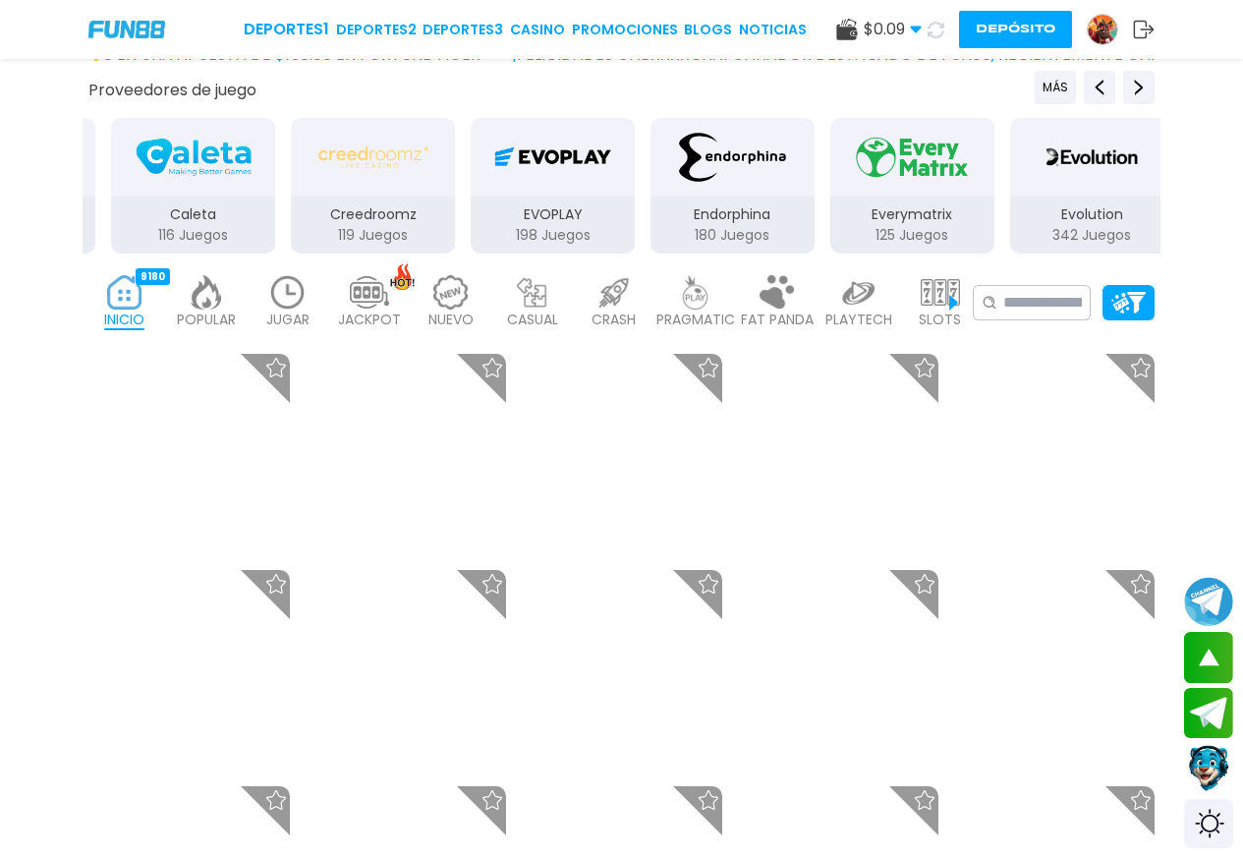
drag, startPoint x: 335, startPoint y: 214, endPoint x: 802, endPoint y: 209, distance: 466.7
click at [76, 219] on div "Proveedores de juego MÁS 3Oaks 76 Juegos Aspect 132 Juegos Atomic 41 Juegos BEL…" at bounding box center [621, 163] width 1243 height 185
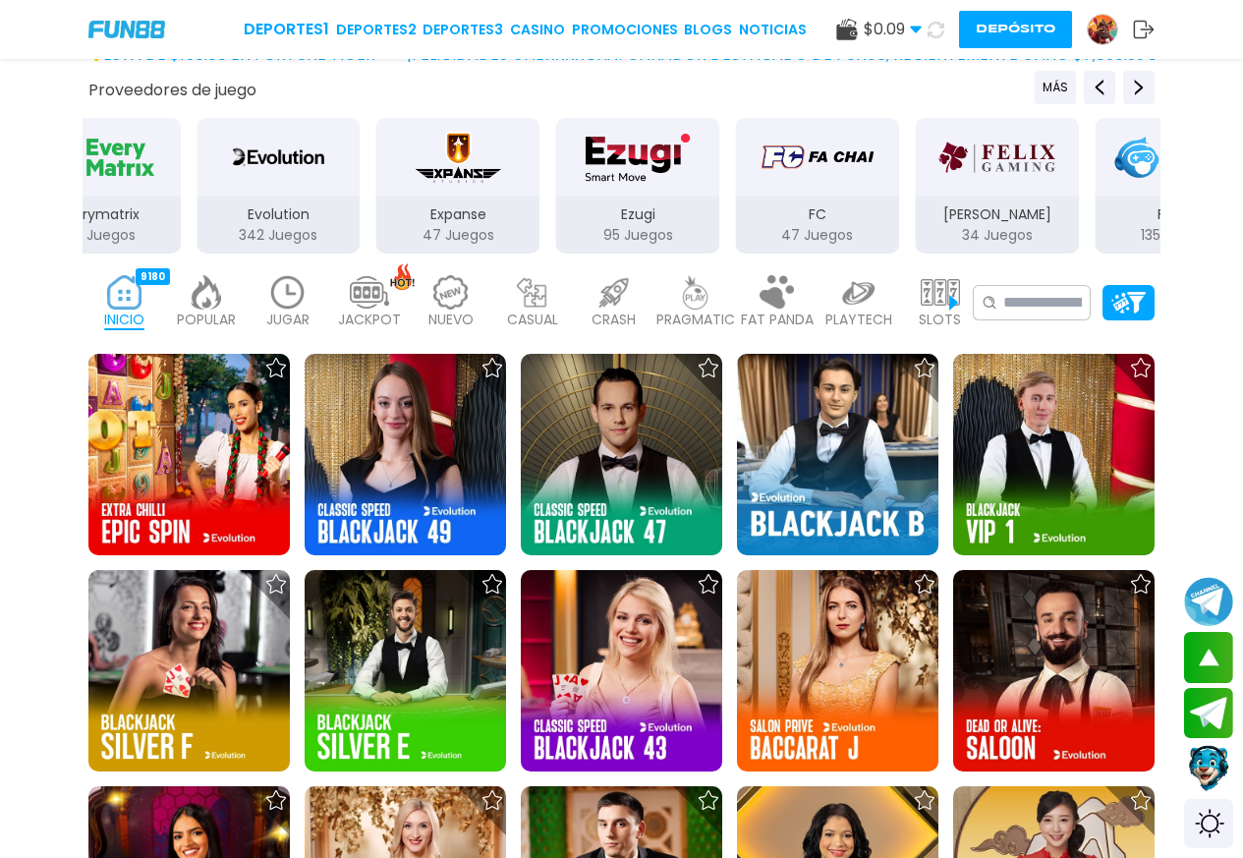
drag, startPoint x: 609, startPoint y: 198, endPoint x: 291, endPoint y: 183, distance: 318.7
click at [292, 202] on div "Evolution 342 Juegos" at bounding box center [278, 224] width 164 height 57
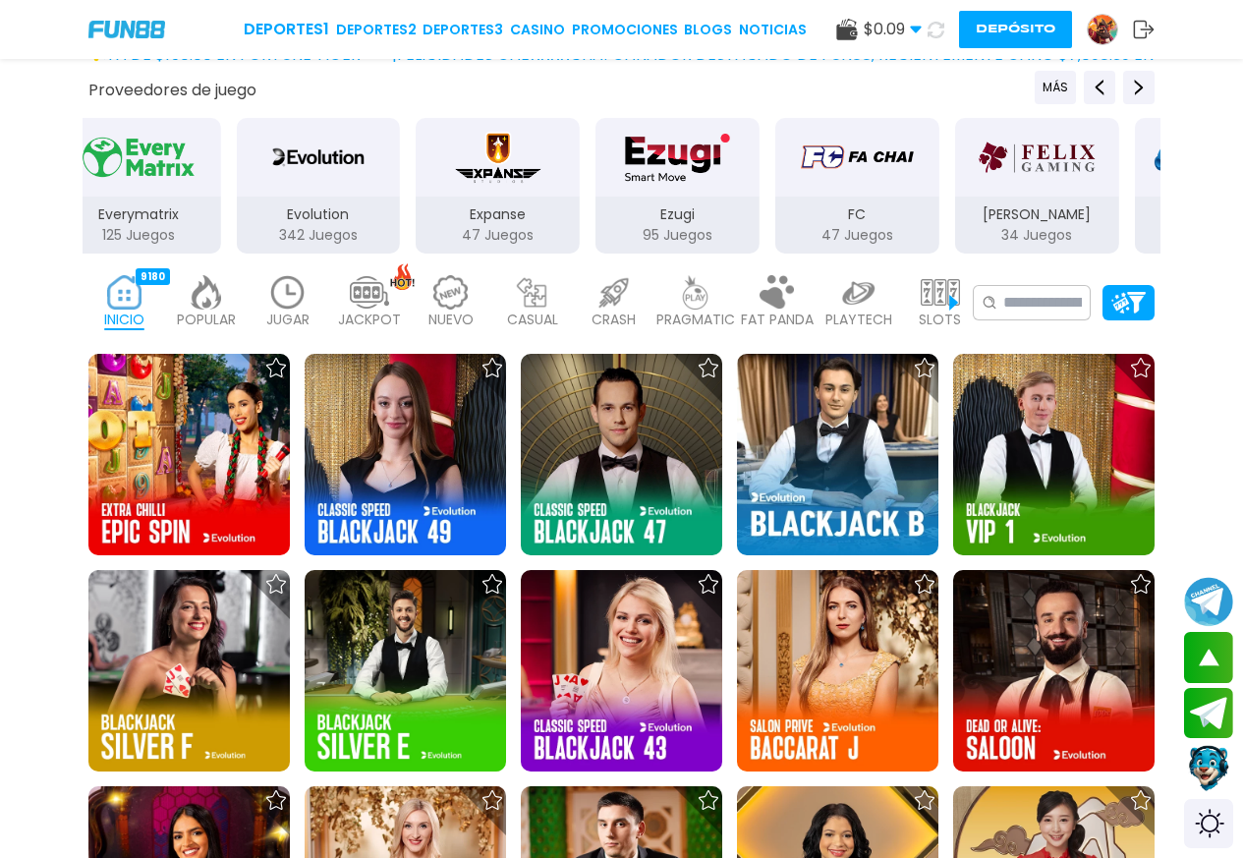
click at [303, 169] on img "Evolution" at bounding box center [318, 157] width 110 height 55
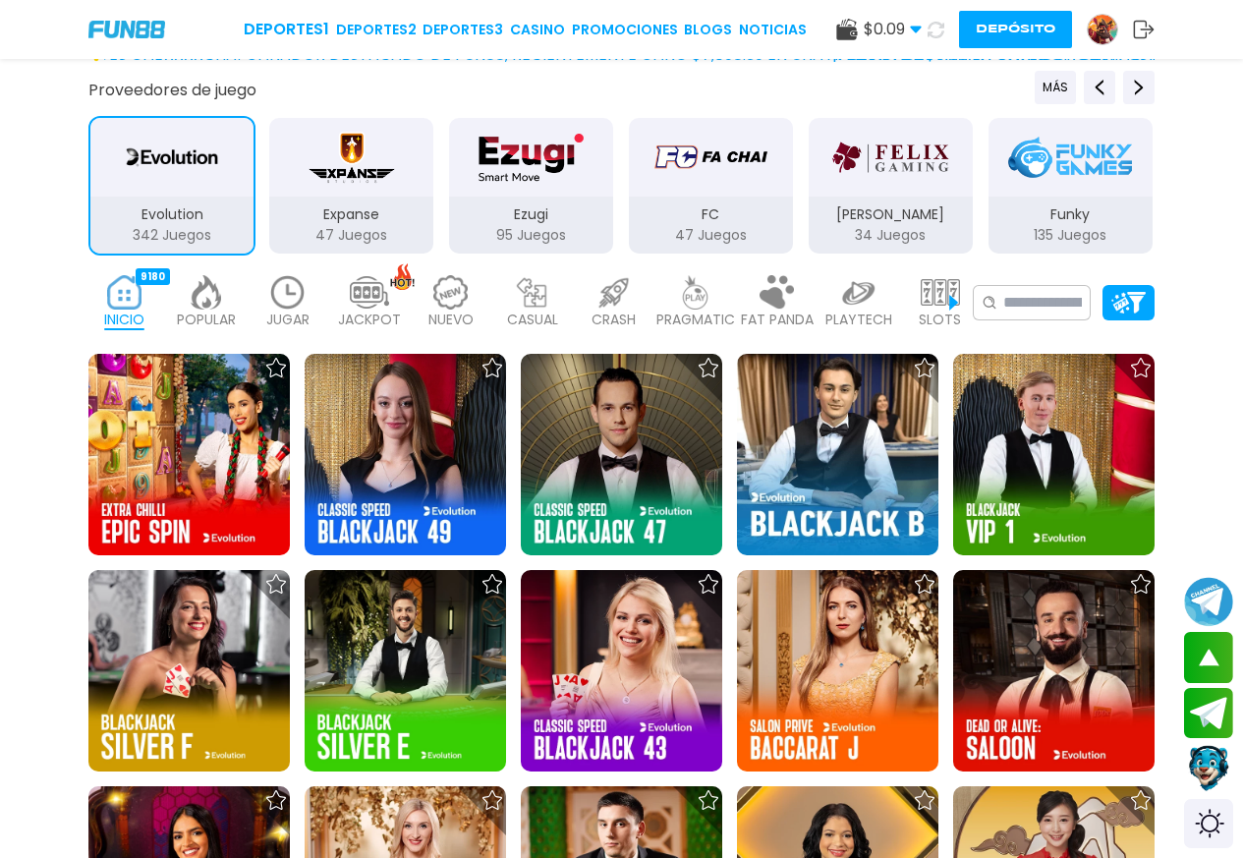
drag, startPoint x: 943, startPoint y: 25, endPoint x: 951, endPoint y: 38, distance: 15.8
click at [951, 38] on div "$ 0.09 Dinero Real $ 0.09 Depósito [PERSON_NAME]" at bounding box center [995, 29] width 318 height 37
click at [934, 32] on icon at bounding box center [935, 30] width 17 height 17
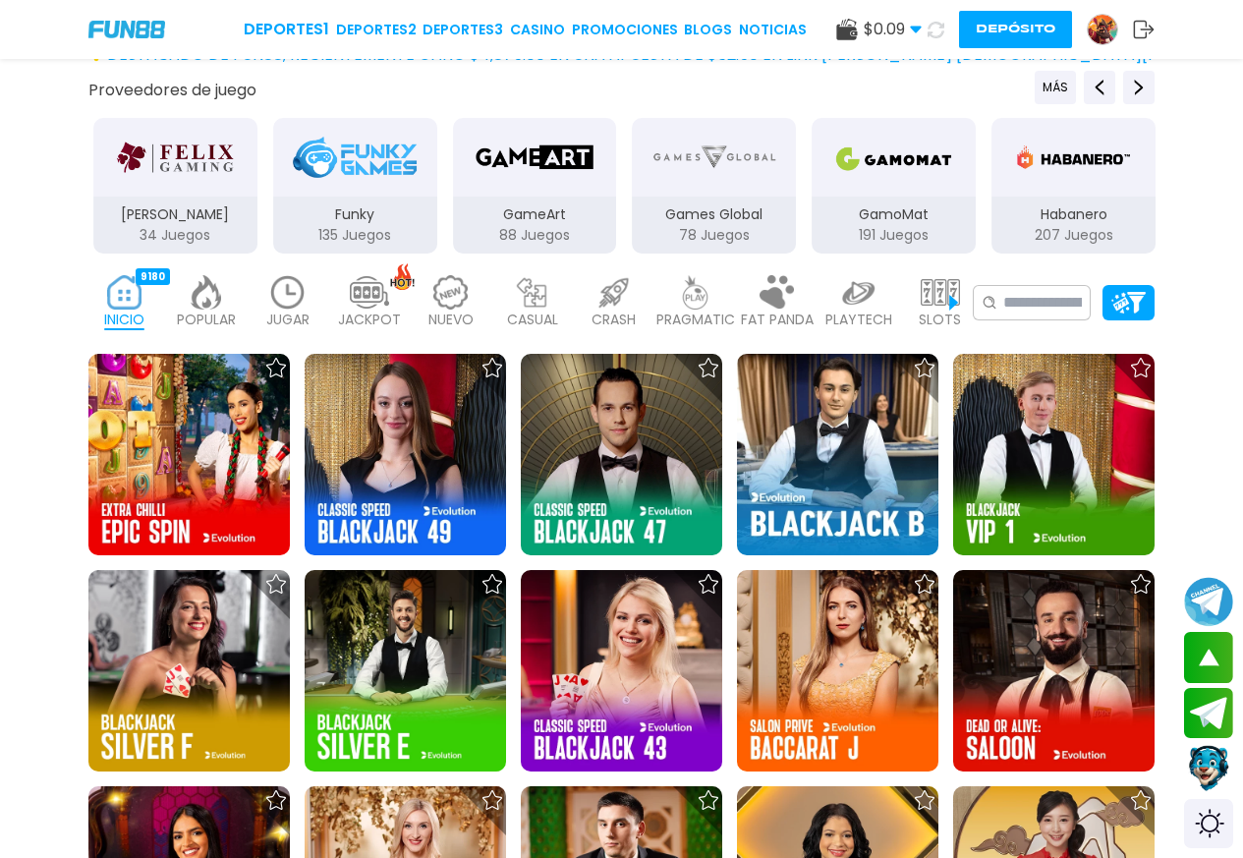
click at [952, 44] on div "$ 0.09 Dinero Real $ 0.09 Depósito [PERSON_NAME]" at bounding box center [995, 29] width 318 height 37
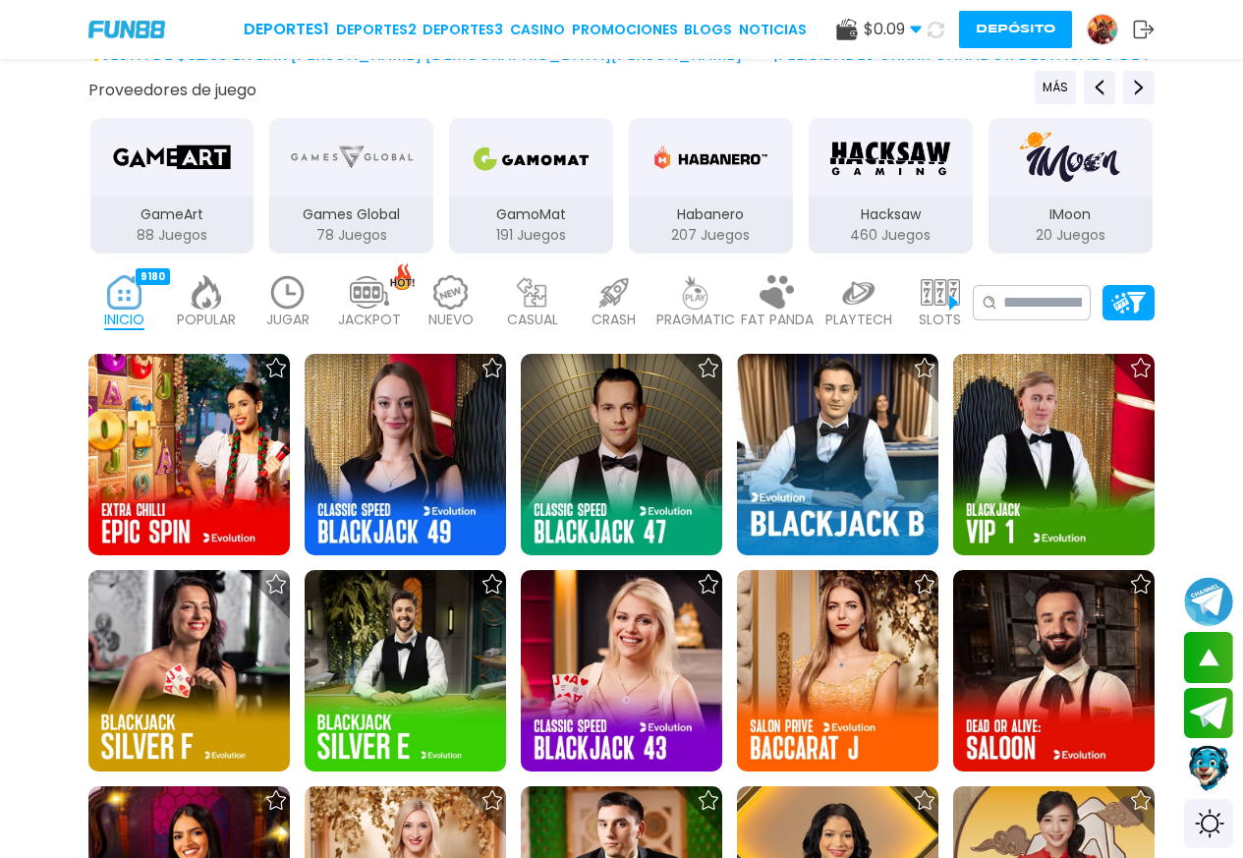
click at [927, 30] on icon at bounding box center [935, 30] width 17 height 17
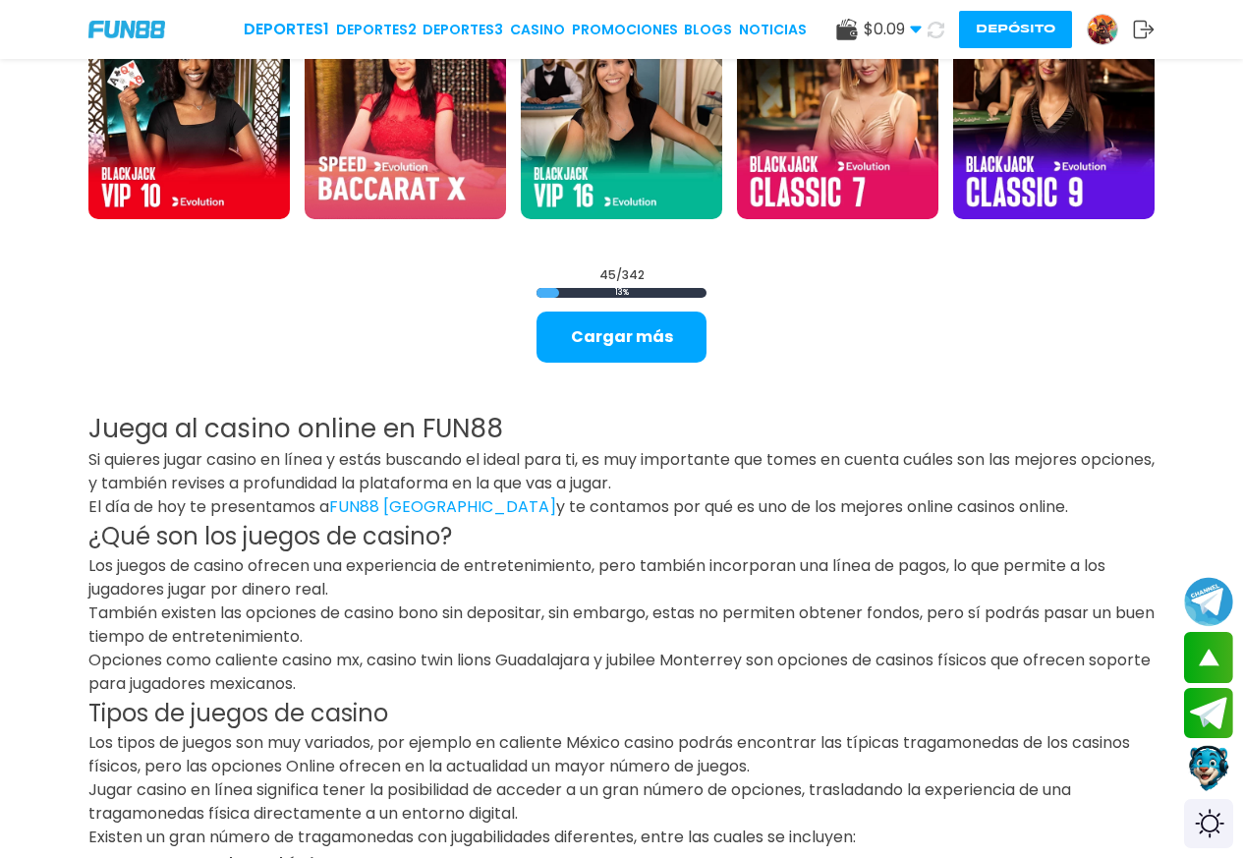
scroll to position [2358, 0]
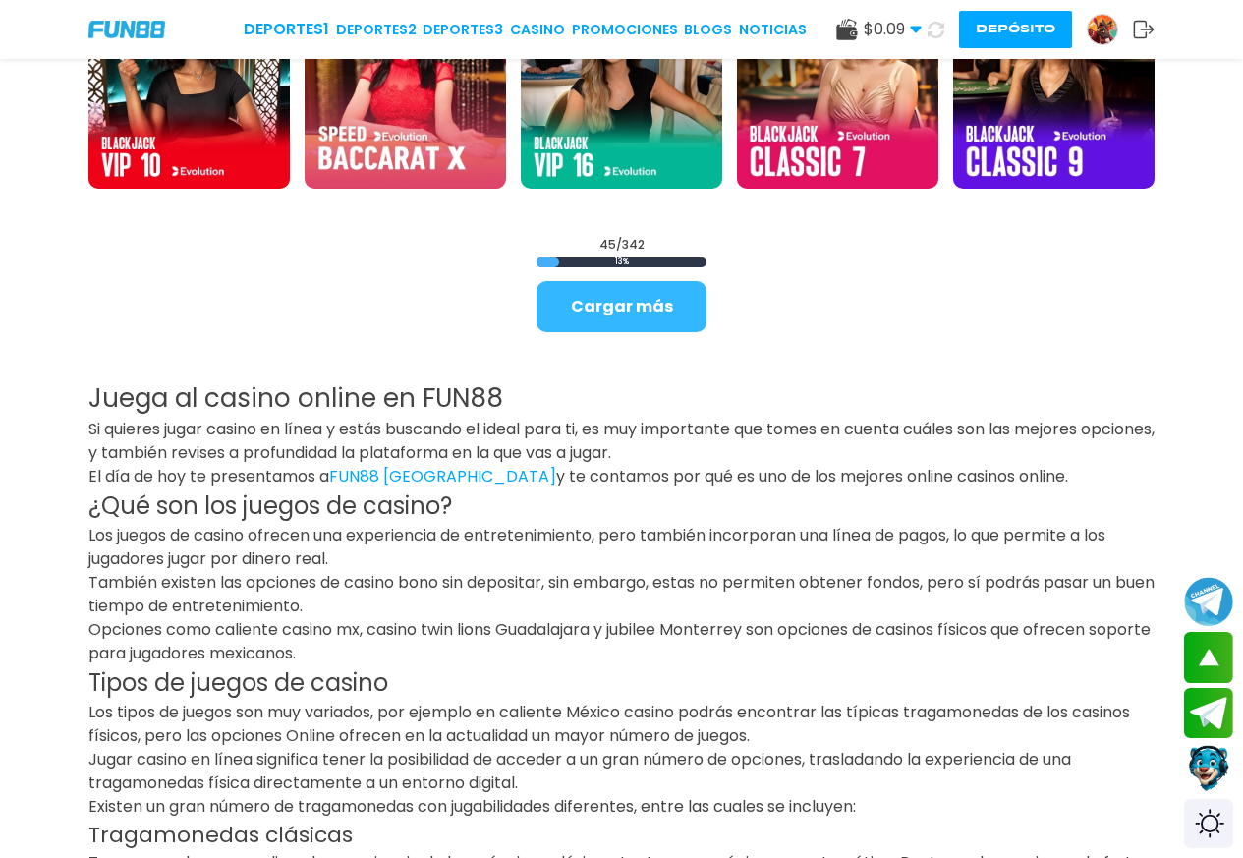
click at [665, 311] on button "Cargar más" at bounding box center [621, 306] width 170 height 51
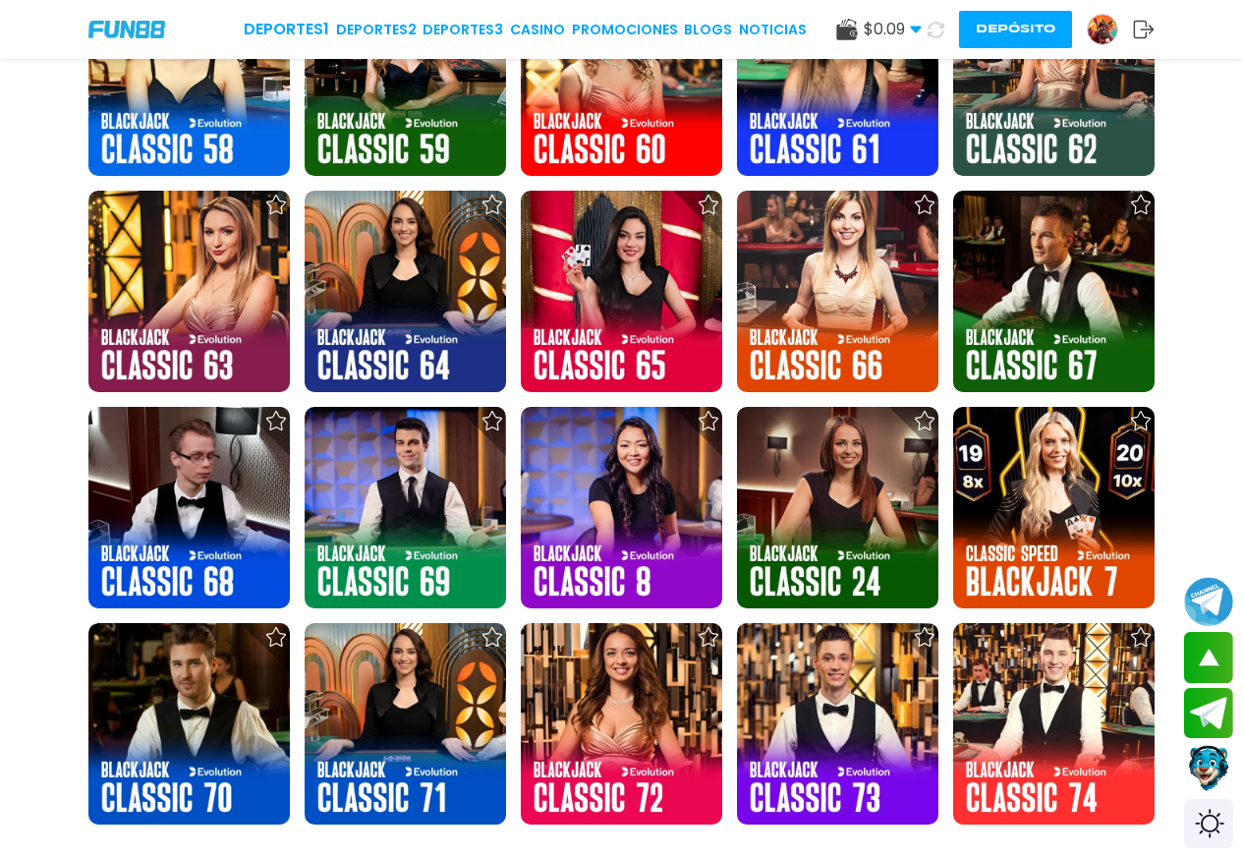
scroll to position [3930, 0]
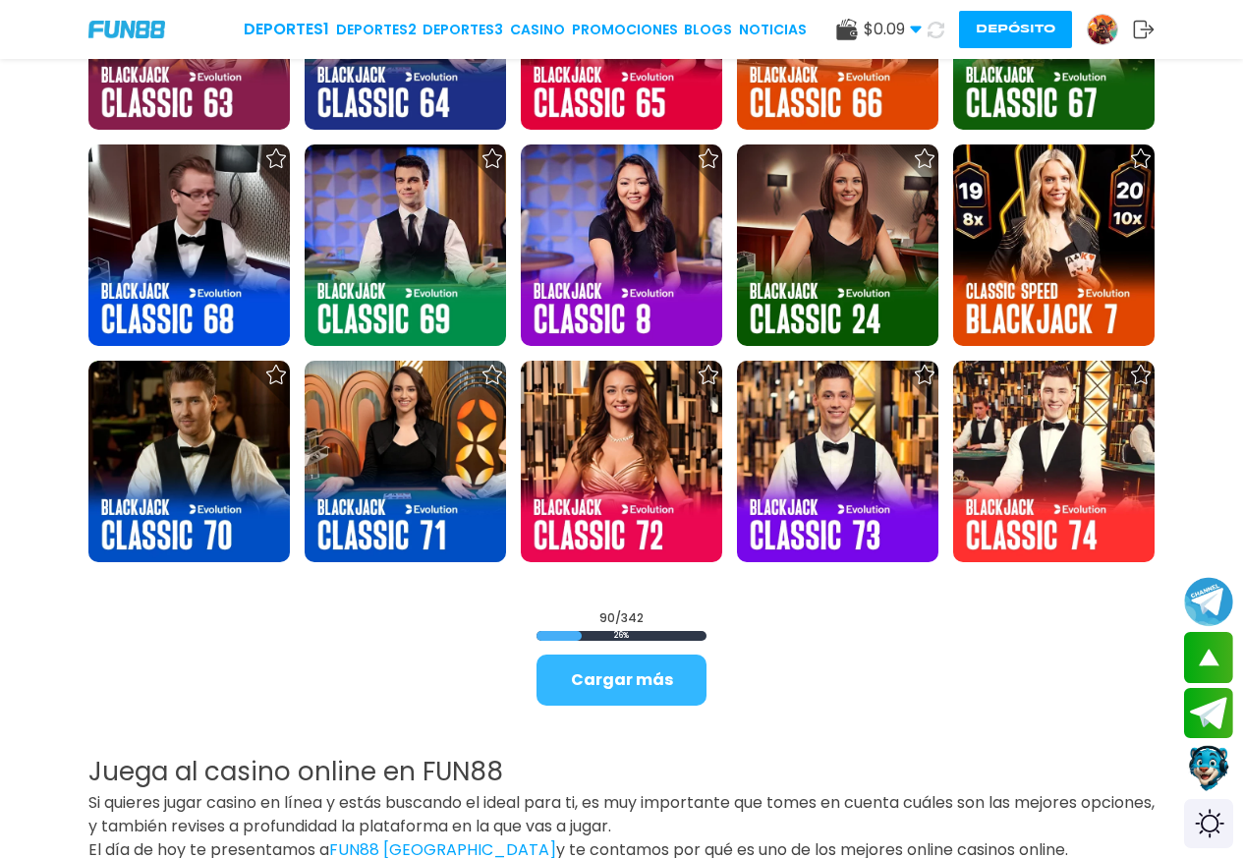
click at [610, 671] on button "Cargar más" at bounding box center [621, 679] width 170 height 51
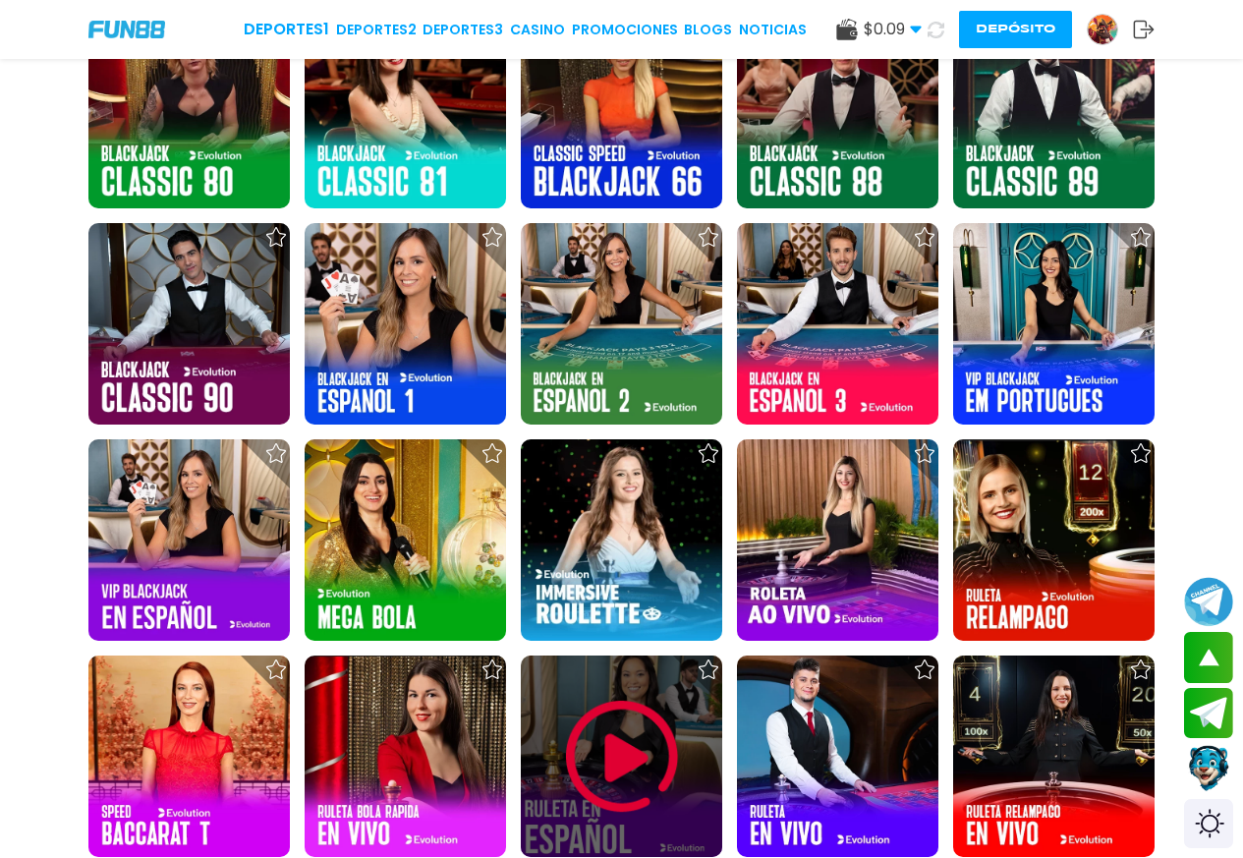
scroll to position [4978, 0]
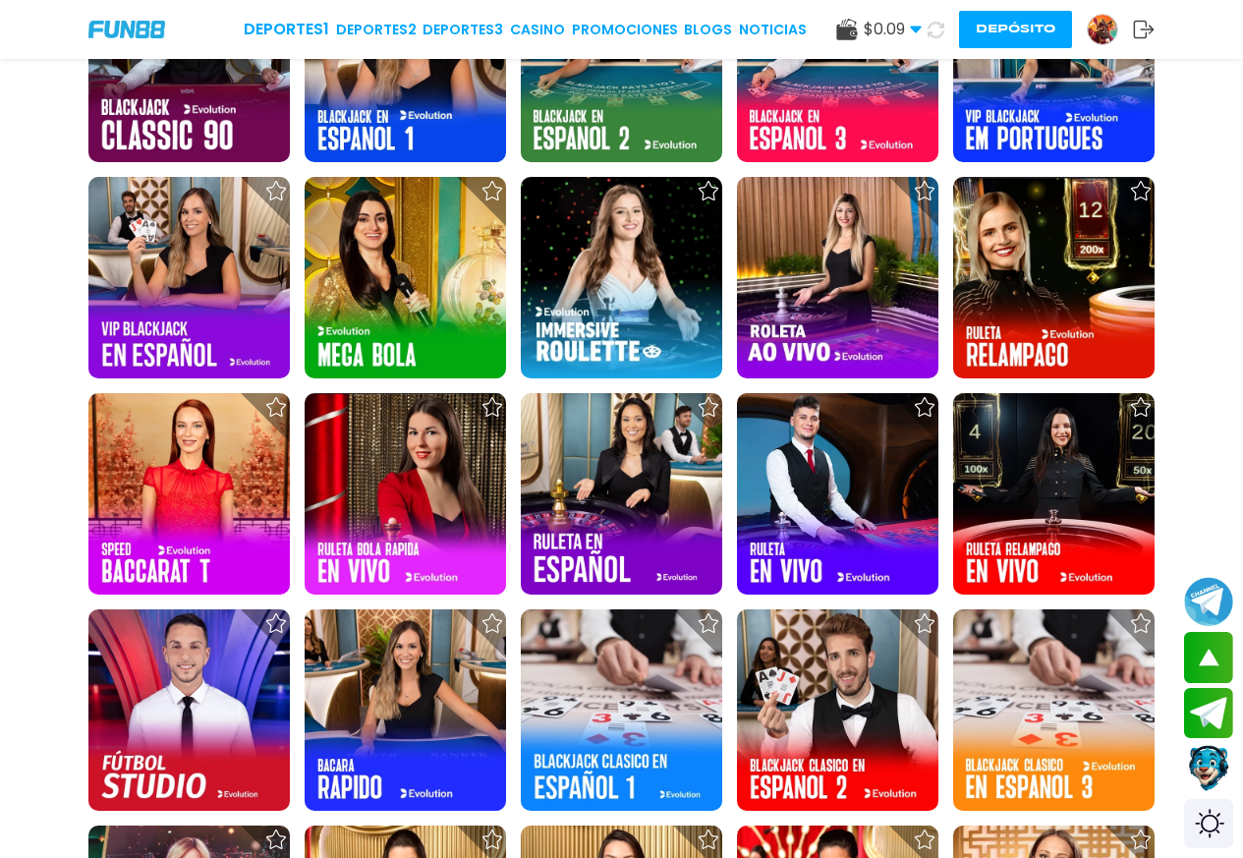
click at [927, 28] on use at bounding box center [935, 29] width 17 height 17
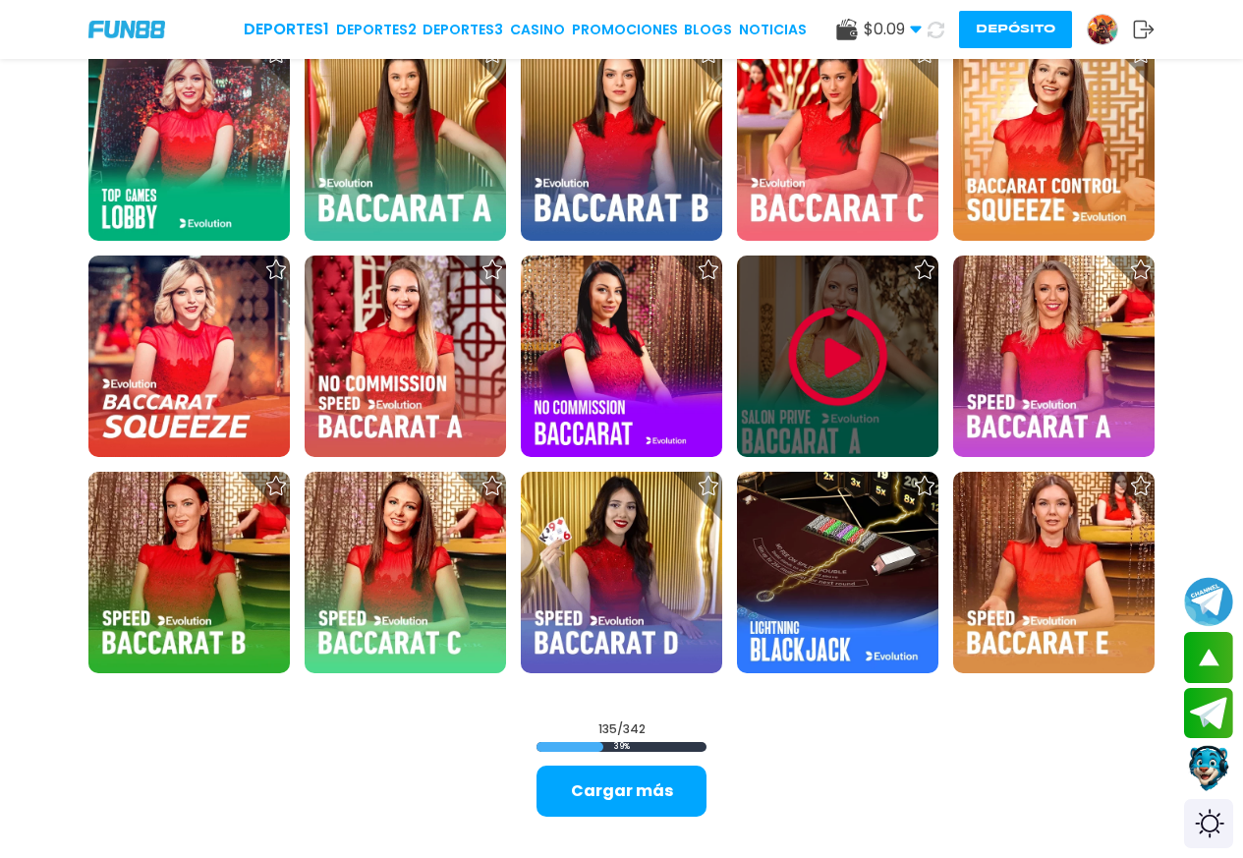
scroll to position [6025, 0]
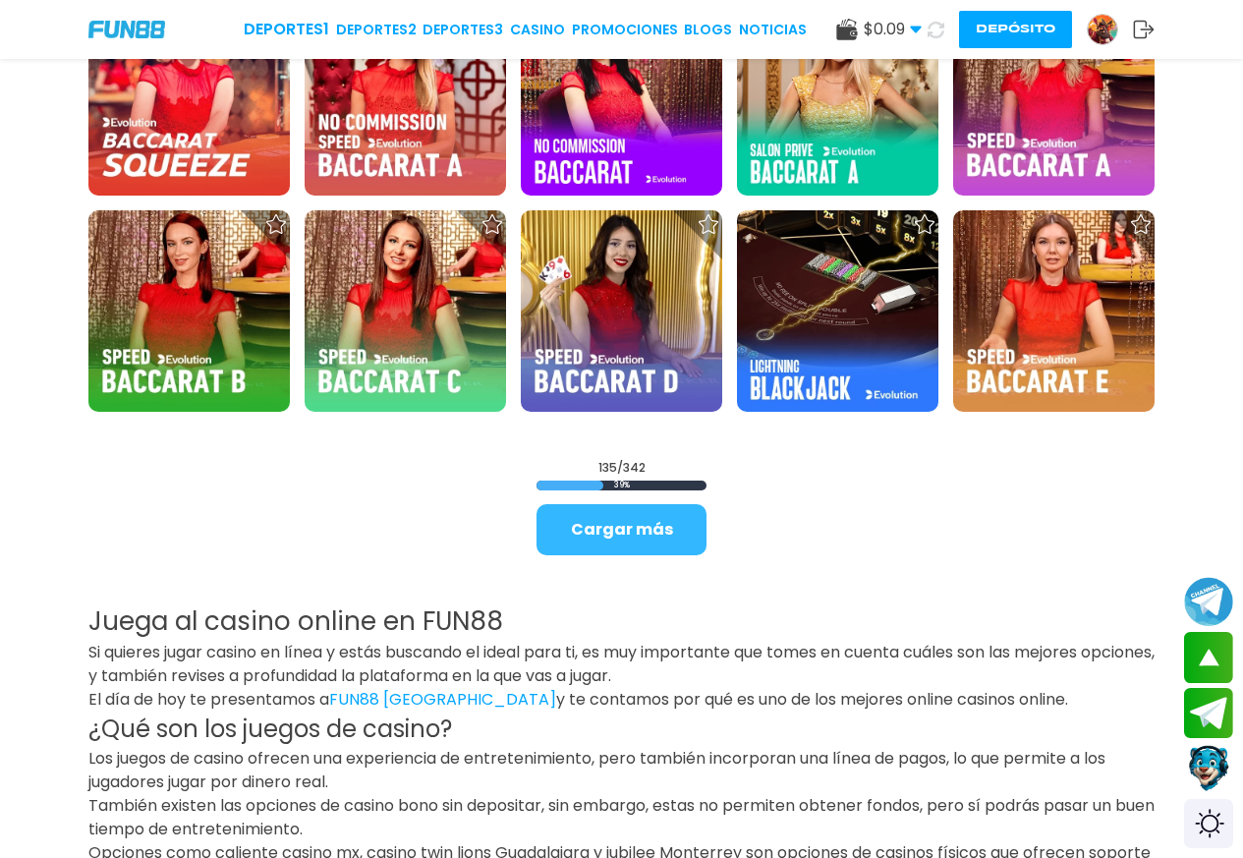
click at [613, 522] on button "Cargar más" at bounding box center [621, 529] width 170 height 51
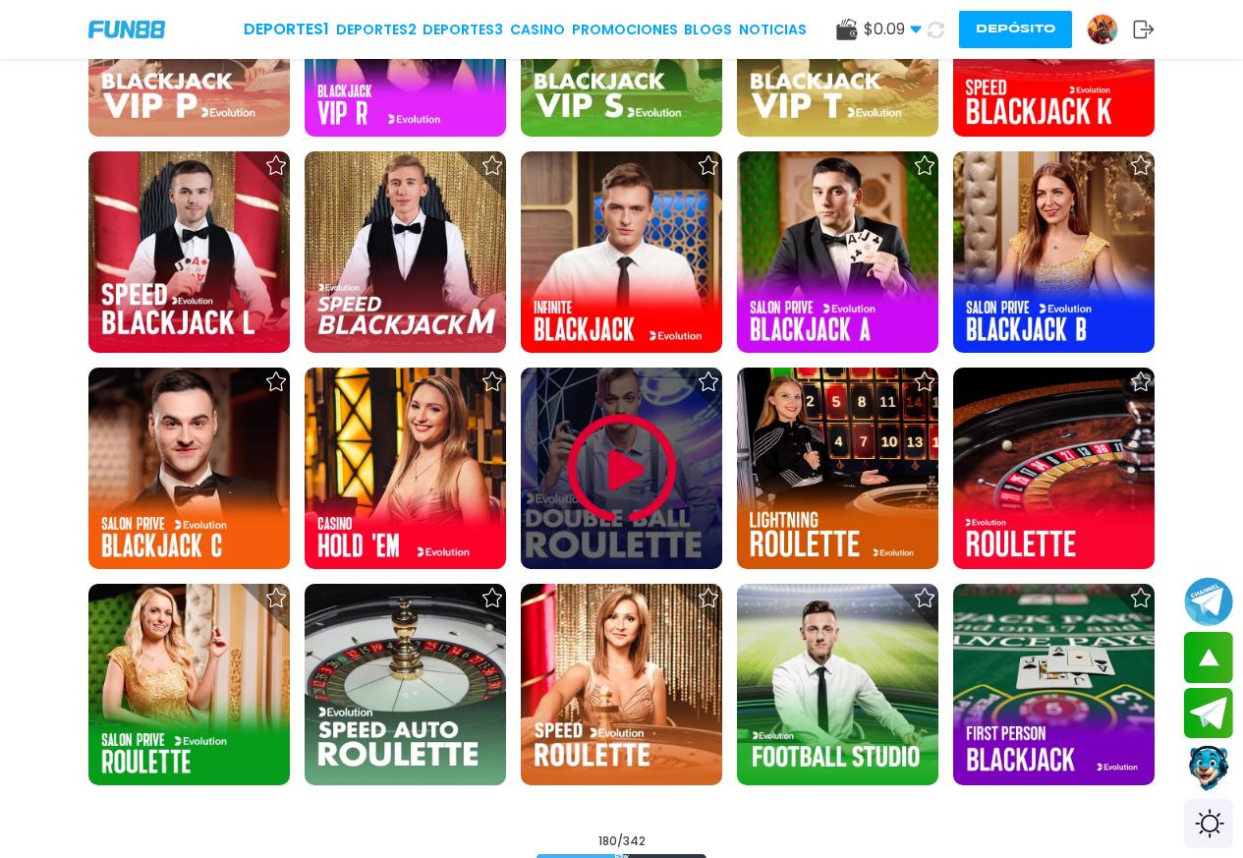
scroll to position [7859, 0]
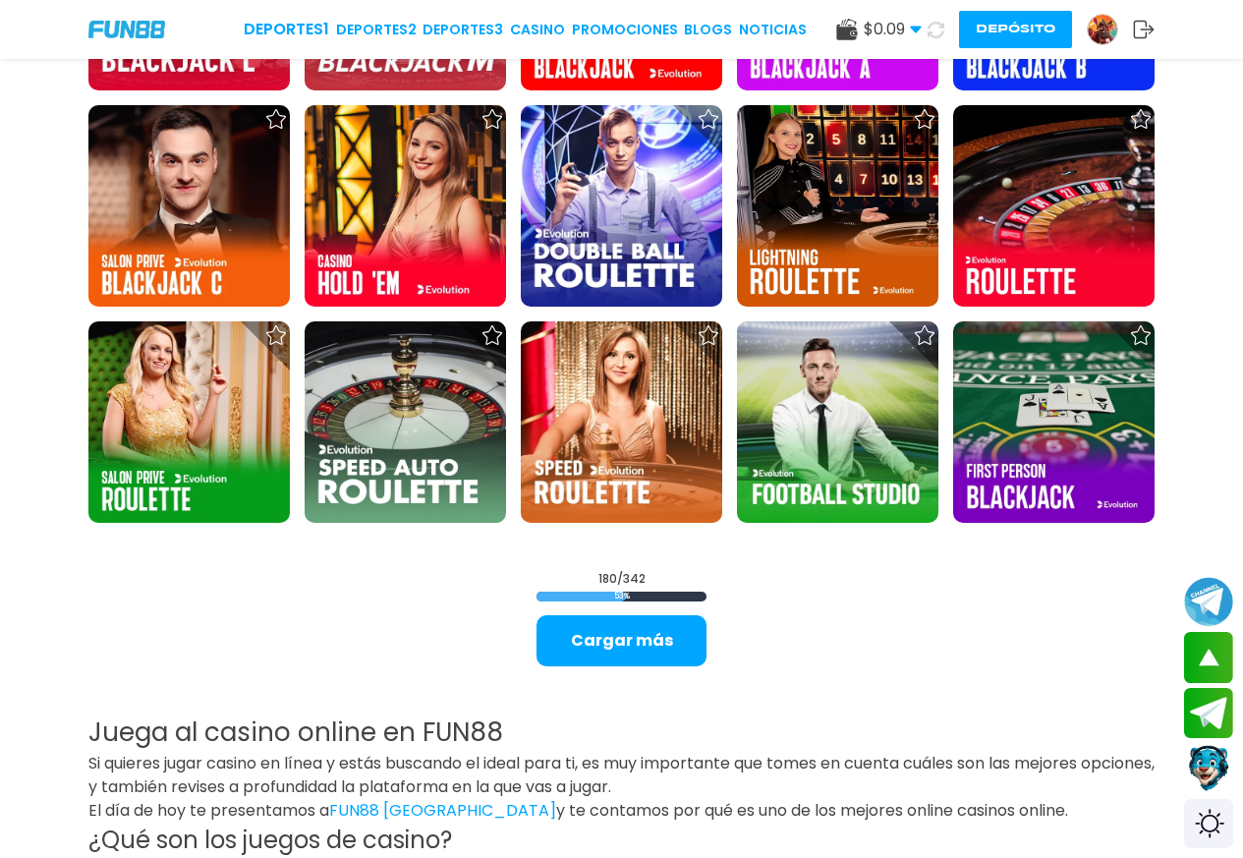
drag, startPoint x: 662, startPoint y: 645, endPoint x: 653, endPoint y: 634, distance: 14.7
click at [659, 642] on button "Cargar más" at bounding box center [621, 640] width 170 height 51
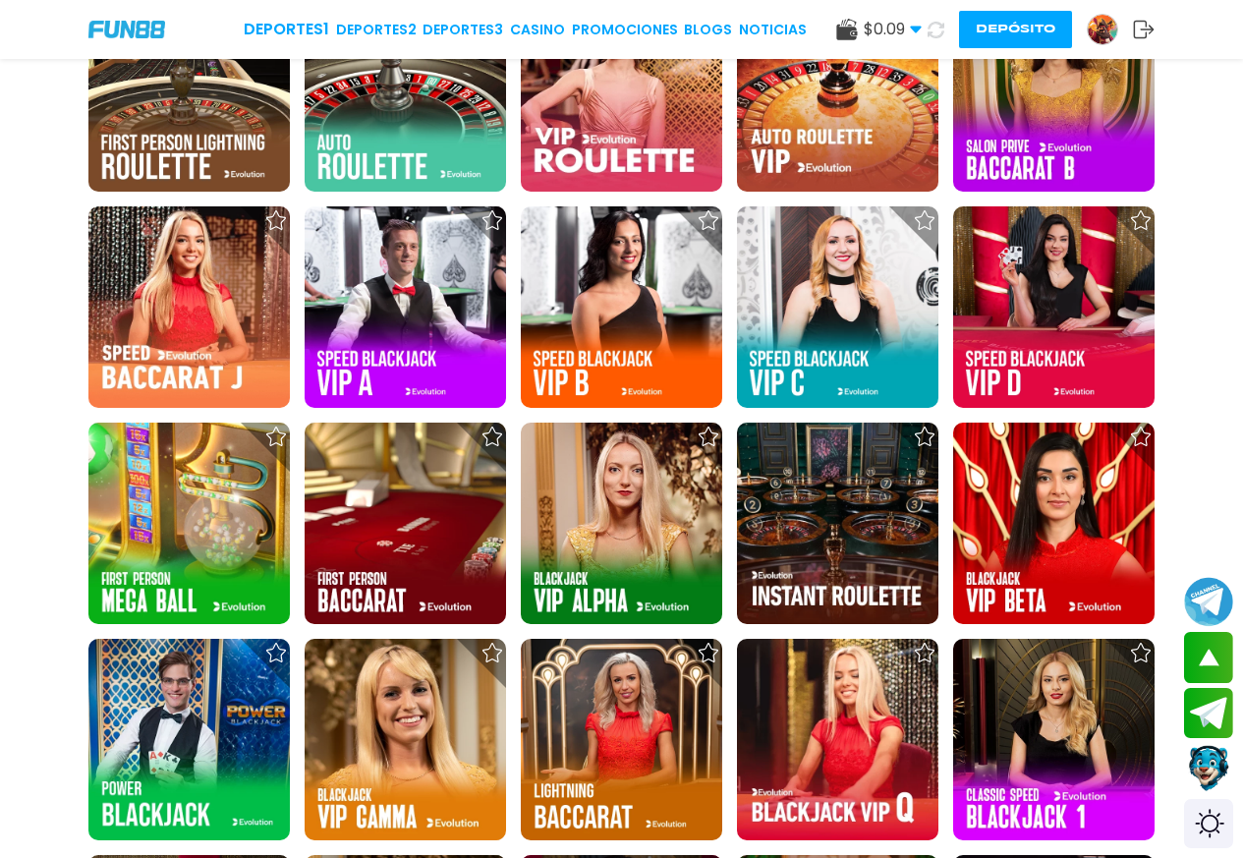
scroll to position [8645, 0]
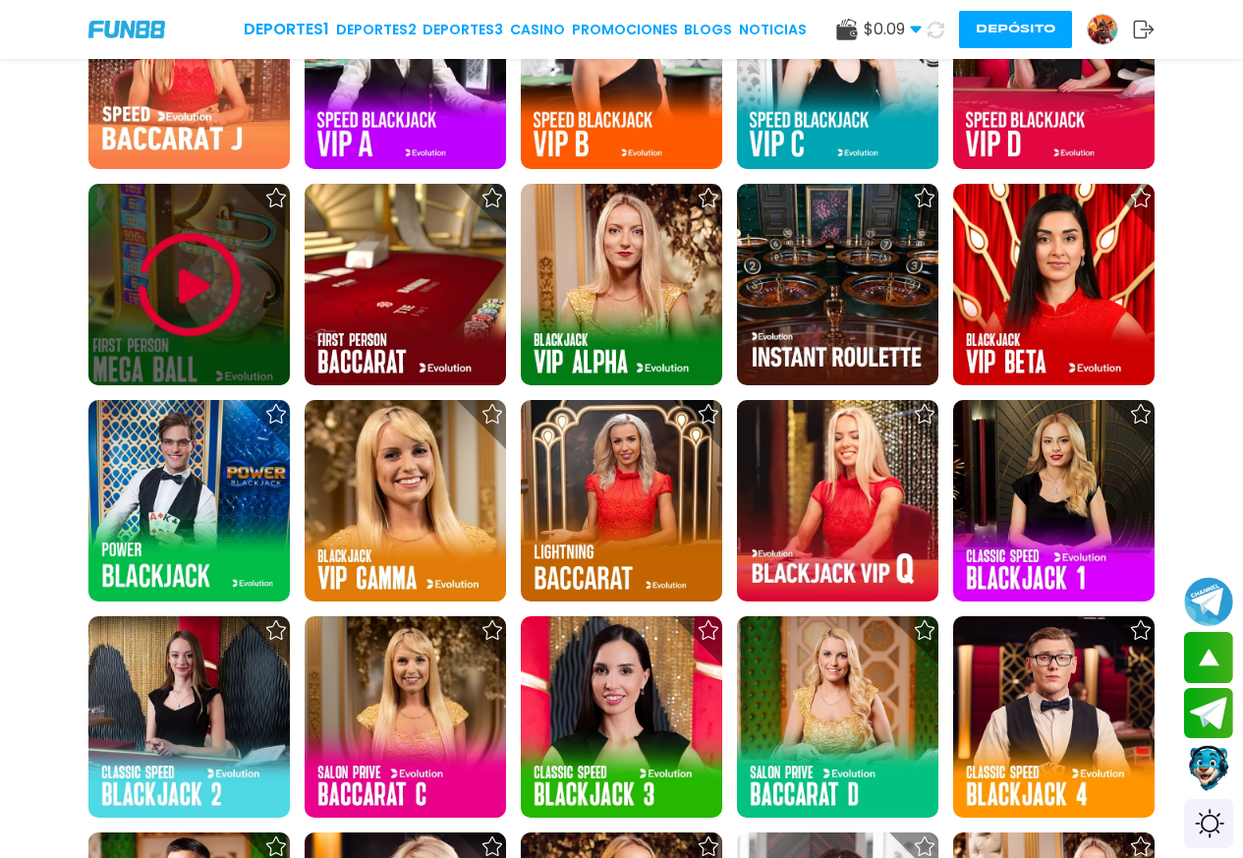
click at [274, 192] on use at bounding box center [276, 198] width 20 height 20
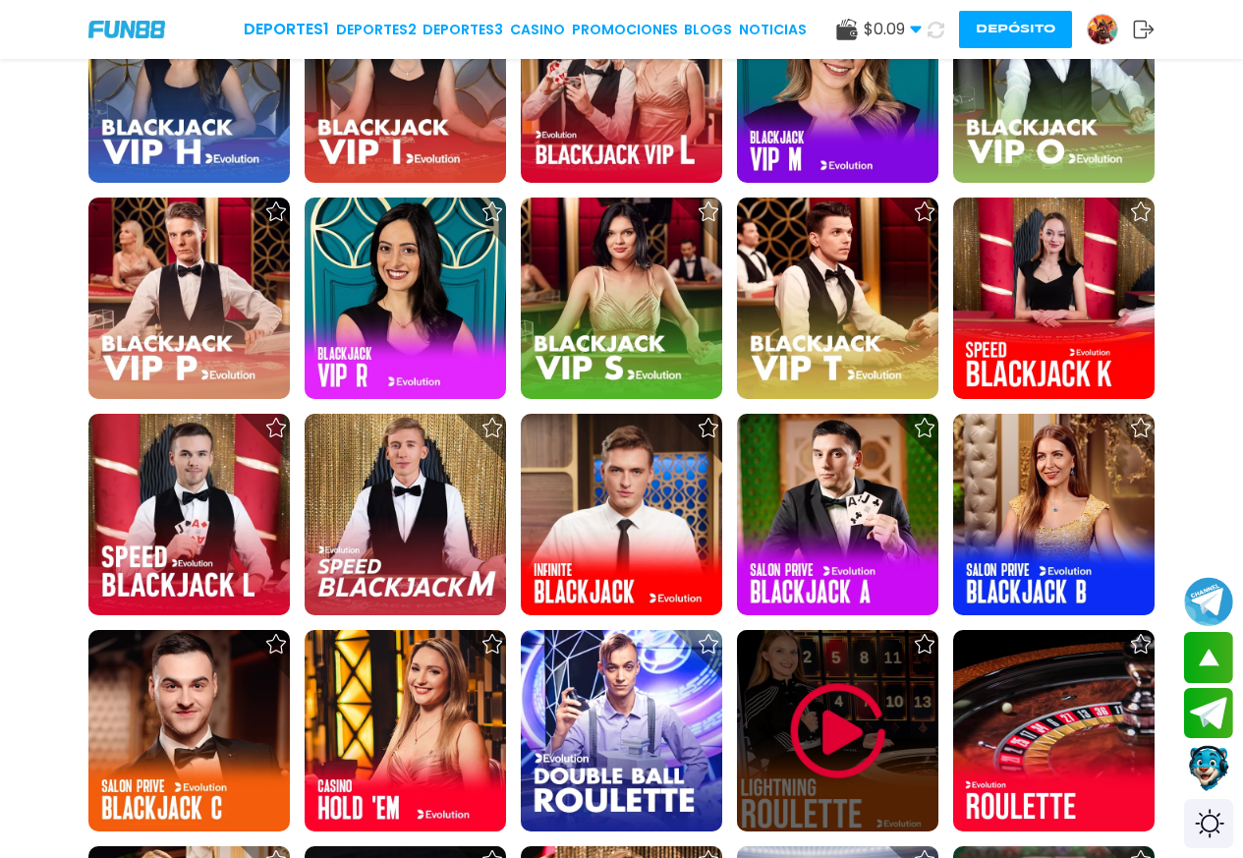
scroll to position [7597, 0]
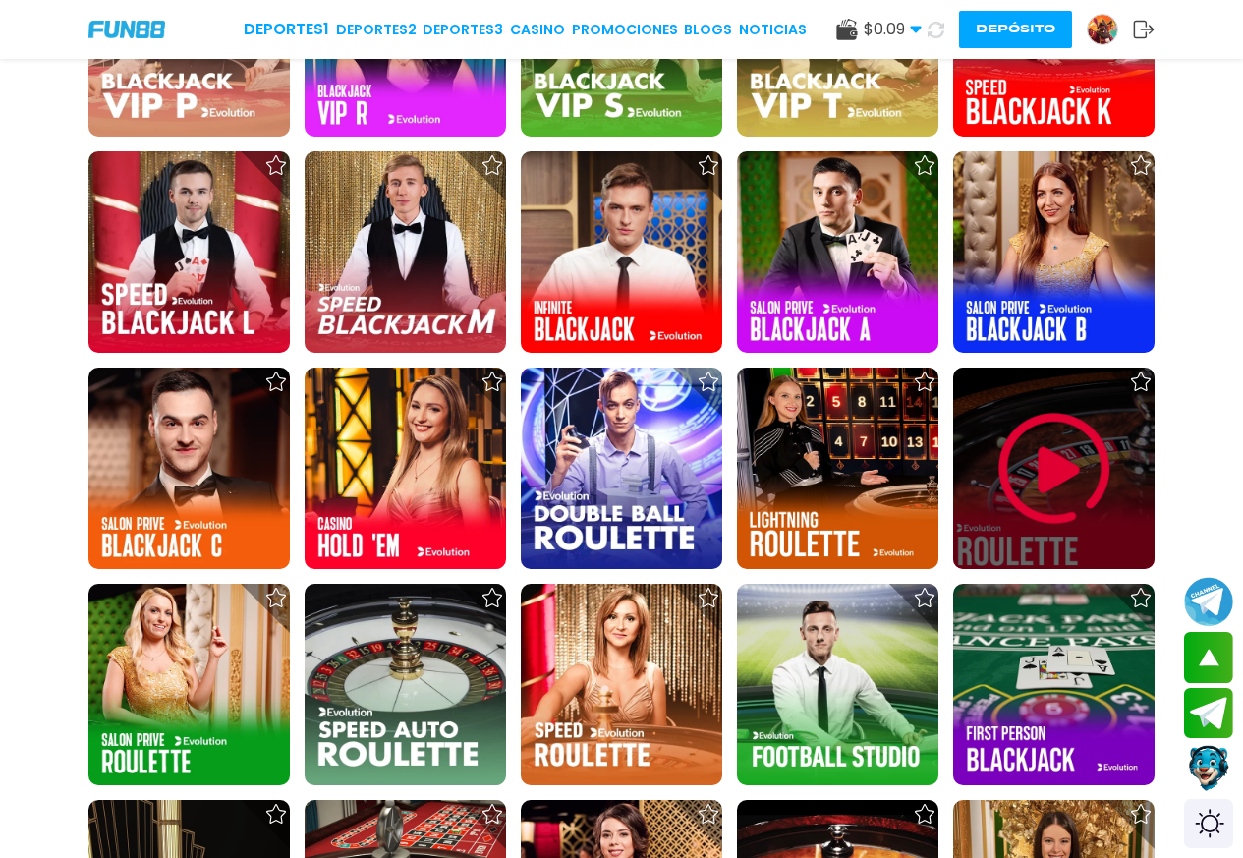
click at [1140, 389] on icon at bounding box center [1141, 381] width 20 height 20
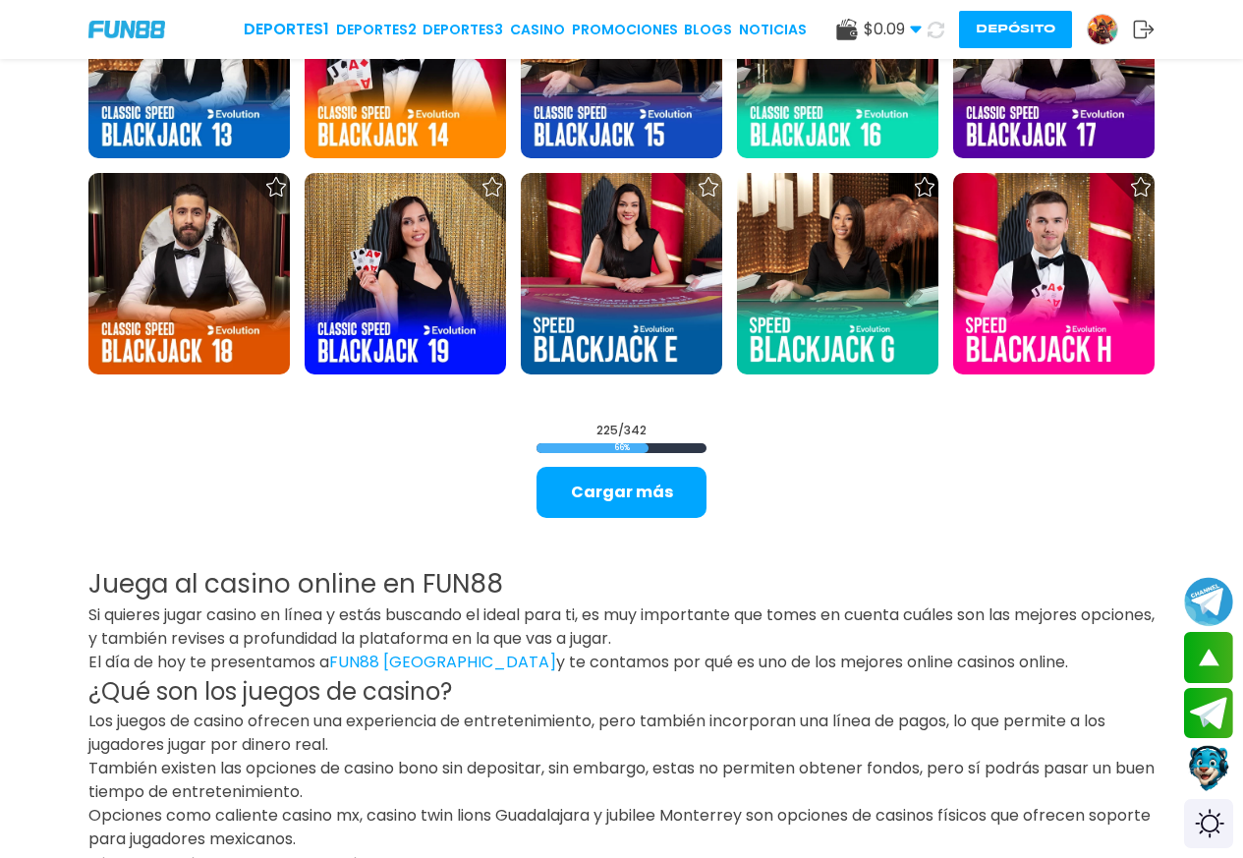
scroll to position [9955, 0]
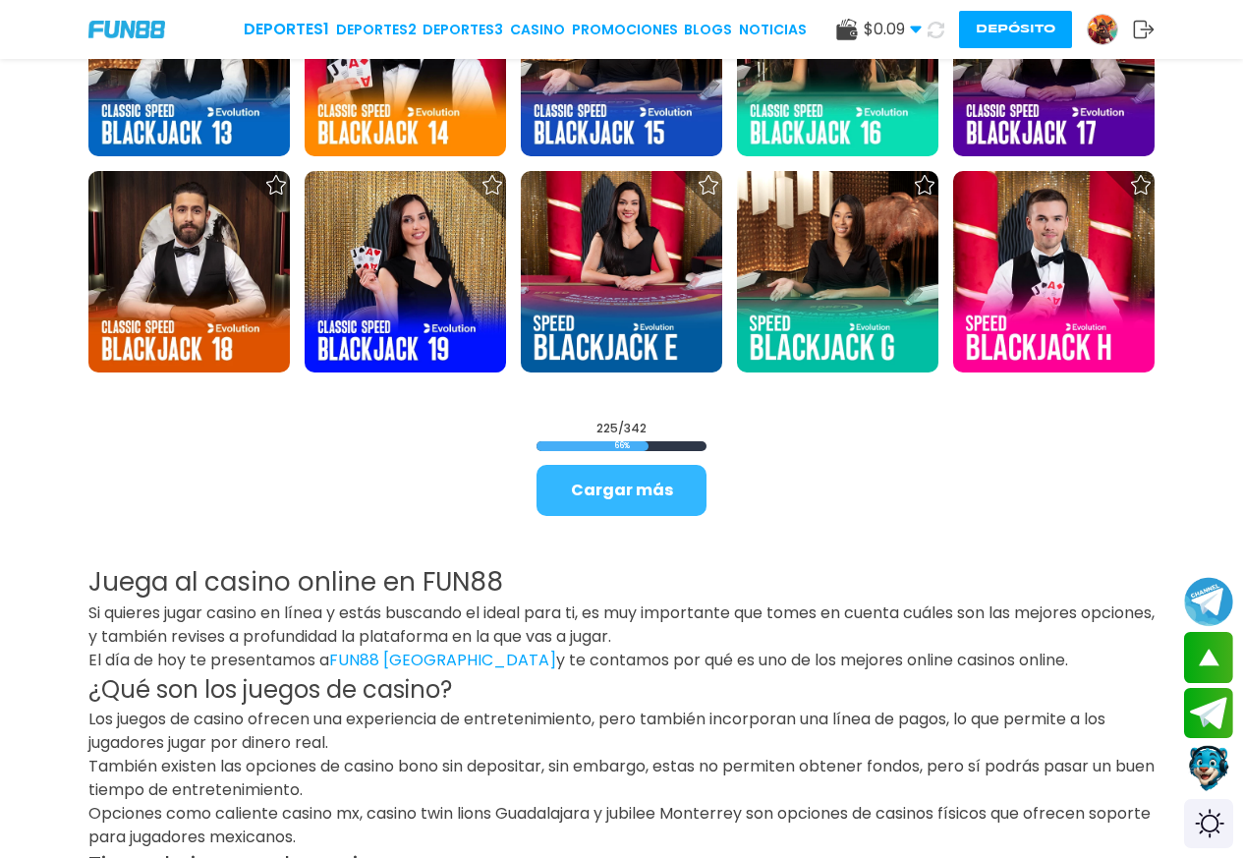
click at [632, 496] on button "Cargar más" at bounding box center [621, 490] width 170 height 51
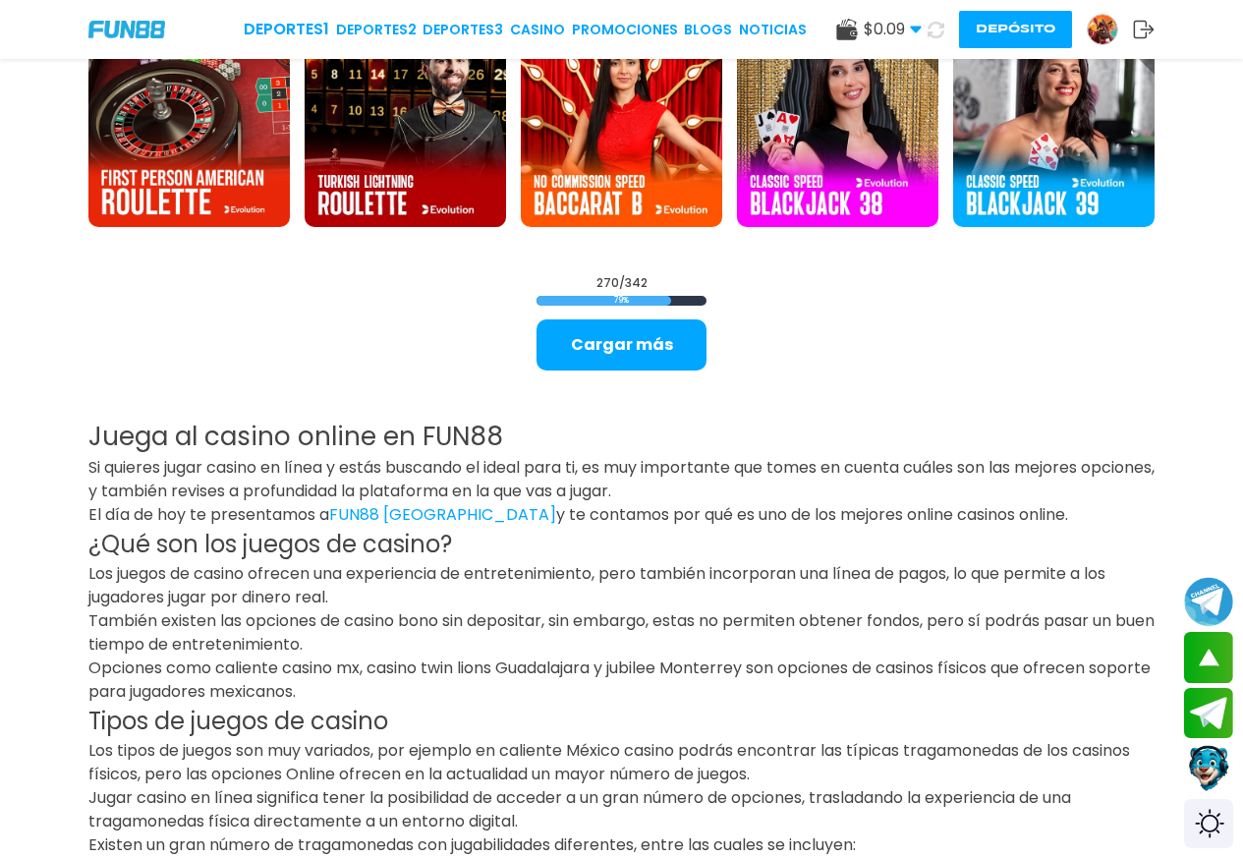
scroll to position [11789, 0]
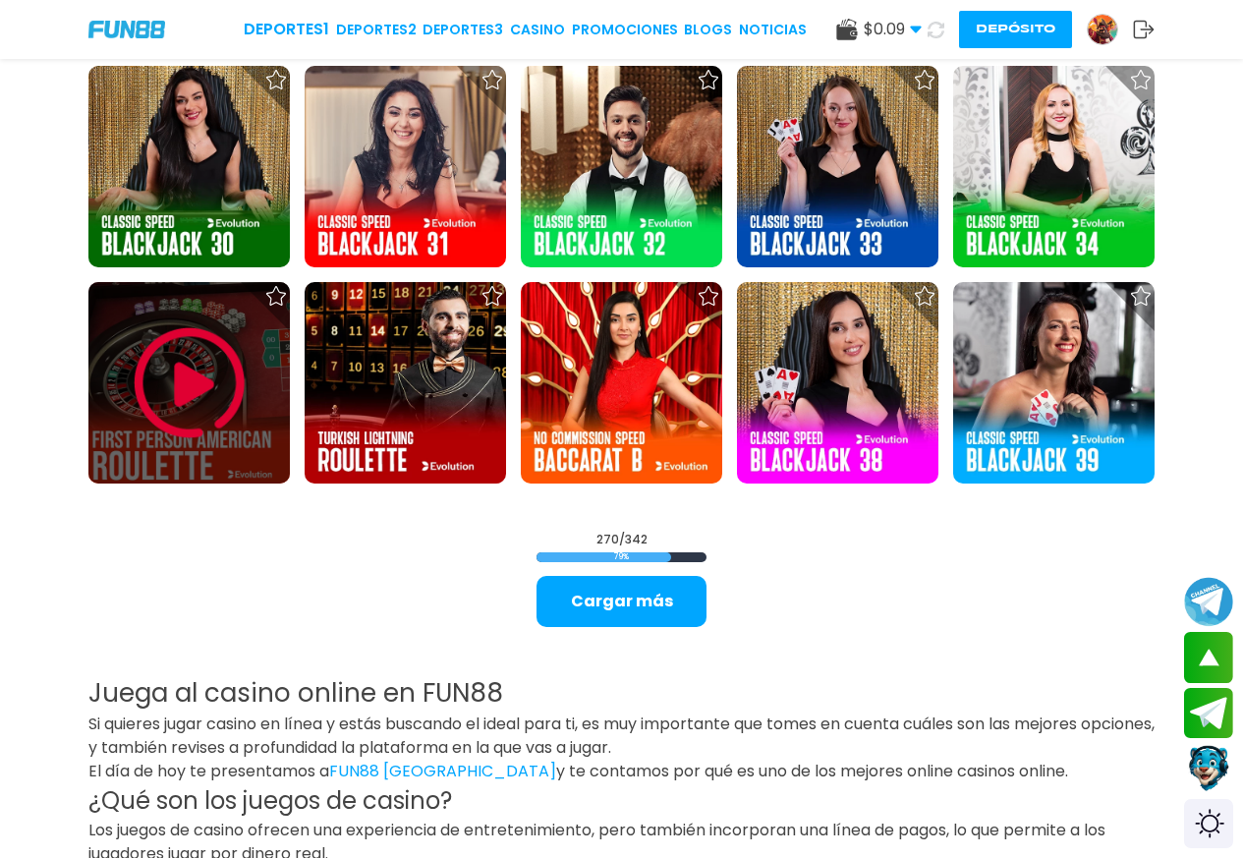
drag, startPoint x: 275, startPoint y: 291, endPoint x: 280, endPoint y: 303, distance: 12.8
click at [280, 303] on icon at bounding box center [276, 296] width 20 height 20
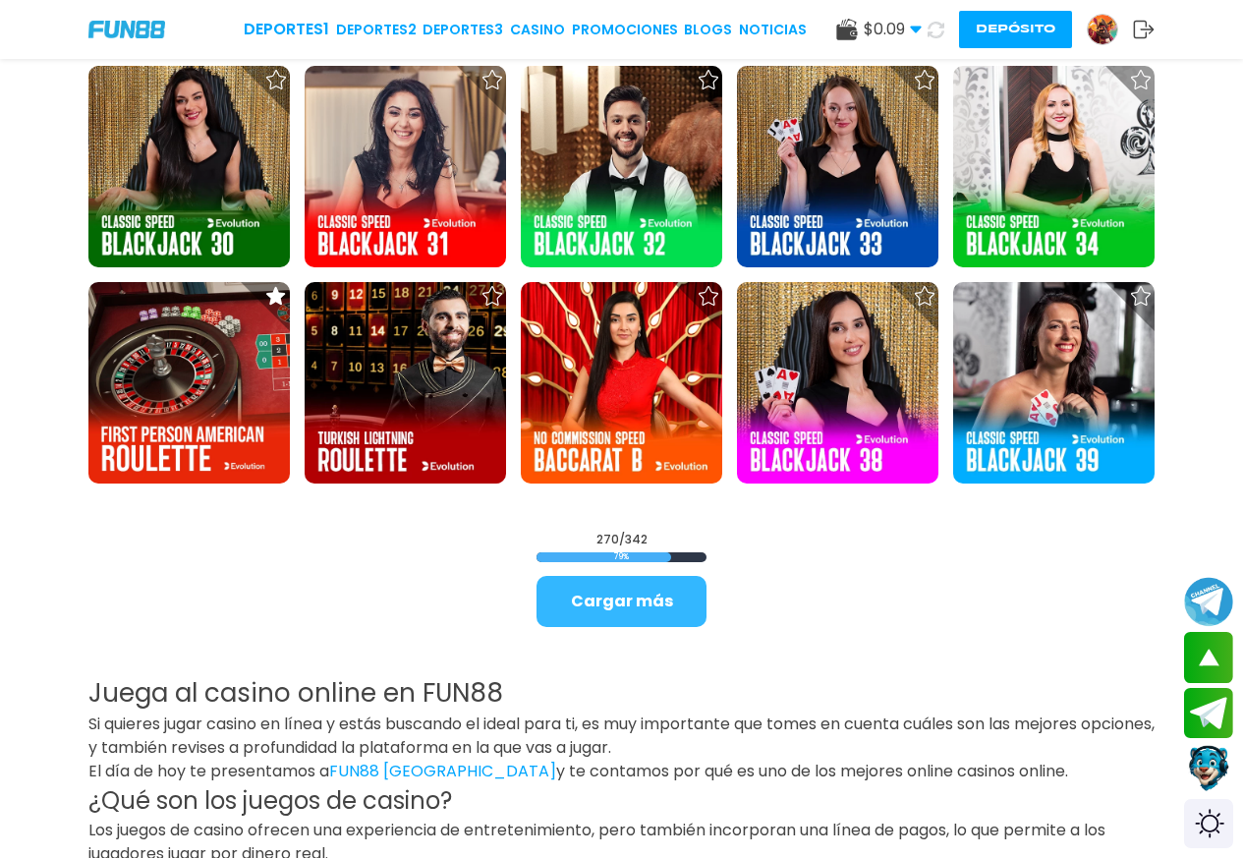
click at [632, 601] on button "Cargar más" at bounding box center [621, 601] width 170 height 51
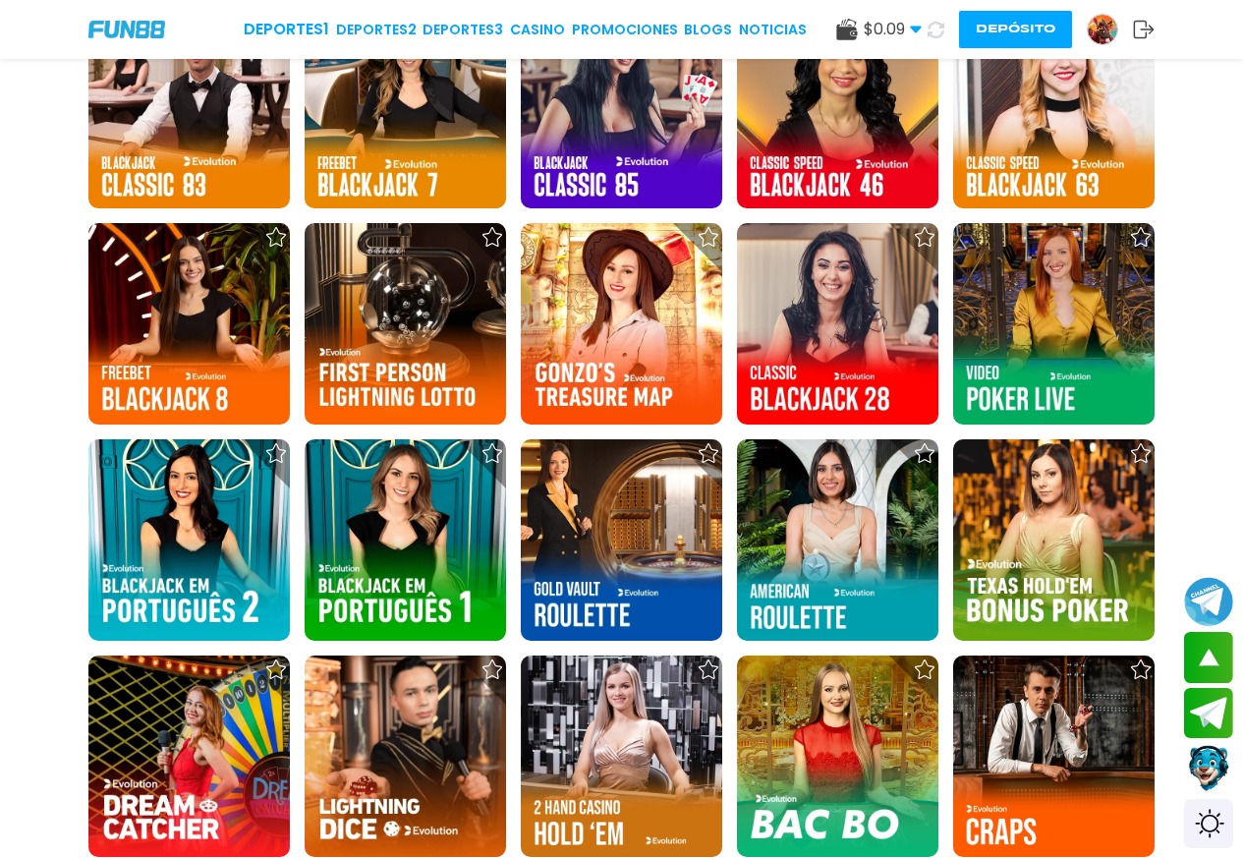
scroll to position [13622, 0]
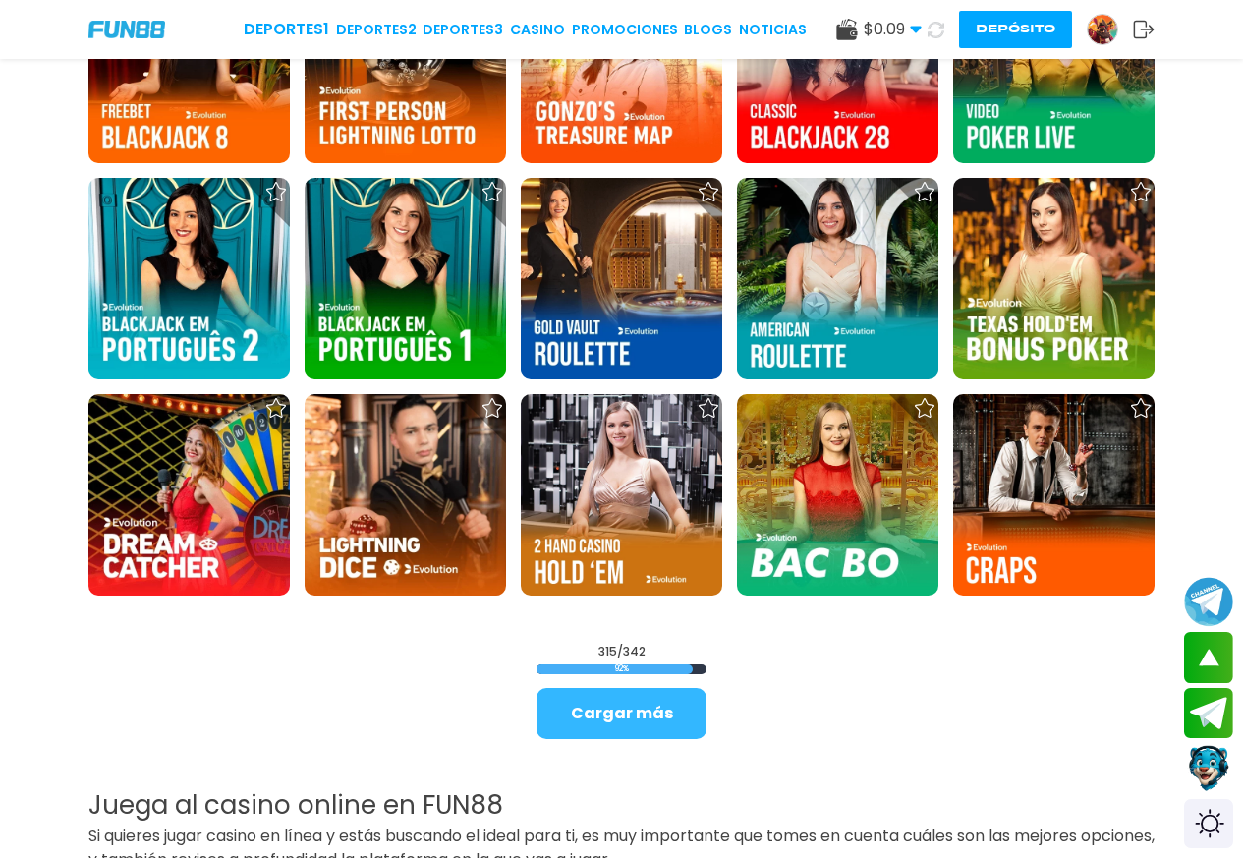
click at [651, 705] on button "Cargar más" at bounding box center [621, 713] width 170 height 51
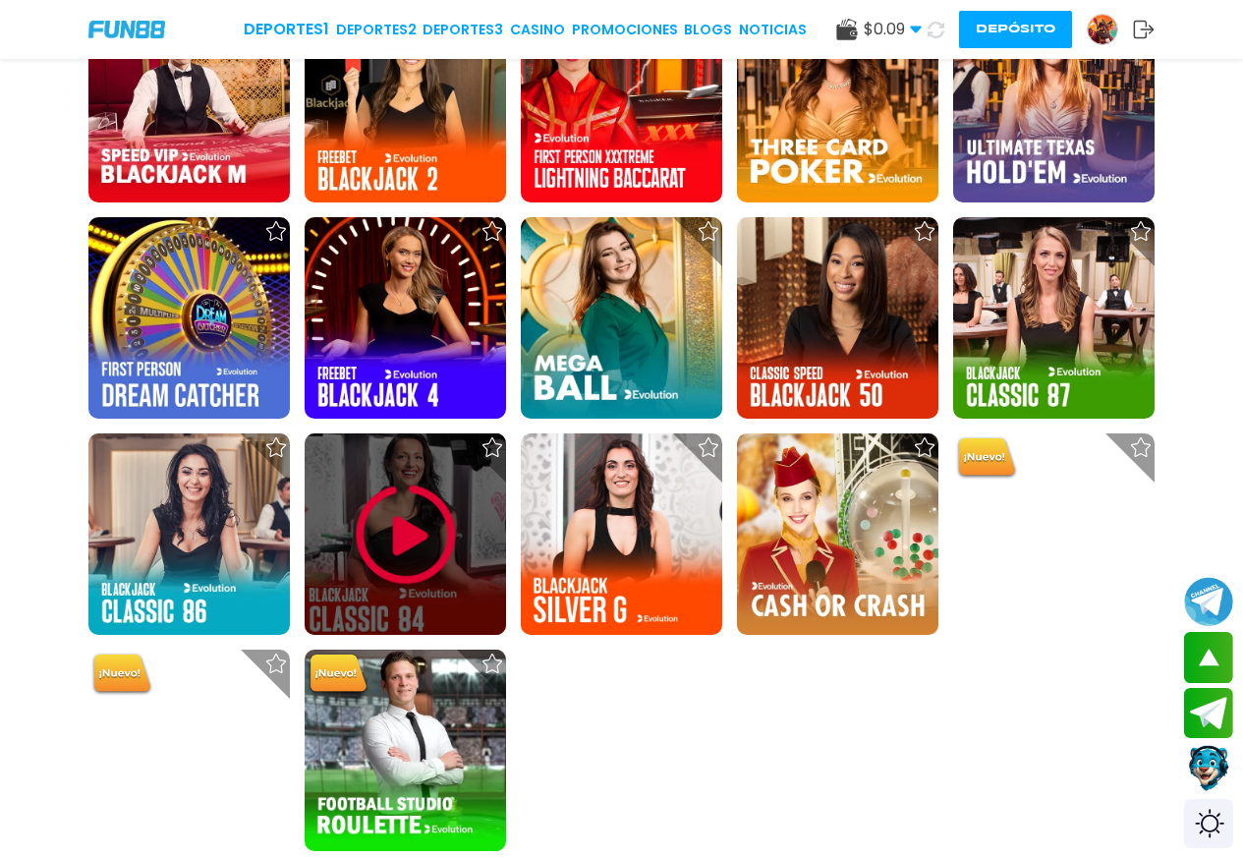
scroll to position [14670, 0]
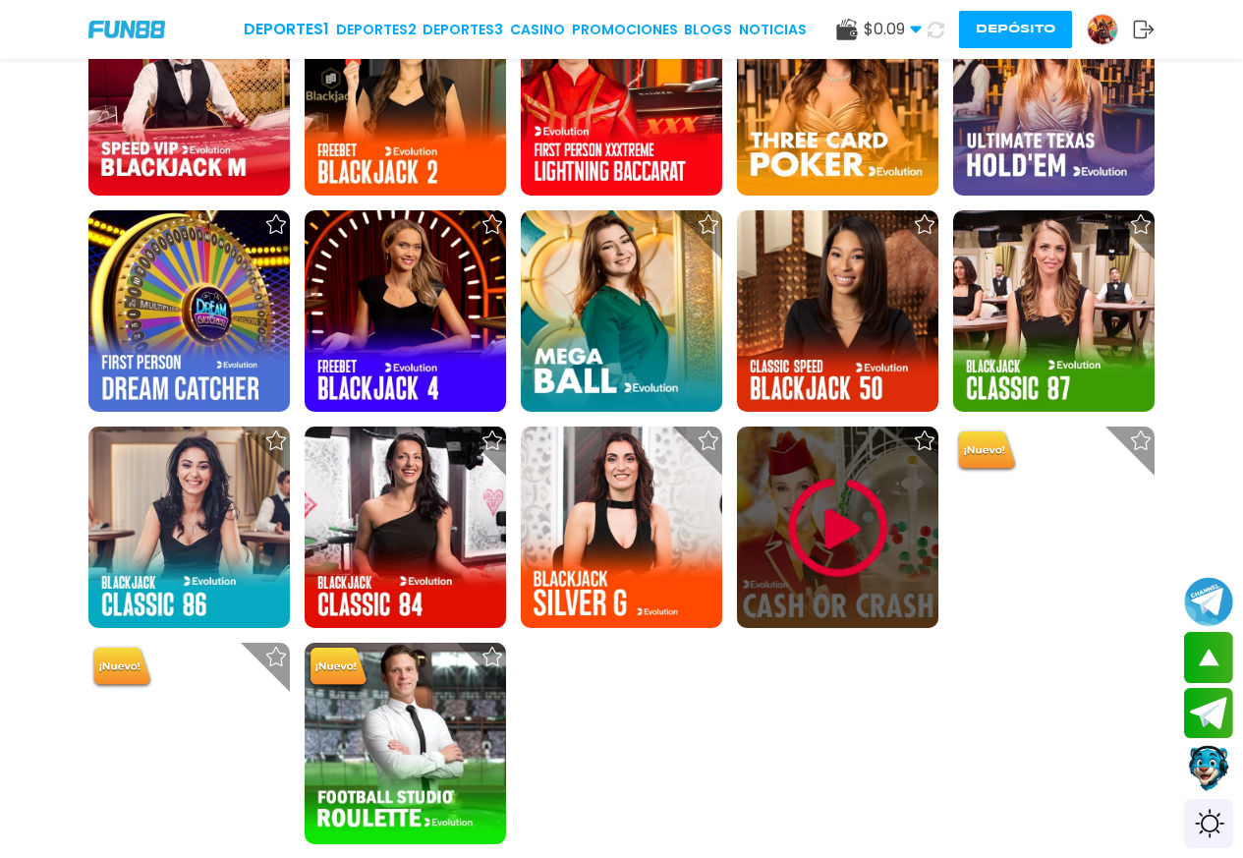
click at [919, 438] on icon at bounding box center [925, 440] width 20 height 20
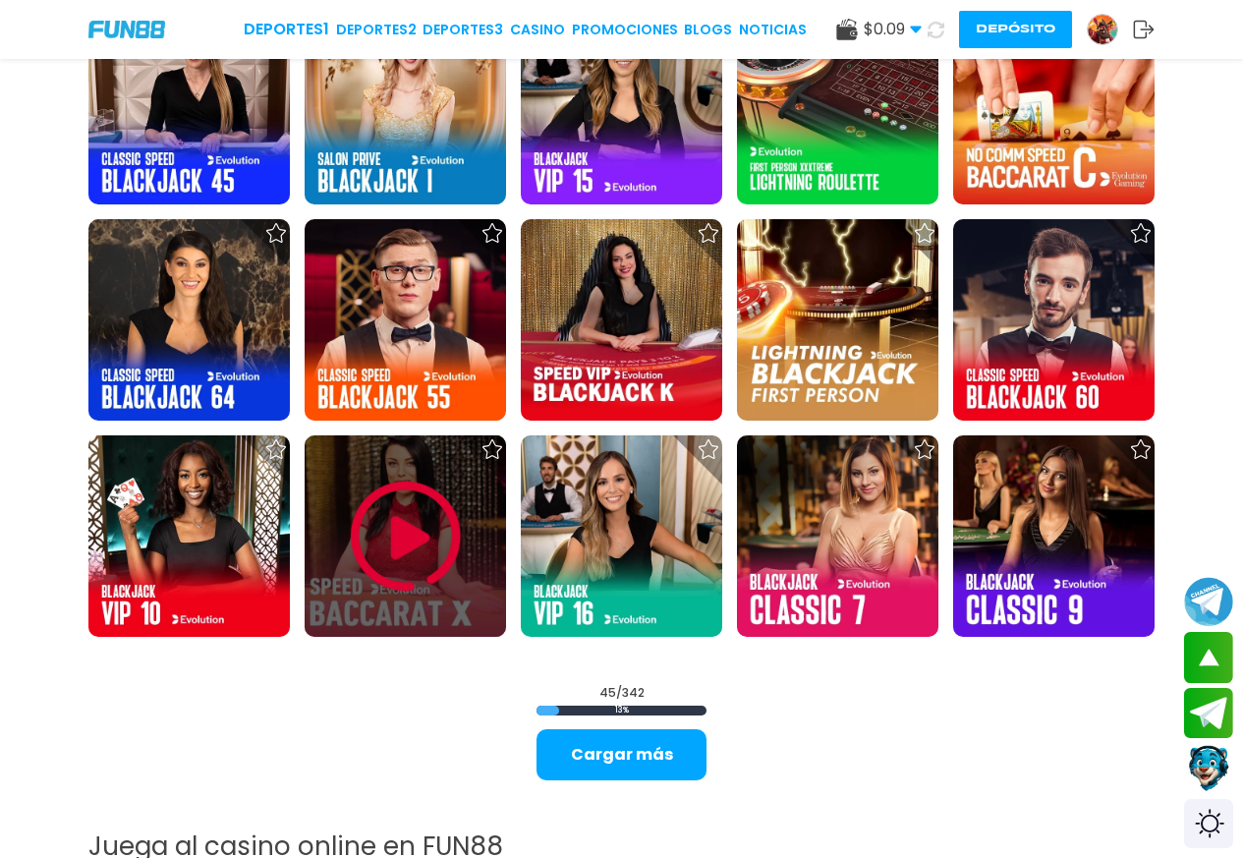
scroll to position [2171, 0]
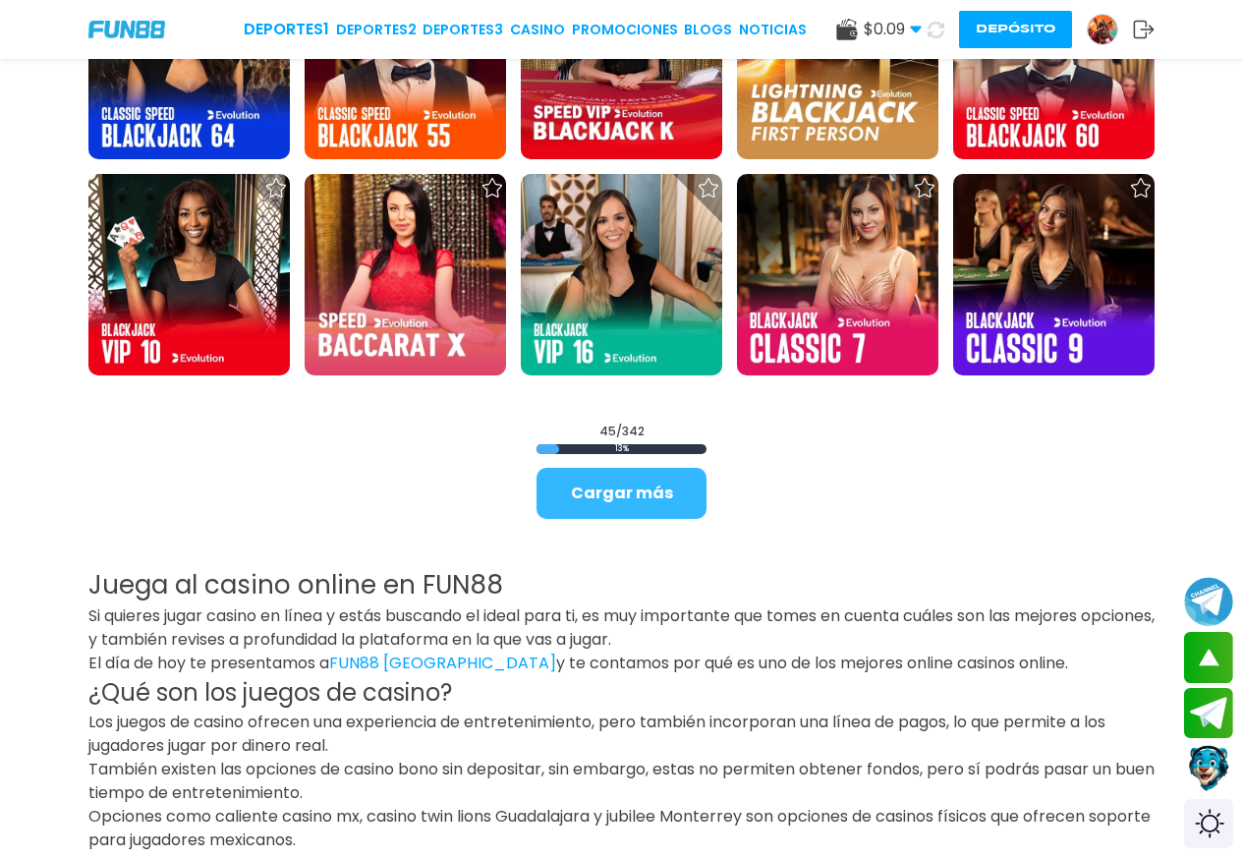
click at [665, 502] on button "Cargar más" at bounding box center [621, 493] width 170 height 51
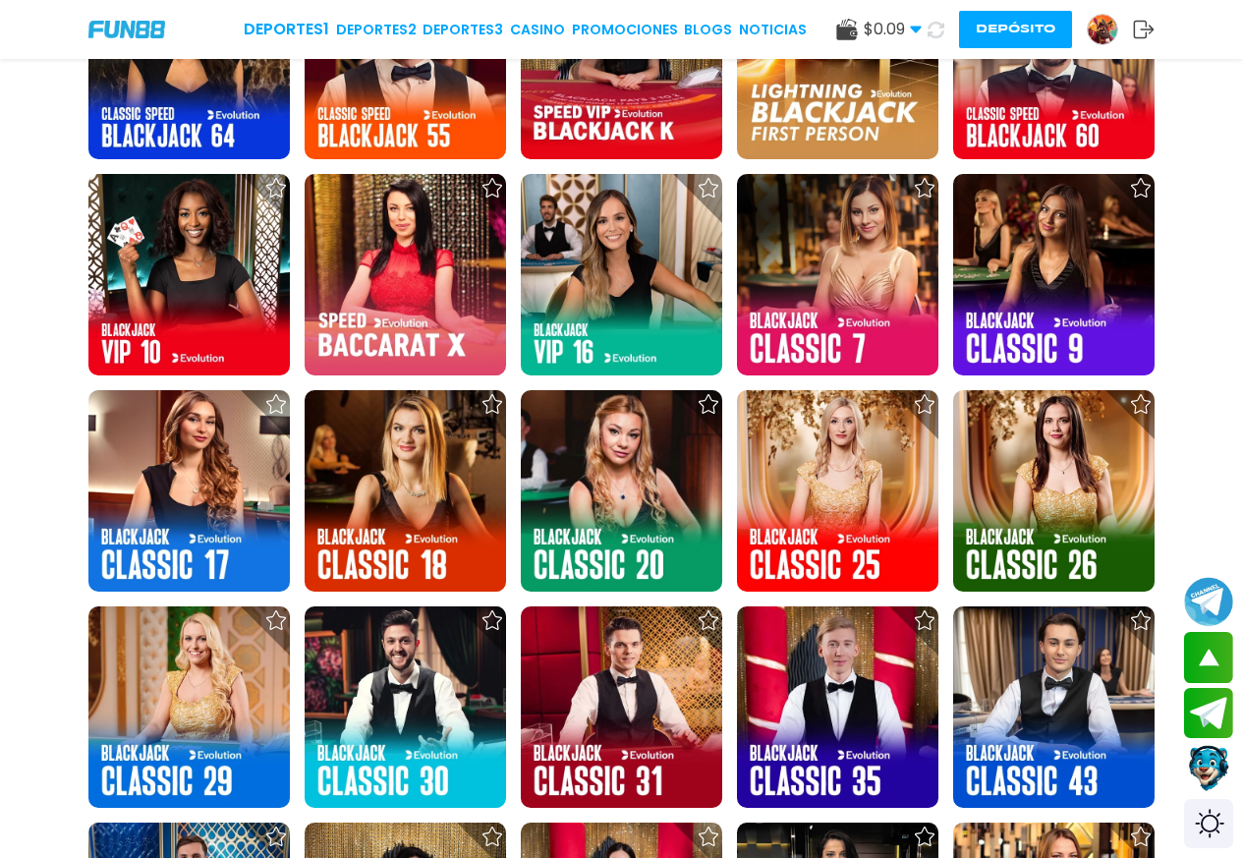
scroll to position [2433, 0]
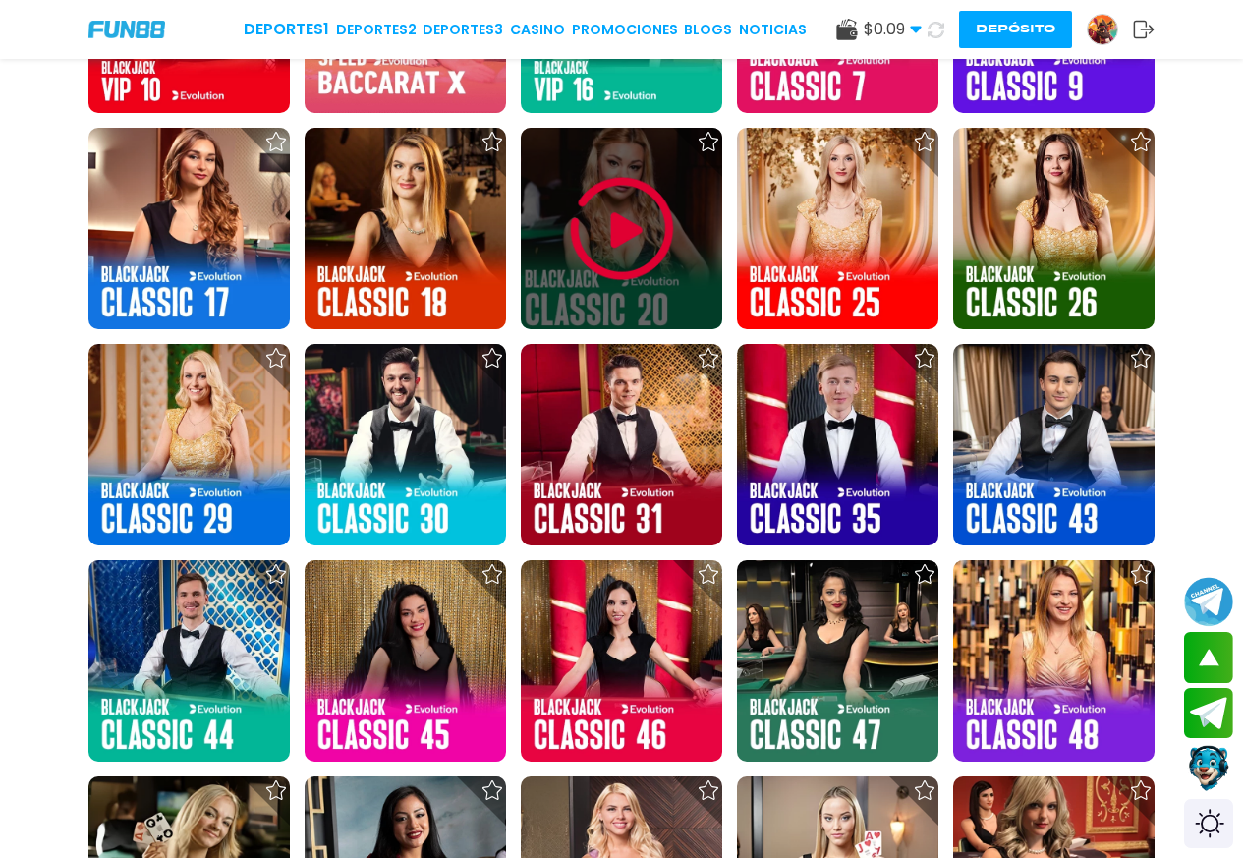
click at [705, 141] on icon at bounding box center [708, 142] width 20 height 20
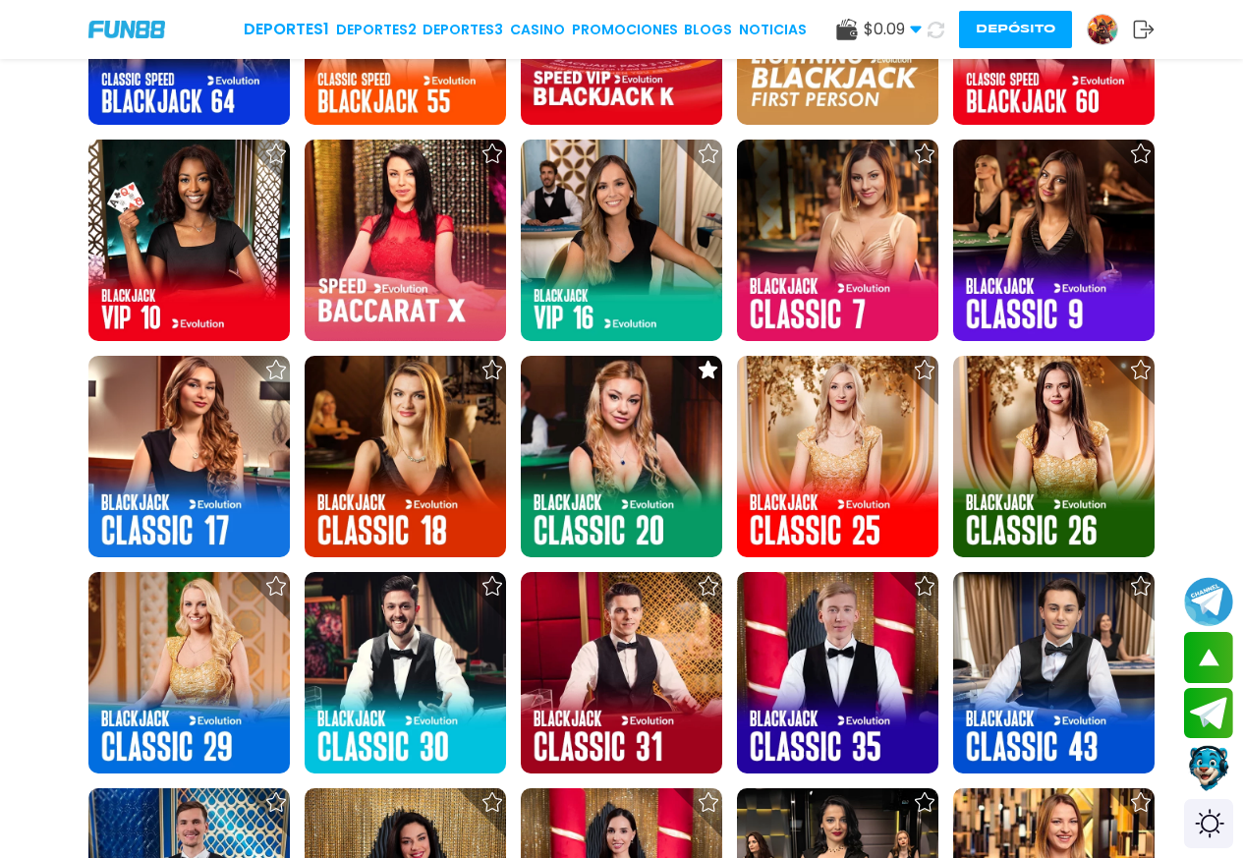
scroll to position [2171, 0]
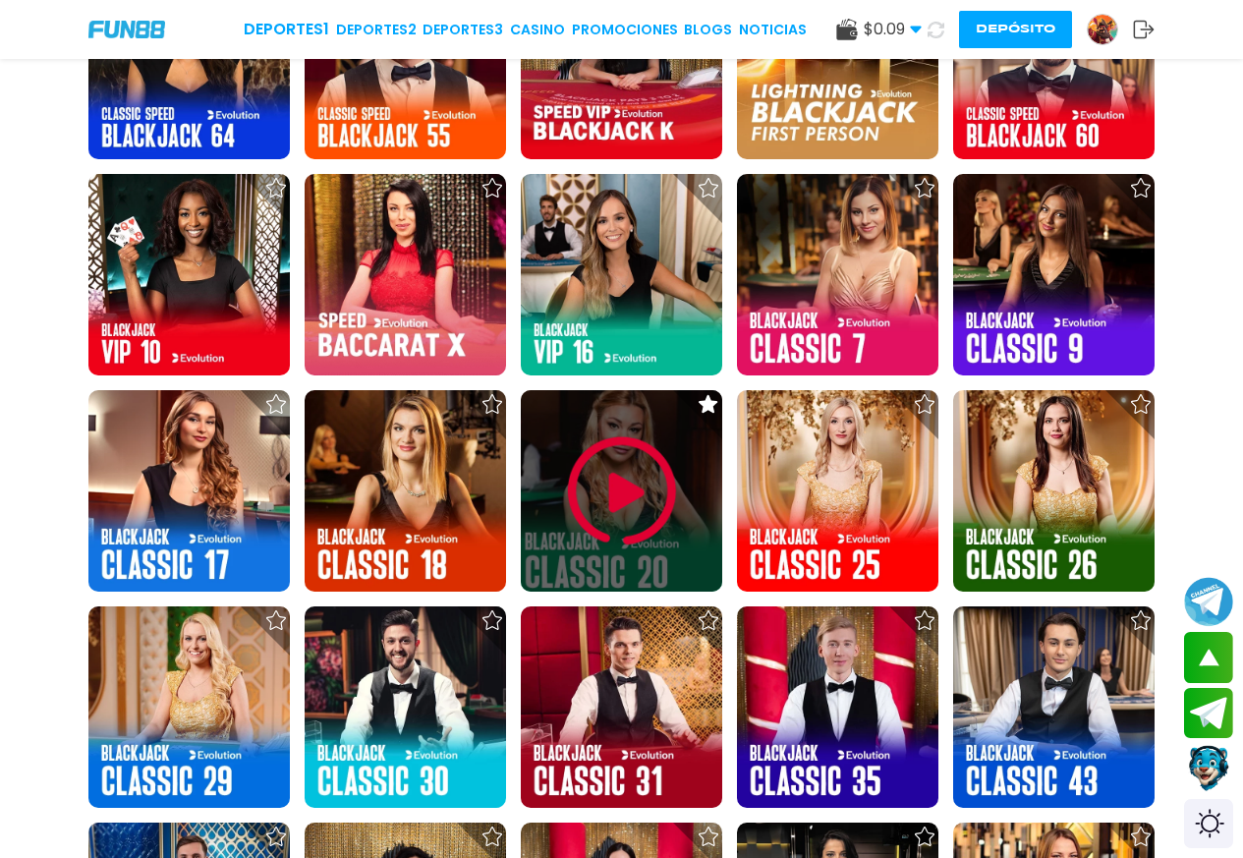
click at [608, 487] on img at bounding box center [622, 491] width 118 height 118
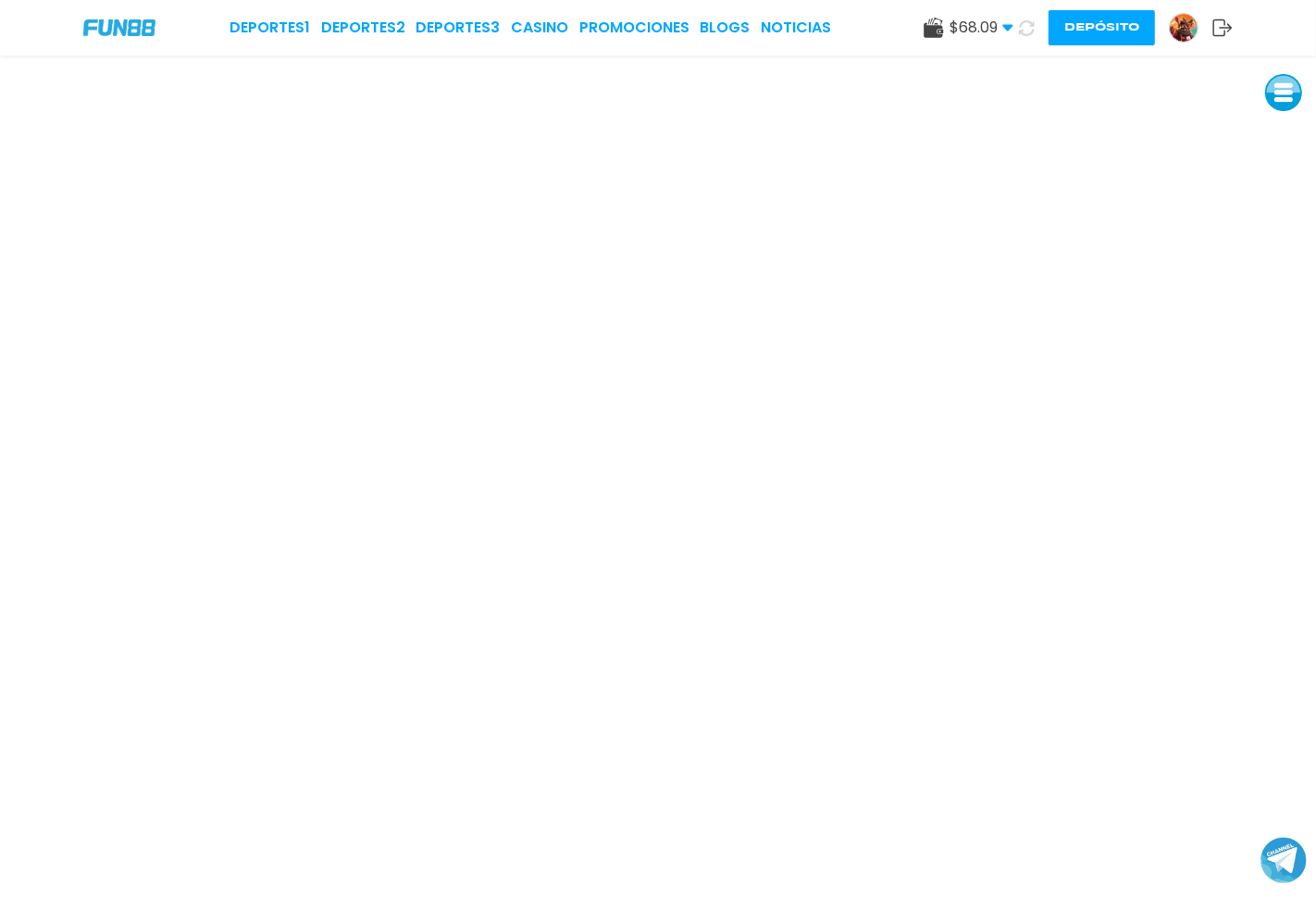
click at [1024, 29] on icon at bounding box center [1027, 28] width 16 height 16
click at [542, 20] on link "CASINO" at bounding box center [539, 28] width 57 height 23
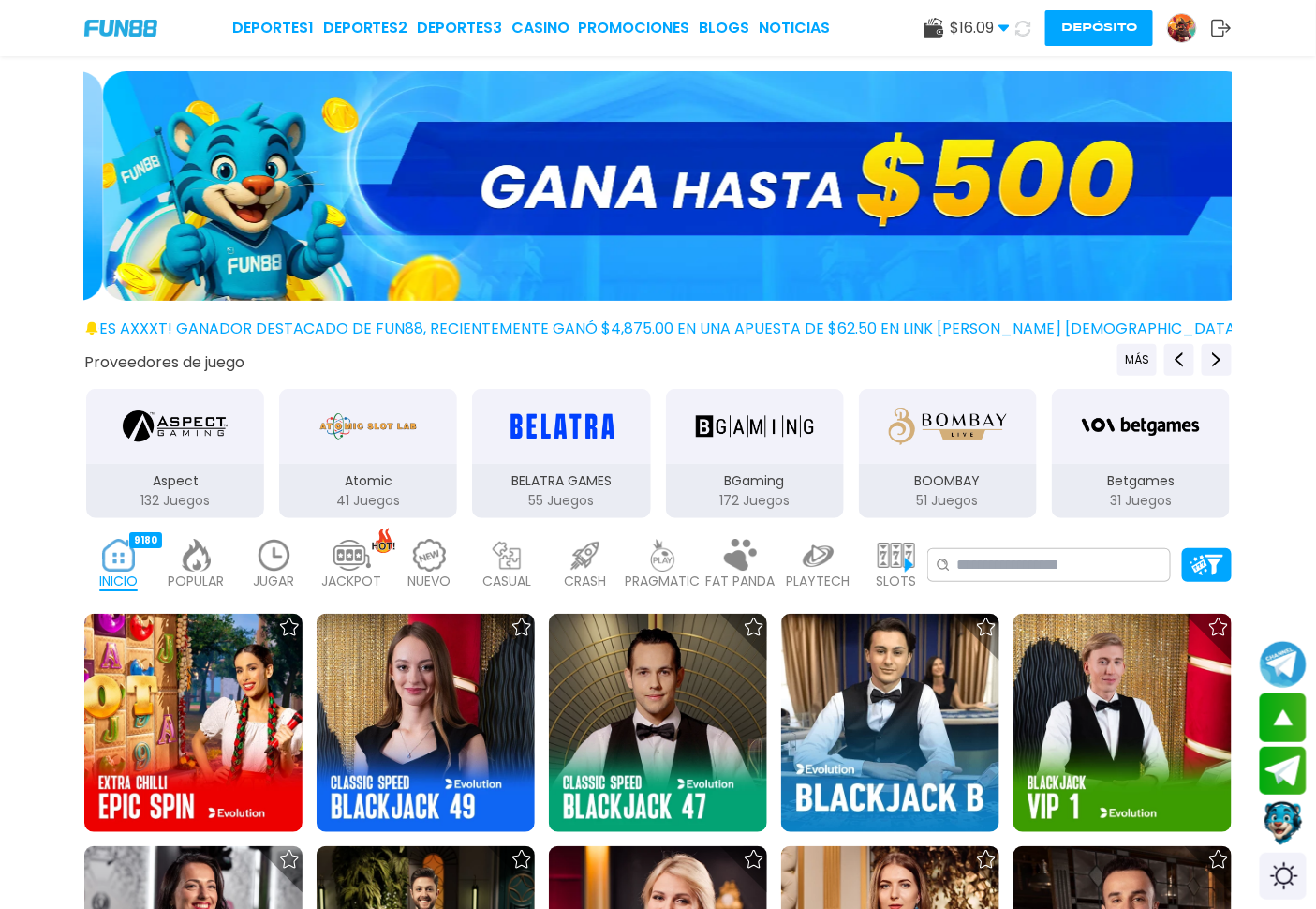
click at [276, 567] on img at bounding box center [274, 555] width 37 height 32
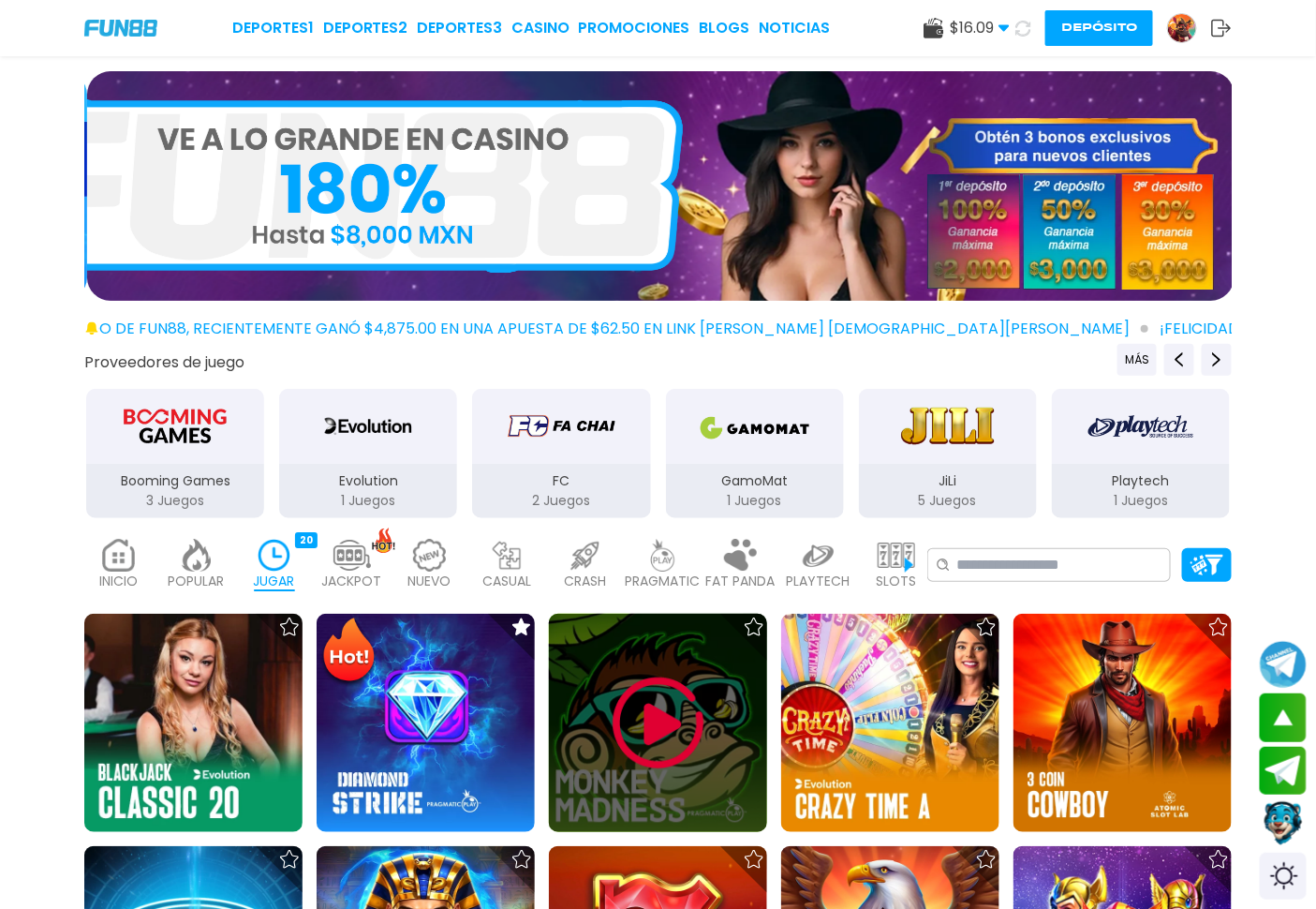
click at [654, 723] on img at bounding box center [659, 723] width 113 height 113
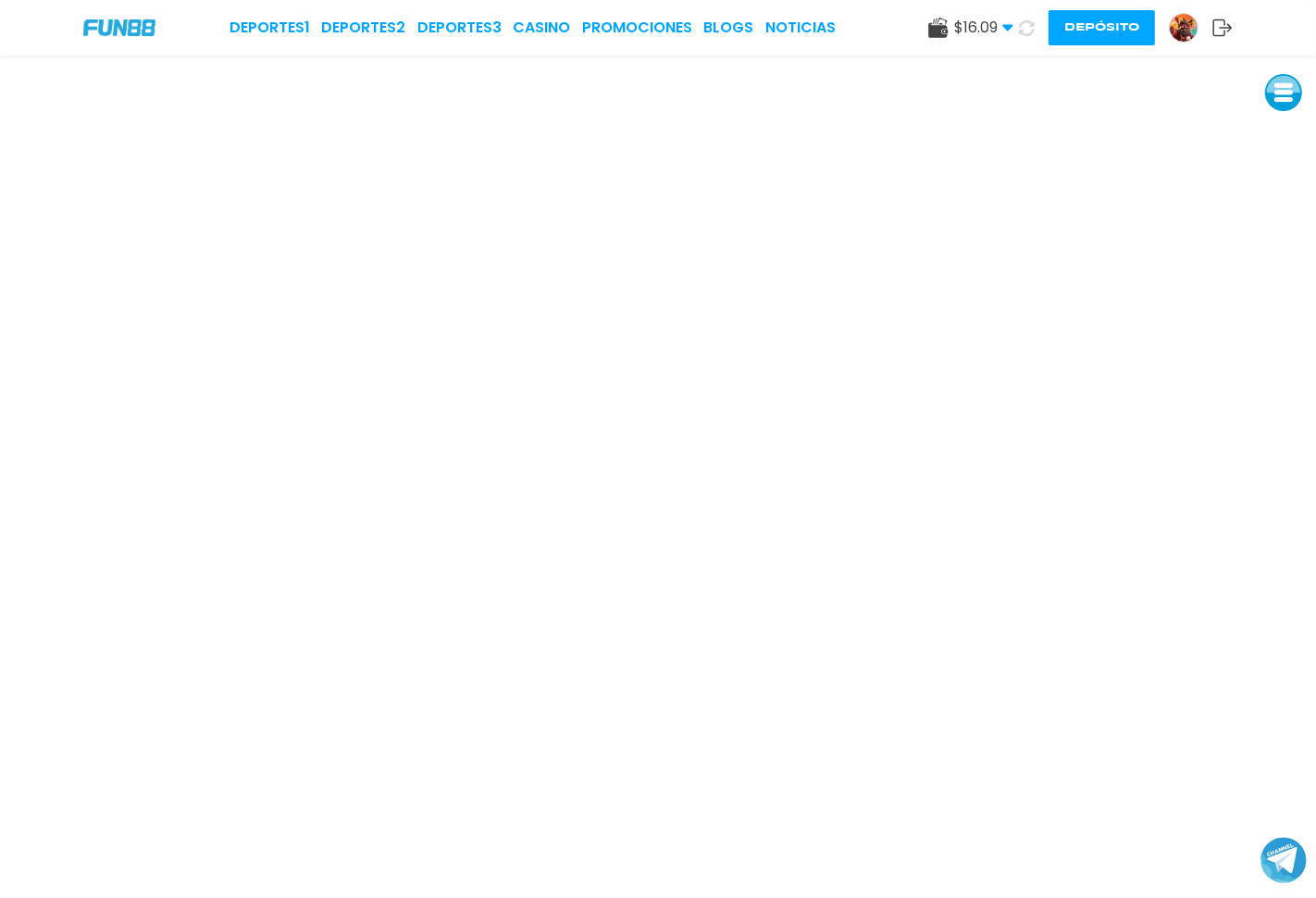
click at [1011, 17] on span "$ 16.09" at bounding box center [983, 28] width 59 height 23
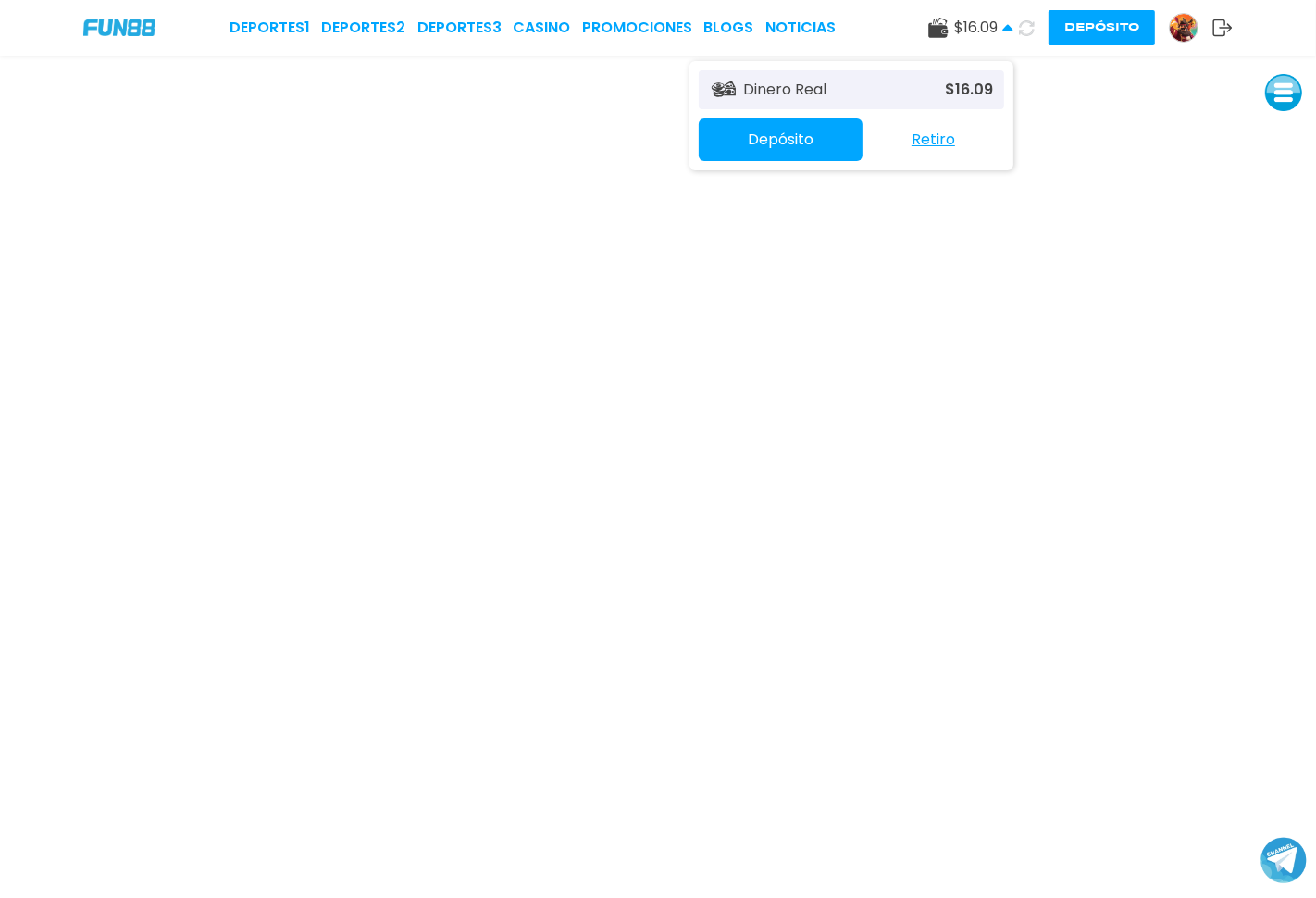
click at [1041, 28] on div "$ 16.09 Dinero Real $ 16.09 Depósito Retiro Depósito" at bounding box center [1080, 27] width 304 height 35
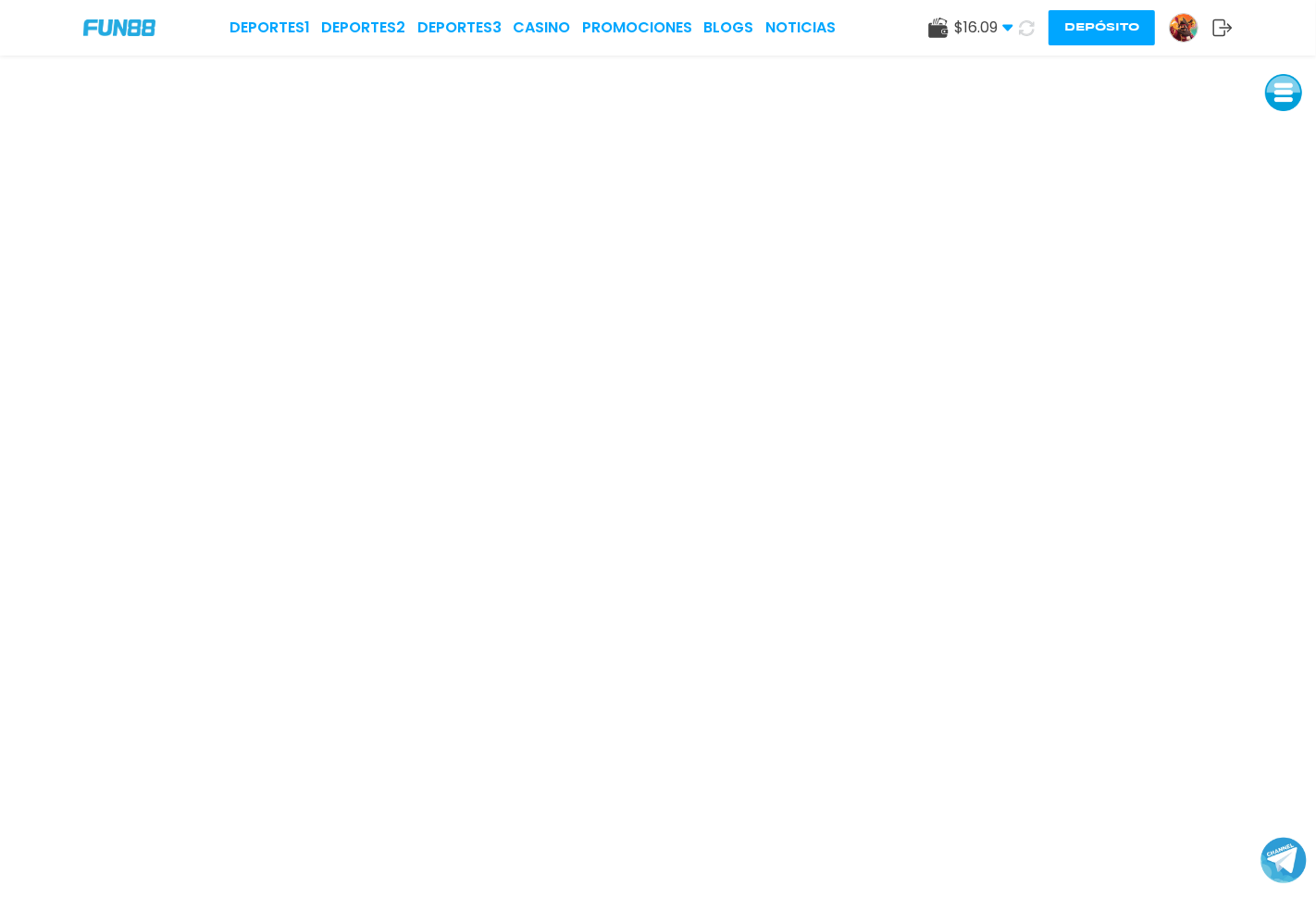
click at [1030, 41] on button at bounding box center [1027, 28] width 26 height 26
click at [1007, 35] on span "$ 16.09" at bounding box center [983, 28] width 59 height 23
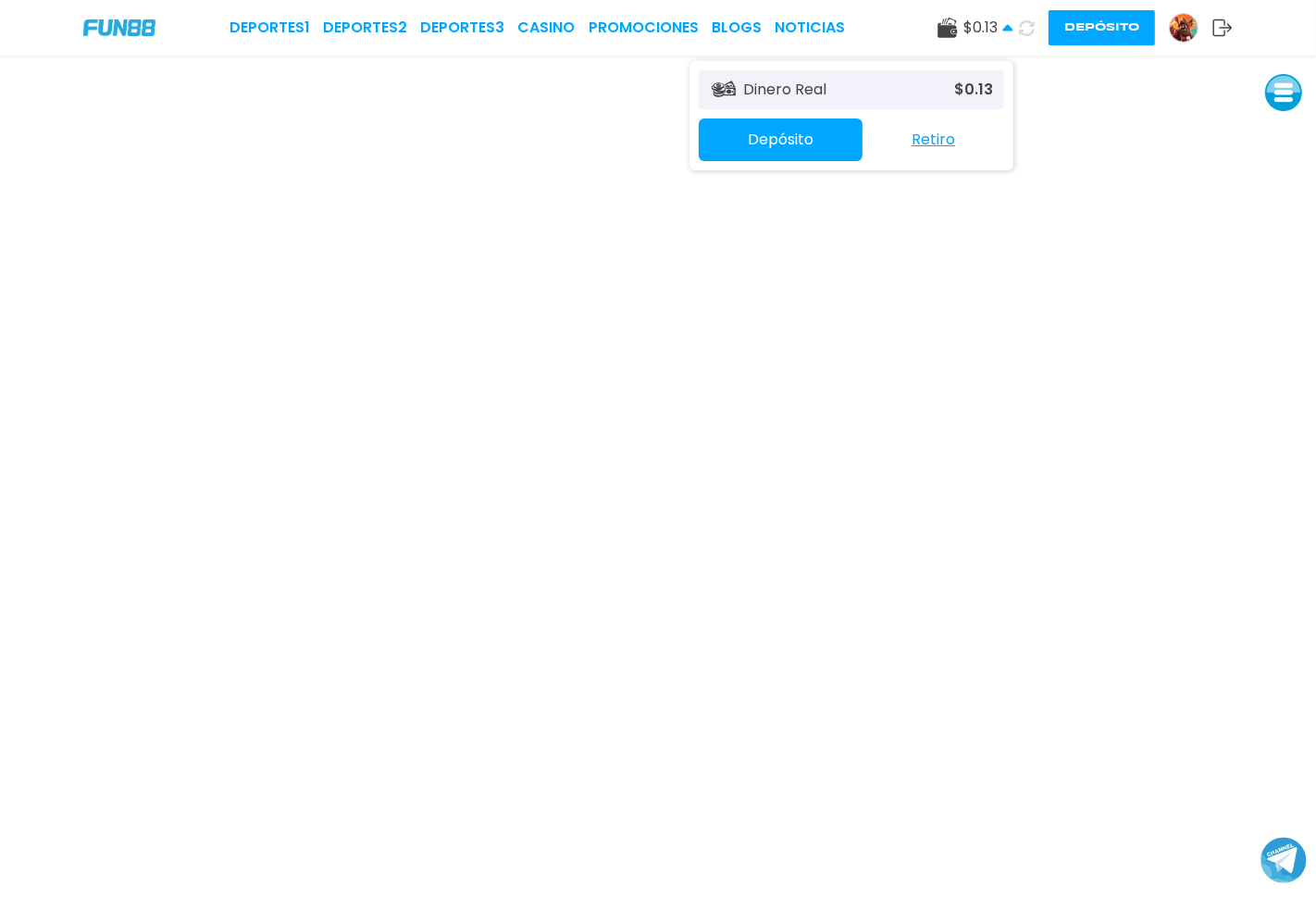
click at [126, 32] on img at bounding box center [119, 27] width 73 height 16
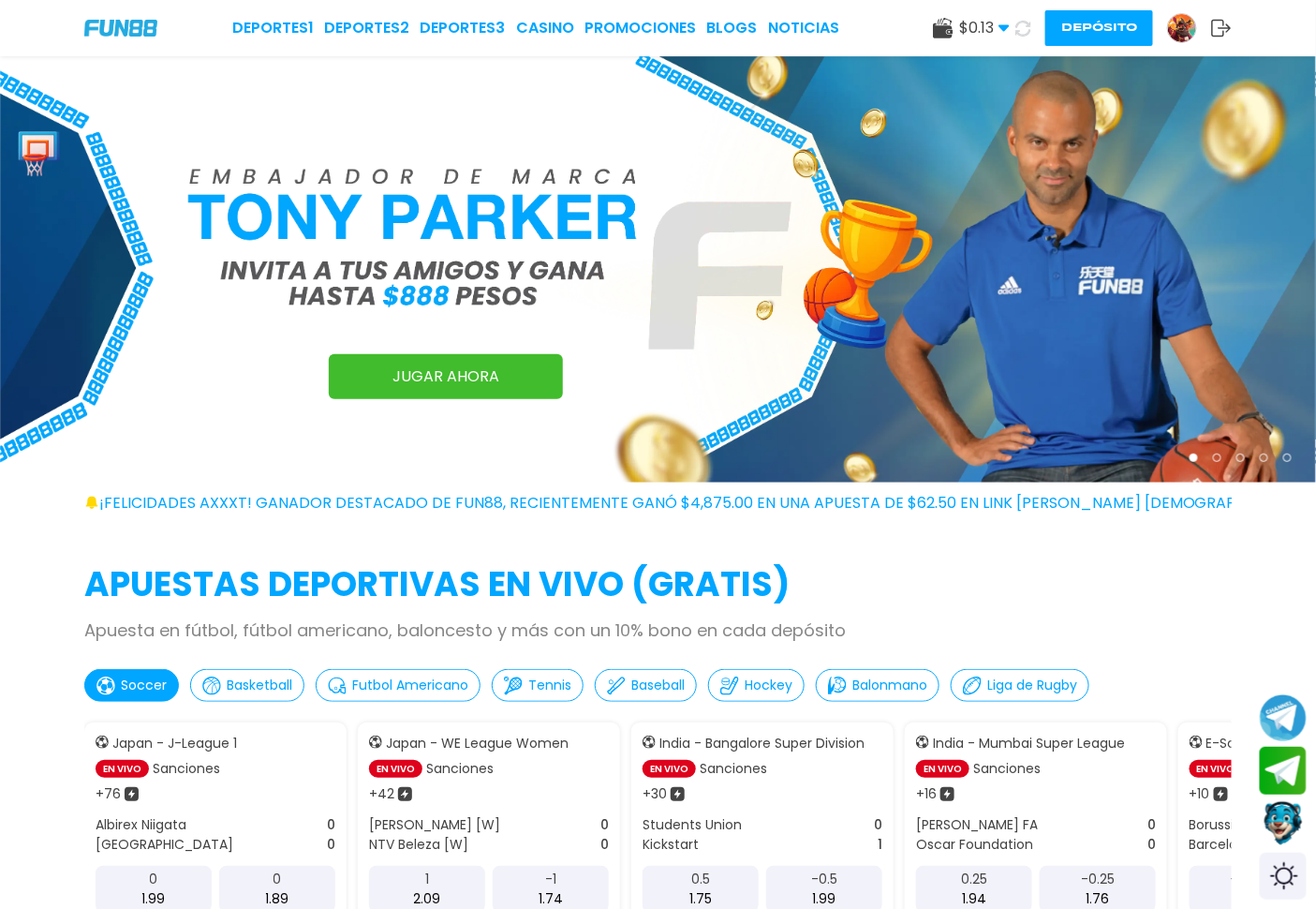
click at [1184, 21] on img at bounding box center [1182, 28] width 28 height 28
click at [1190, 20] on img at bounding box center [1182, 28] width 28 height 28
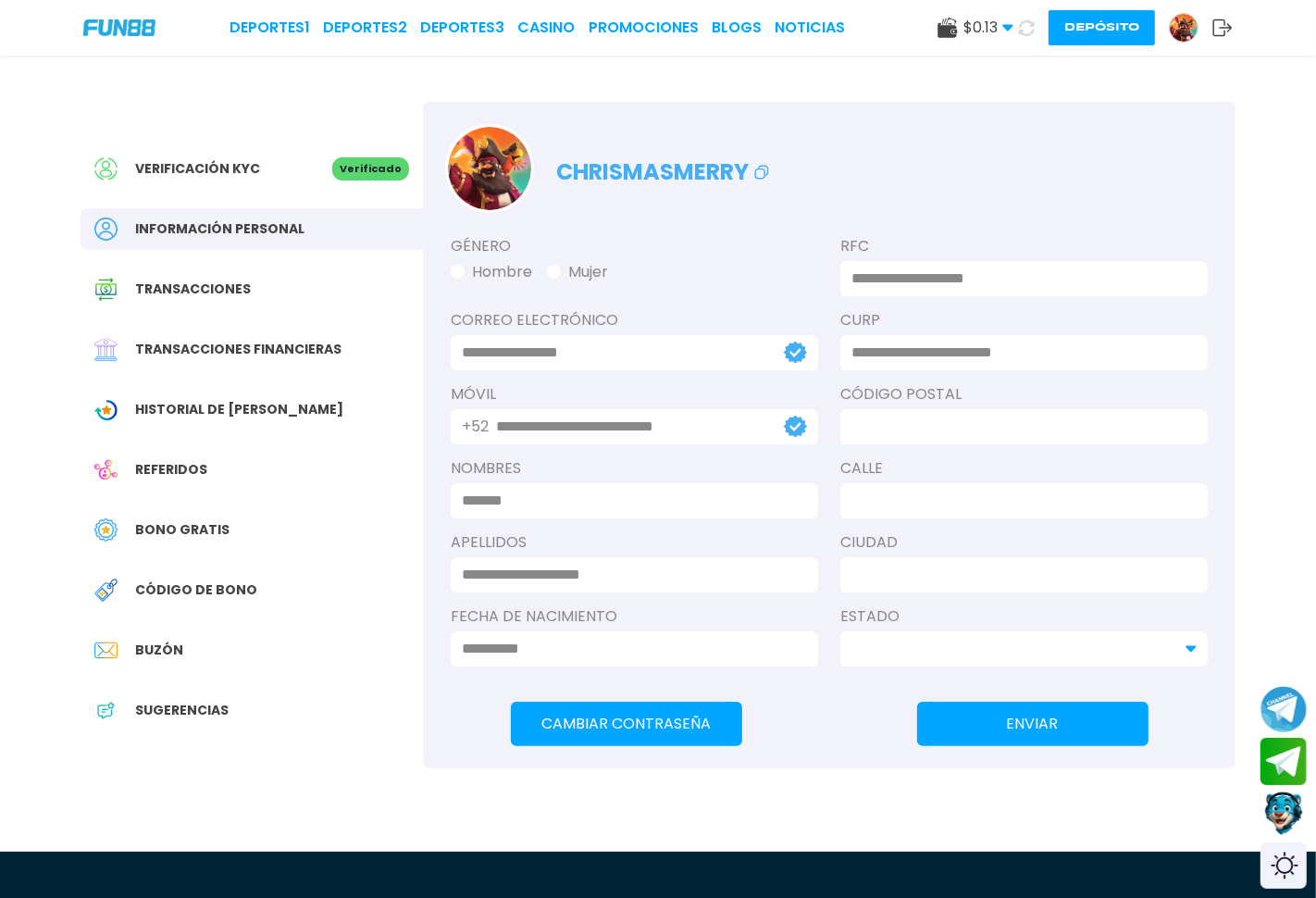
type input "**********"
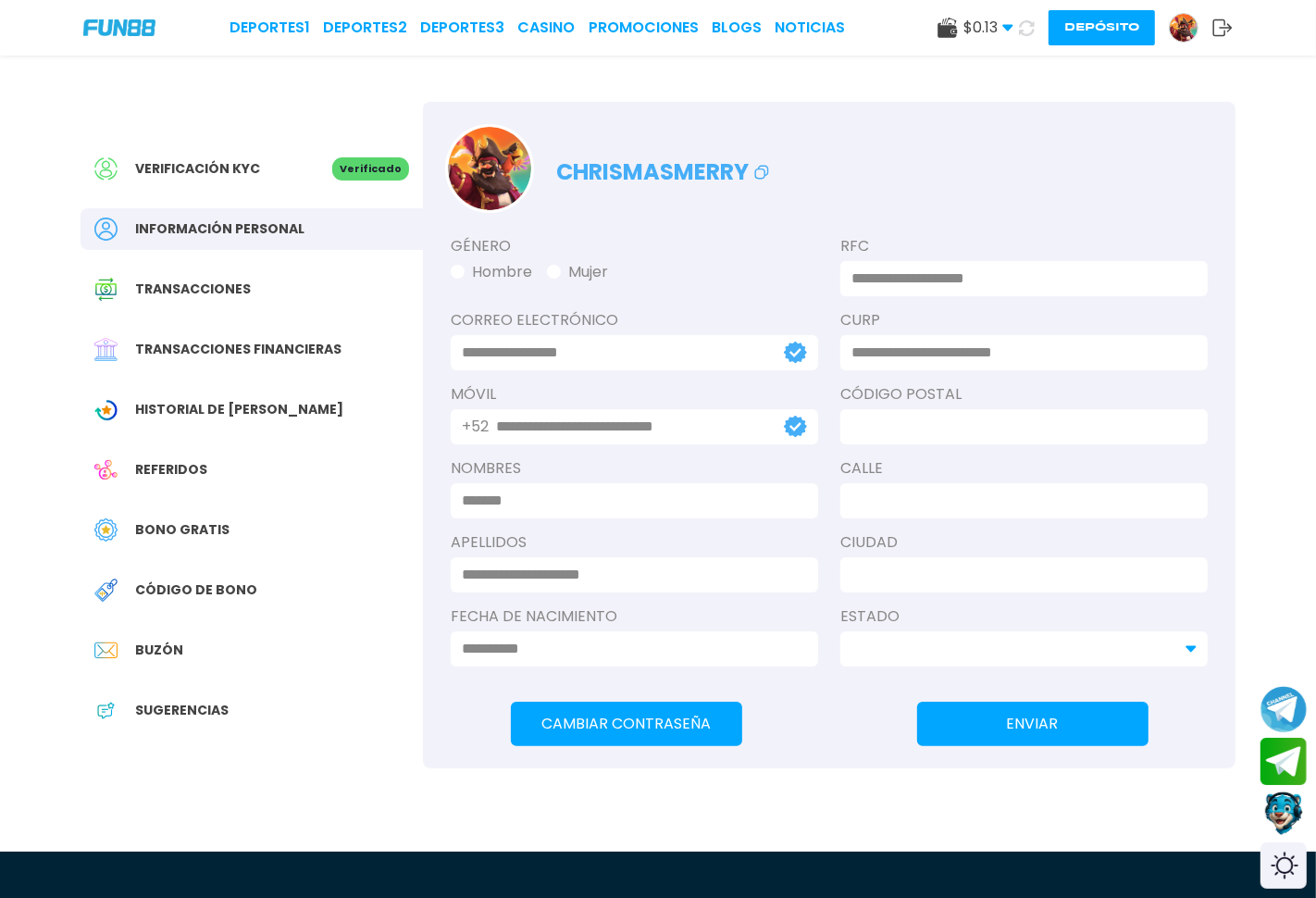
type input "**********"
type input "*****"
type input "**********"
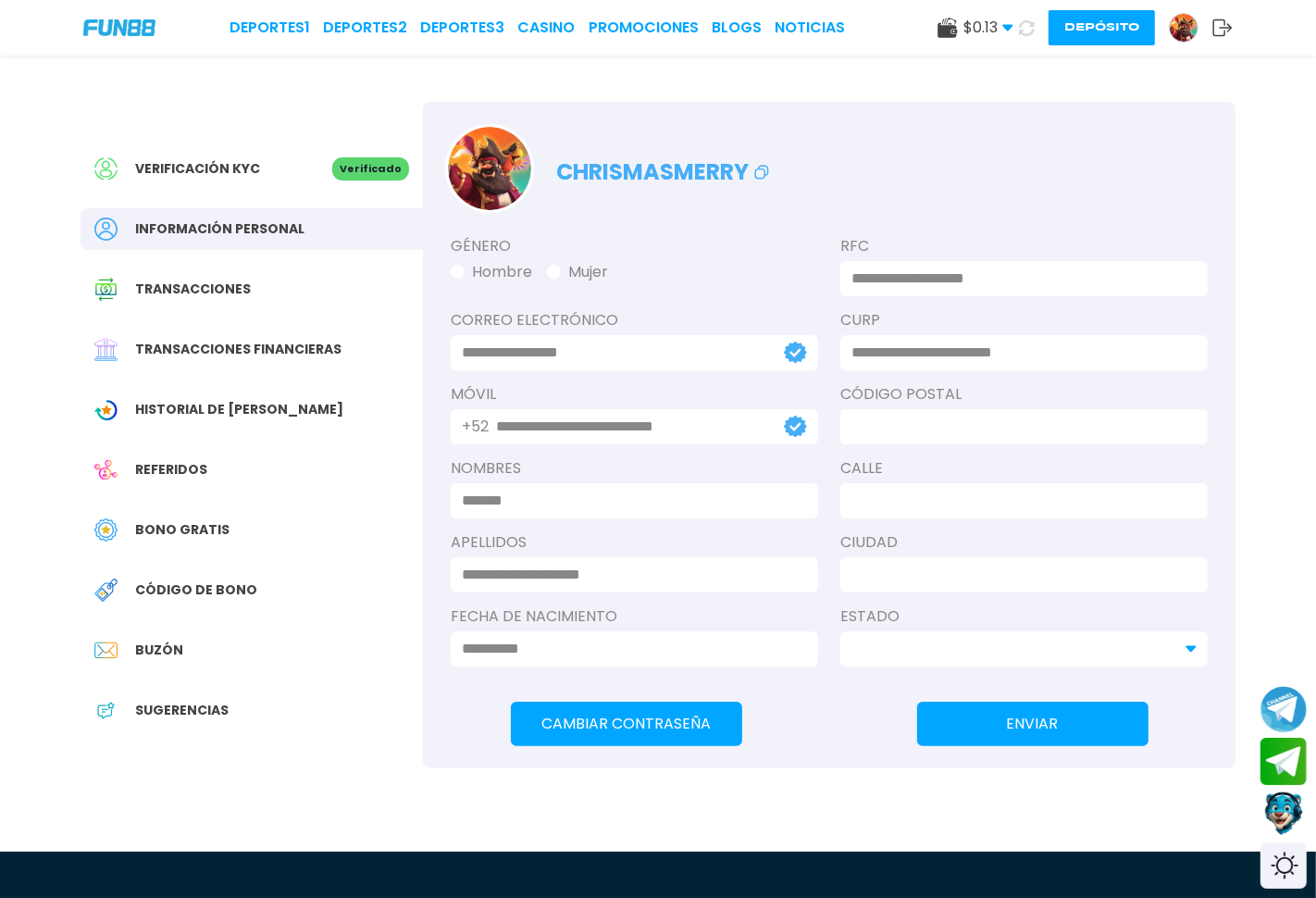
type input "*******"
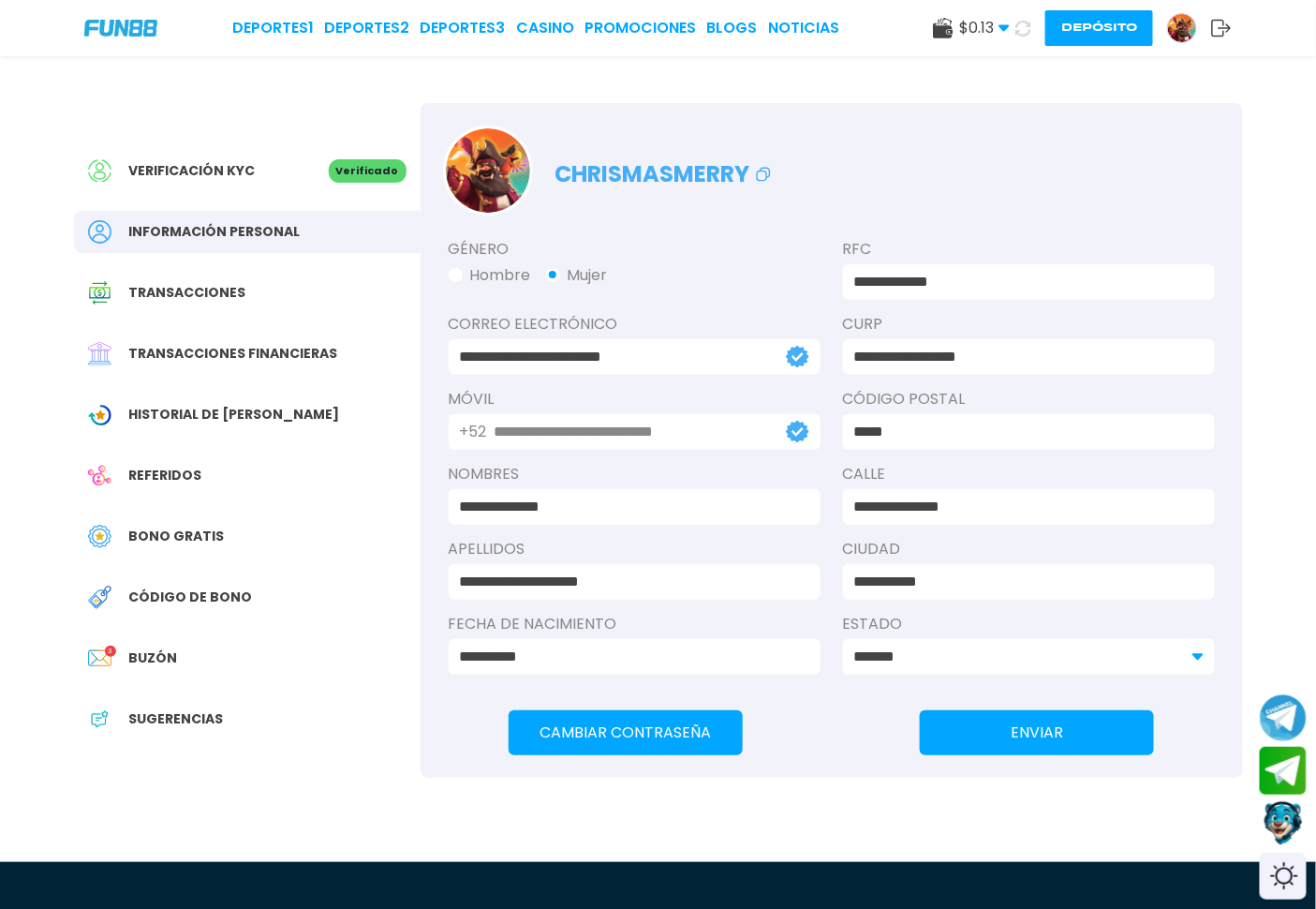
click at [152, 537] on span "Bono Gratis" at bounding box center [177, 536] width 95 height 20
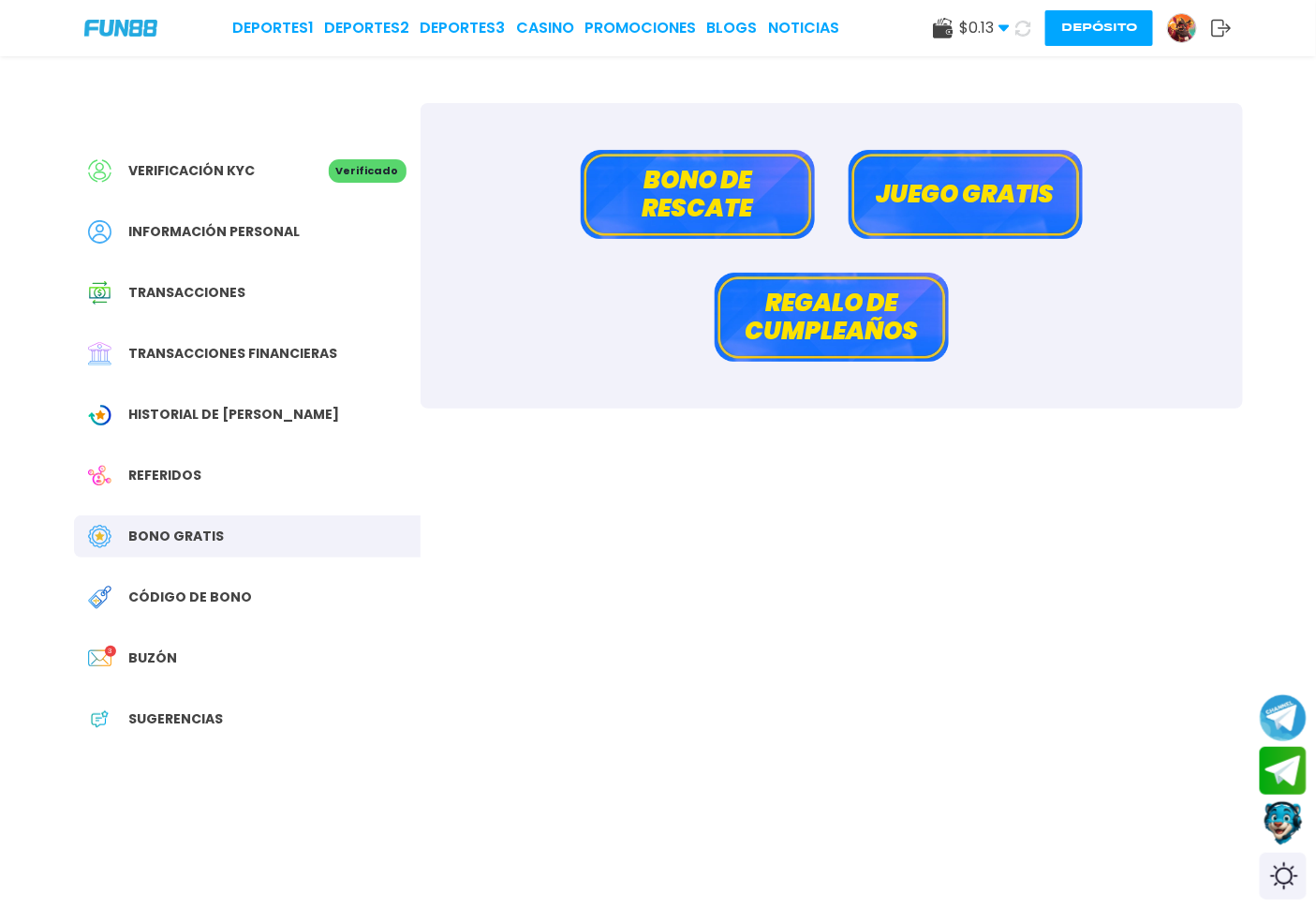
click at [756, 155] on button "Bono de rescate" at bounding box center [698, 194] width 235 height 89
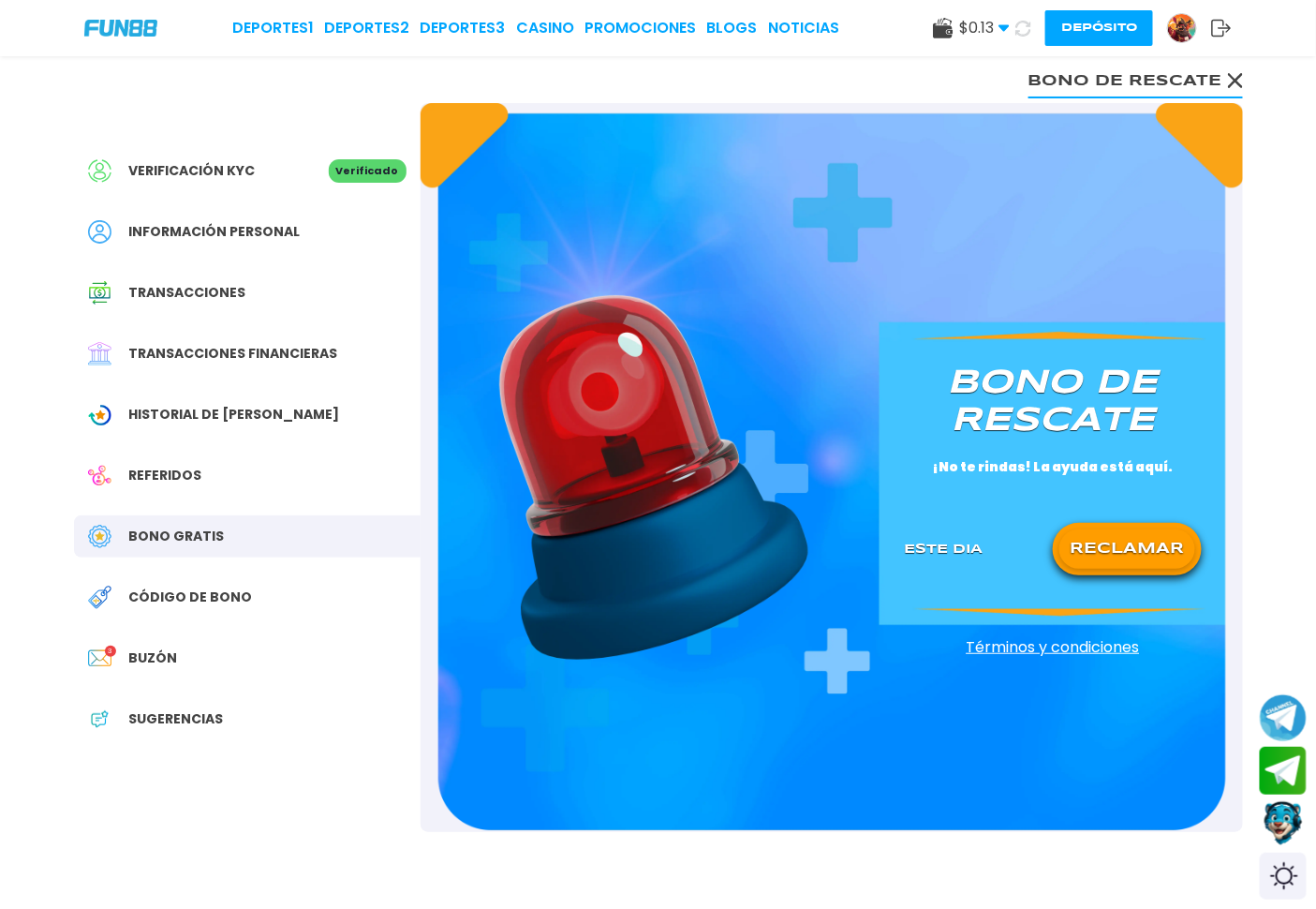
click at [1176, 553] on button "RECLAMAR" at bounding box center [1127, 548] width 135 height 39
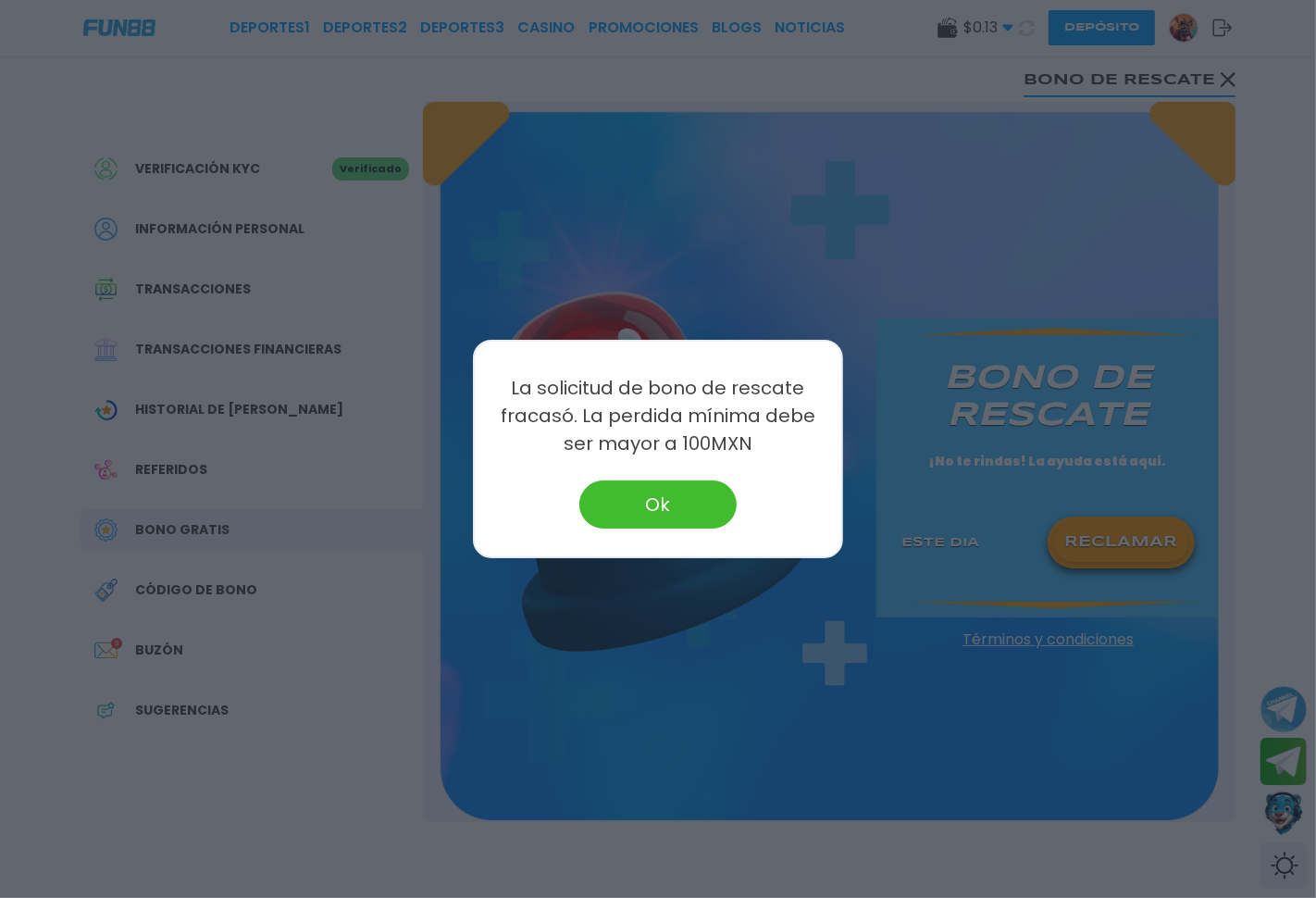
drag, startPoint x: 686, startPoint y: 507, endPoint x: 565, endPoint y: 398, distance: 162.9
click at [683, 507] on button "Ok" at bounding box center [658, 504] width 157 height 48
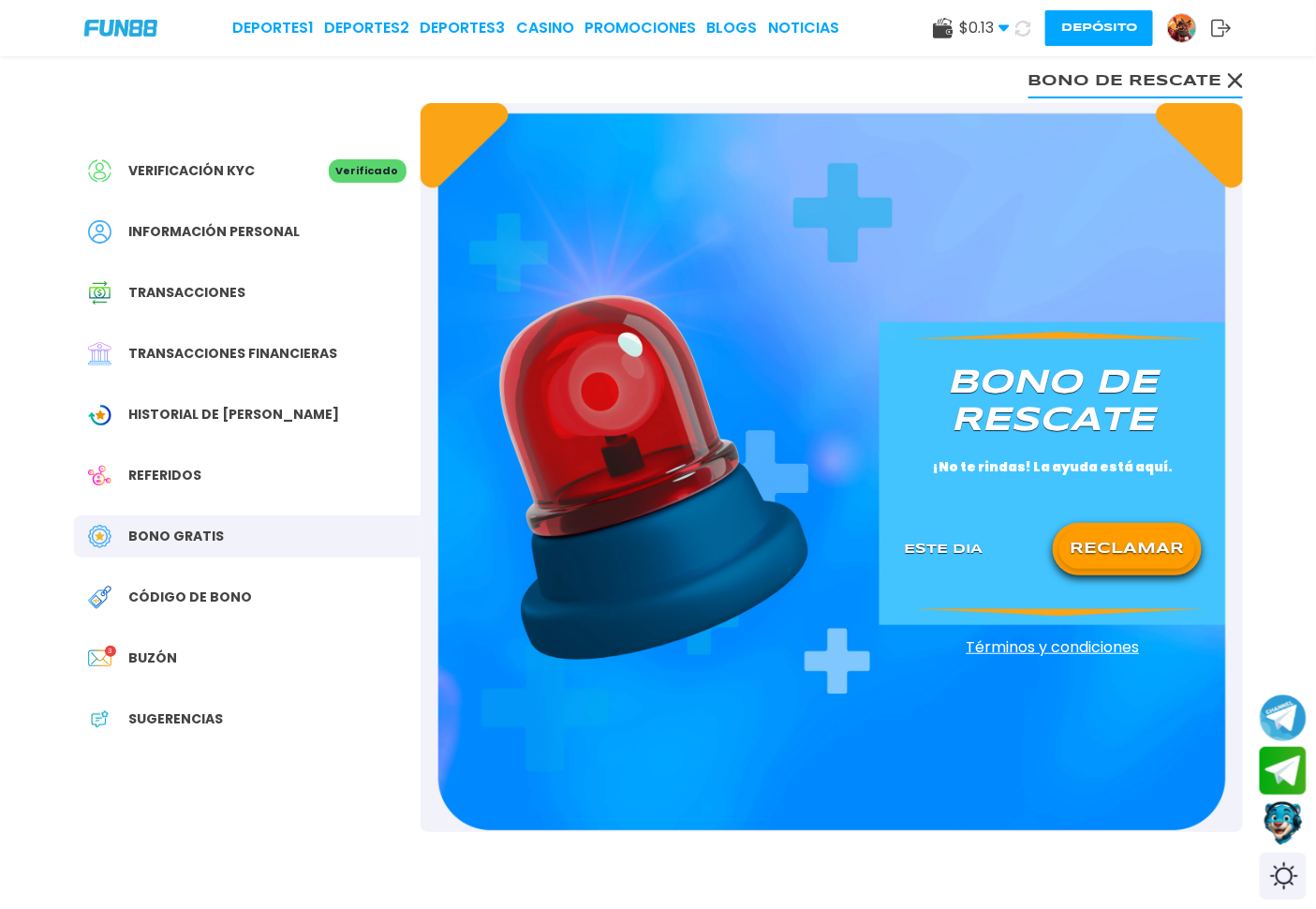
drag, startPoint x: 704, startPoint y: 902, endPoint x: 700, endPoint y: 873, distance: 29.3
click at [703, 817] on div "Bono de rescate Bono de rescate ¡No te rindas! La ayuda está aquí. Este Dia REC…" at bounding box center [832, 557] width 823 height 909
